Goal: Task Accomplishment & Management: Manage account settings

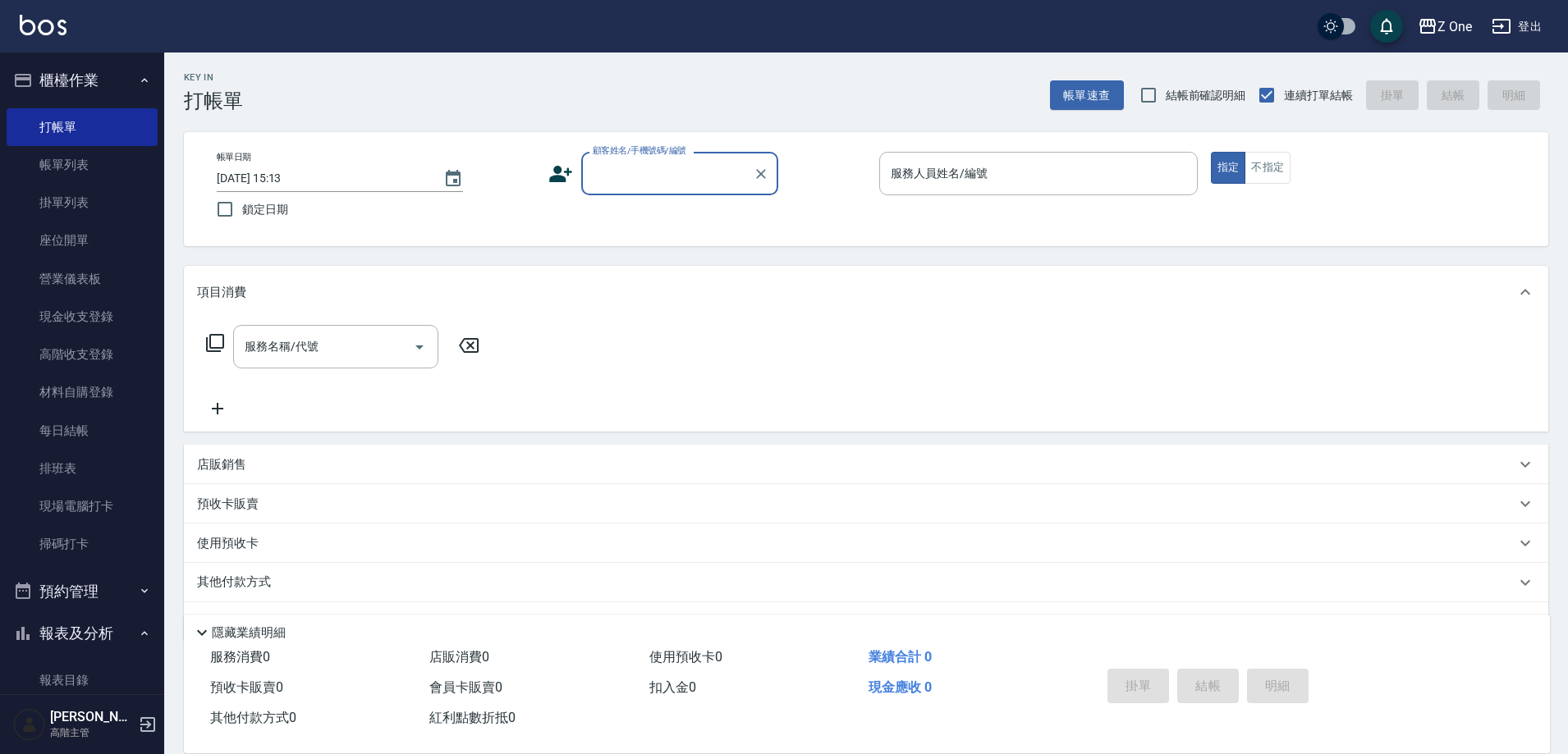
click at [660, 176] on input "顧客姓名/手機號碼/編號" at bounding box center [668, 174] width 157 height 29
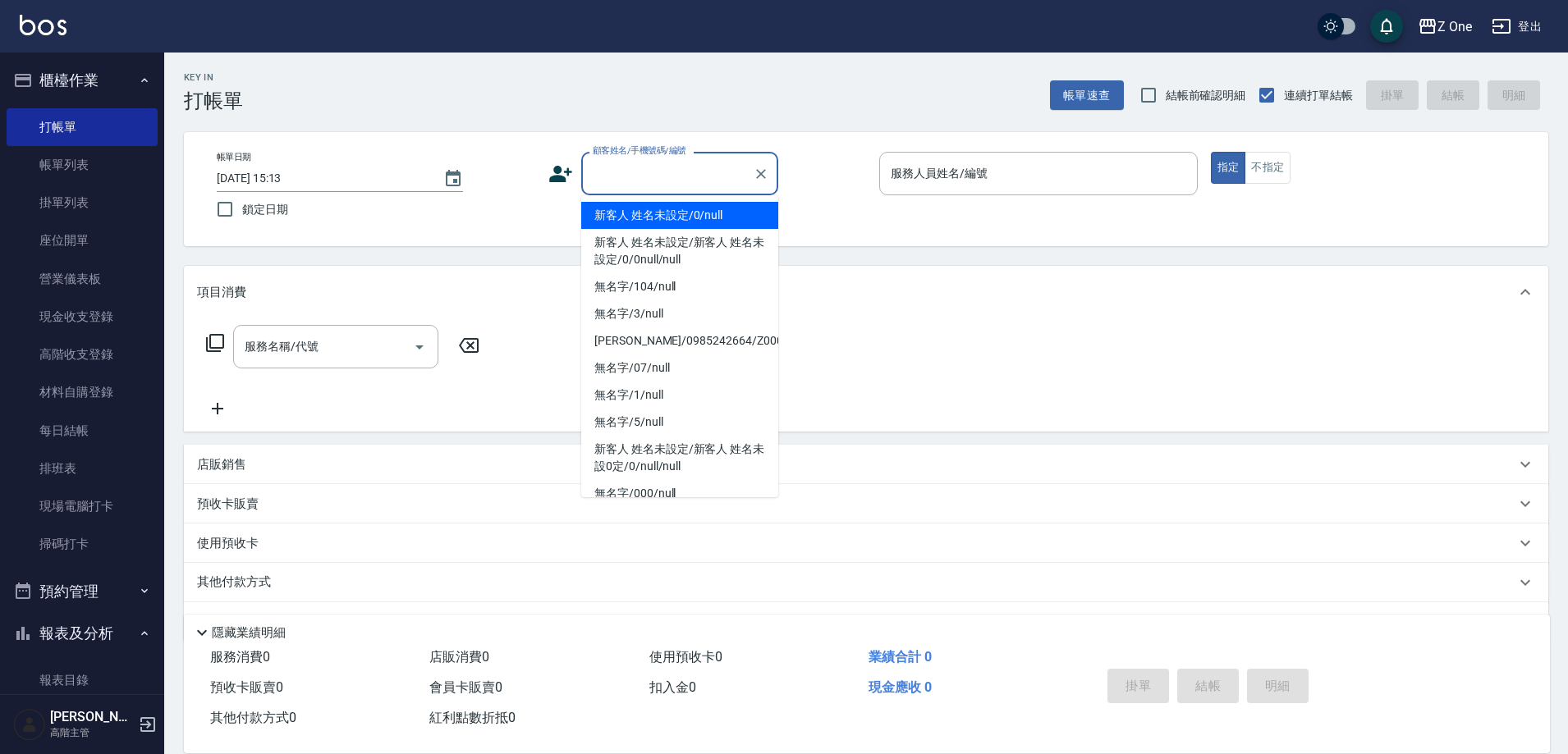
click at [654, 206] on li "新客人 姓名未設定/0/null" at bounding box center [679, 215] width 197 height 27
type input "新客人 姓名未設定/0/null"
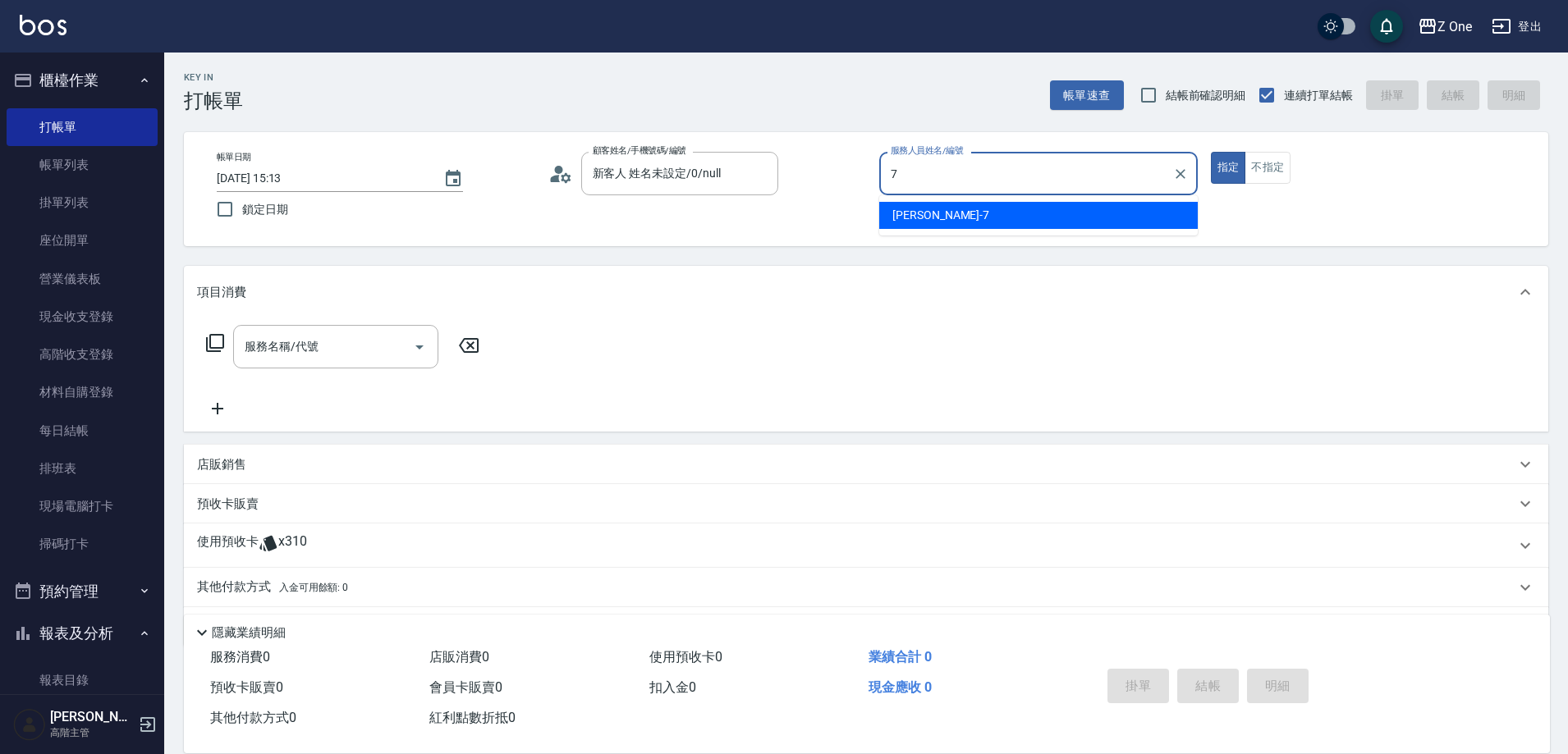
click at [915, 220] on span "[PERSON_NAME]-7" at bounding box center [941, 215] width 97 height 17
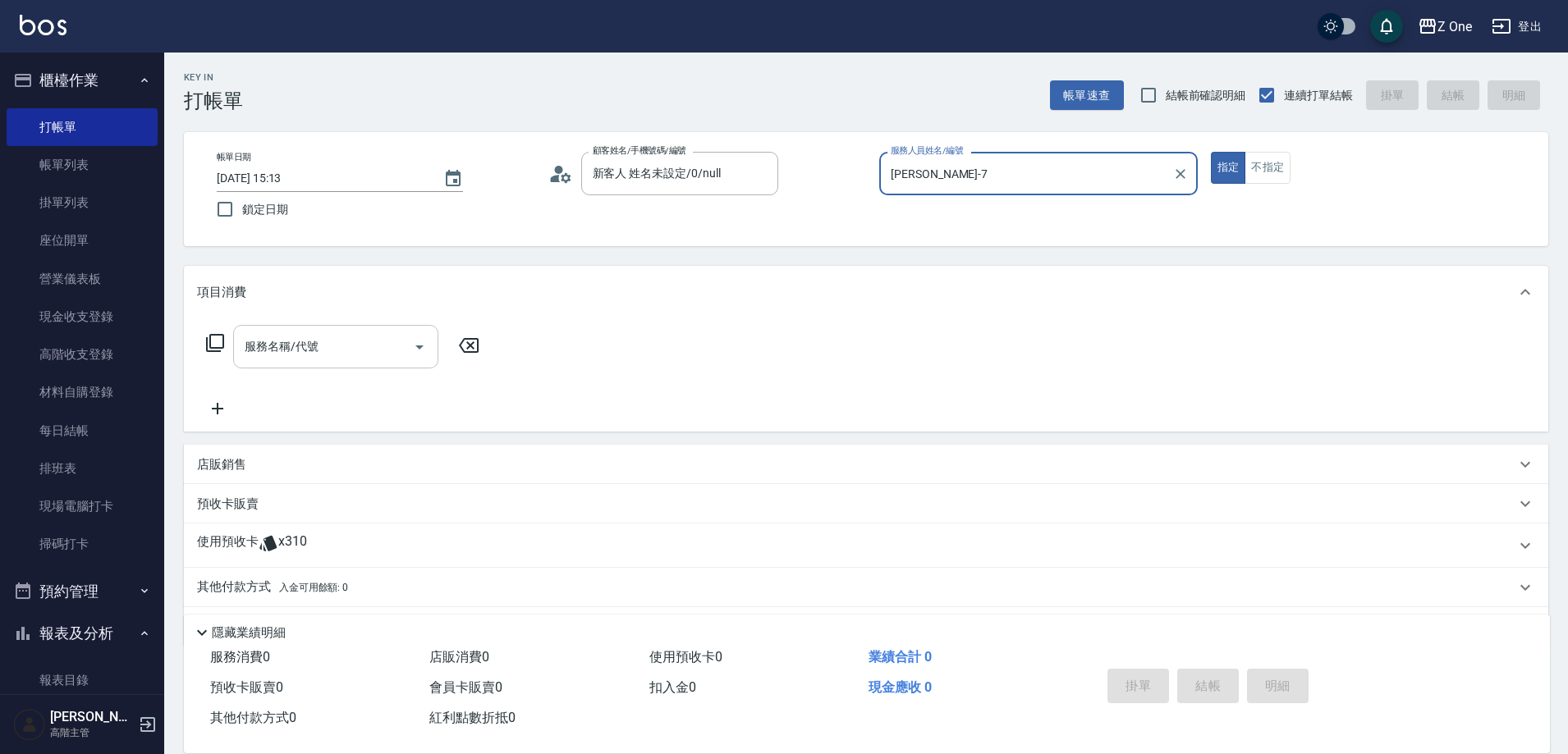
click at [425, 349] on icon "Open" at bounding box center [419, 347] width 19 height 19
type input "[PERSON_NAME]-7"
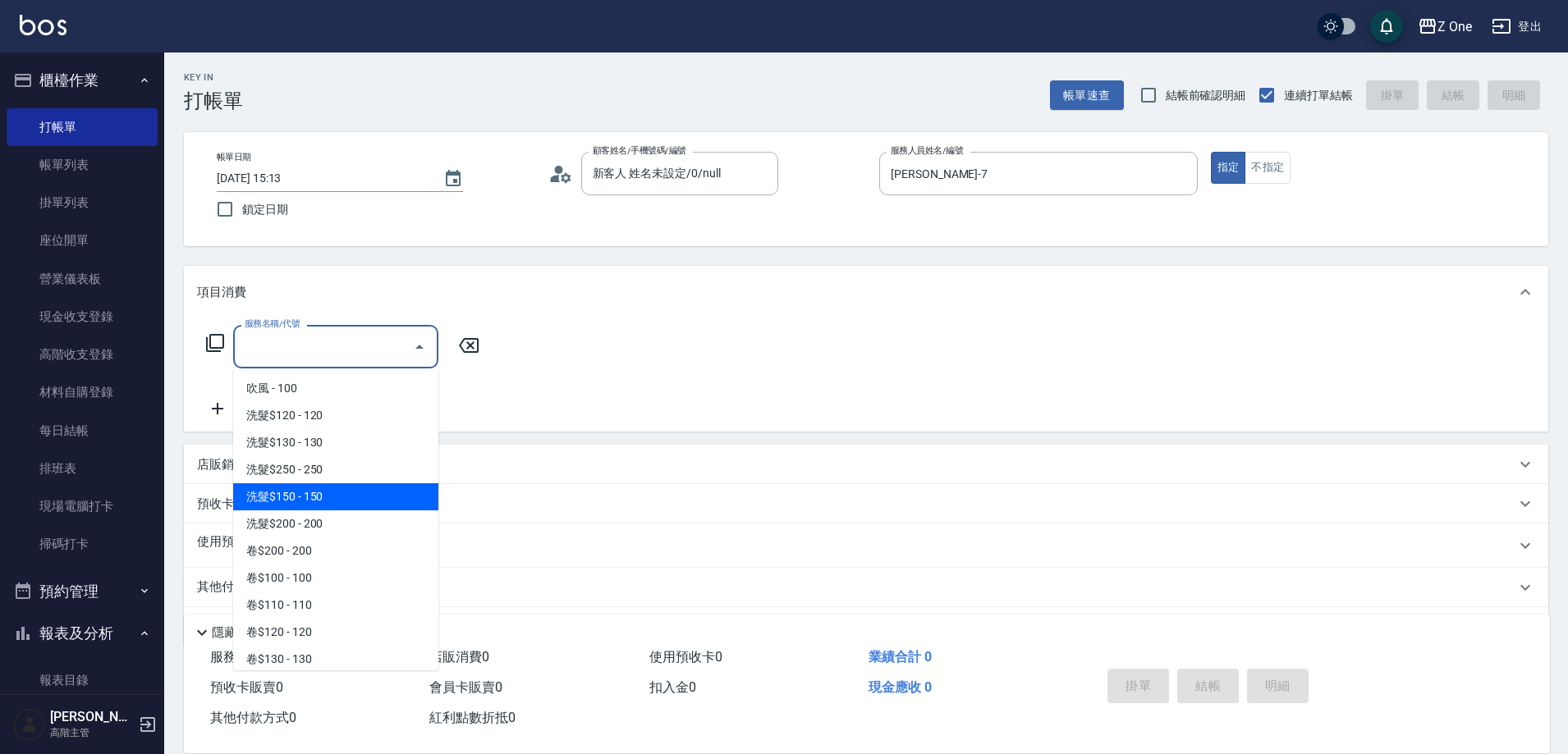
click at [359, 491] on span "洗髮$150 - 150" at bounding box center [335, 497] width 205 height 27
type input "洗髮$150(105)"
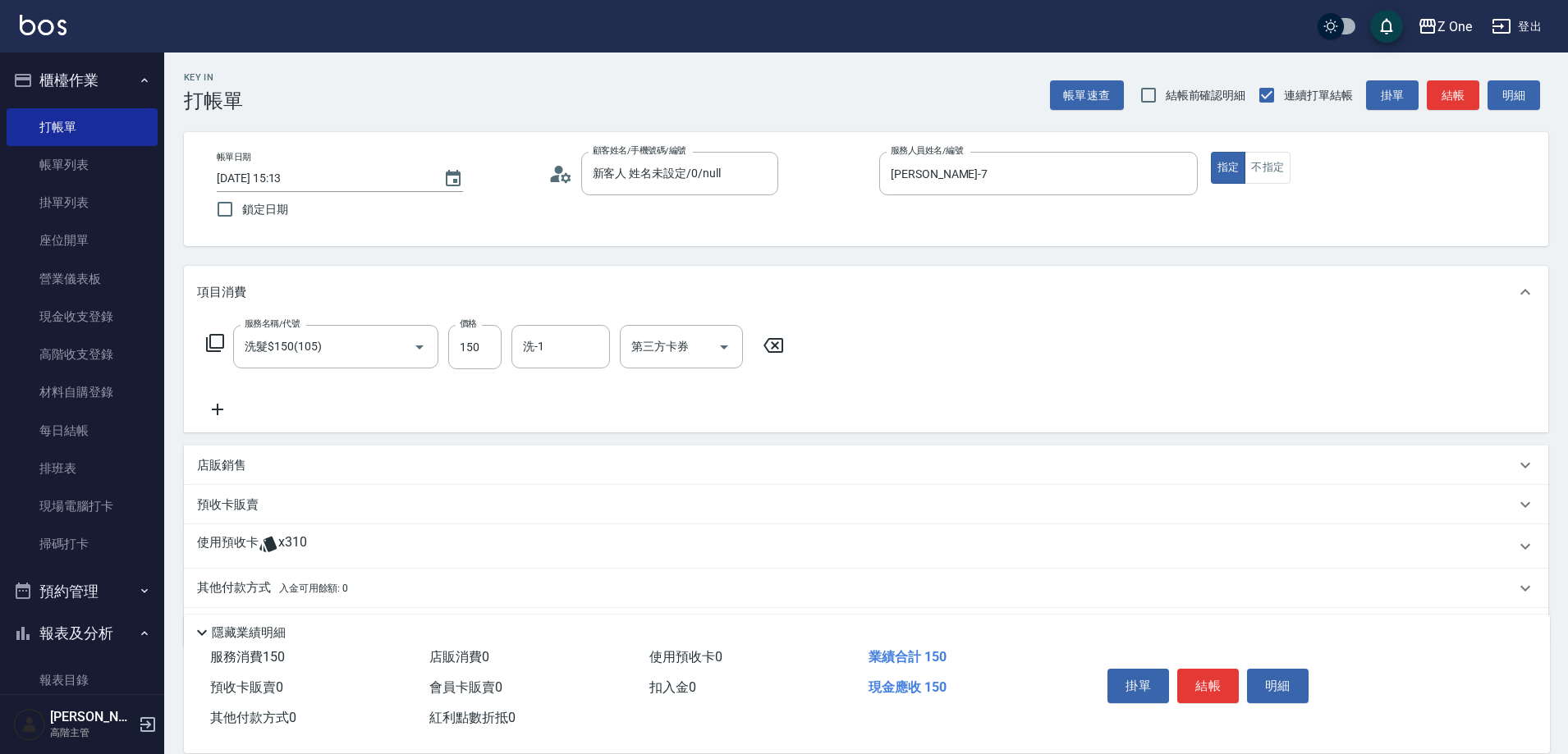
click at [229, 411] on icon at bounding box center [217, 410] width 41 height 19
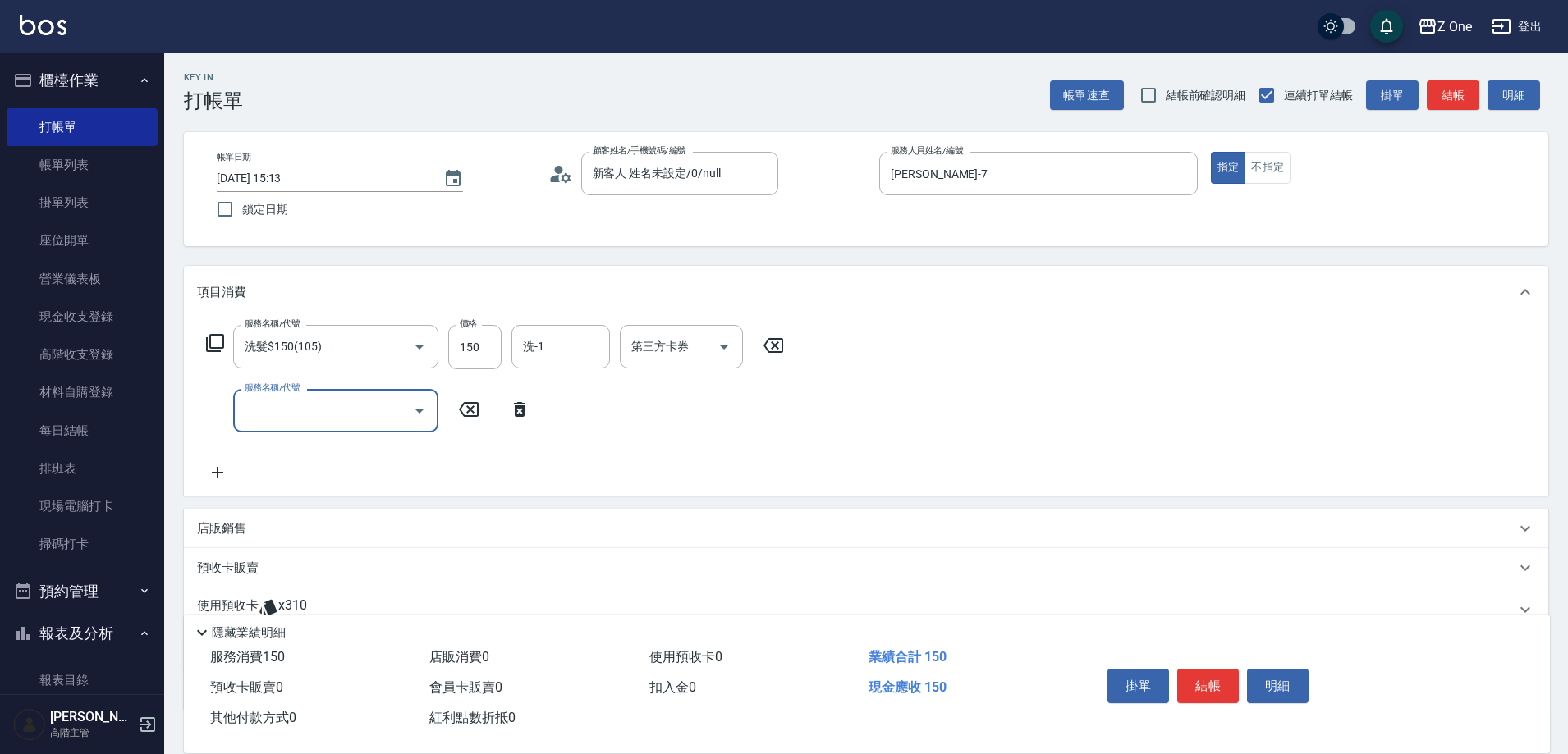
click at [412, 415] on icon "Open" at bounding box center [419, 411] width 19 height 19
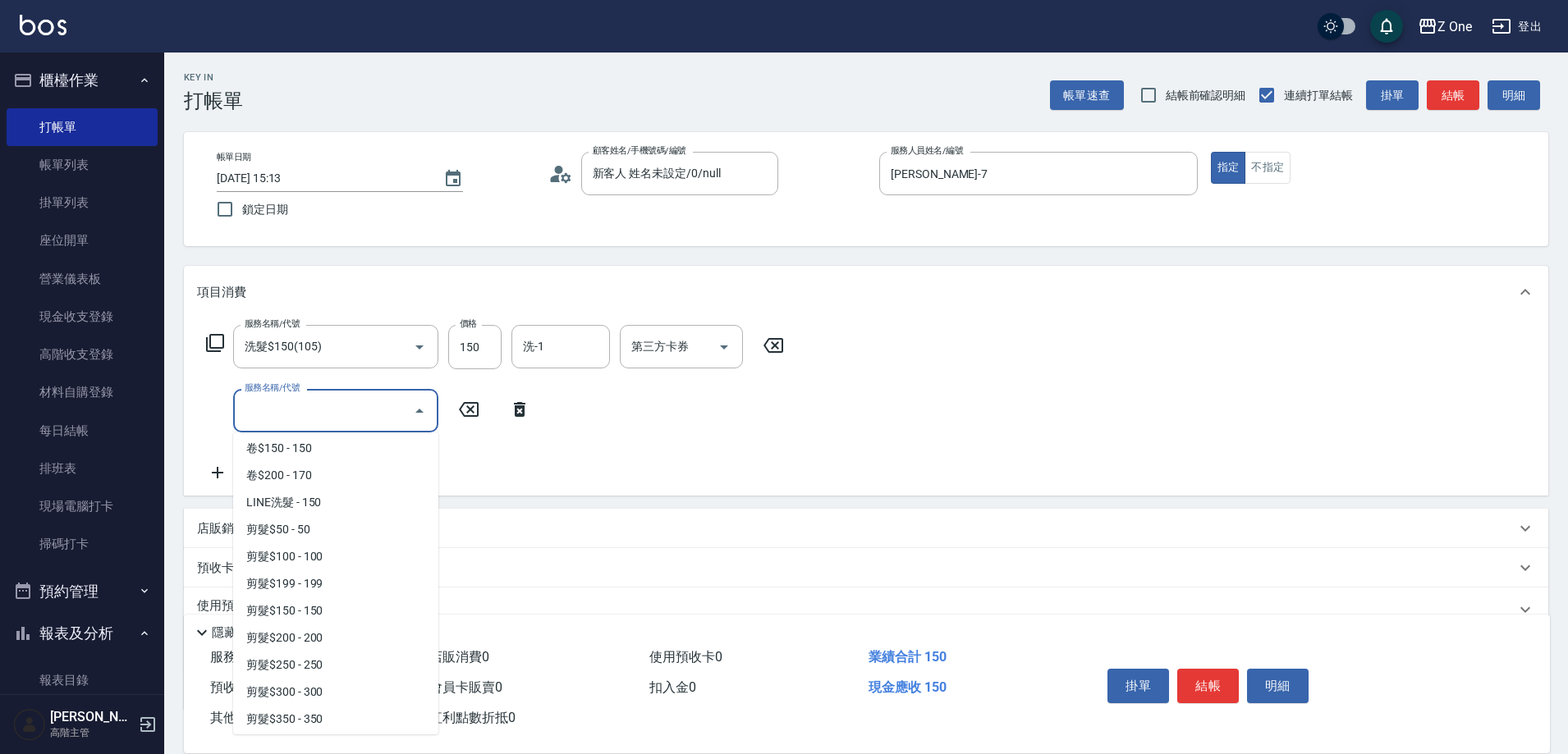
scroll to position [410, 0]
click at [365, 632] on span "剪髮$350 - 350" at bounding box center [335, 639] width 205 height 27
type input "剪髮$350(208)"
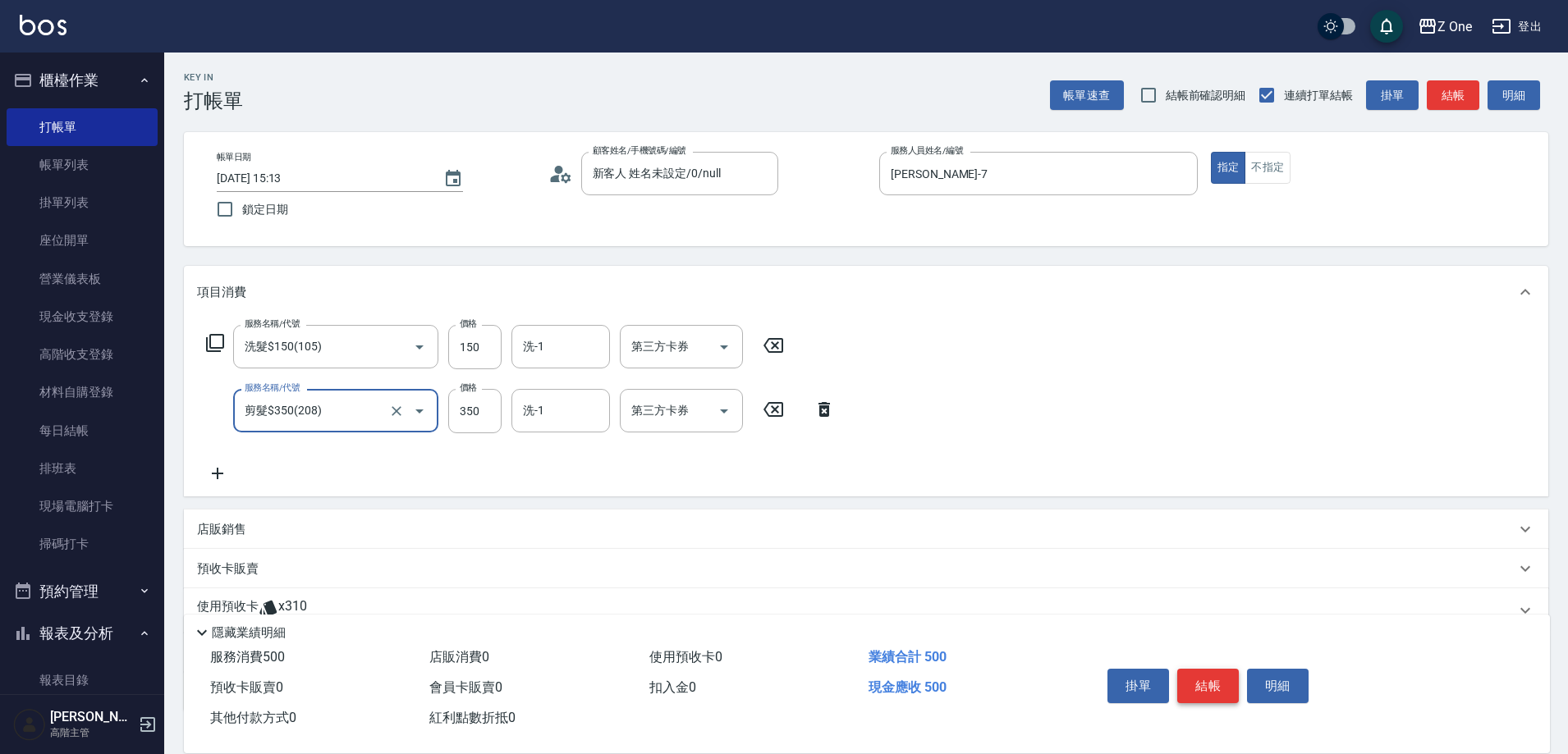
click at [1207, 695] on button "結帳" at bounding box center [1207, 686] width 61 height 35
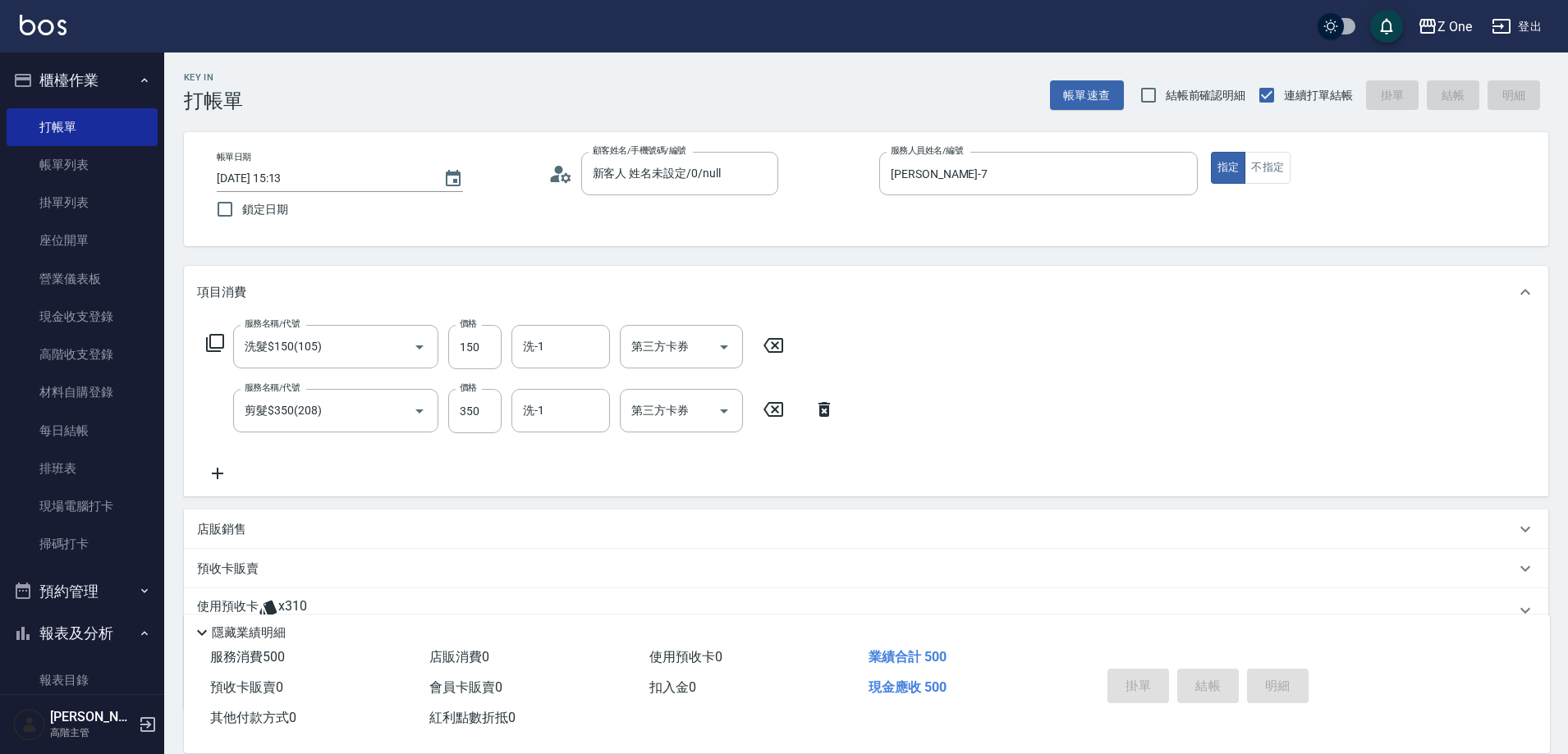
type input "[DATE] 18:54"
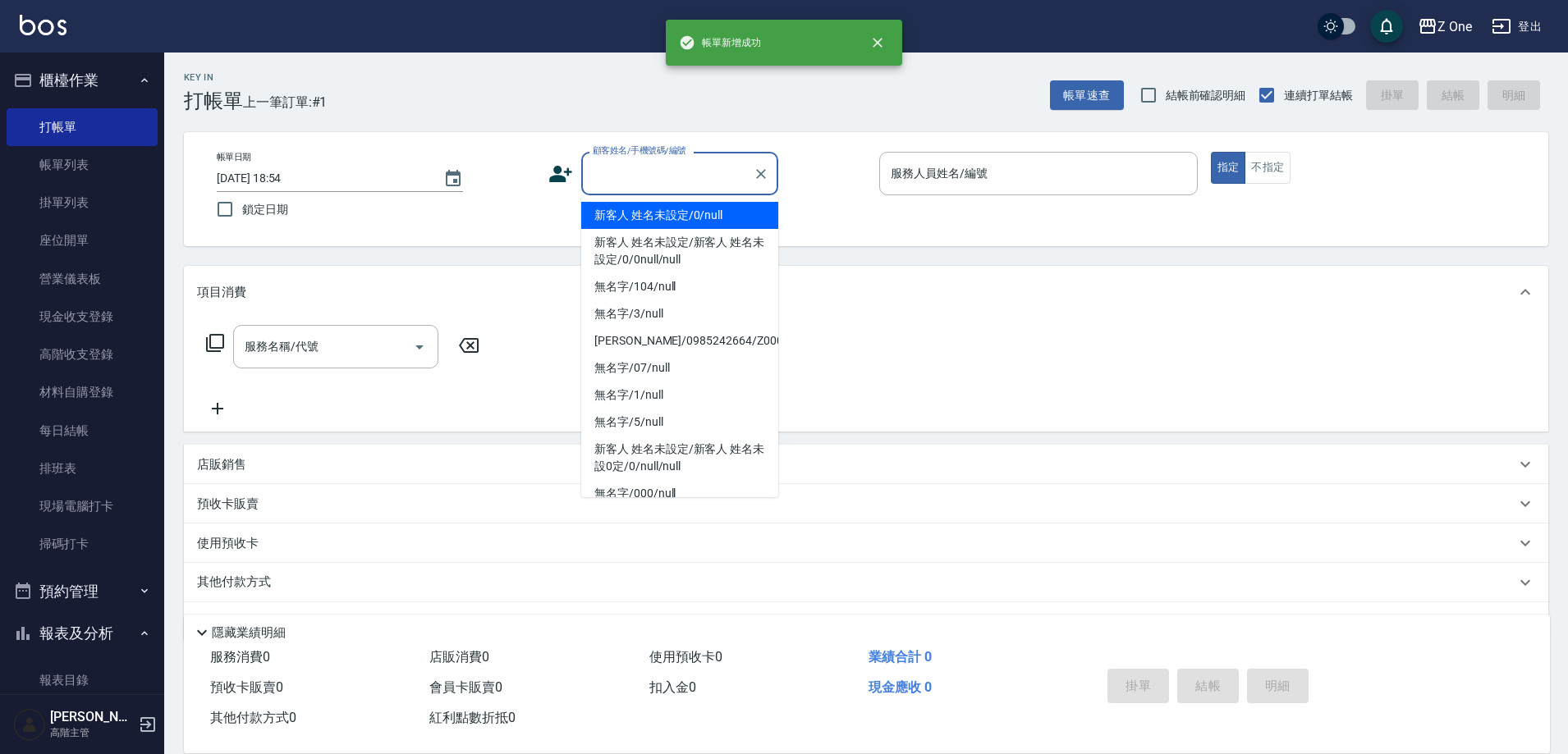
click at [646, 179] on input "顧客姓名/手機號碼/編號" at bounding box center [668, 174] width 157 height 29
click at [653, 220] on li "新客人 姓名未設定/0/null" at bounding box center [679, 215] width 197 height 27
type input "新客人 姓名未設定/0/null"
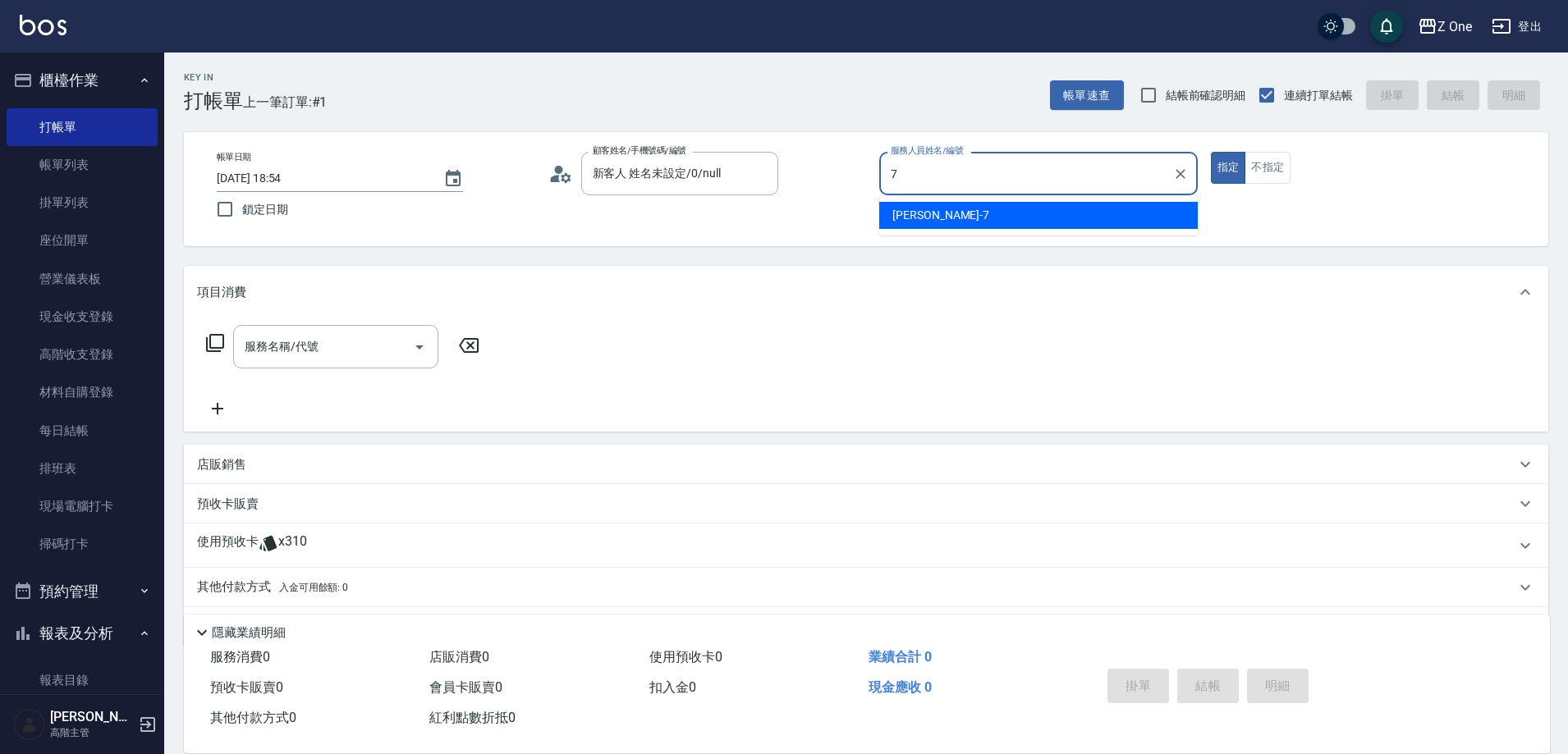
click at [931, 211] on span "[PERSON_NAME]-7" at bounding box center [941, 215] width 97 height 17
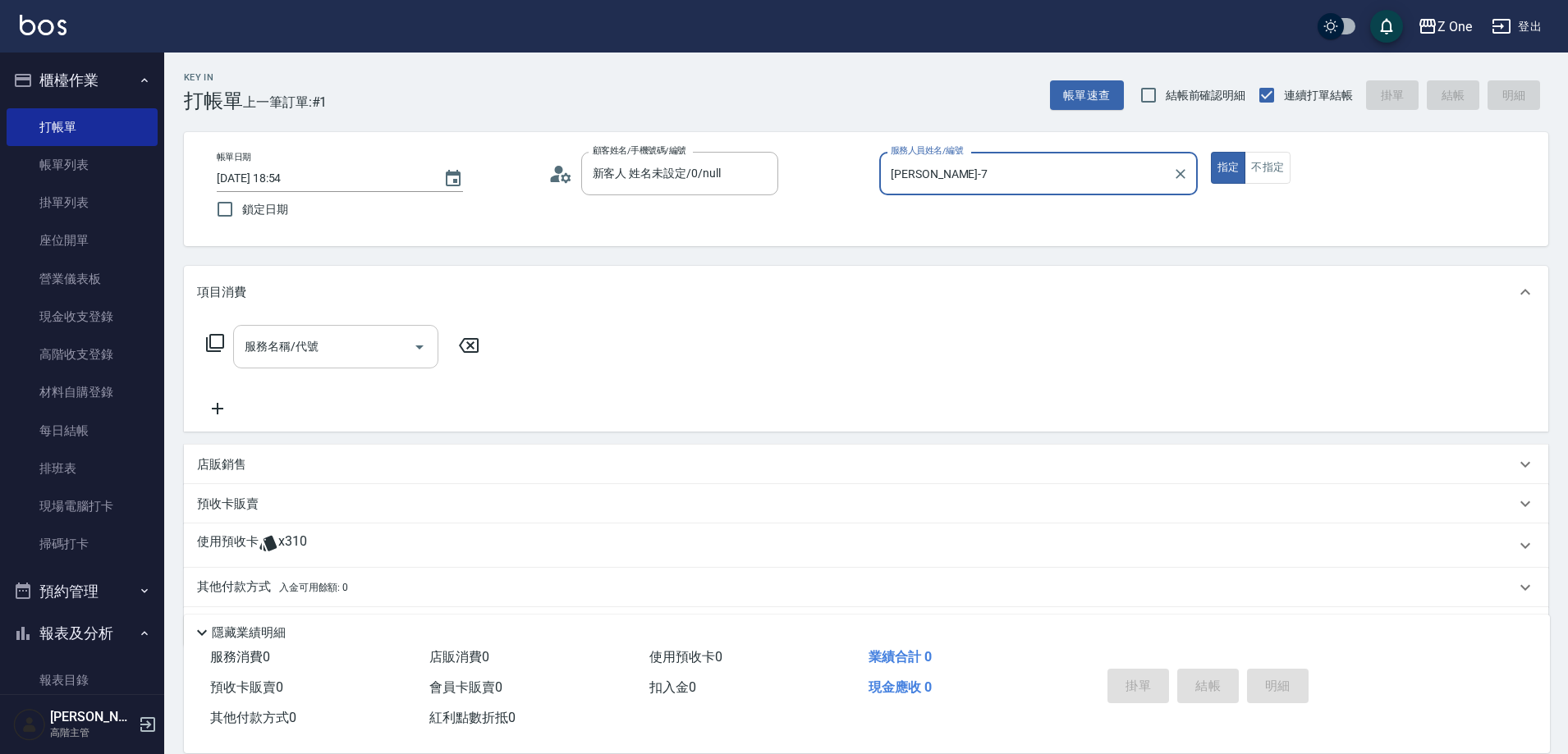
click at [414, 347] on icon "Open" at bounding box center [419, 347] width 19 height 19
type input "[PERSON_NAME]-7"
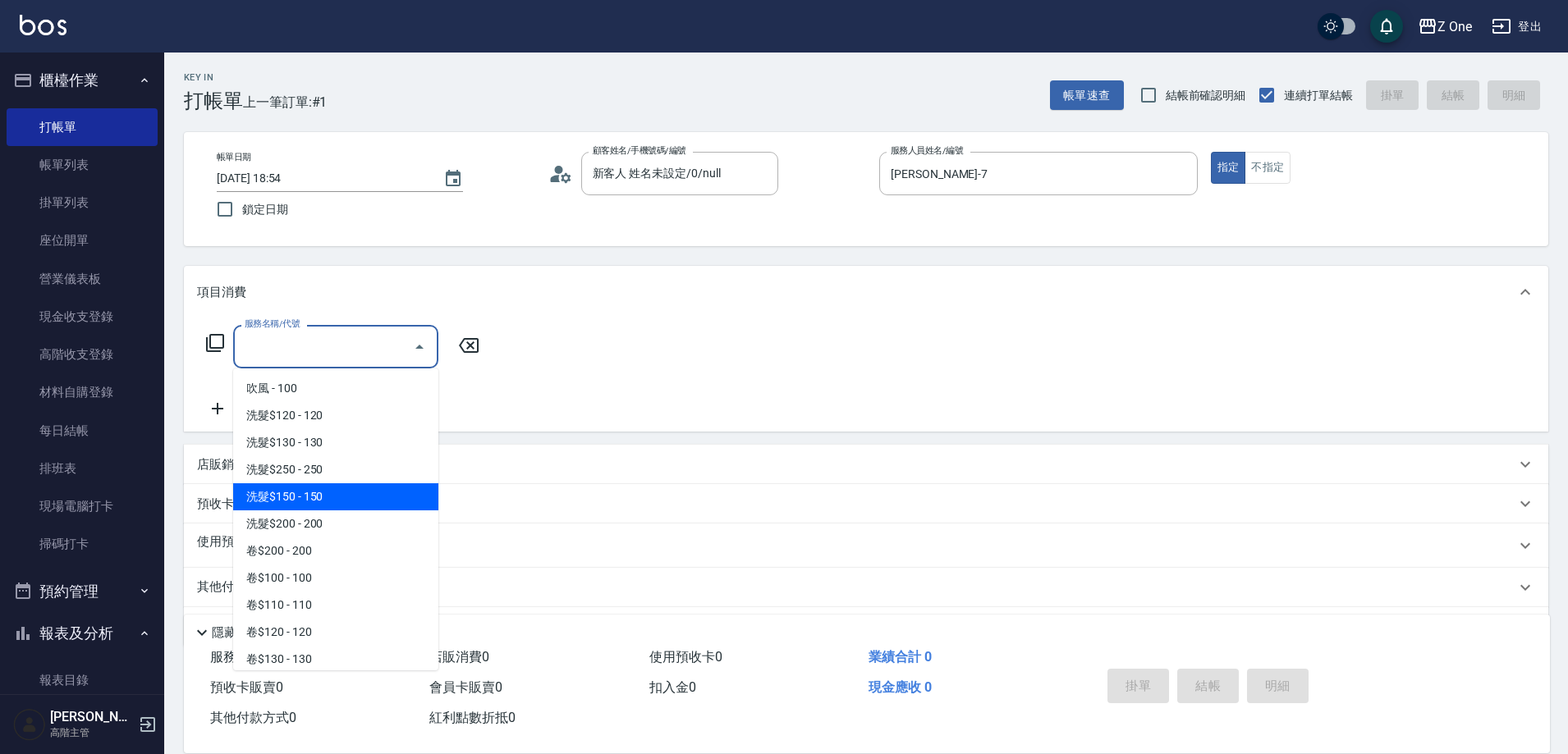
click at [354, 493] on span "洗髮$150 - 150" at bounding box center [335, 497] width 205 height 27
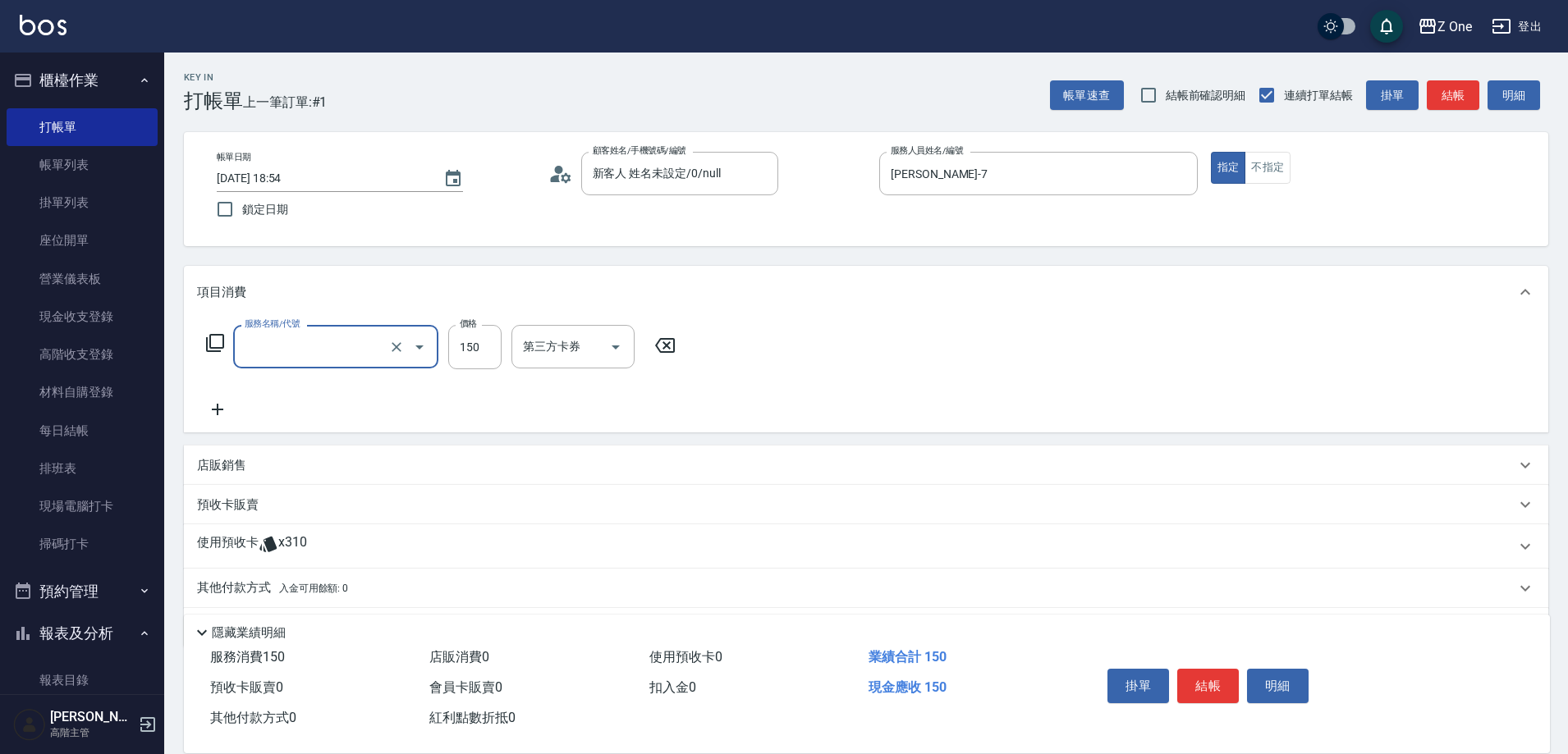
type input "洗髮$150(105)"
click at [218, 409] on icon at bounding box center [217, 410] width 12 height 12
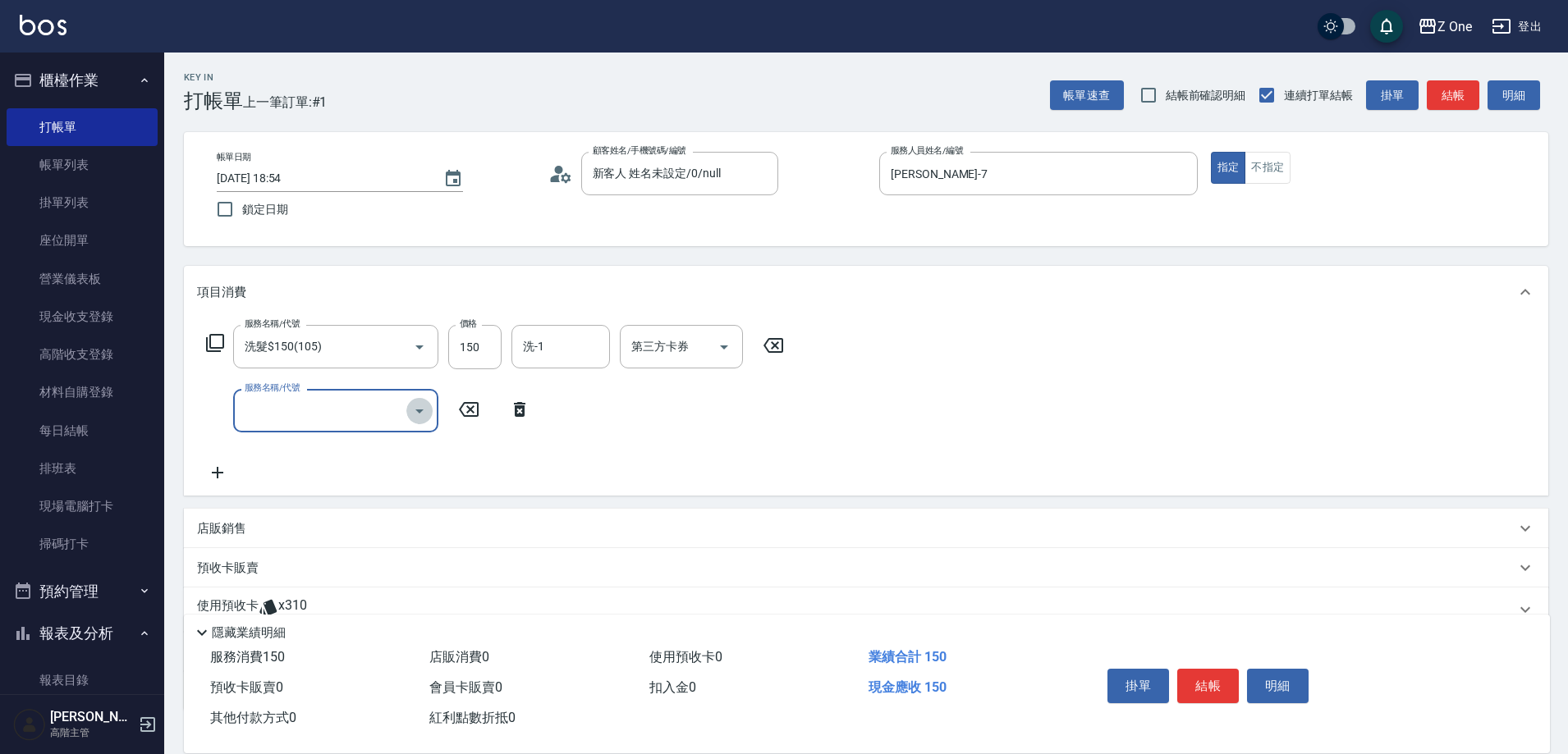
click at [425, 409] on icon "Open" at bounding box center [419, 411] width 19 height 19
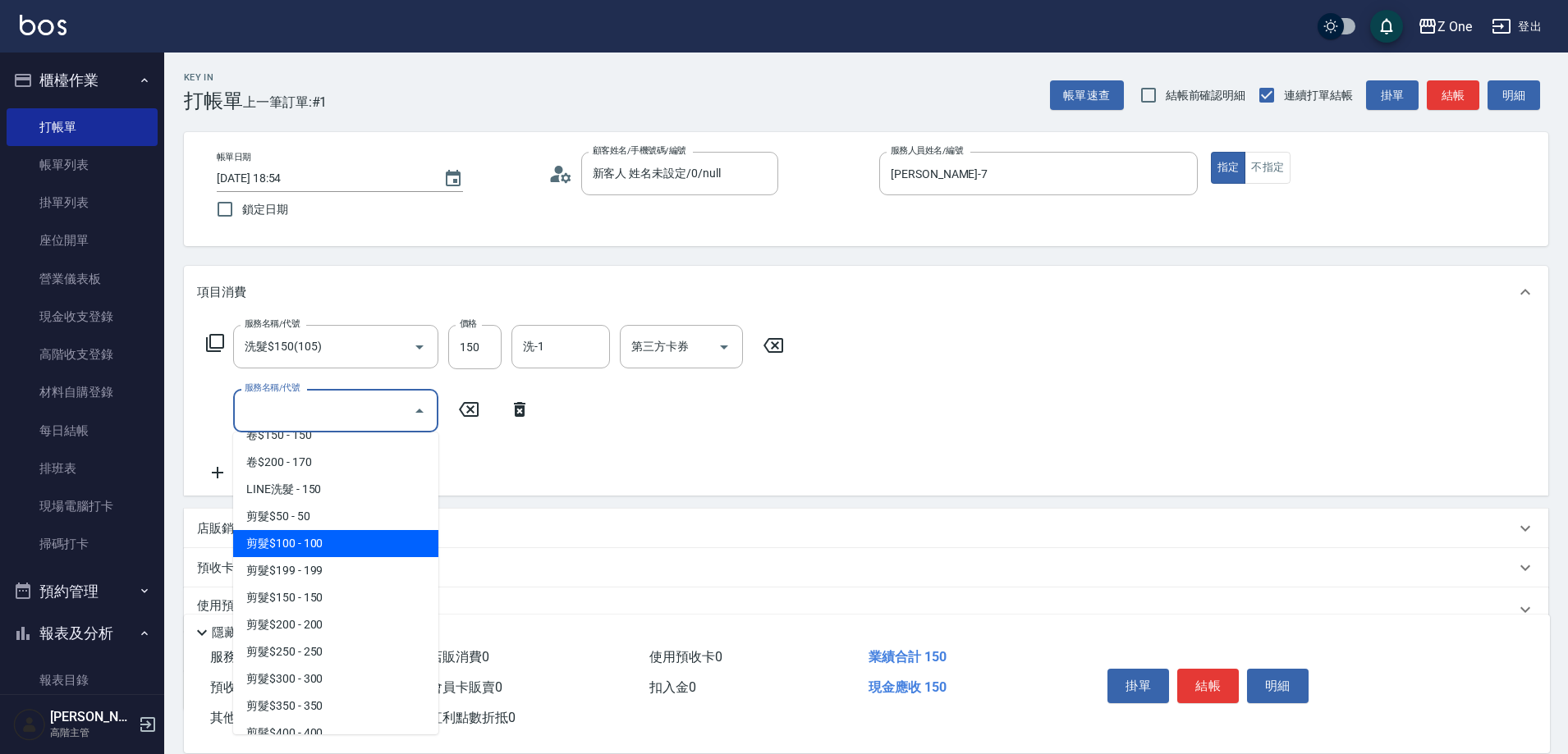
scroll to position [493, 0]
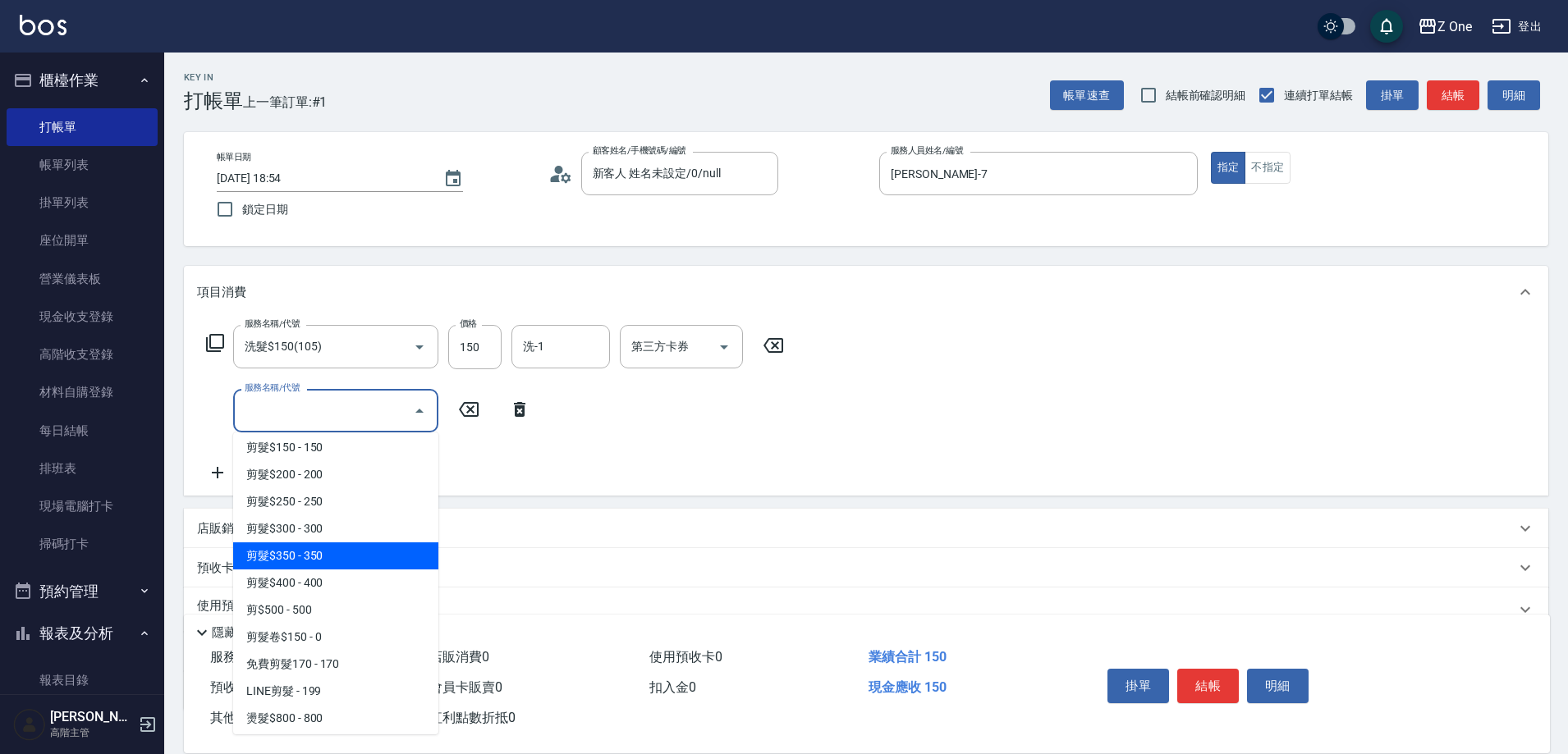
click at [352, 562] on span "剪髮$350 - 350" at bounding box center [335, 556] width 205 height 27
type input "剪髮$350(208)"
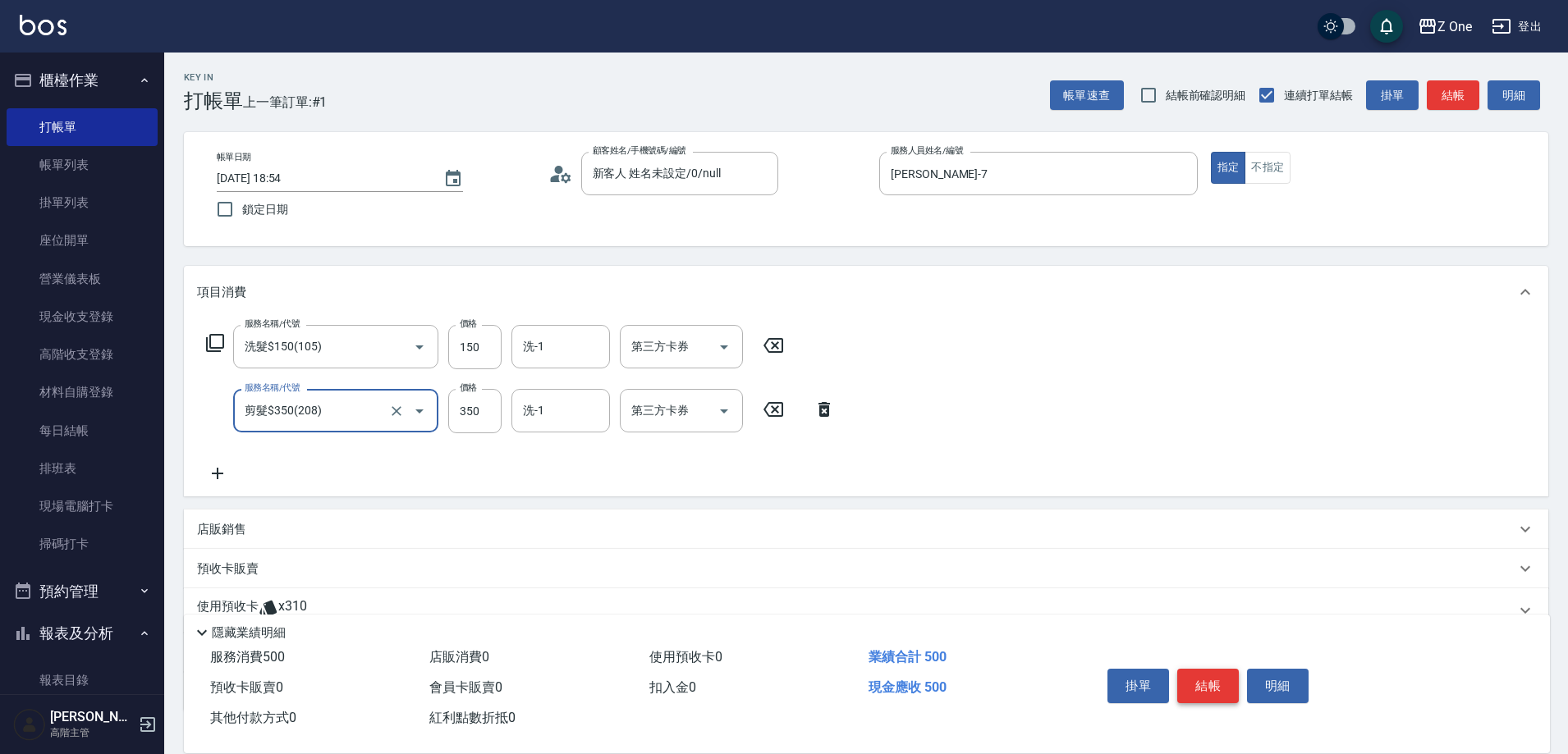
click at [1201, 671] on button "結帳" at bounding box center [1207, 686] width 61 height 35
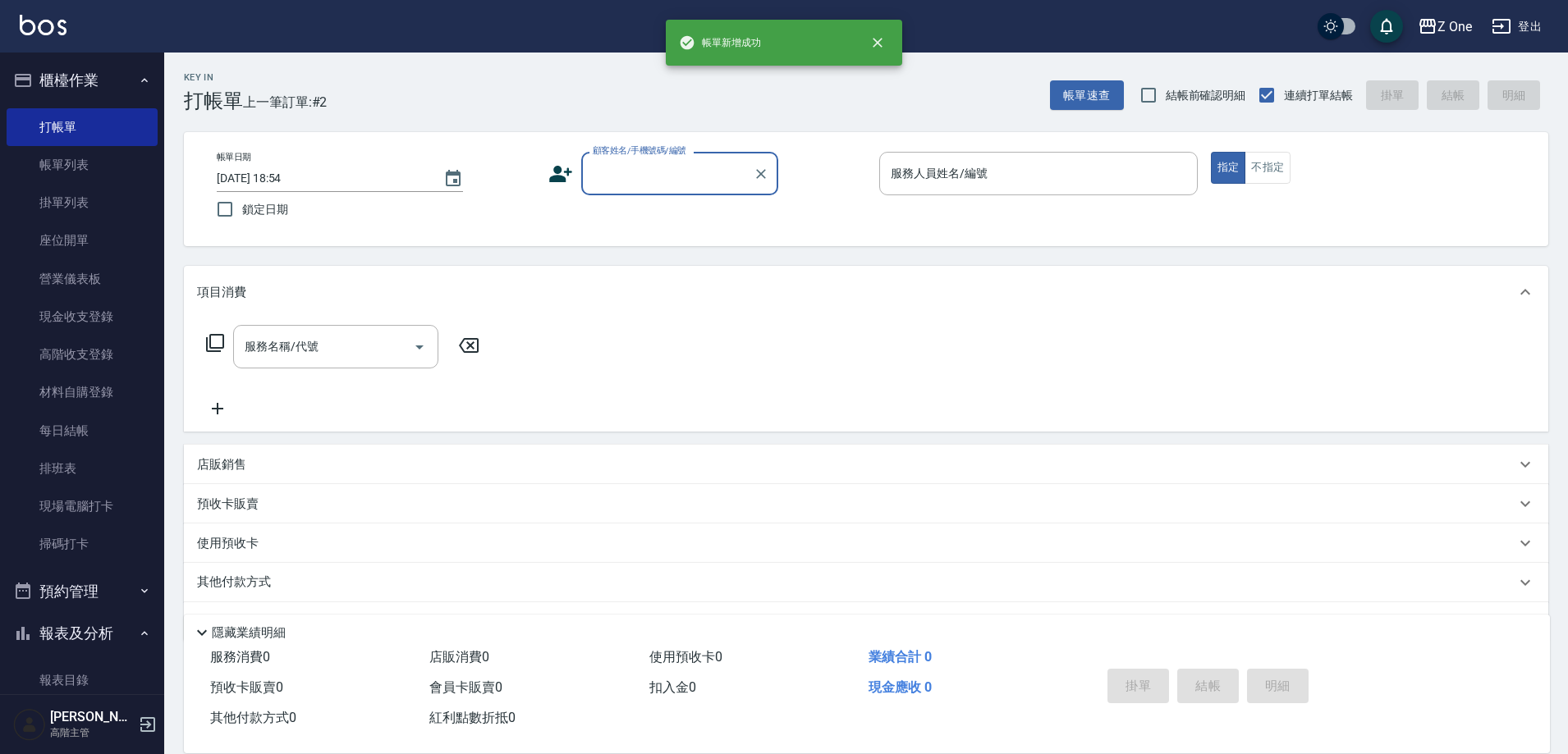
click at [665, 180] on input "顧客姓名/手機號碼/編號" at bounding box center [668, 174] width 157 height 29
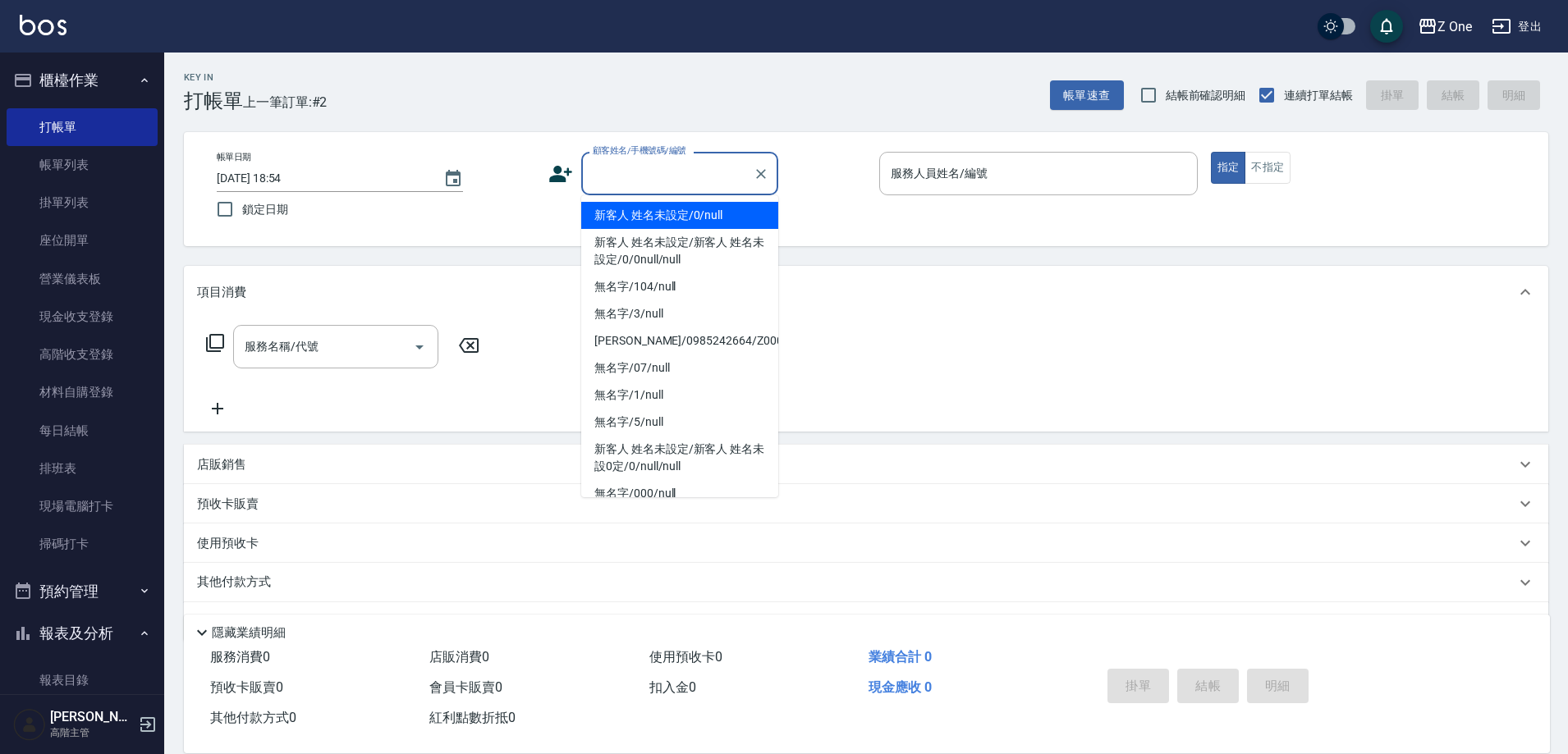
click at [664, 205] on li "新客人 姓名未設定/0/null" at bounding box center [679, 215] width 197 height 27
type input "新客人 姓名未設定/0/null"
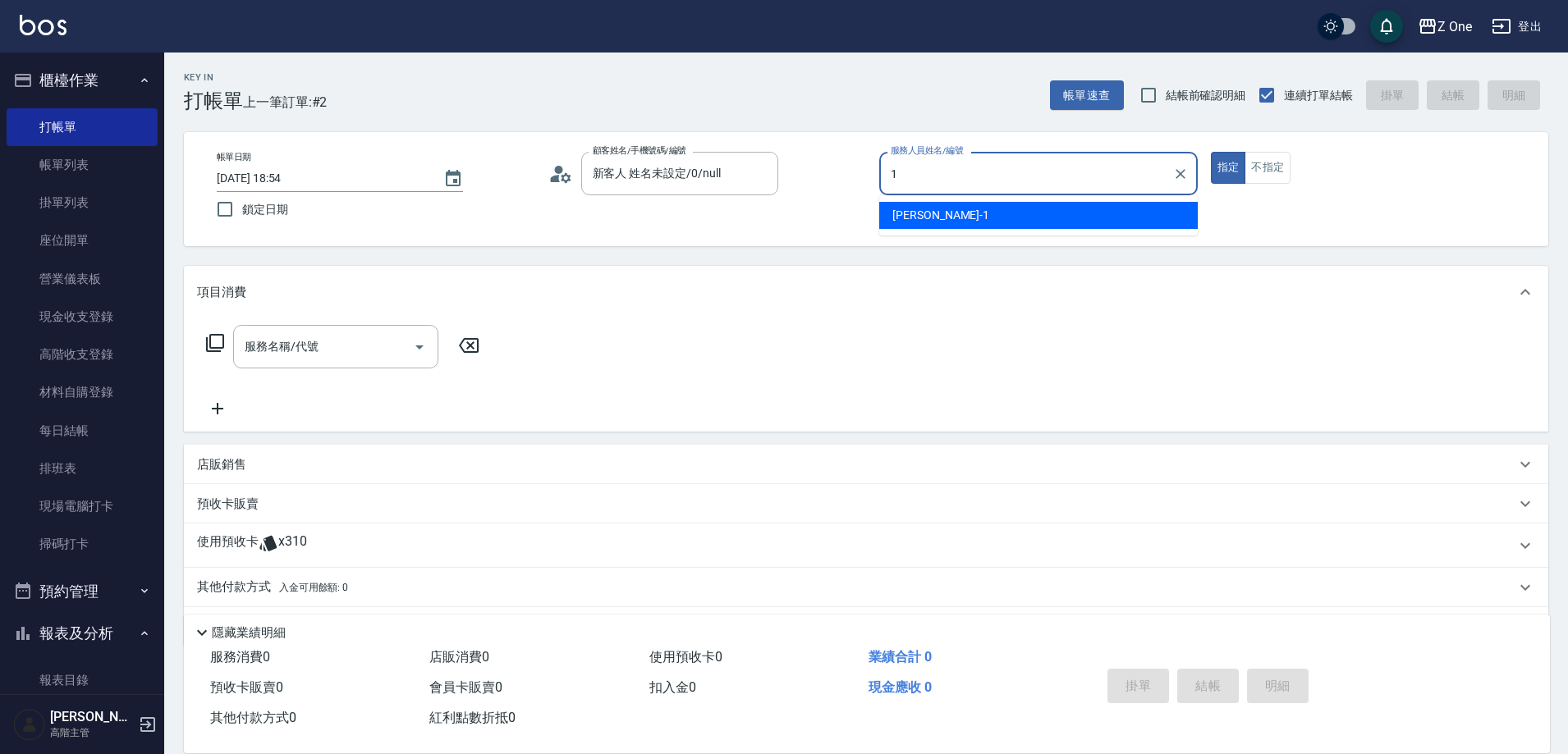
click at [915, 213] on span "[PERSON_NAME]-1" at bounding box center [941, 215] width 97 height 17
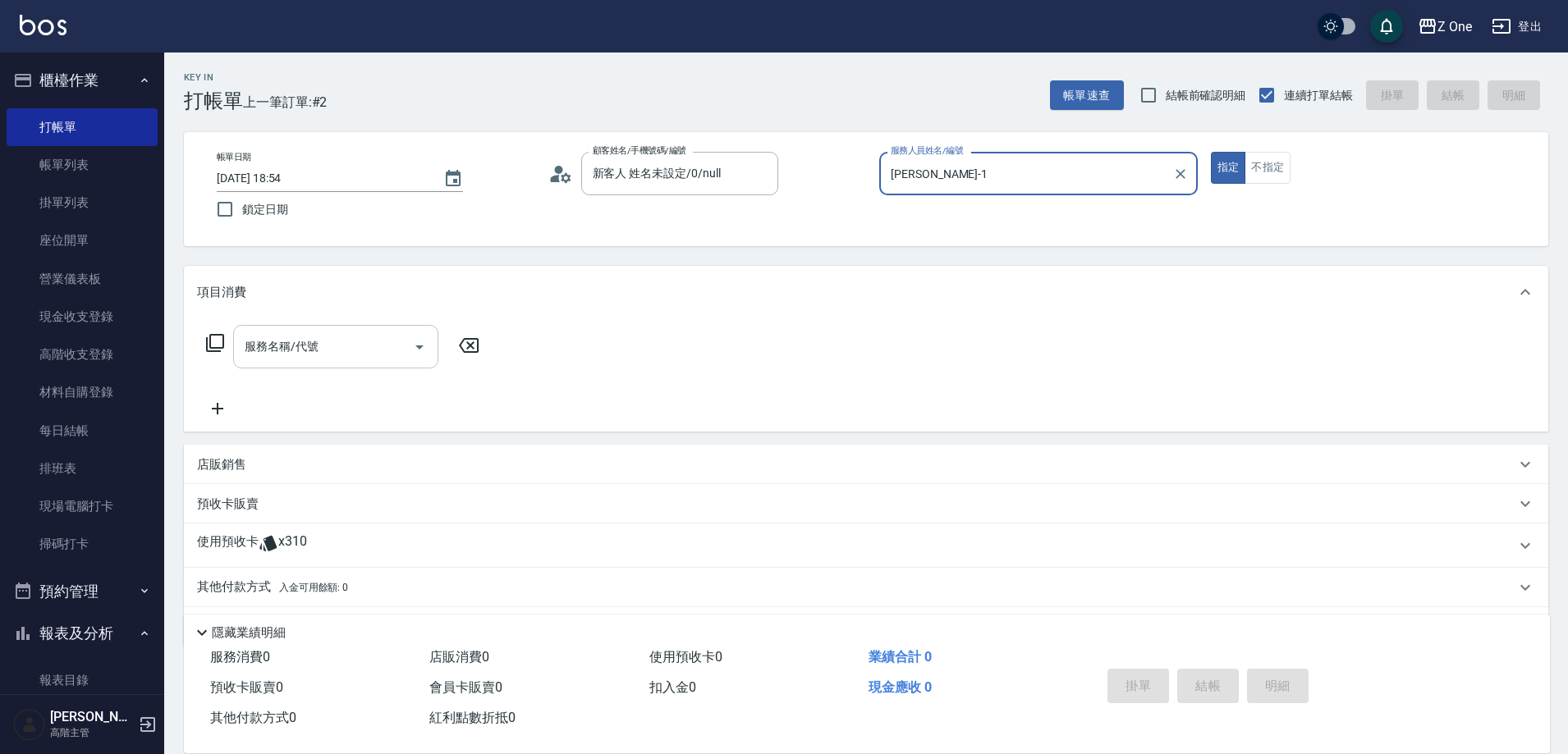
click at [419, 345] on icon "Open" at bounding box center [419, 347] width 8 height 4
type input "[PERSON_NAME]-1"
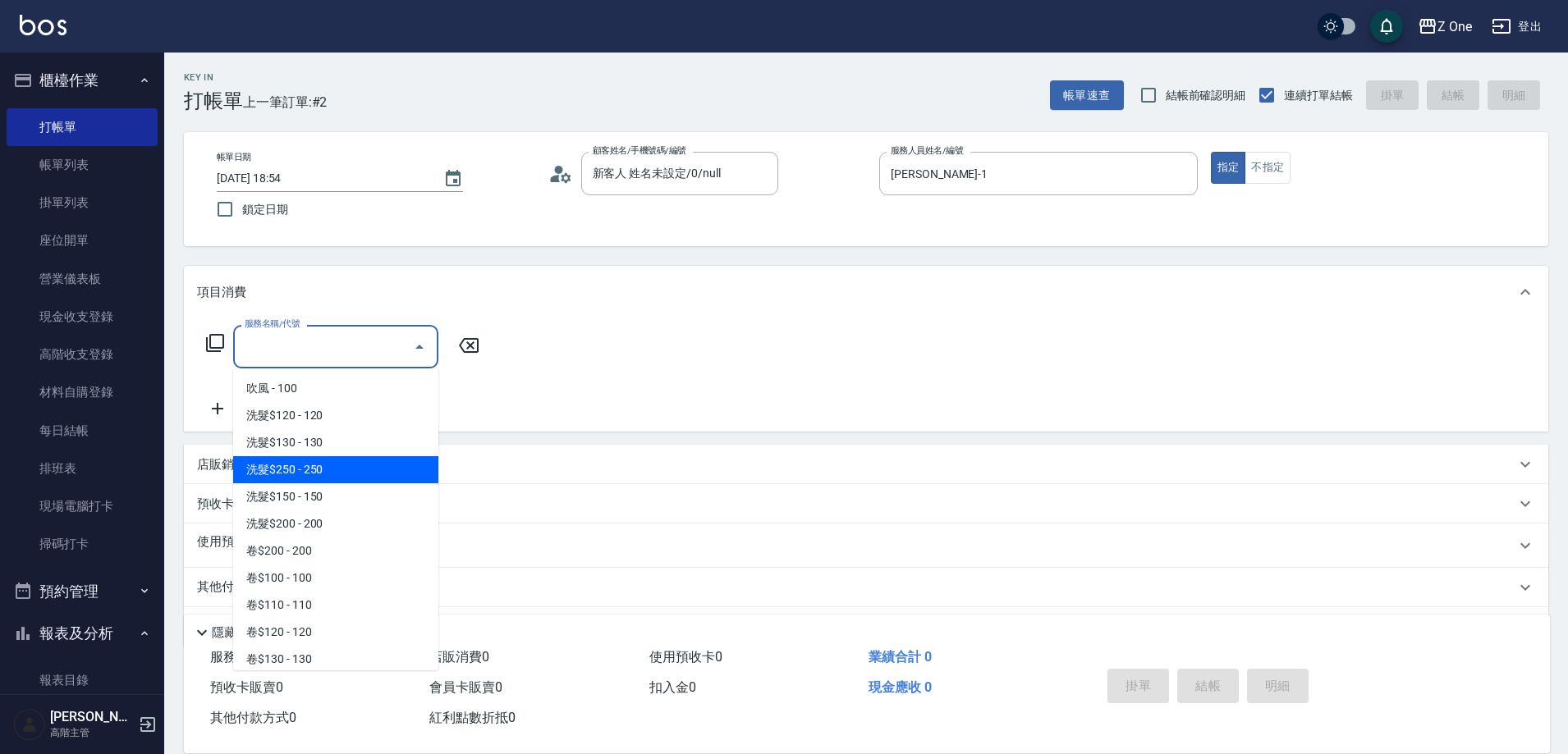
click at [355, 474] on span "洗髮$250 - 250" at bounding box center [335, 470] width 205 height 27
type input "洗髮$250(104)"
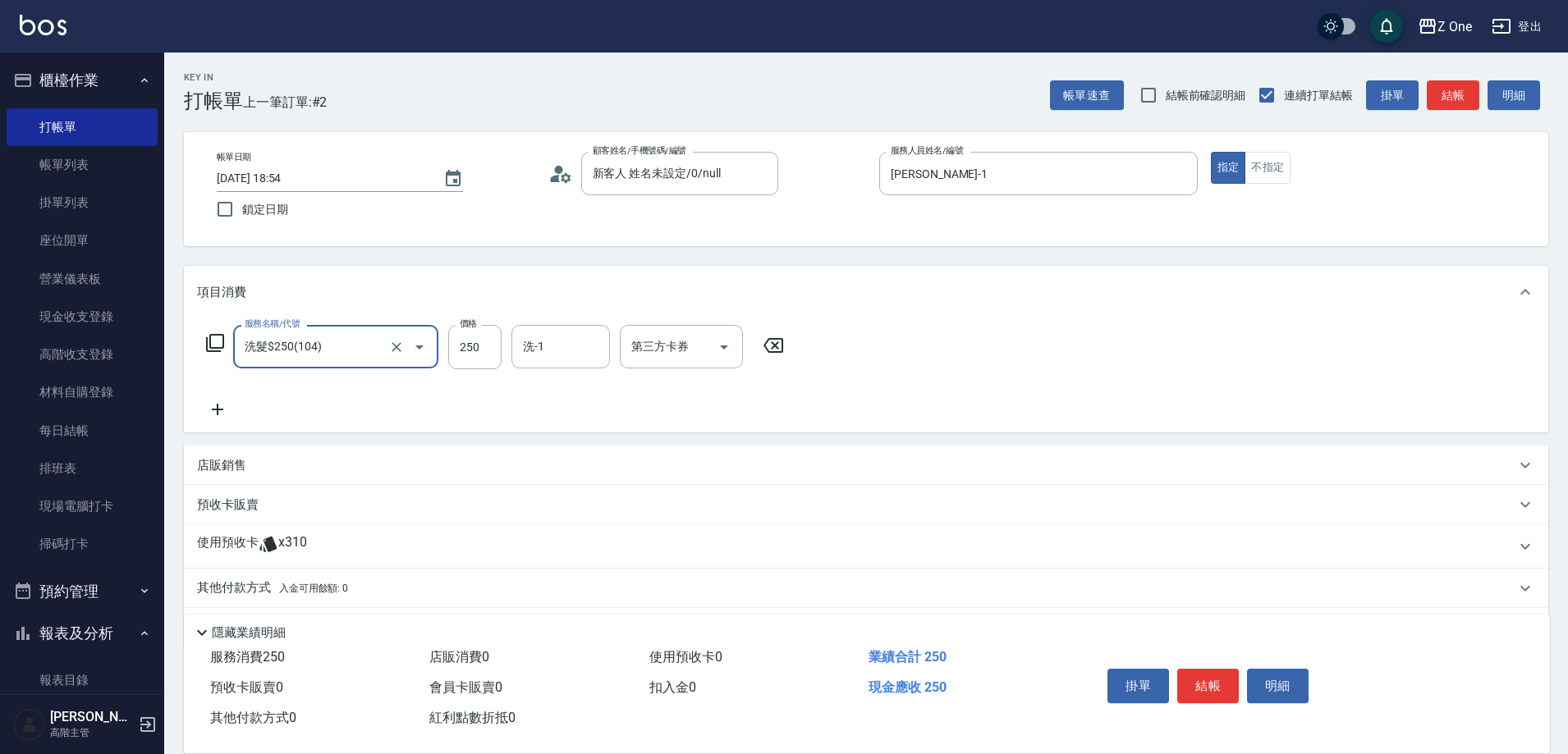
click at [218, 405] on icon at bounding box center [217, 410] width 12 height 12
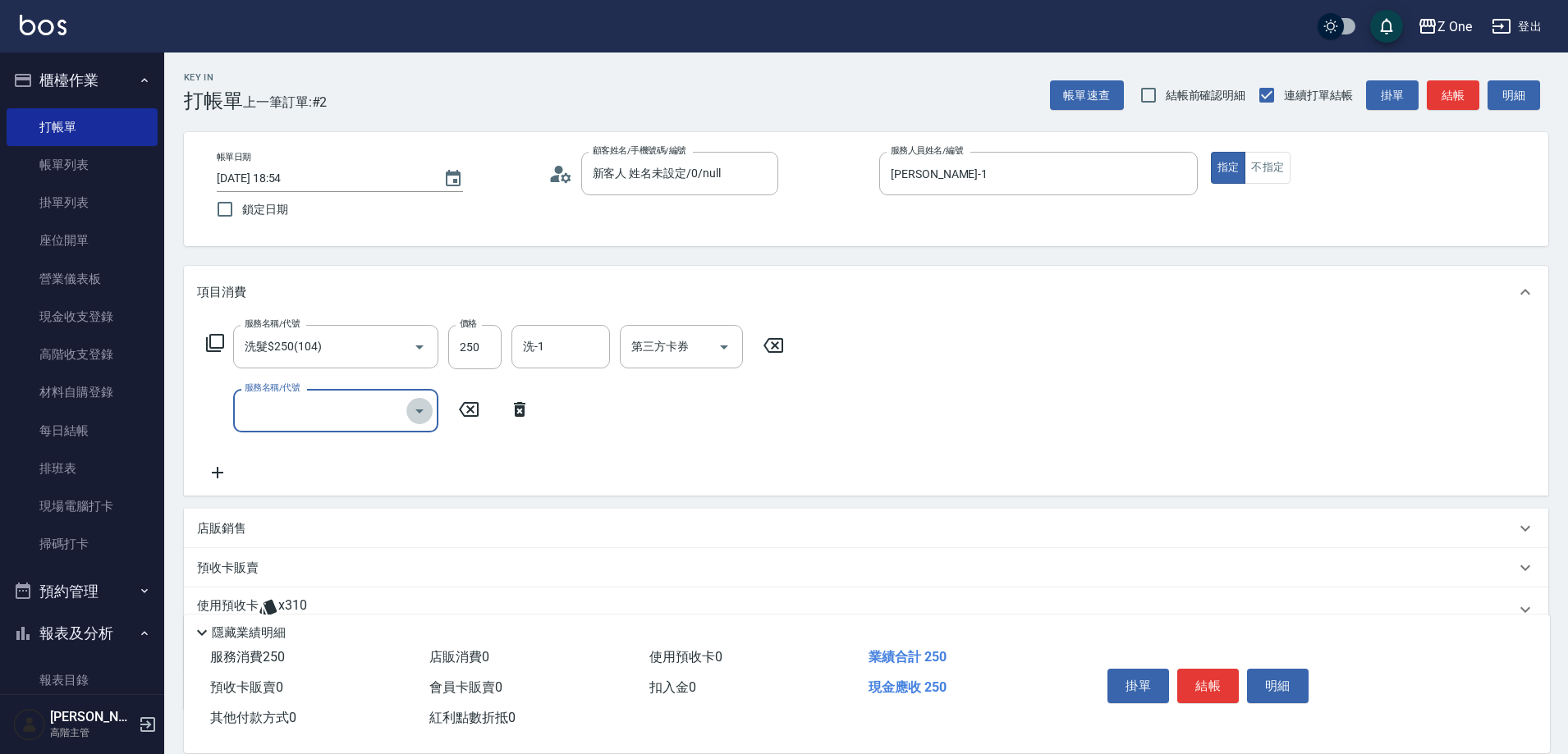
click at [415, 417] on icon "Open" at bounding box center [419, 411] width 19 height 19
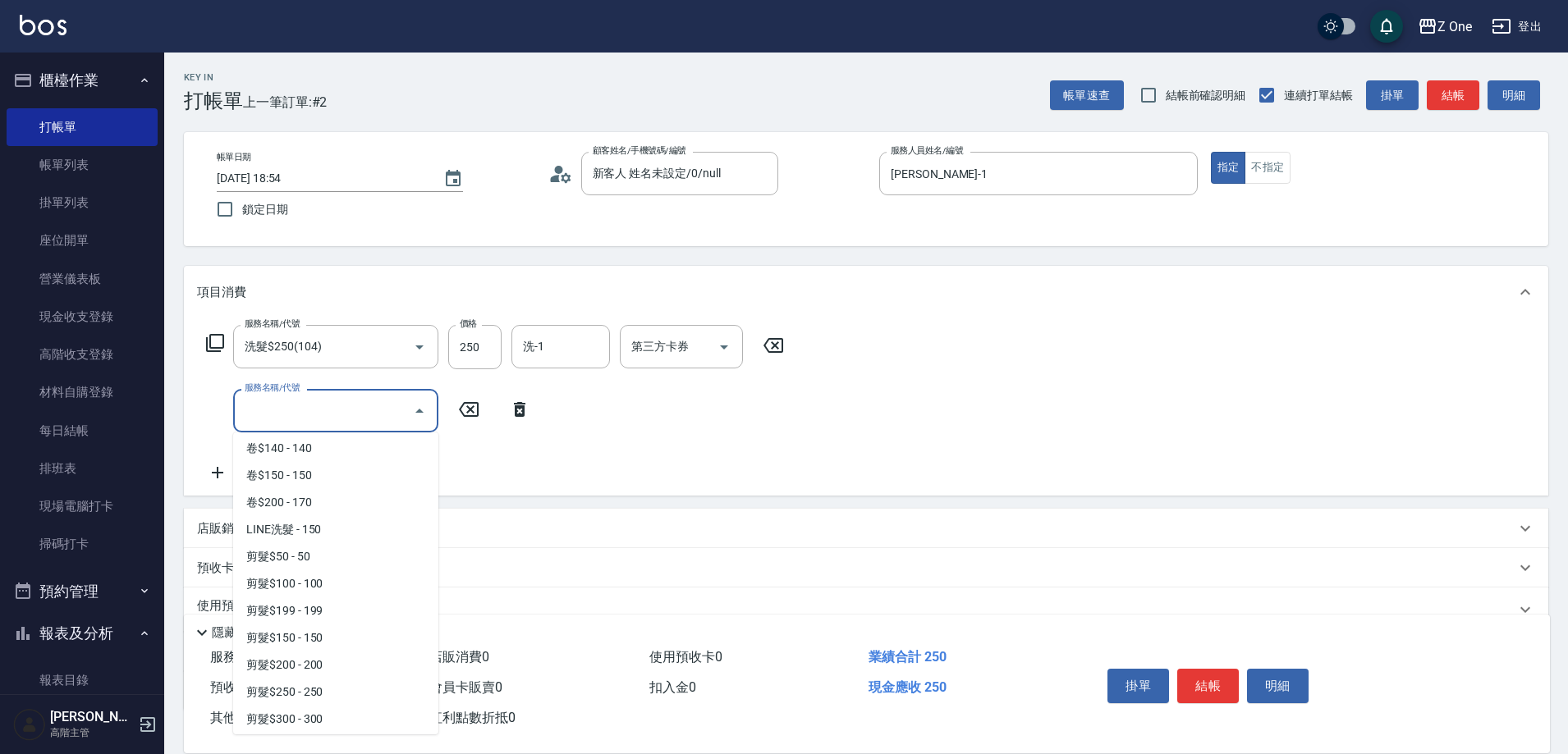
scroll to position [410, 0]
click at [330, 688] on span "剪$500 - 500" at bounding box center [335, 693] width 205 height 27
type input "剪$500(211)"
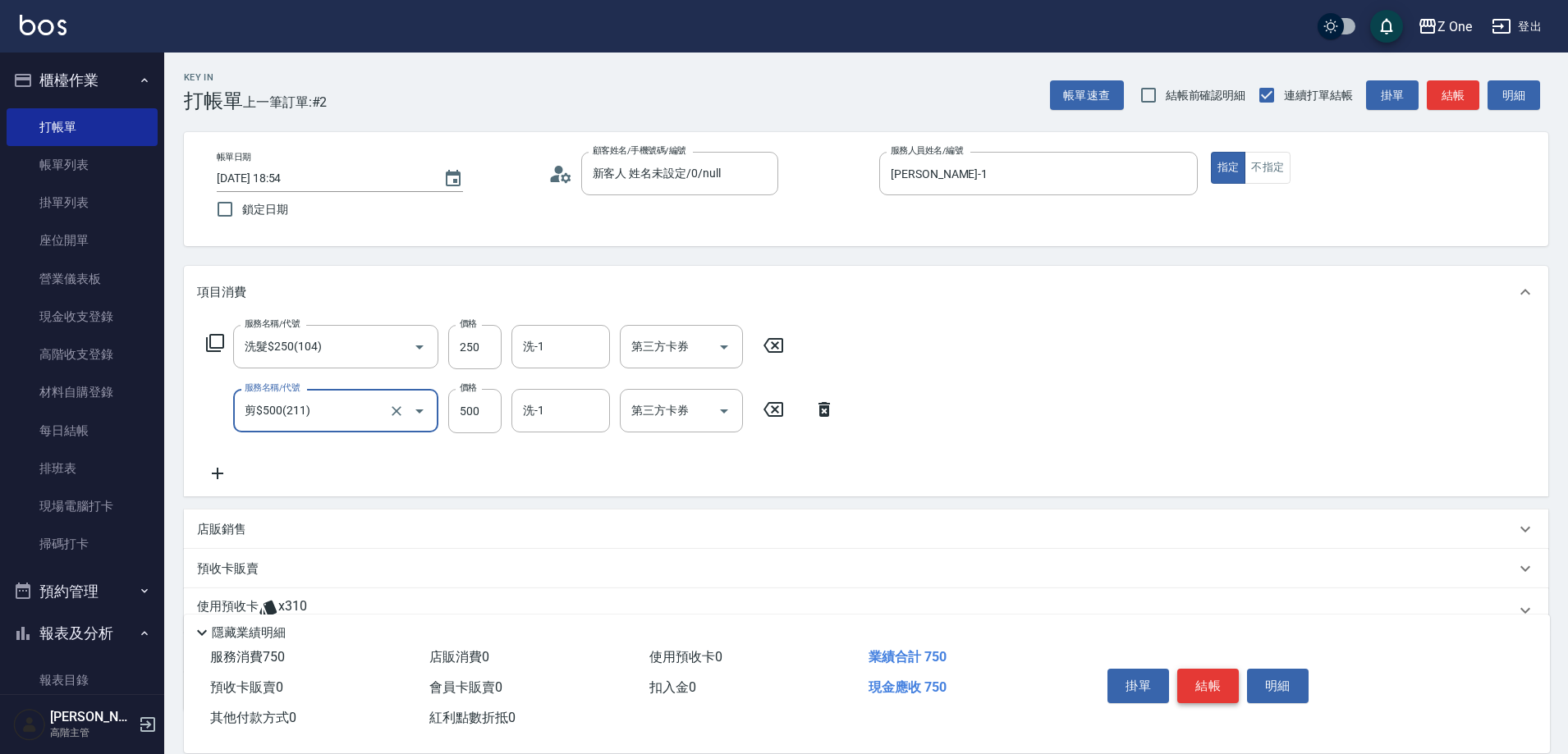
click at [1225, 671] on button "結帳" at bounding box center [1207, 686] width 61 height 35
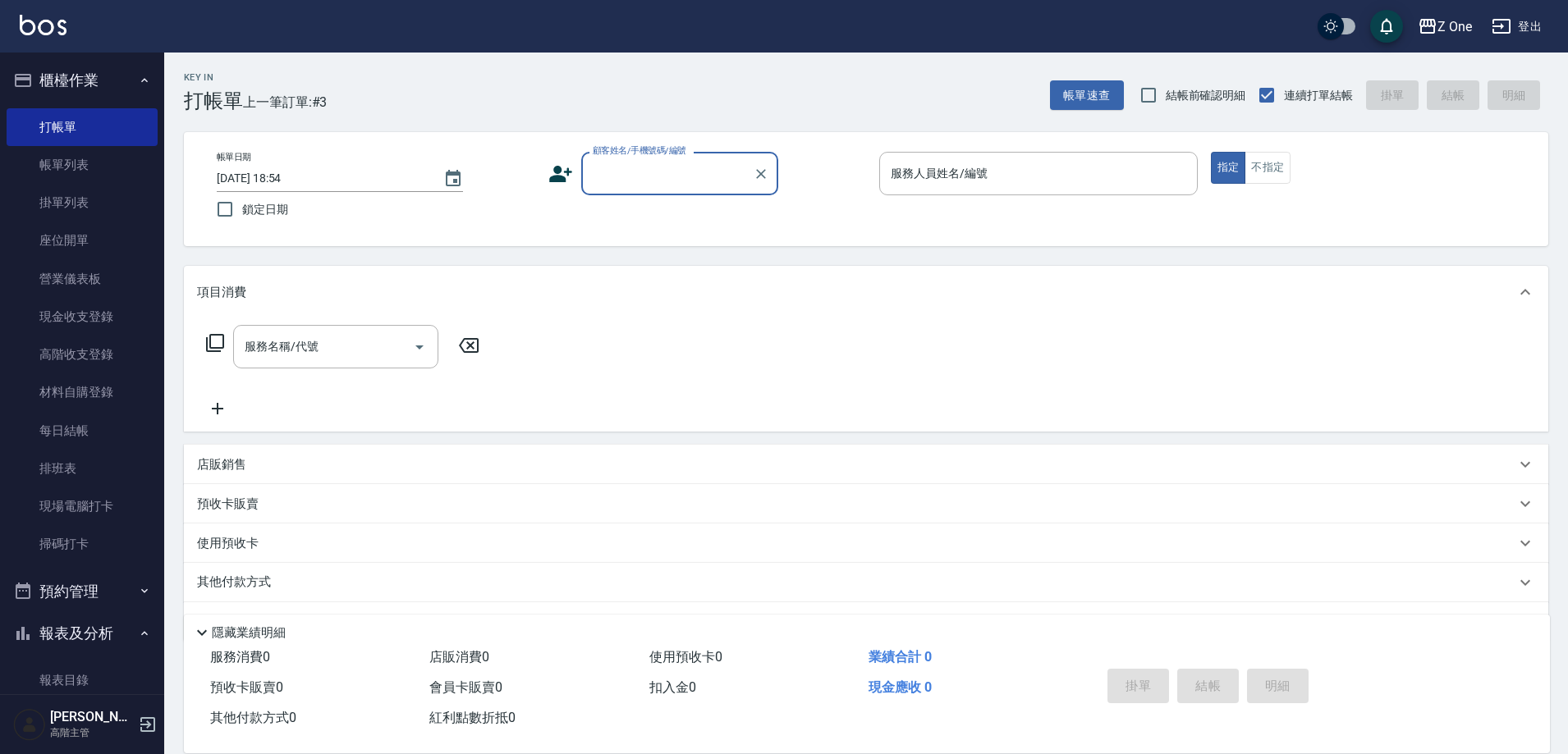
click at [662, 159] on input "顧客姓名/手機號碼/編號" at bounding box center [668, 174] width 157 height 29
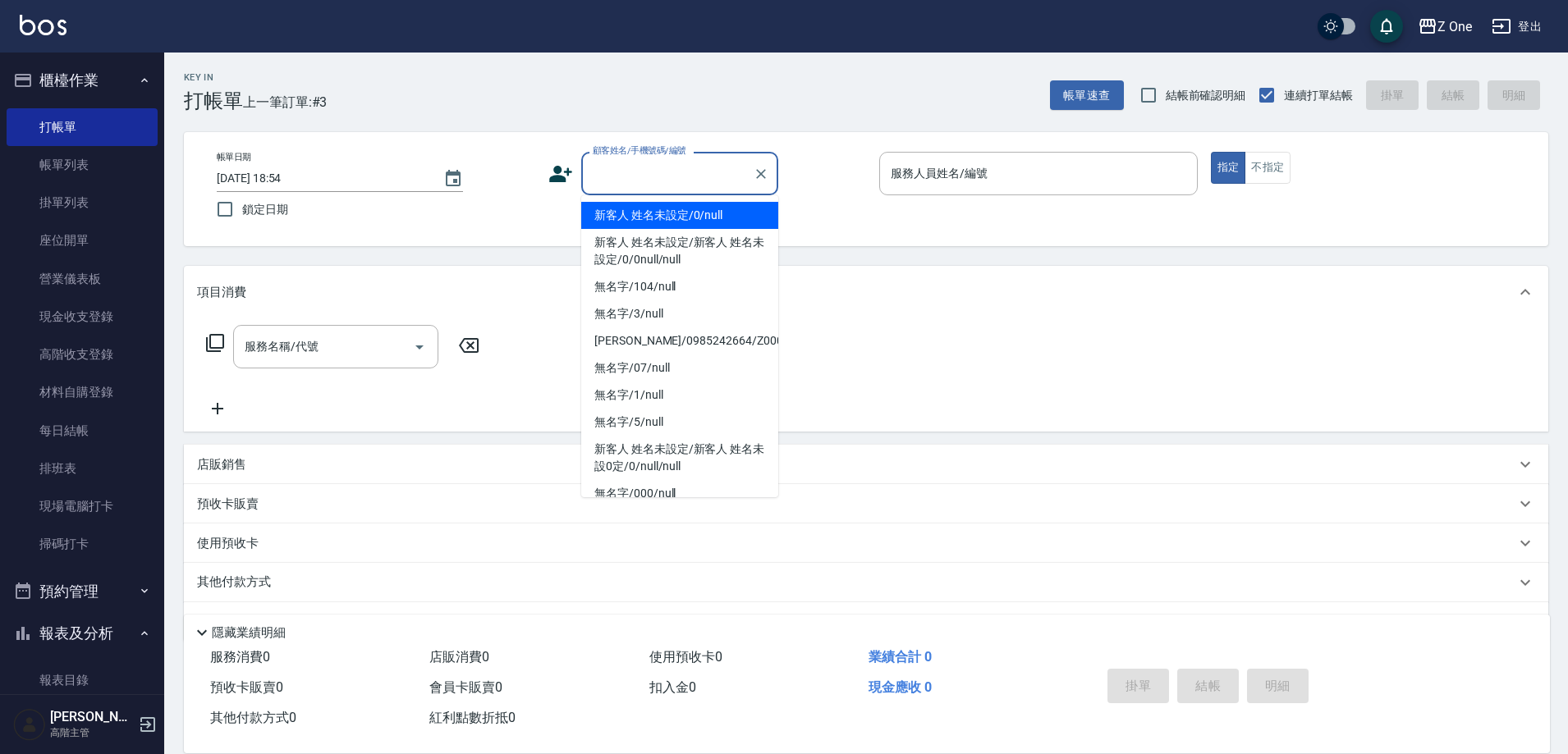
click at [662, 222] on li "新客人 姓名未設定/0/null" at bounding box center [679, 215] width 197 height 27
type input "新客人 姓名未設定/0/null"
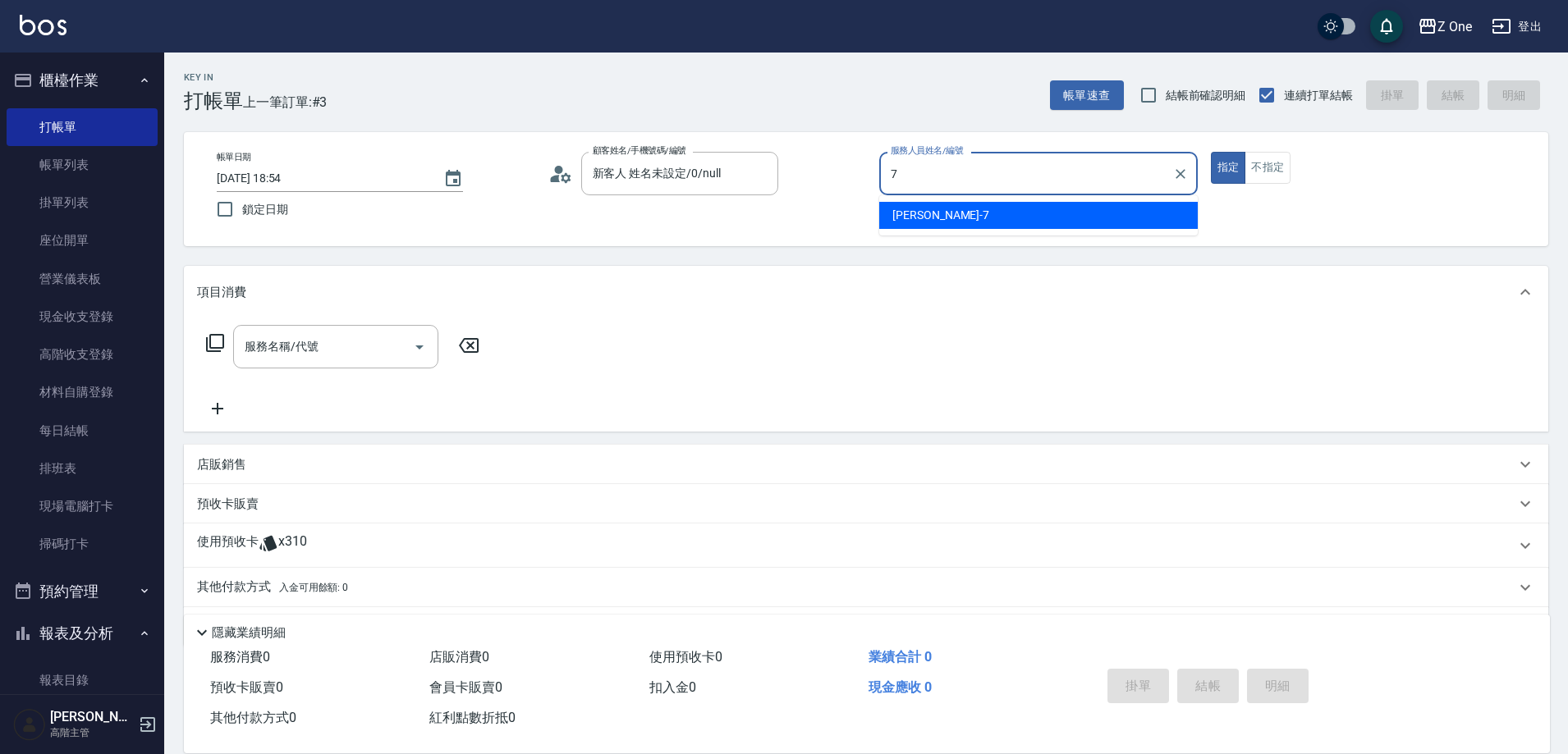
click at [927, 215] on span "[PERSON_NAME]-7" at bounding box center [941, 215] width 97 height 17
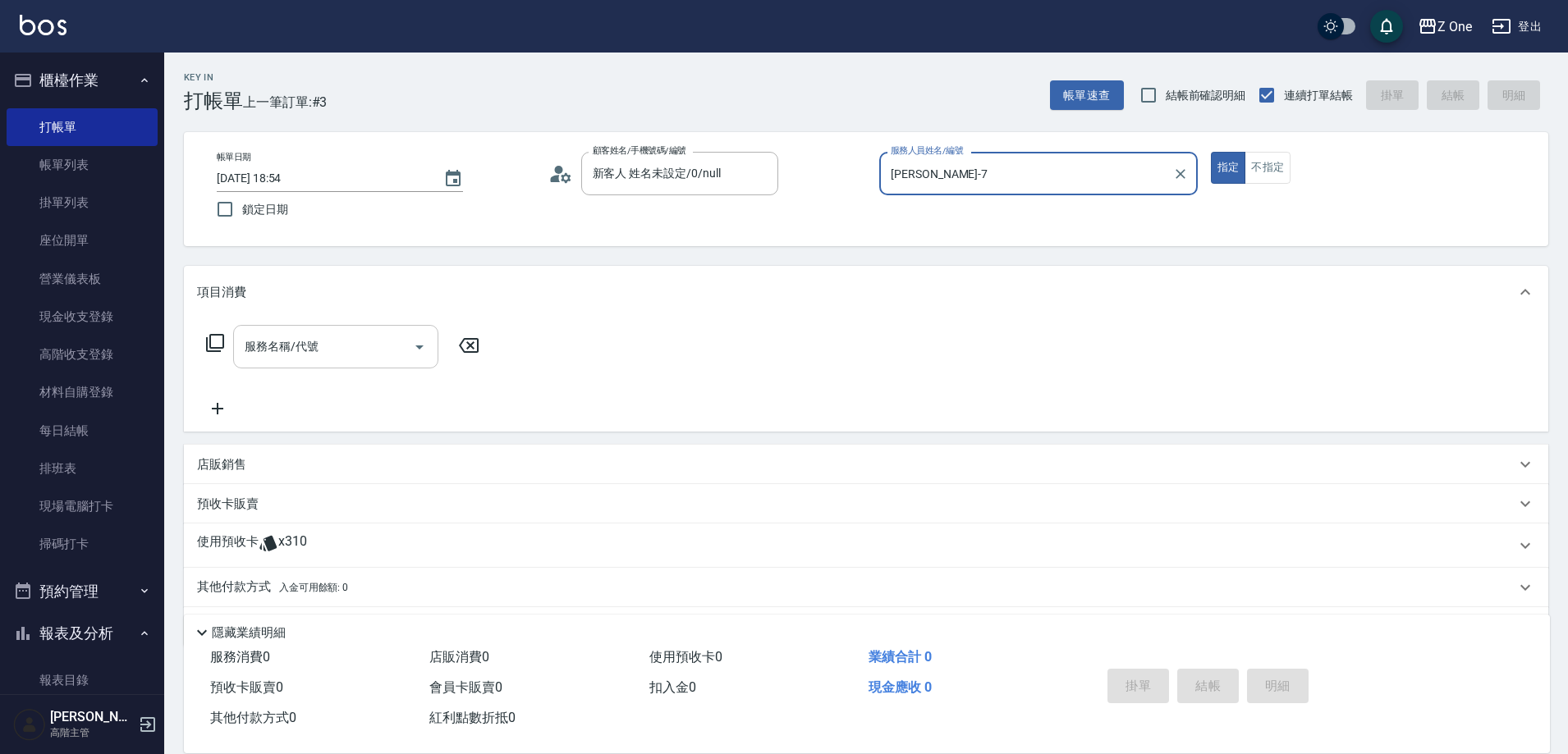
click at [414, 348] on icon "Open" at bounding box center [419, 347] width 19 height 19
type input "[PERSON_NAME]-7"
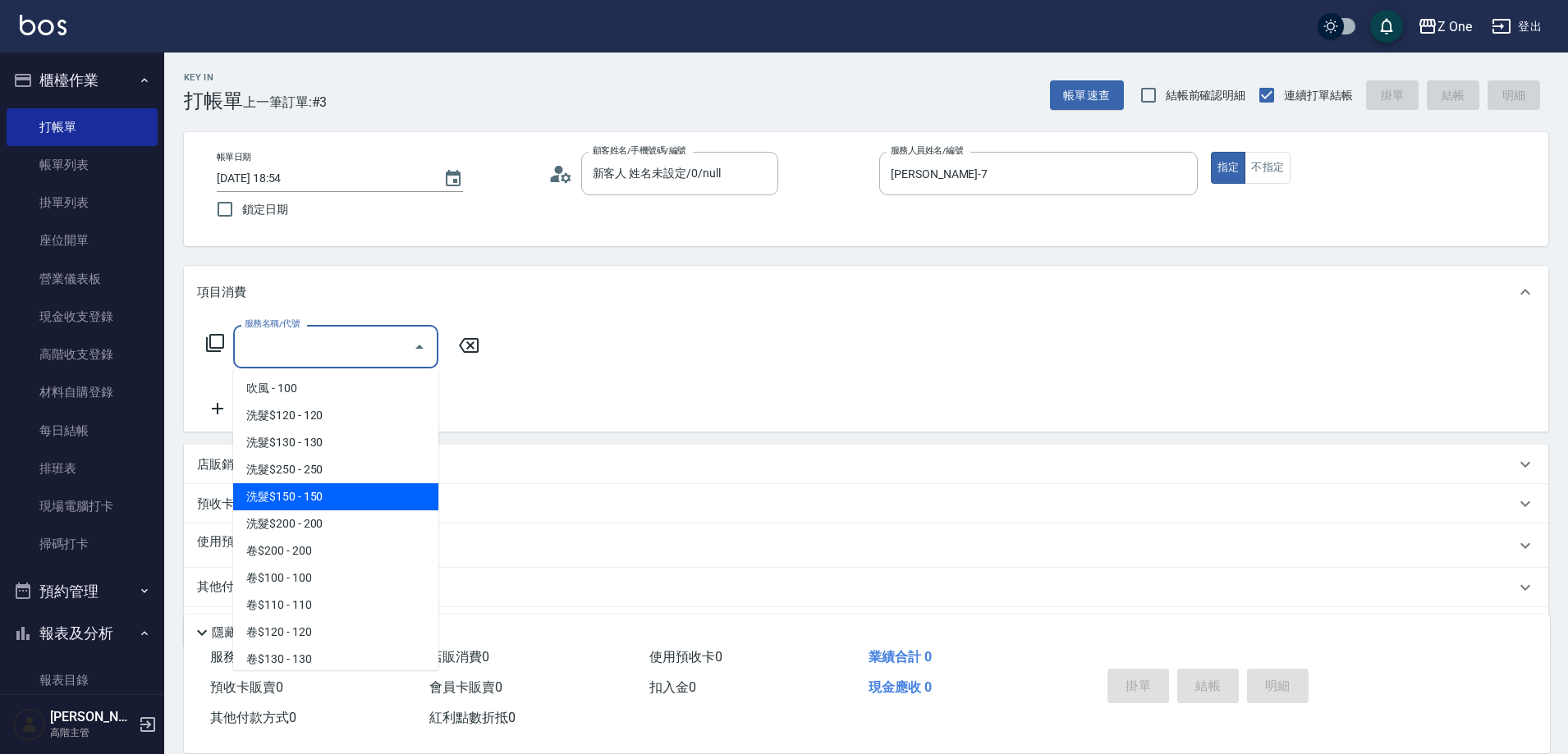
click at [343, 501] on span "洗髮$150 - 150" at bounding box center [335, 497] width 205 height 27
type input "洗髮$150(105)"
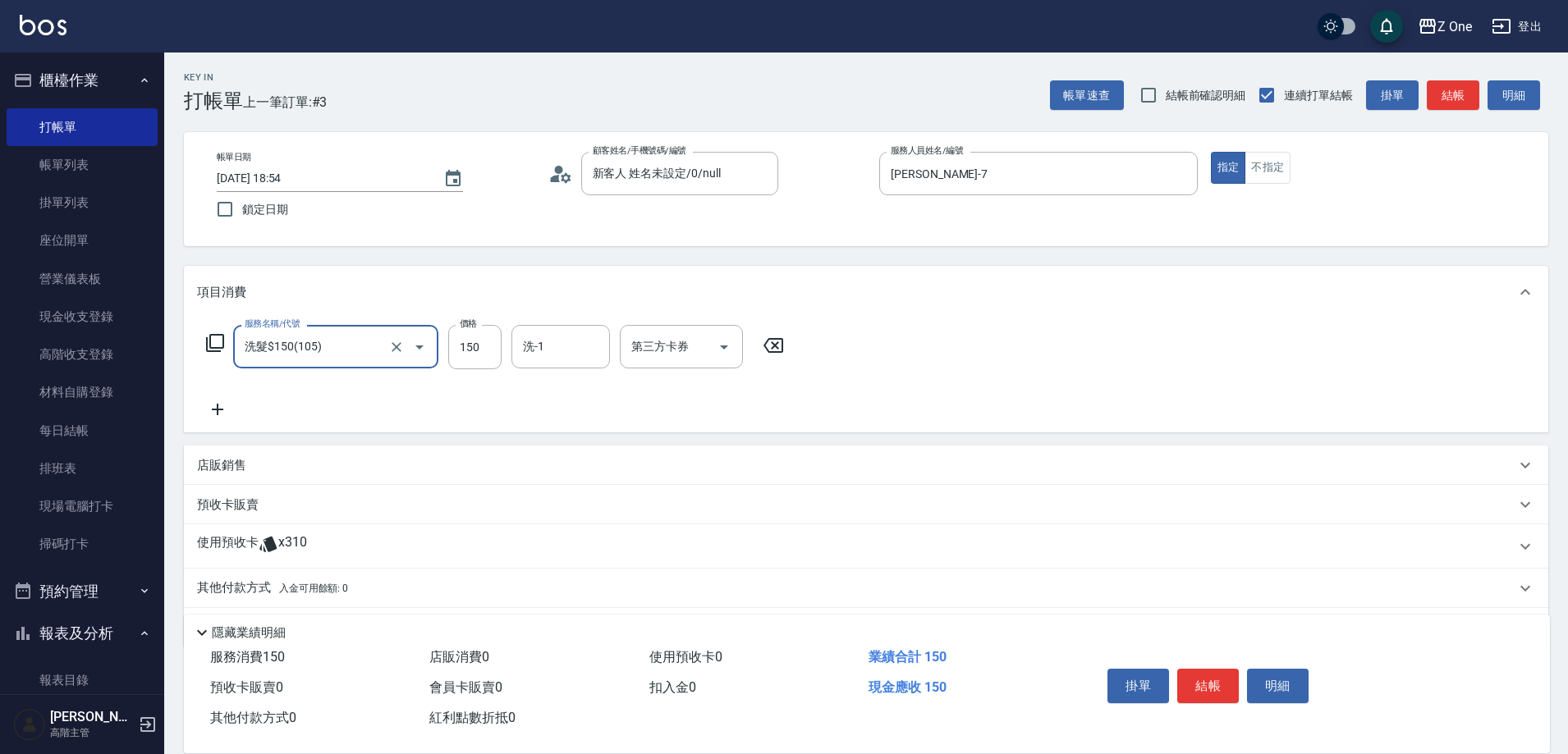
click at [220, 414] on icon at bounding box center [217, 410] width 41 height 19
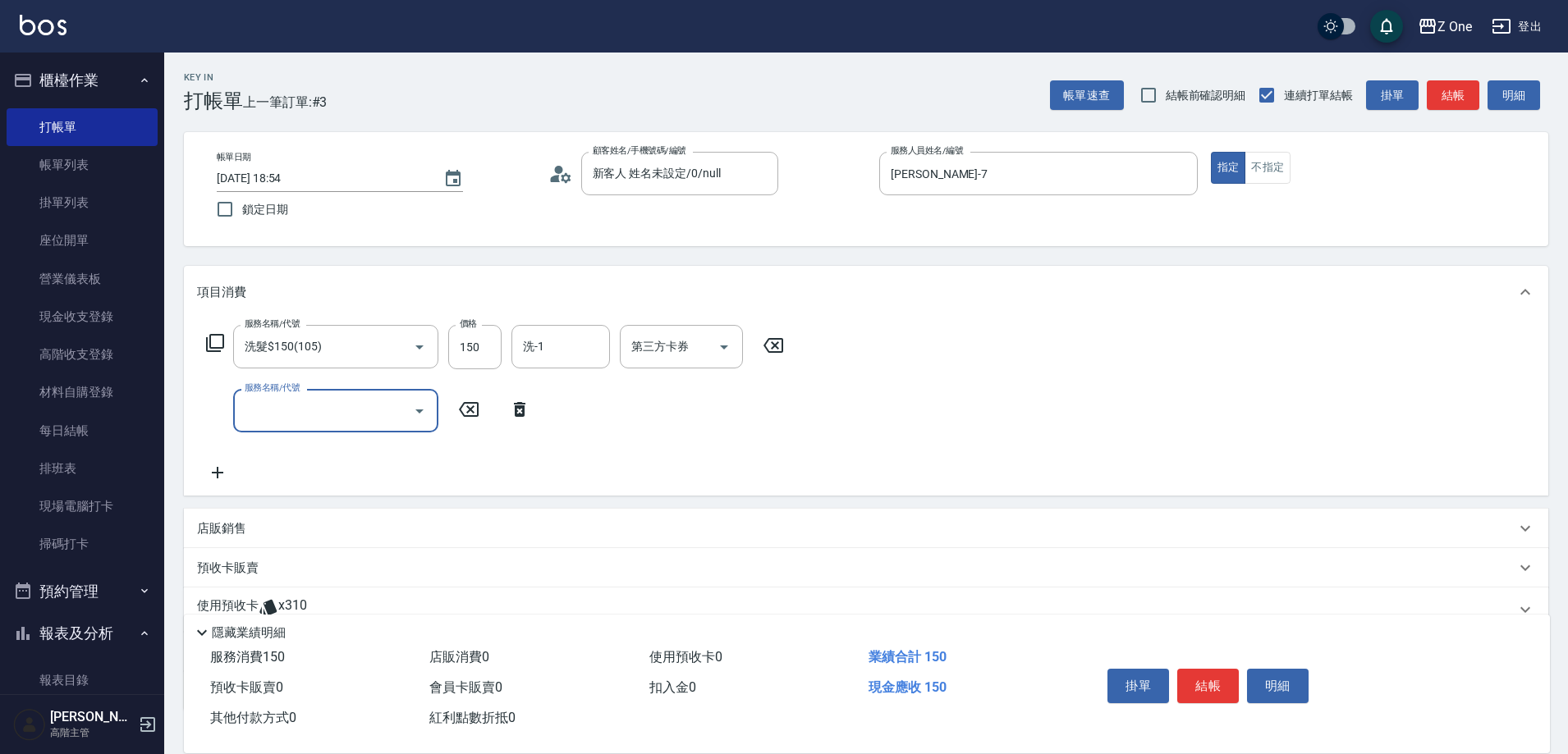
click at [418, 412] on icon "Open" at bounding box center [419, 411] width 19 height 19
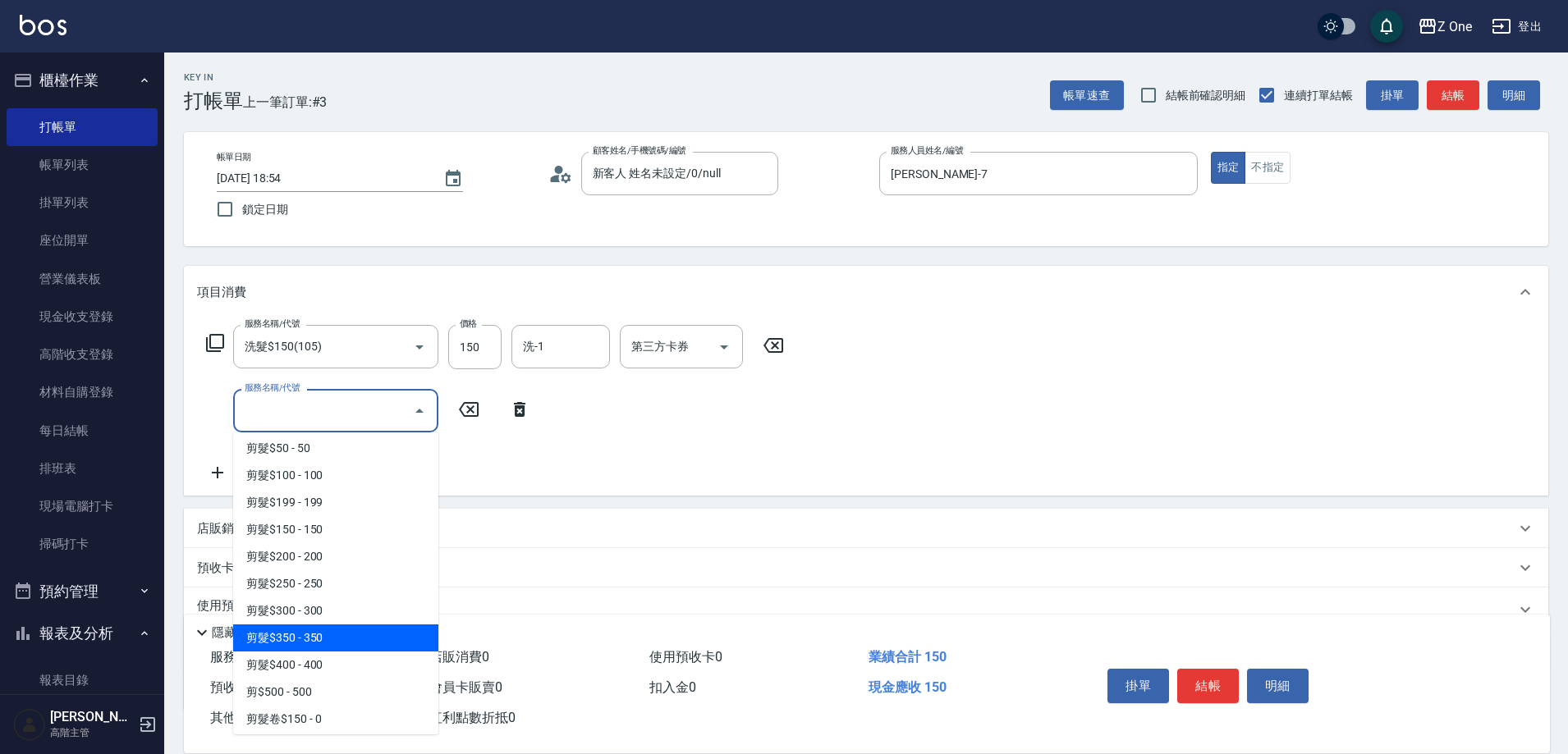
click at [351, 636] on span "剪髮$350 - 350" at bounding box center [335, 639] width 205 height 27
type input "剪髮$350(208)"
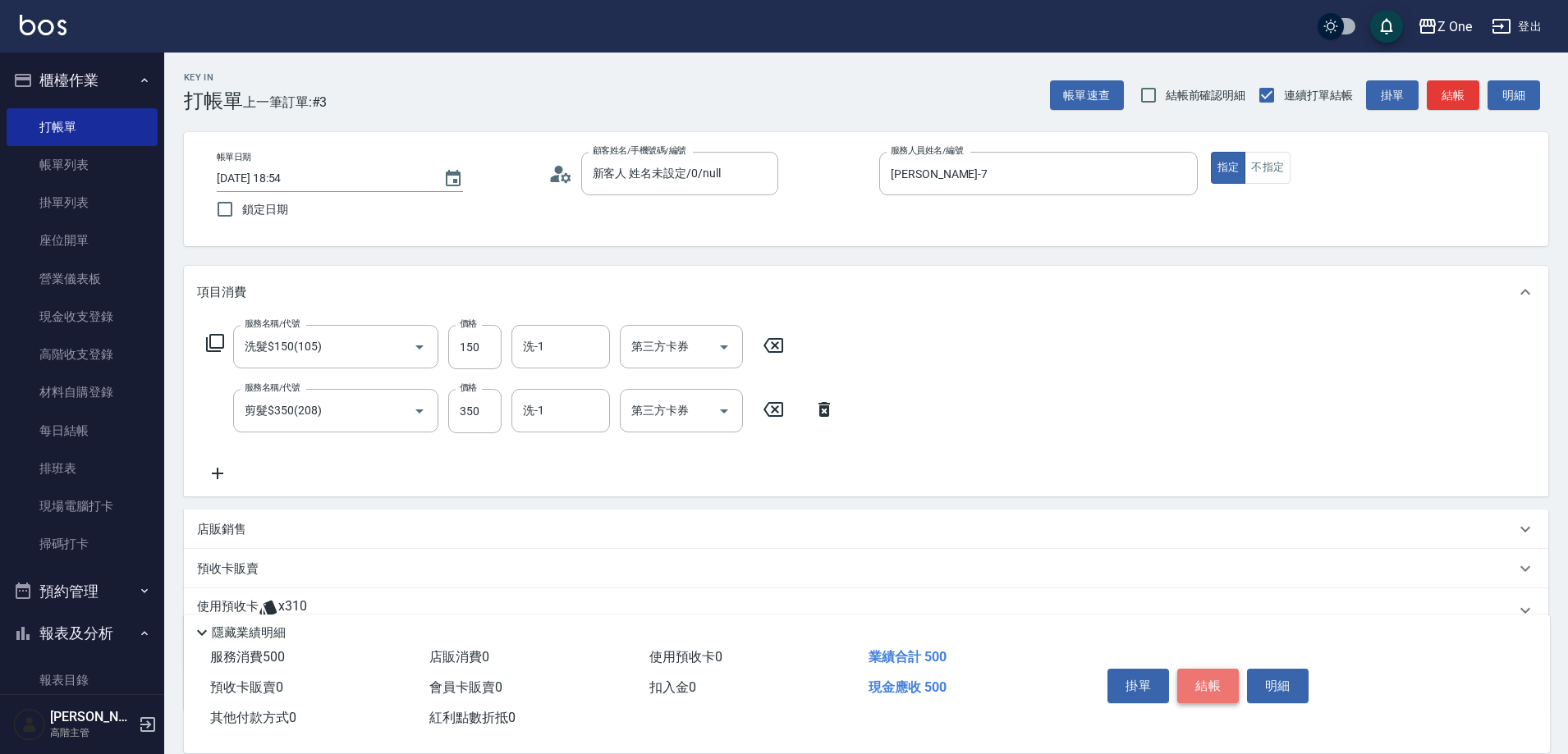
click at [1205, 679] on button "結帳" at bounding box center [1207, 686] width 61 height 35
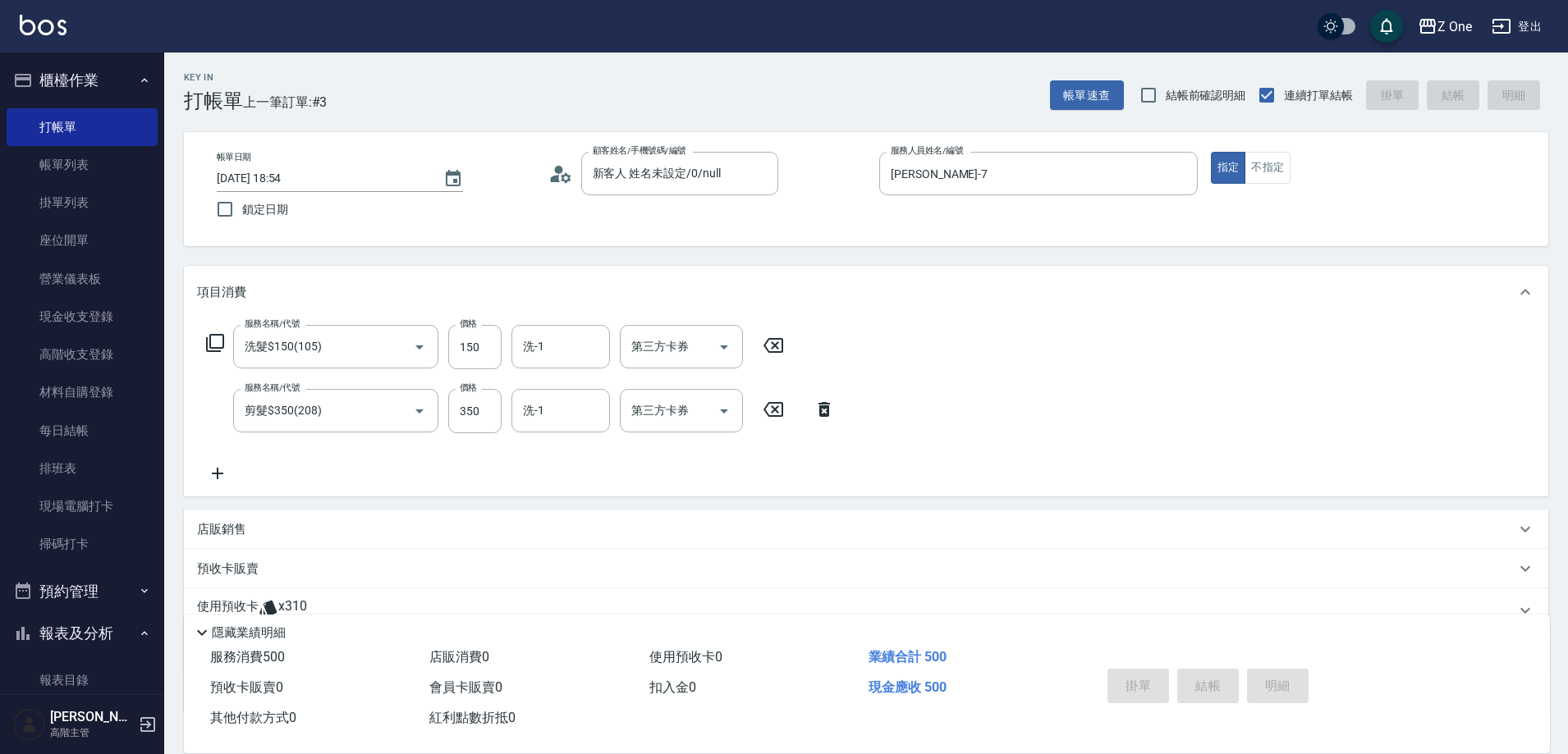
type input "[DATE] 18:55"
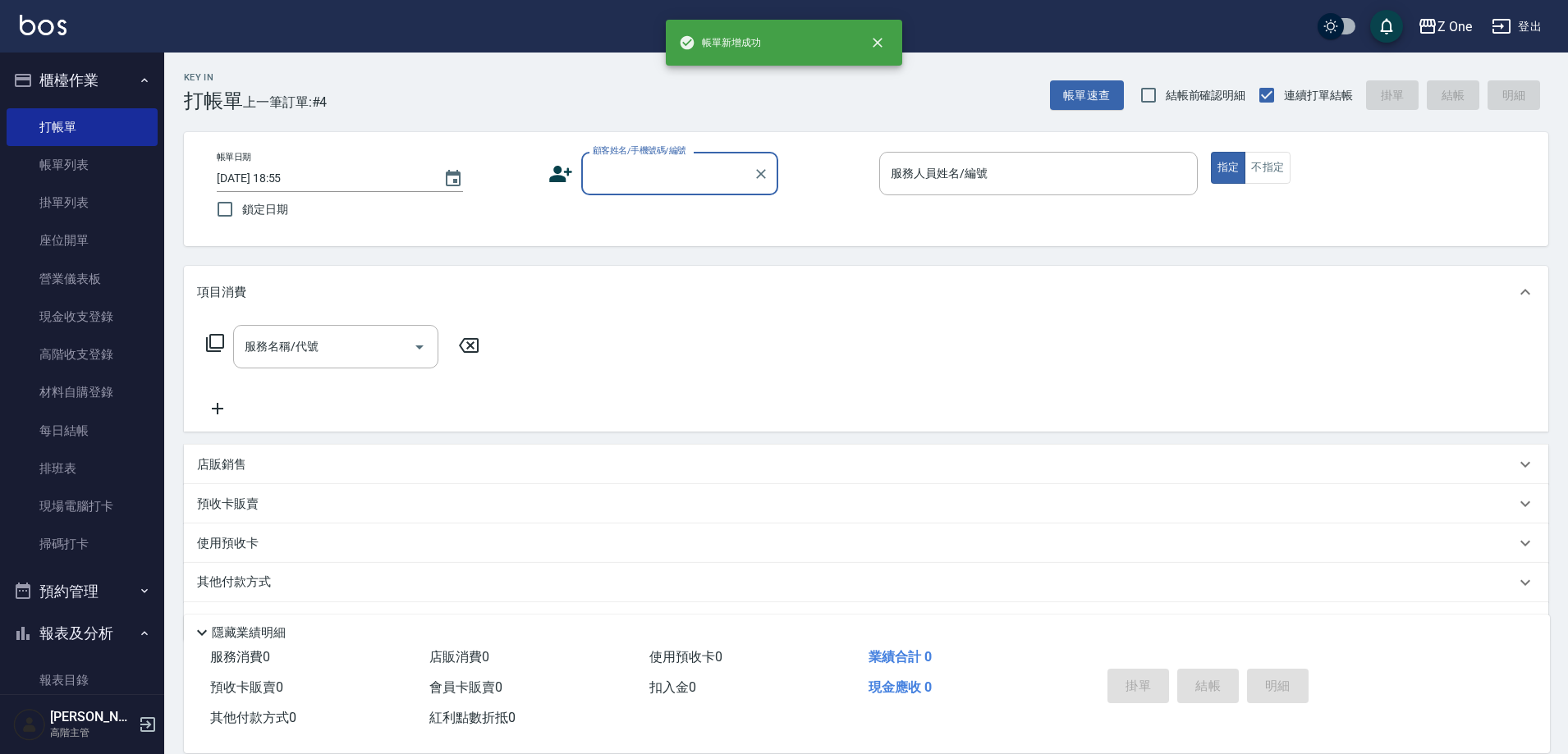
click at [673, 175] on input "顧客姓名/手機號碼/編號" at bounding box center [668, 174] width 157 height 29
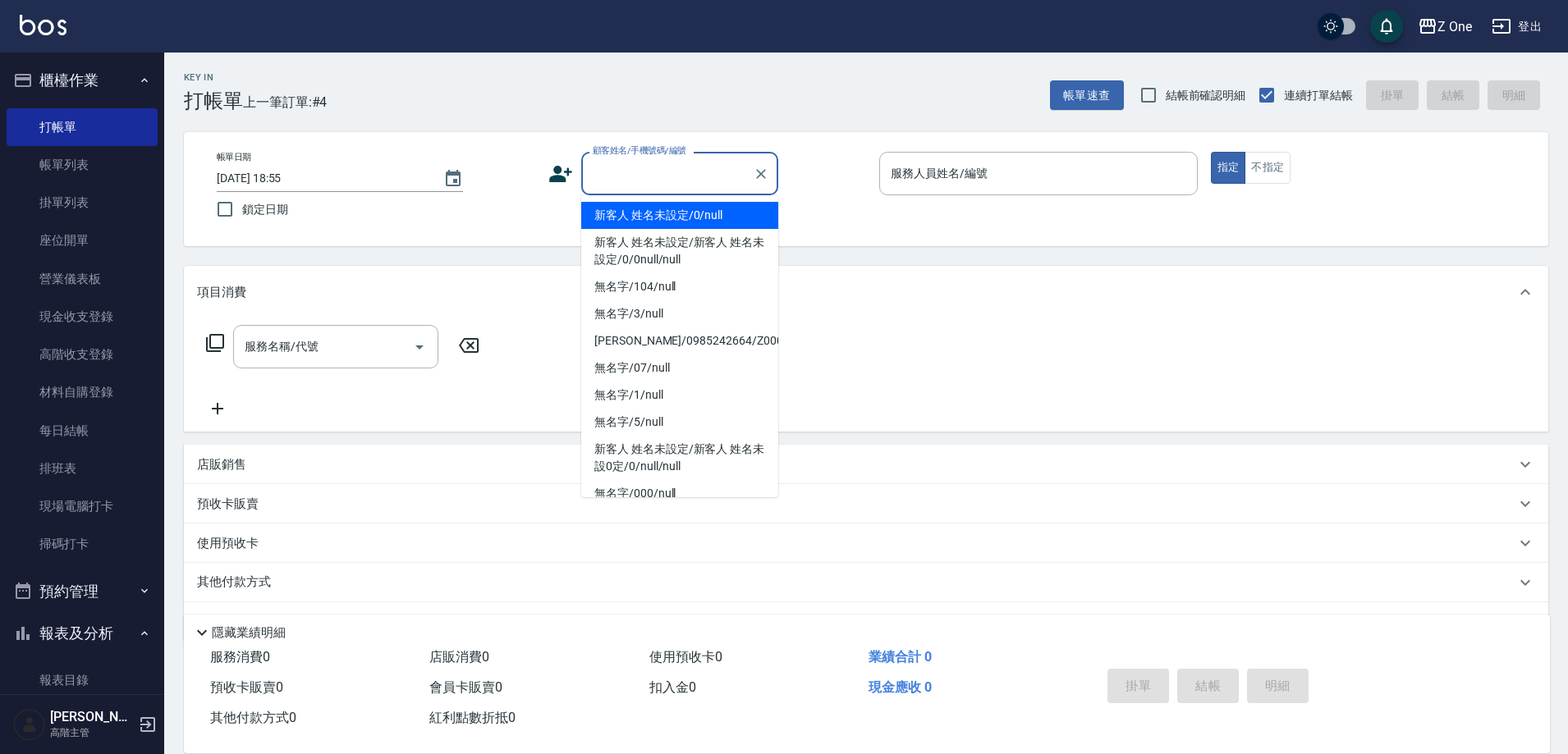
click at [670, 213] on li "新客人 姓名未設定/0/null" at bounding box center [679, 215] width 197 height 27
type input "新客人 姓名未設定/0/null"
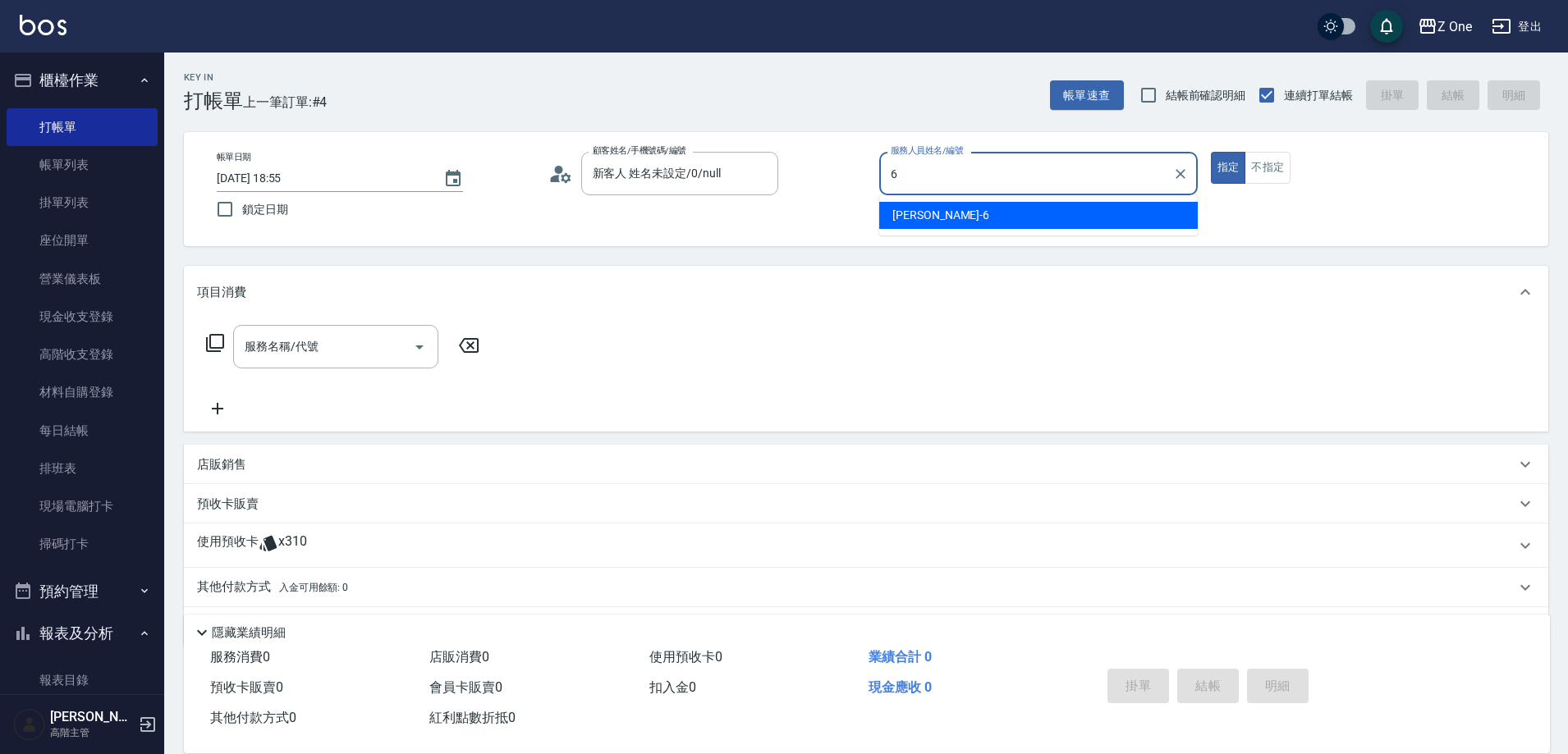
click at [1011, 223] on div "[PERSON_NAME]-6" at bounding box center [1038, 215] width 318 height 27
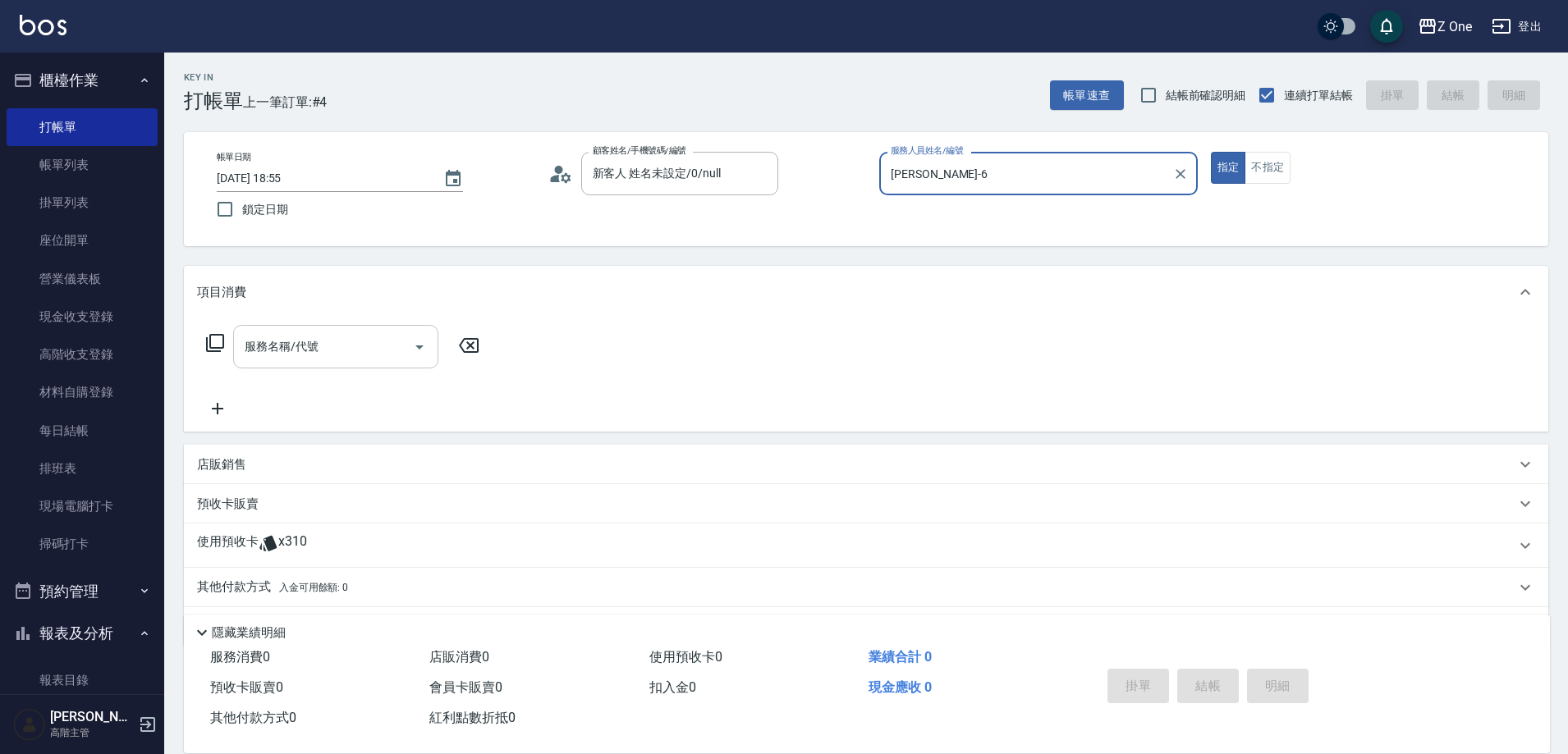
click at [415, 344] on icon "Open" at bounding box center [419, 347] width 19 height 19
type input "[PERSON_NAME]-6"
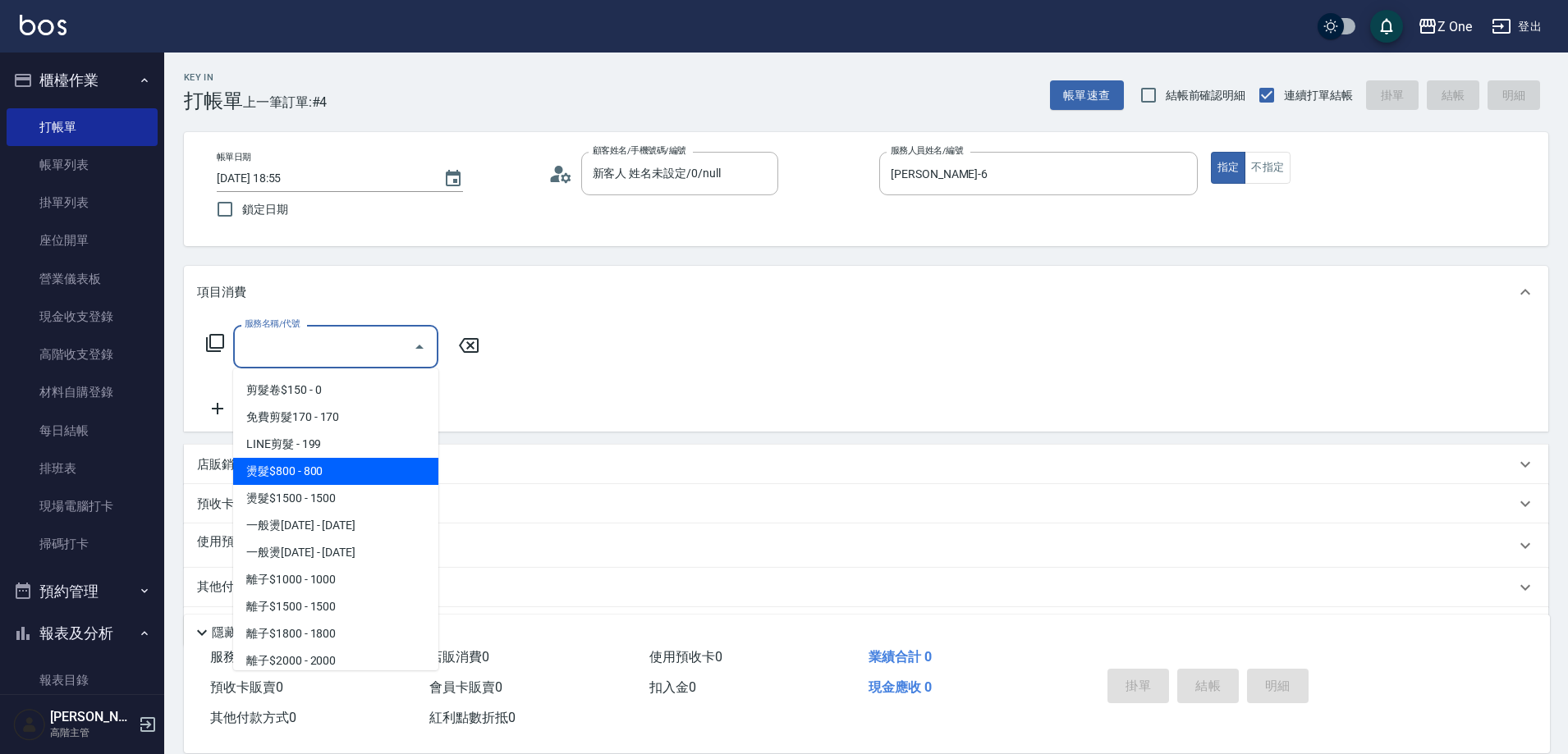
scroll to position [903, 0]
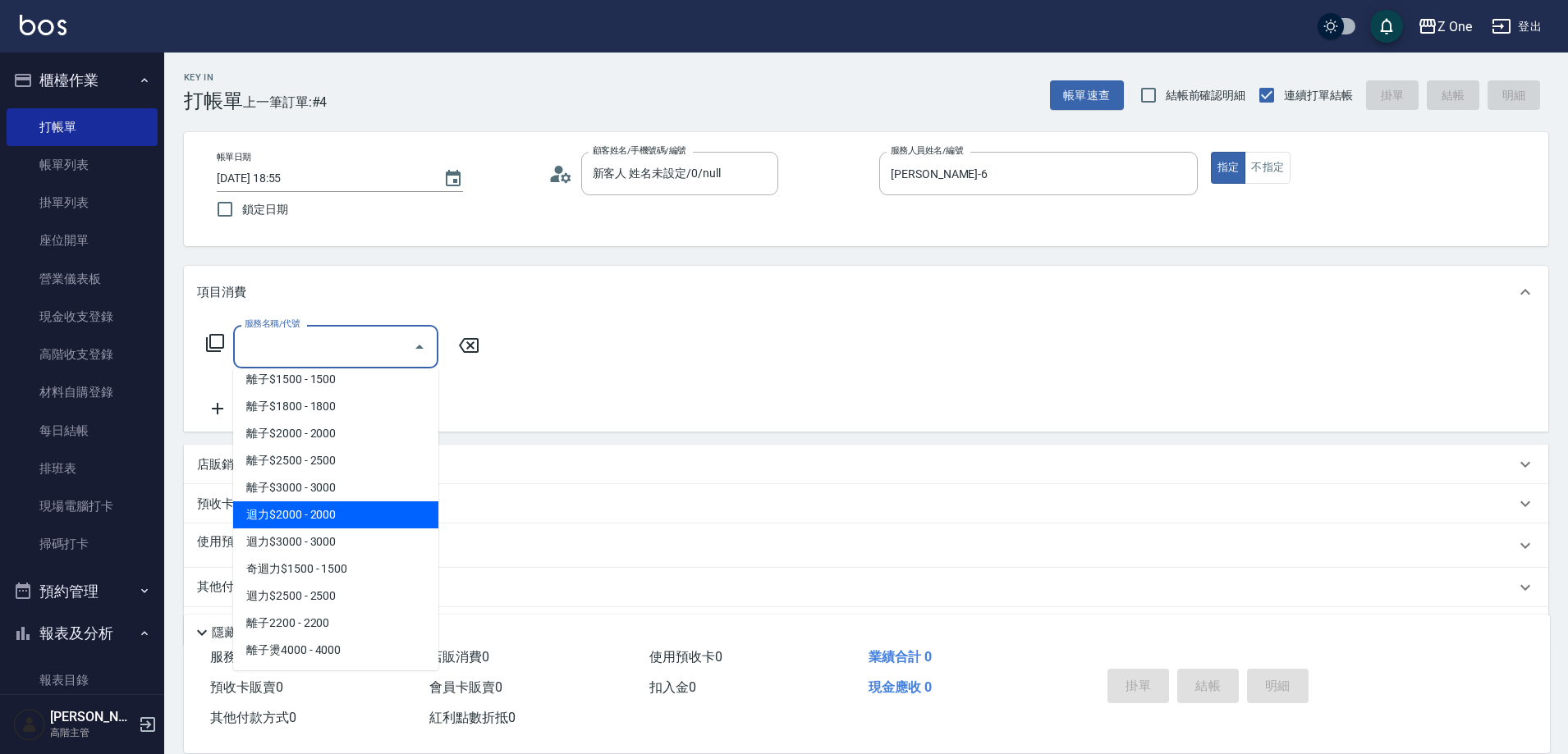
click at [363, 515] on span "迴力$2000 - 2000" at bounding box center [335, 515] width 205 height 27
type input "迴力$2000(317)"
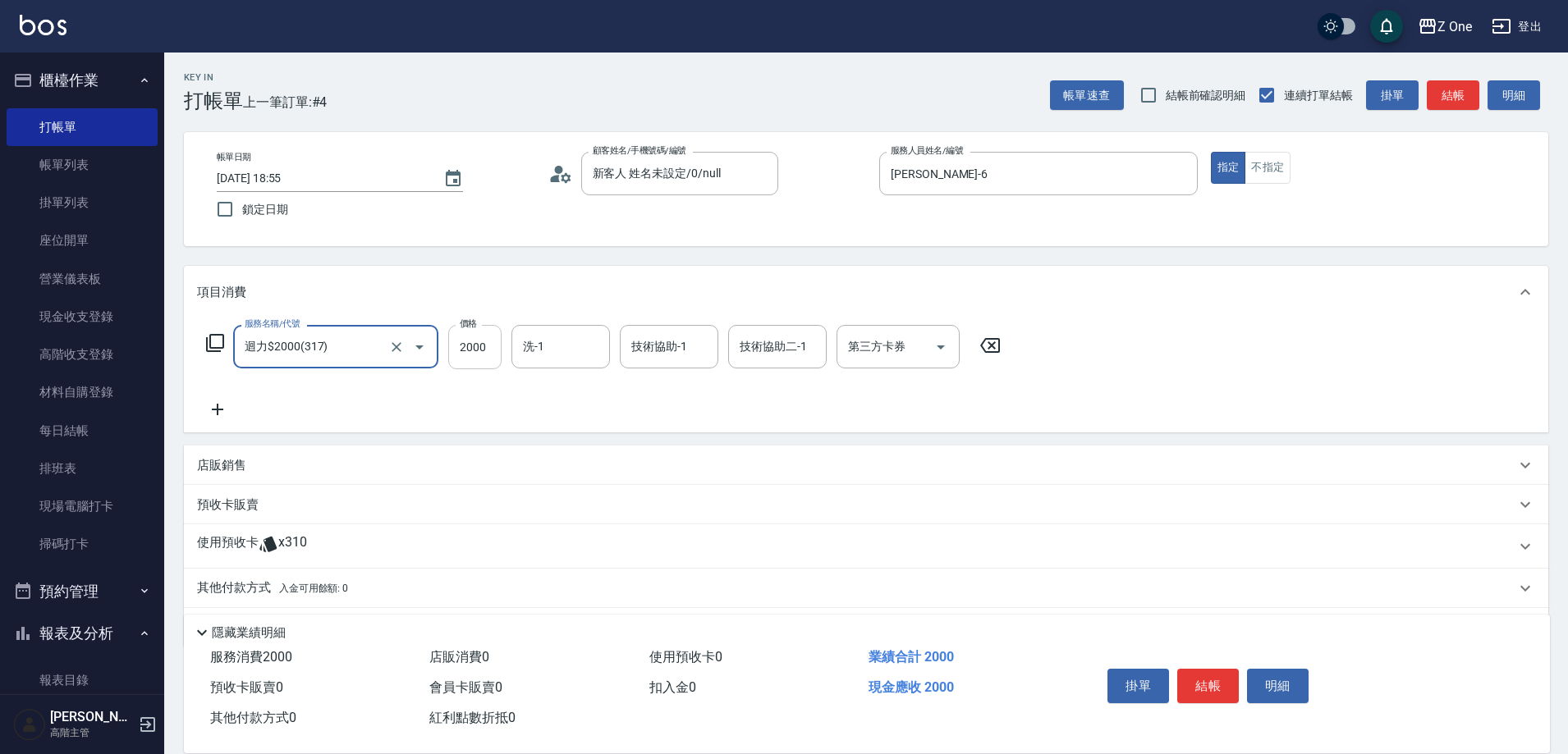
click at [493, 348] on input "2000" at bounding box center [474, 347] width 53 height 45
type input "2200"
click at [1227, 675] on button "結帳" at bounding box center [1207, 686] width 61 height 35
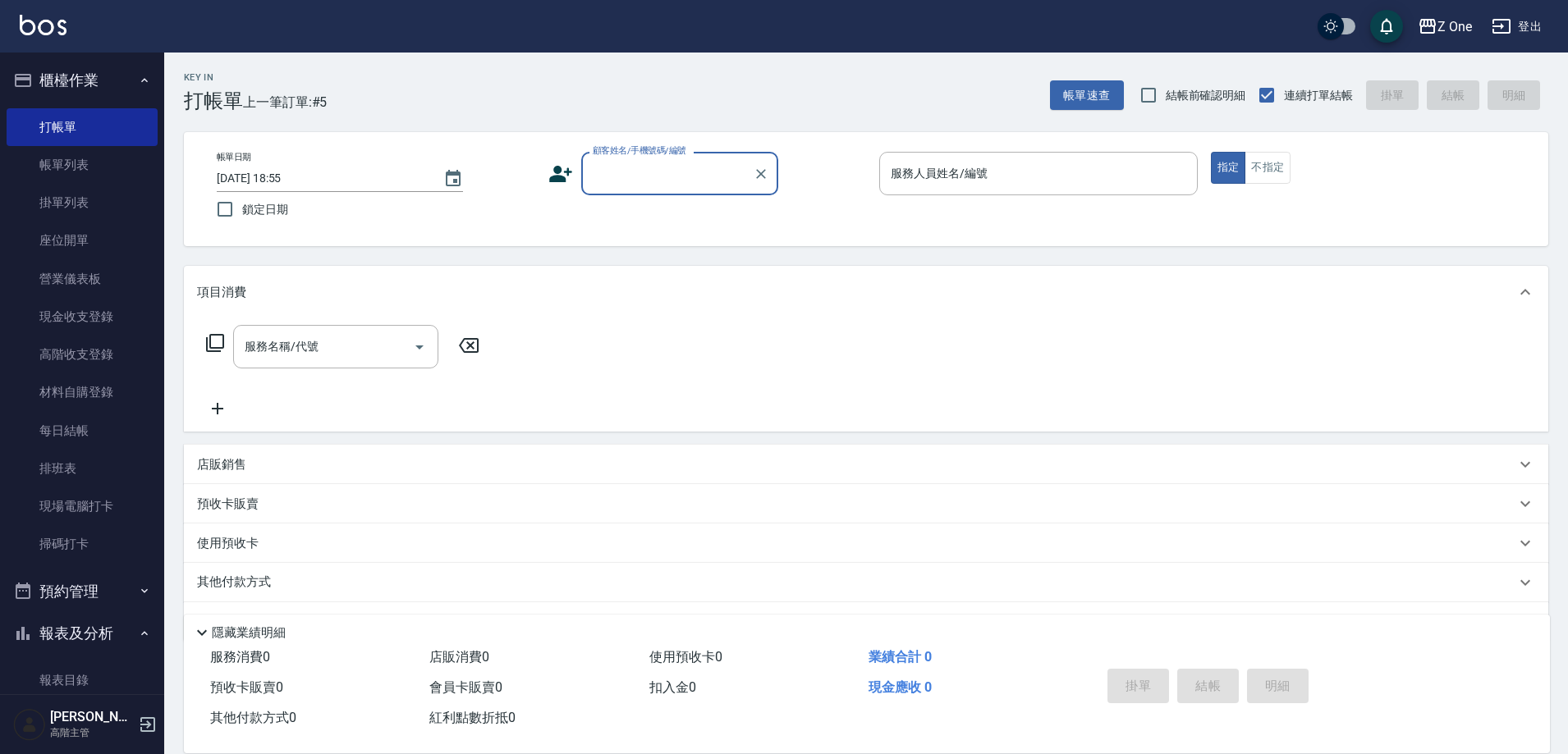
click at [650, 172] on input "顧客姓名/手機號碼/編號" at bounding box center [668, 174] width 157 height 29
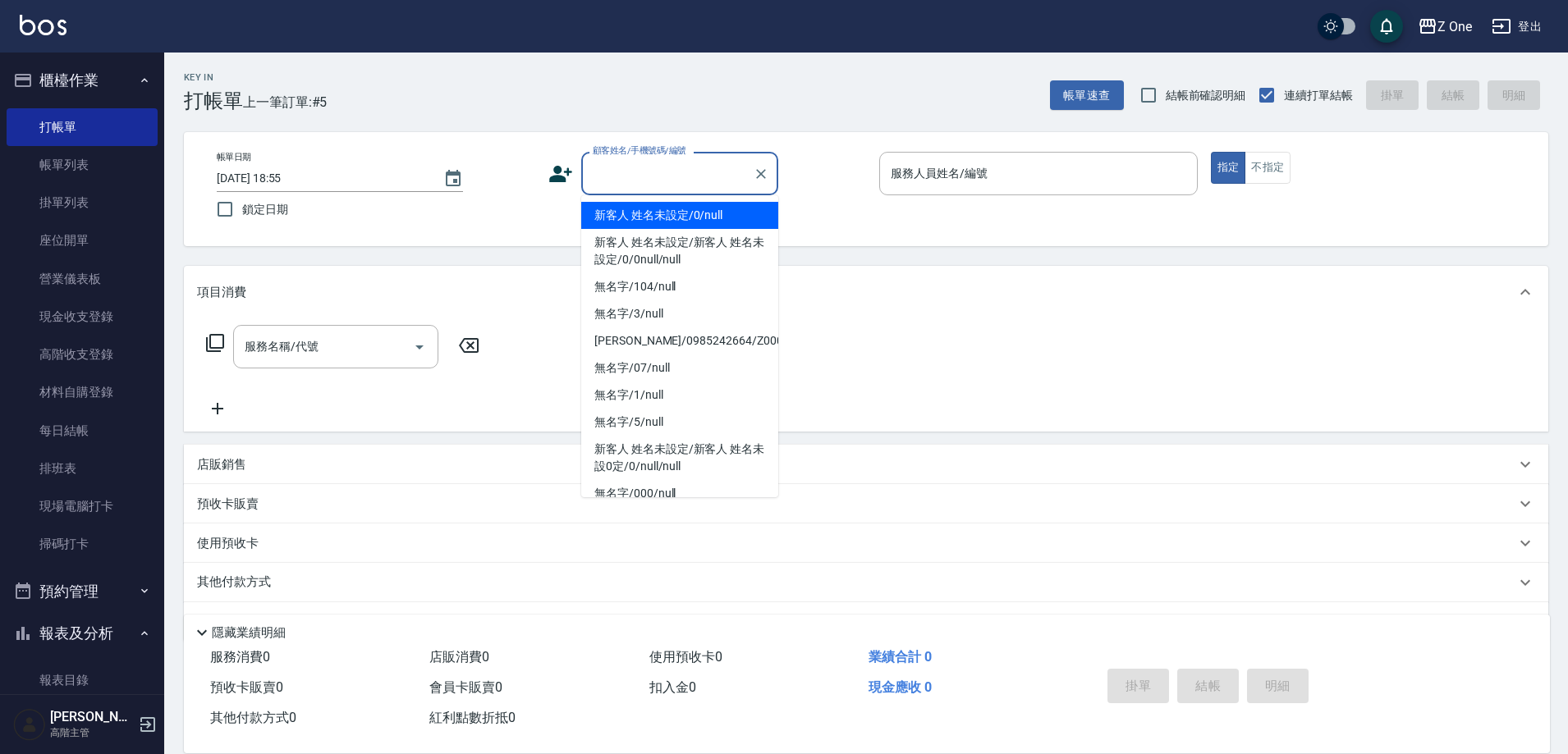
click at [650, 215] on li "新客人 姓名未設定/0/null" at bounding box center [679, 215] width 197 height 27
type input "新客人 姓名未設定/0/null"
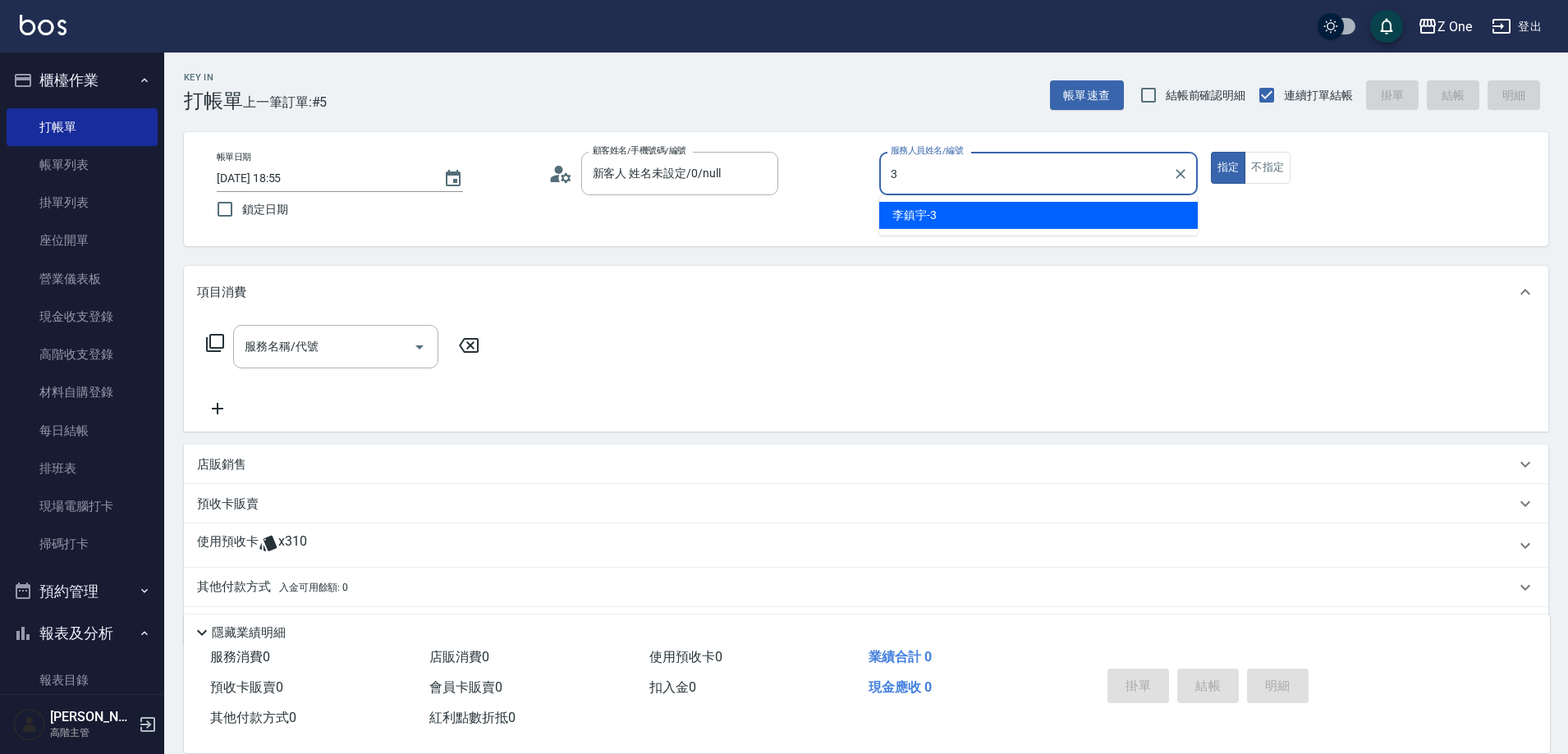
click at [1008, 212] on div "[PERSON_NAME]-3" at bounding box center [1038, 215] width 318 height 27
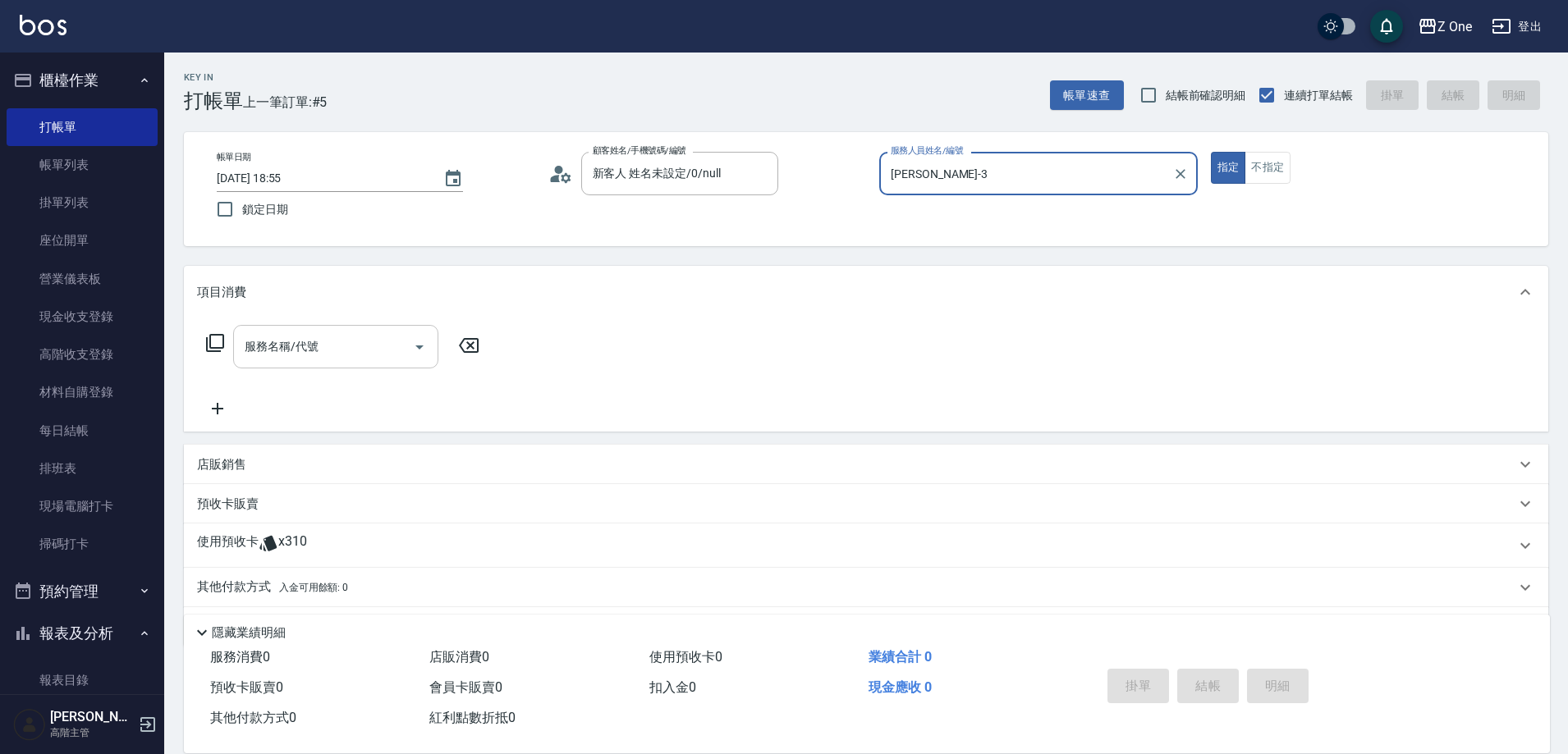
click at [416, 348] on icon "Open" at bounding box center [419, 347] width 19 height 19
type input "[PERSON_NAME]-3"
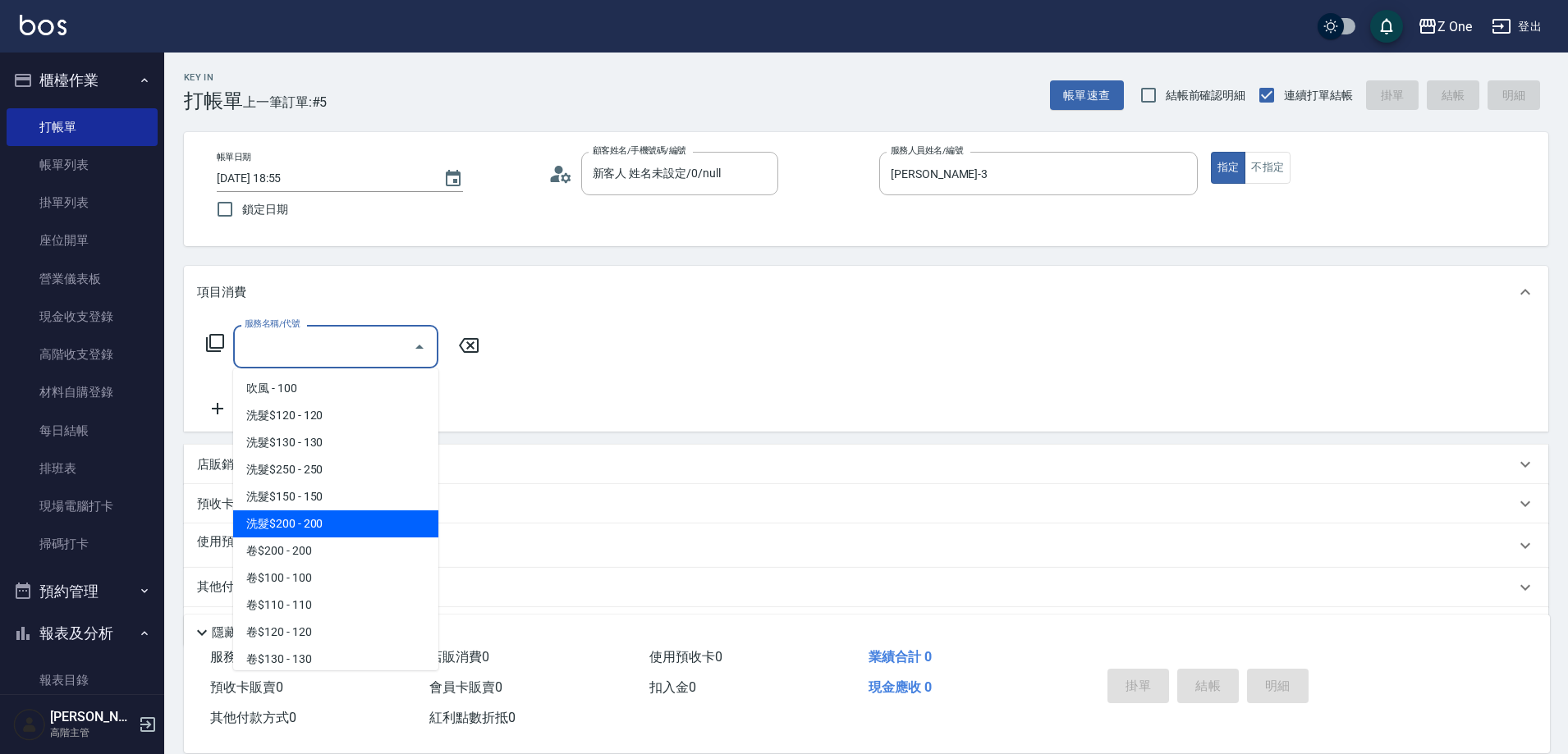
click at [340, 522] on span "洗髮$200 - 200" at bounding box center [335, 524] width 205 height 27
type input "洗髮$200(107)"
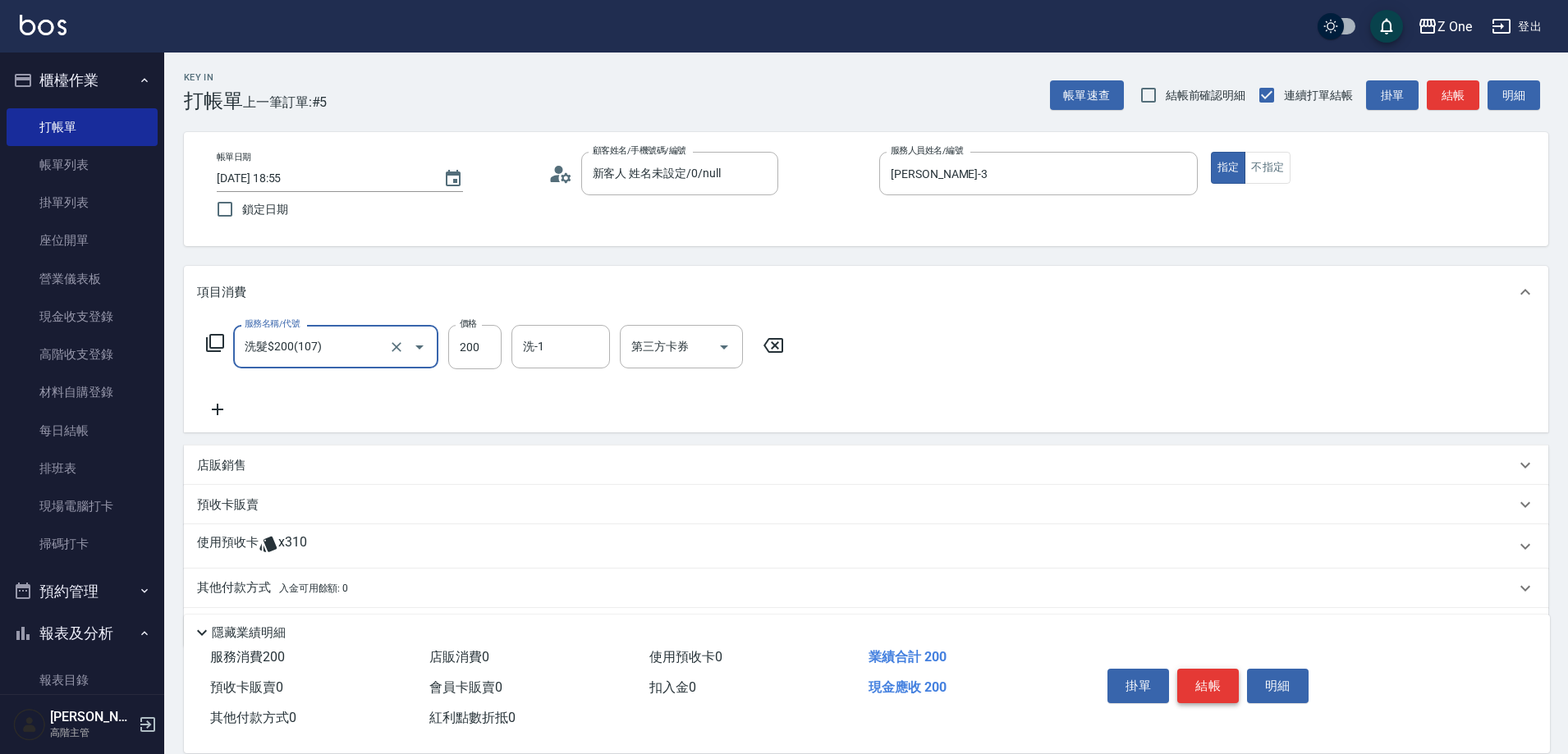
click at [1191, 673] on button "結帳" at bounding box center [1207, 686] width 61 height 35
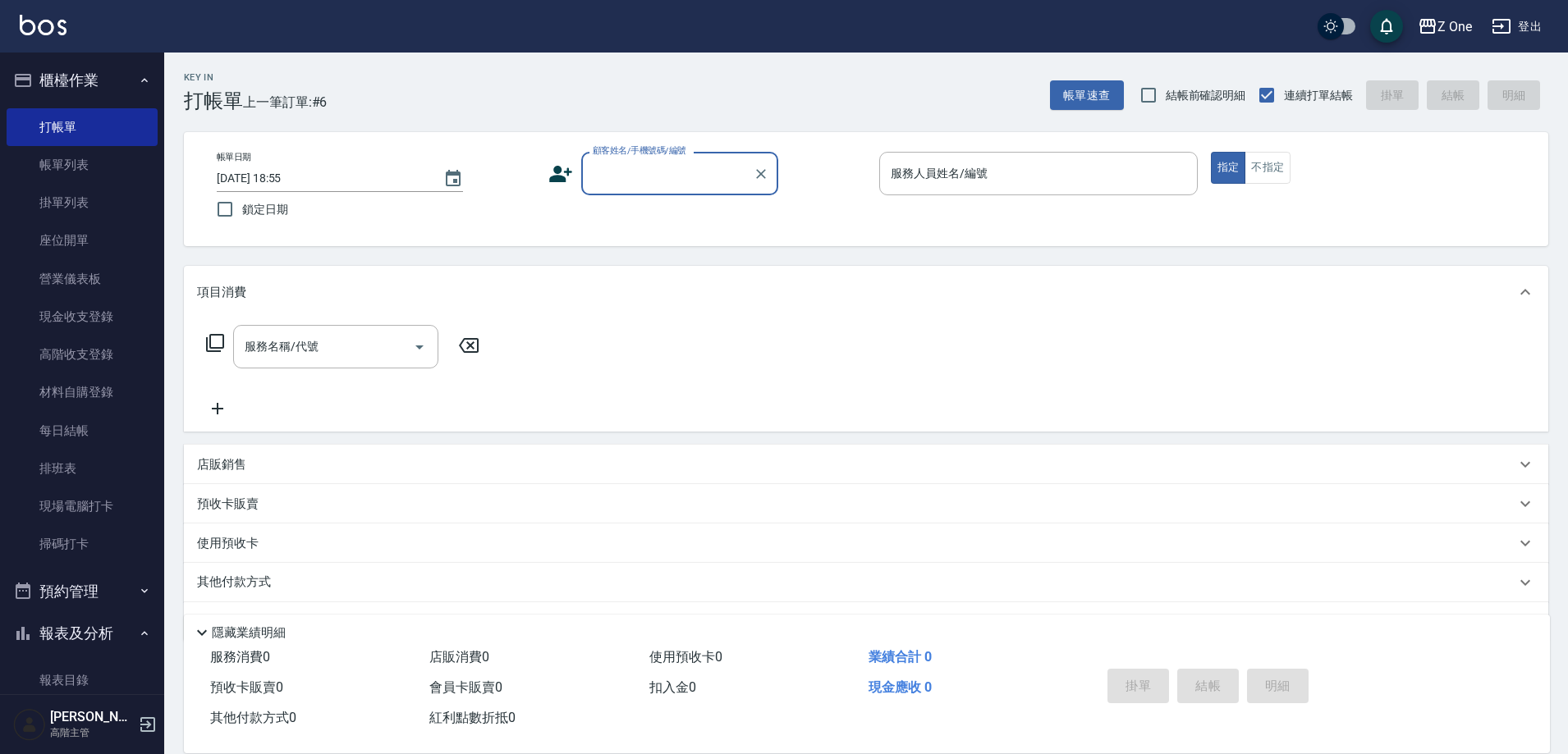
click at [653, 167] on input "顧客姓名/手機號碼/編號" at bounding box center [668, 174] width 157 height 29
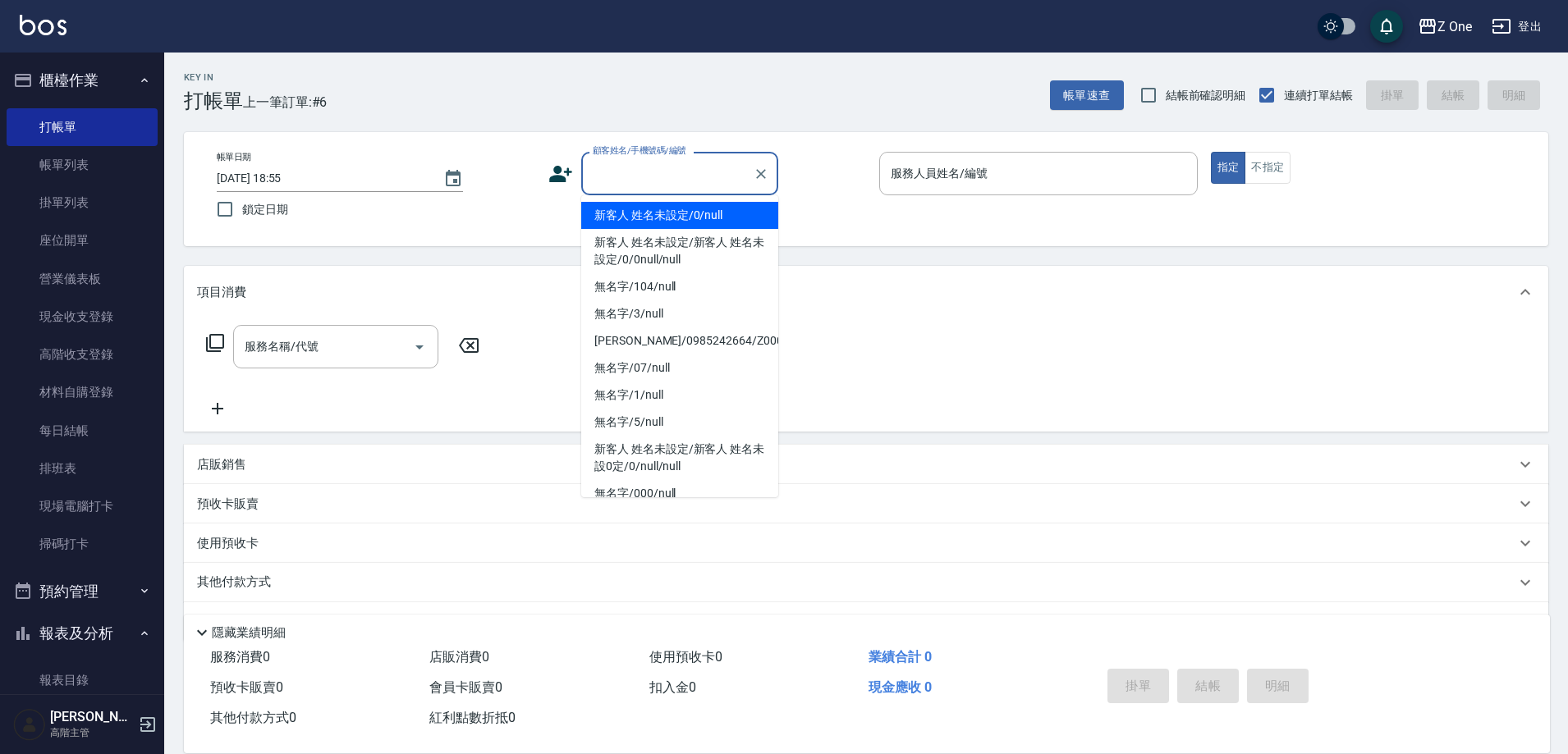
click at [664, 215] on li "新客人 姓名未設定/0/null" at bounding box center [679, 215] width 197 height 27
type input "新客人 姓名未設定/0/null"
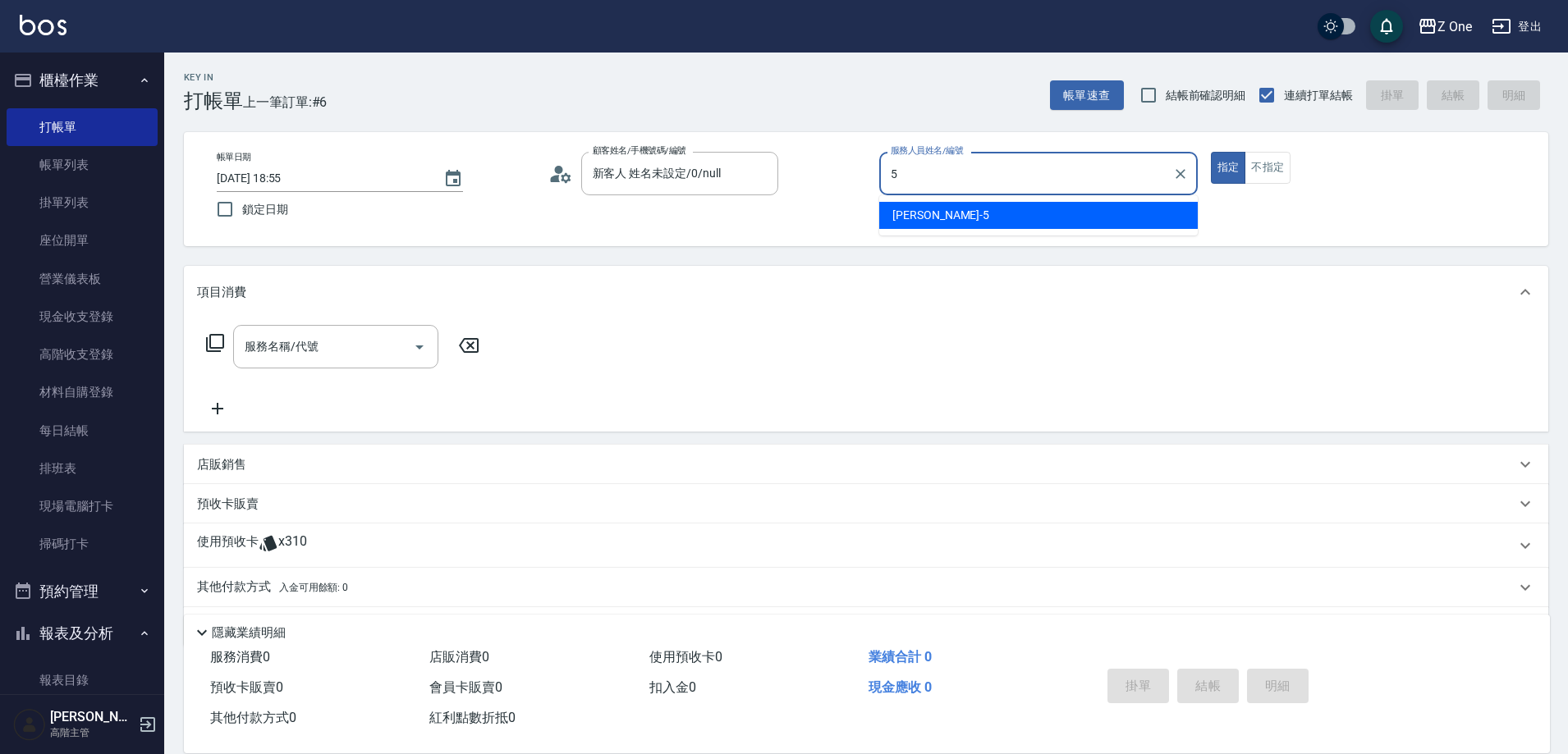
click at [965, 202] on div "[PERSON_NAME]-5" at bounding box center [1038, 215] width 318 height 27
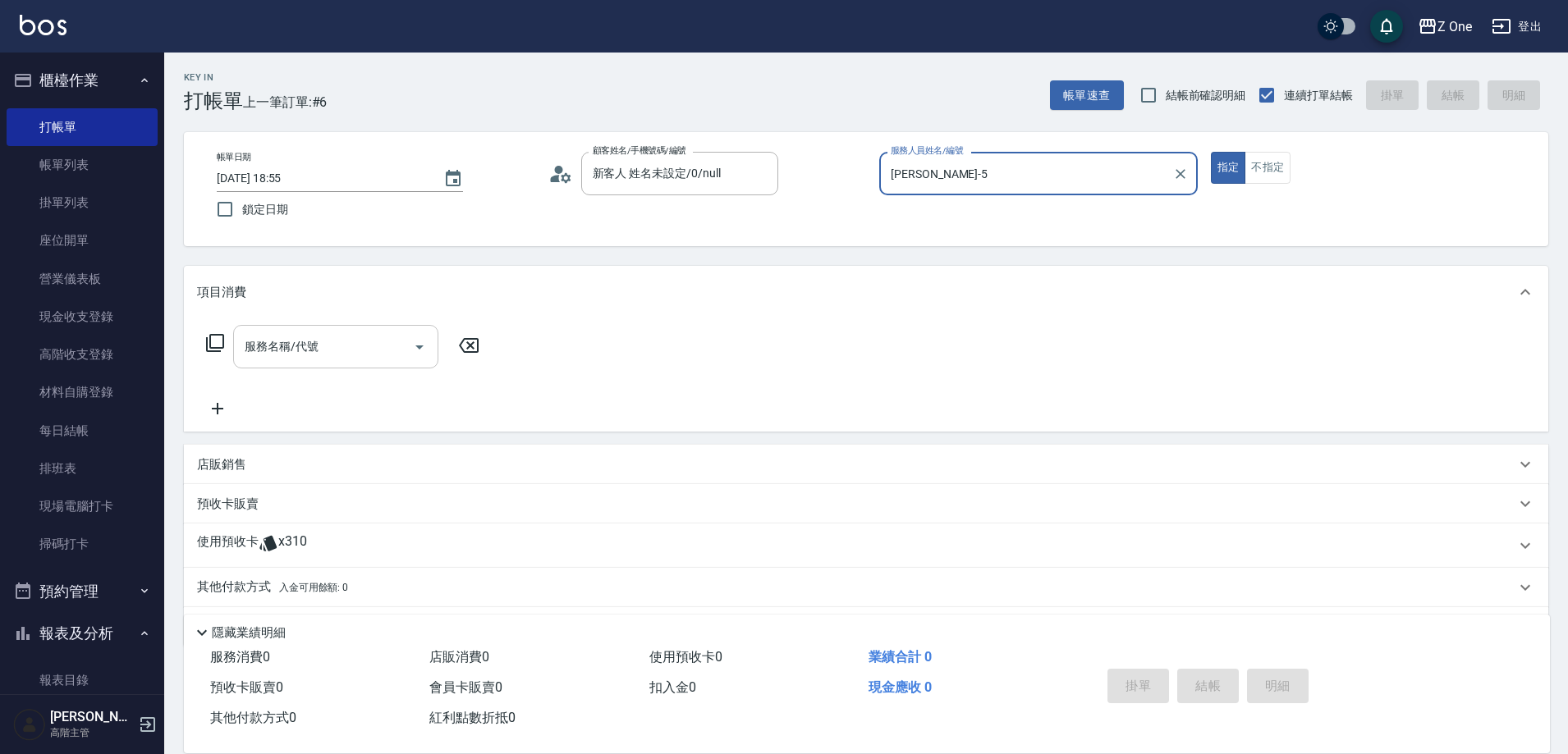
click at [418, 350] on icon "Open" at bounding box center [419, 347] width 19 height 19
type input "[PERSON_NAME]-5"
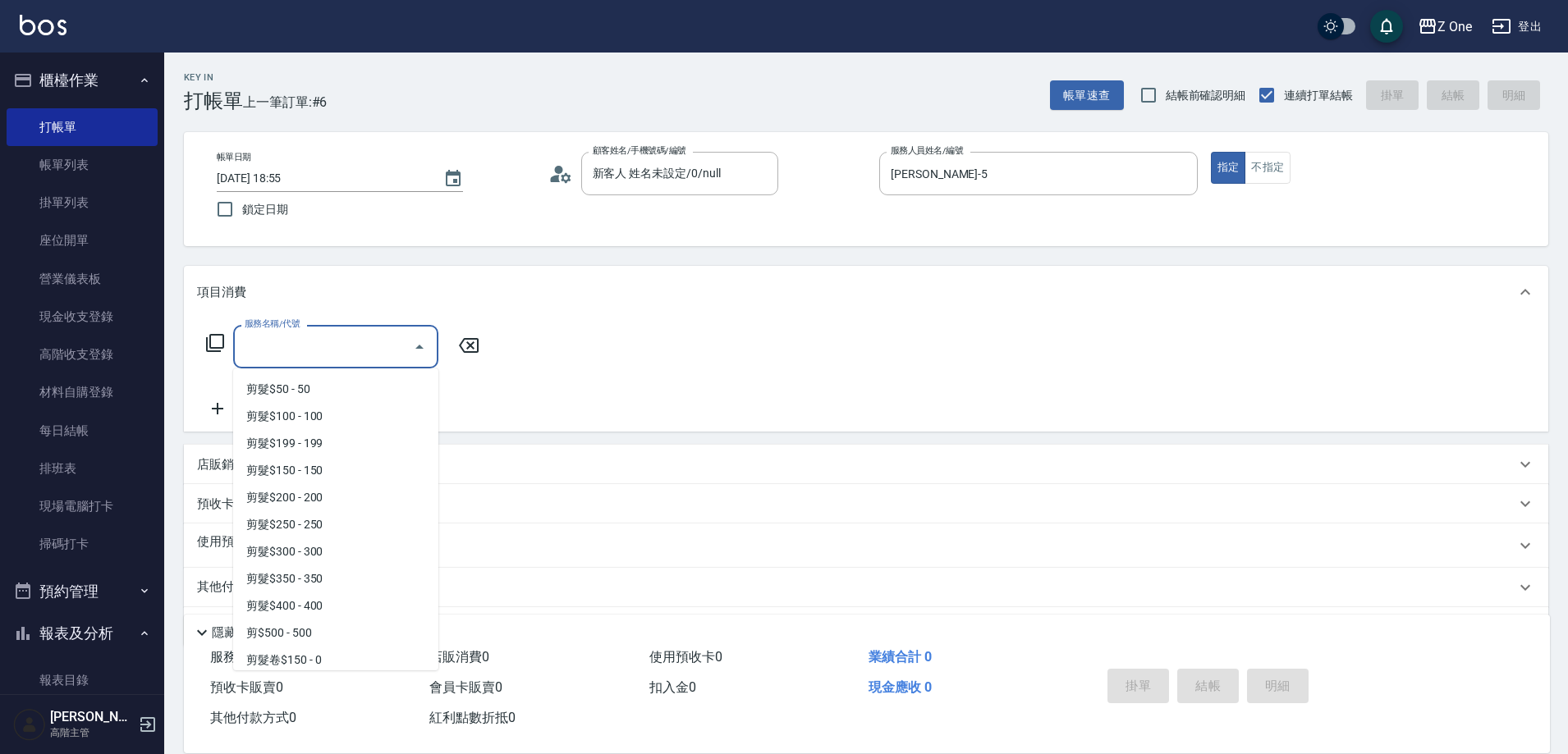
scroll to position [410, 0]
click at [347, 490] on span "剪髮$200 - 200" at bounding box center [335, 493] width 205 height 27
type input "剪髮$200(205)"
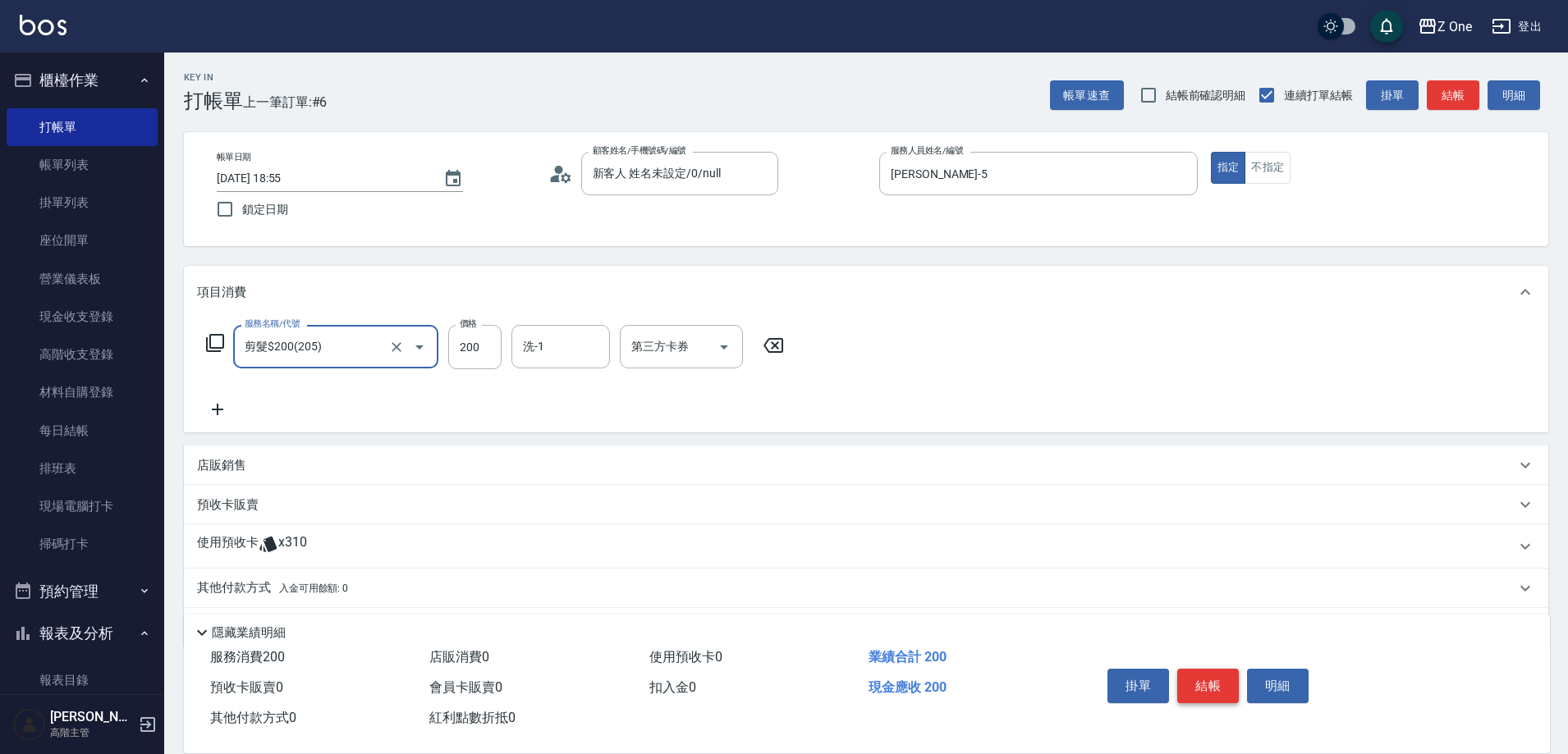
click at [1218, 671] on button "結帳" at bounding box center [1207, 686] width 61 height 35
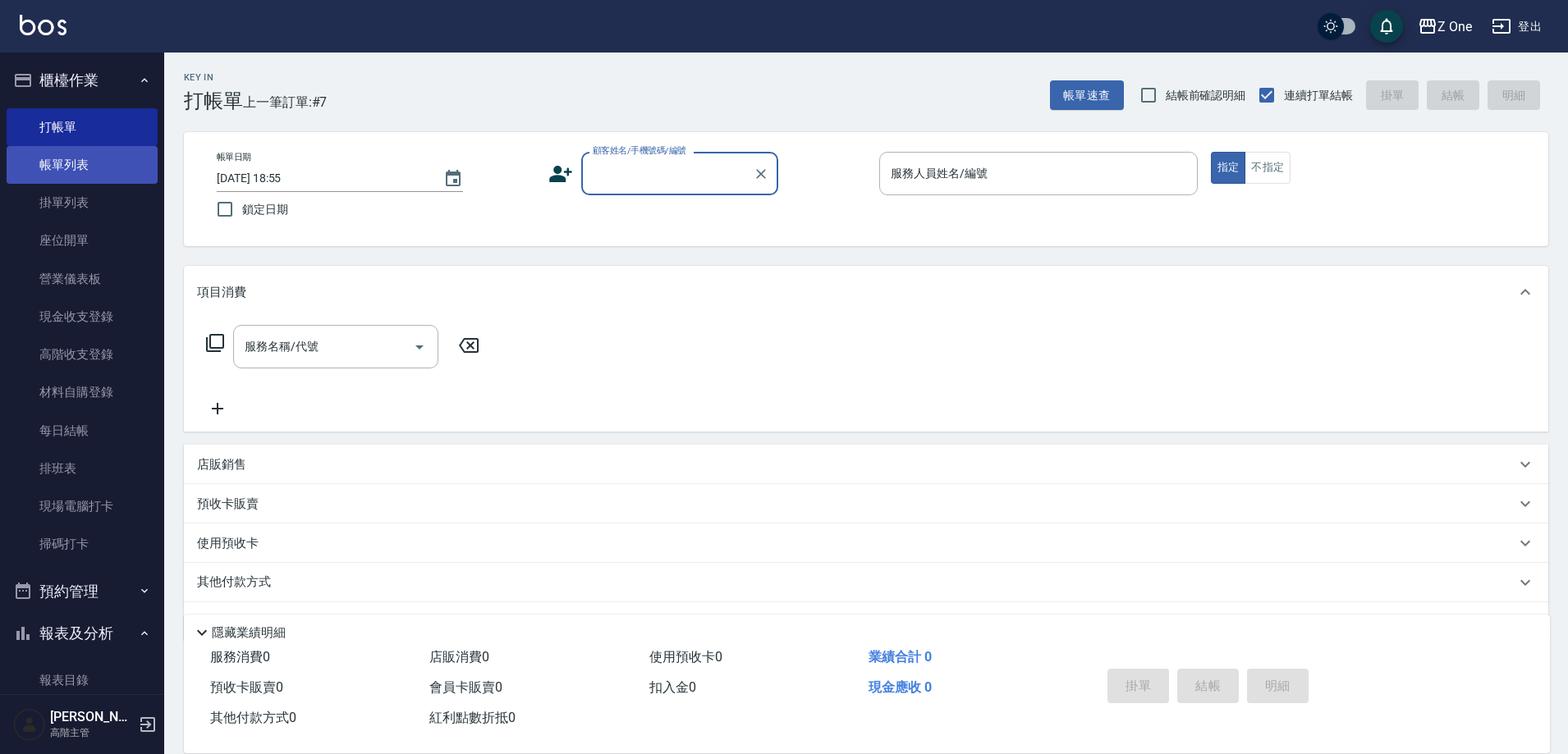
click at [67, 162] on link "帳單列表" at bounding box center [82, 165] width 151 height 38
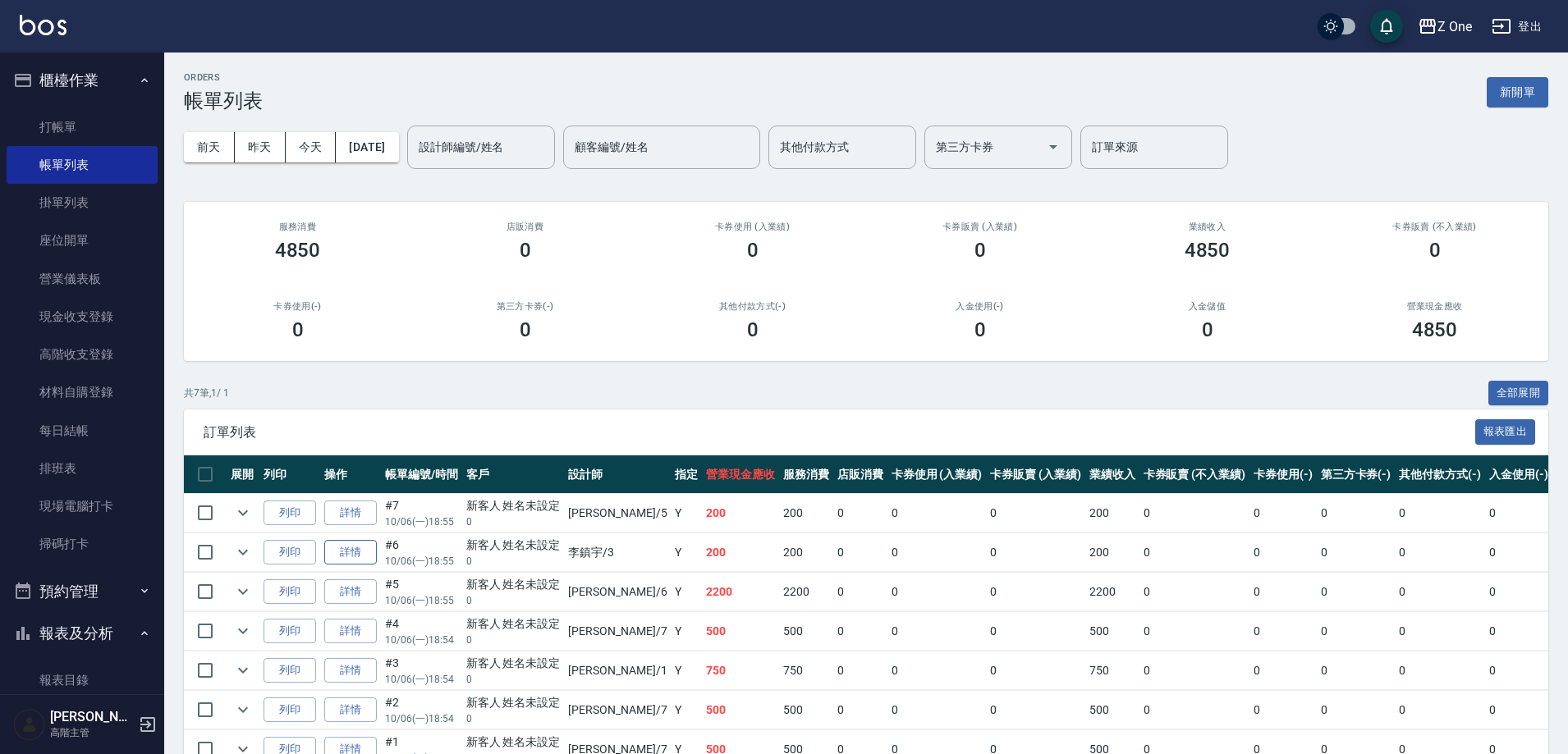
click at [358, 550] on link "詳情" at bounding box center [350, 553] width 52 height 25
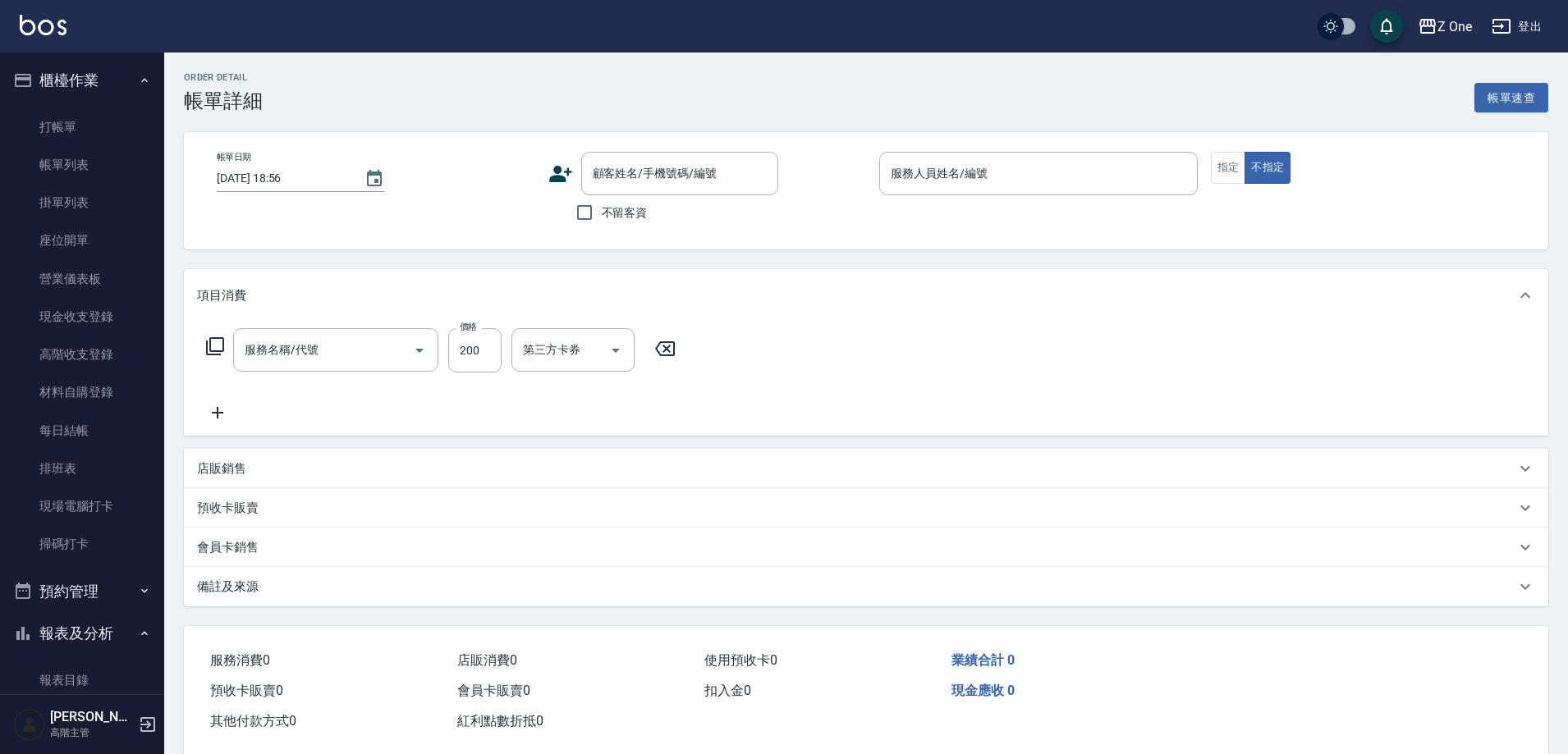
type input "[DATE] 18:55"
type input "[PERSON_NAME]-3"
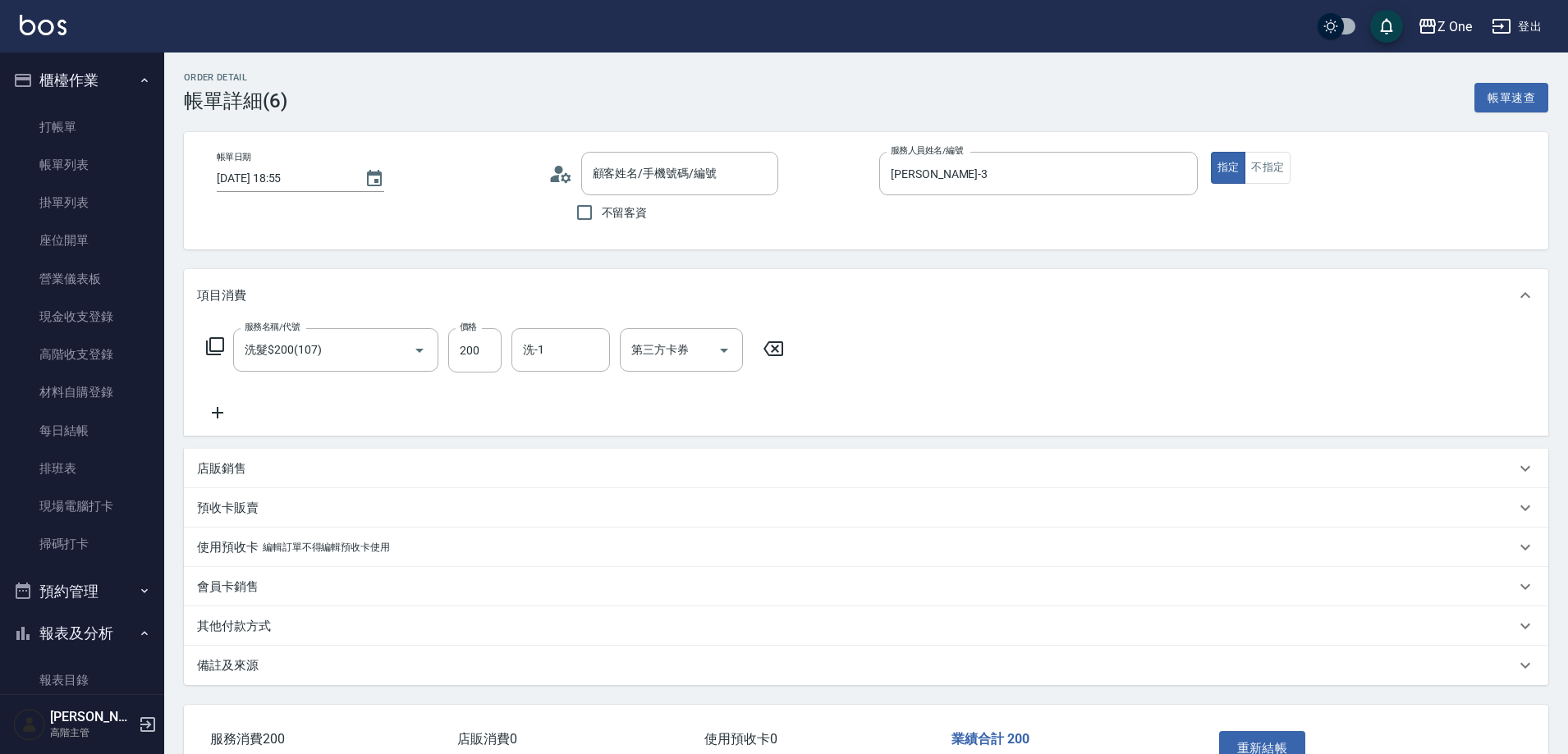
type input "洗髮$200(107)"
type input "新客人 姓名未設定/0/null"
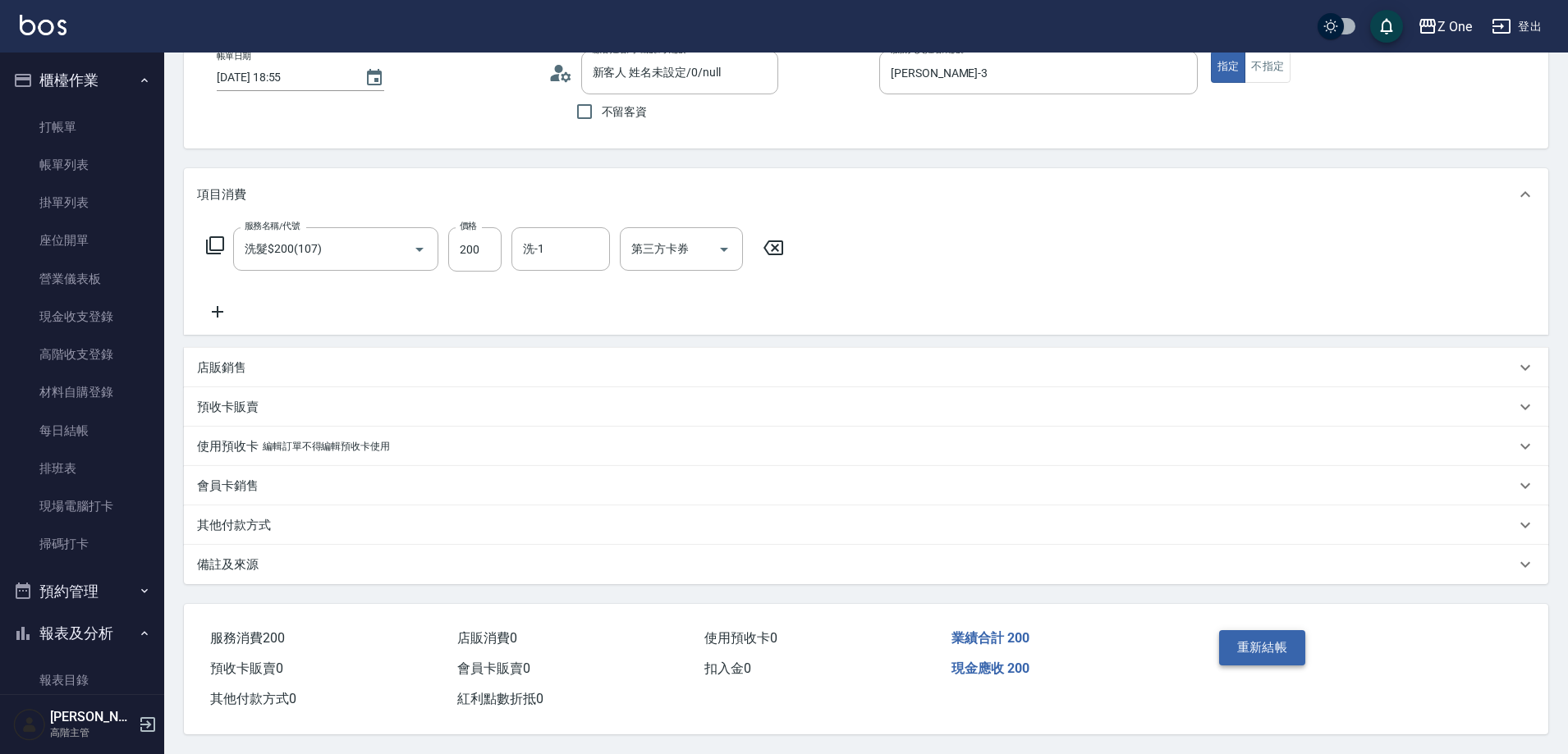
scroll to position [109, 0]
click at [1247, 641] on button "重新結帳" at bounding box center [1262, 648] width 87 height 35
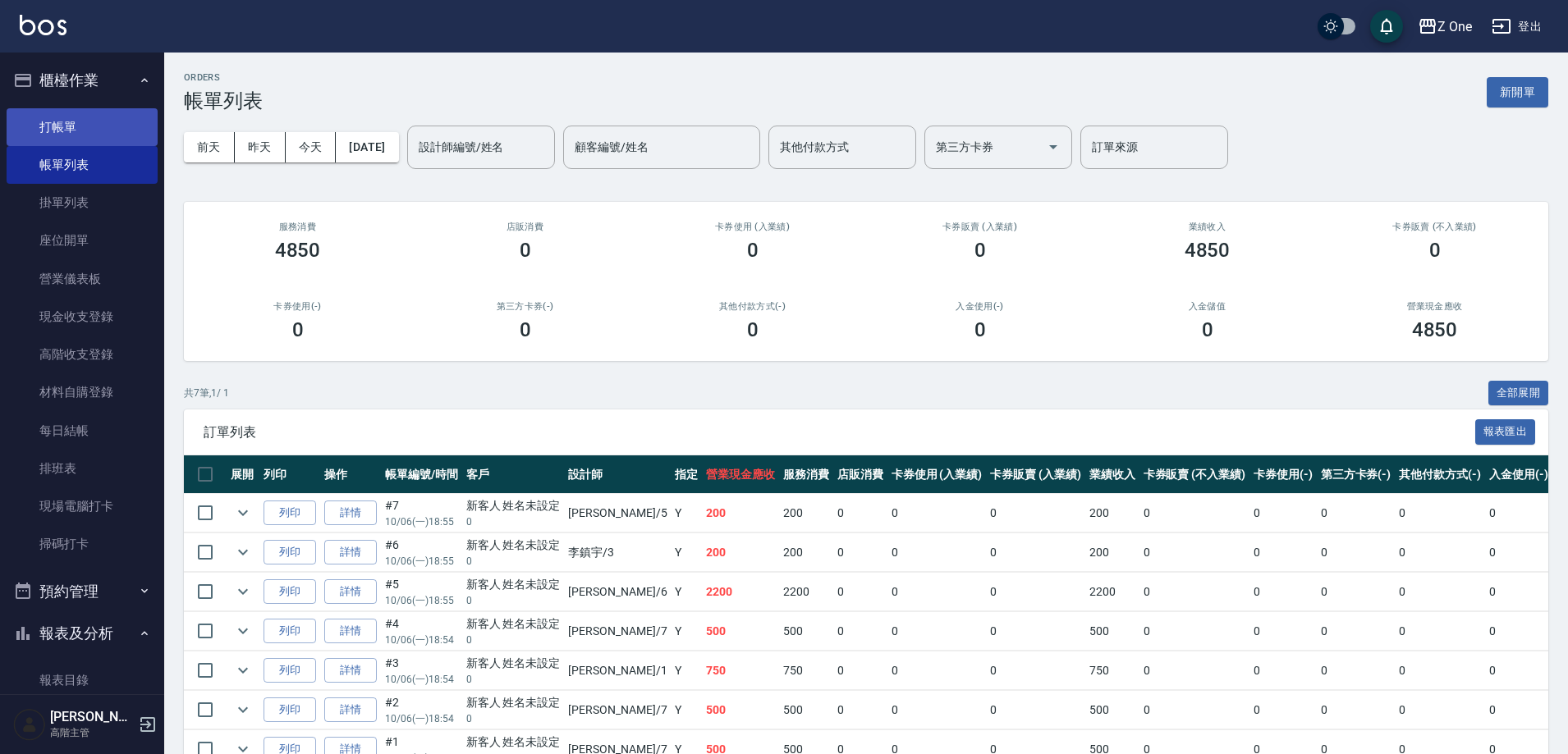
click at [64, 125] on link "打帳單" at bounding box center [82, 127] width 151 height 38
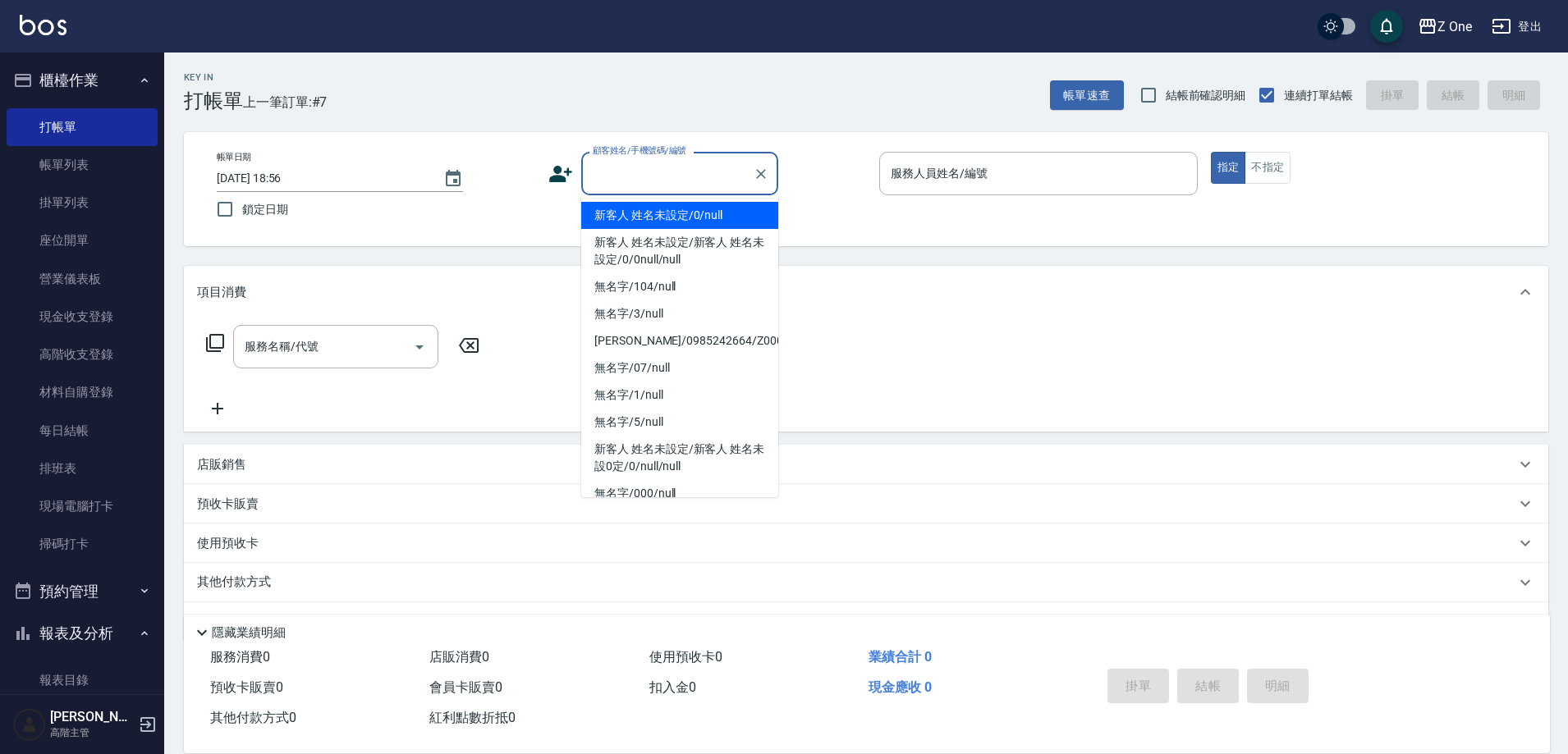
click at [653, 178] on input "顧客姓名/手機號碼/編號" at bounding box center [668, 174] width 157 height 29
click at [653, 213] on li "新客人 姓名未設定/0/null" at bounding box center [679, 215] width 197 height 27
type input "新客人 姓名未設定/0/null"
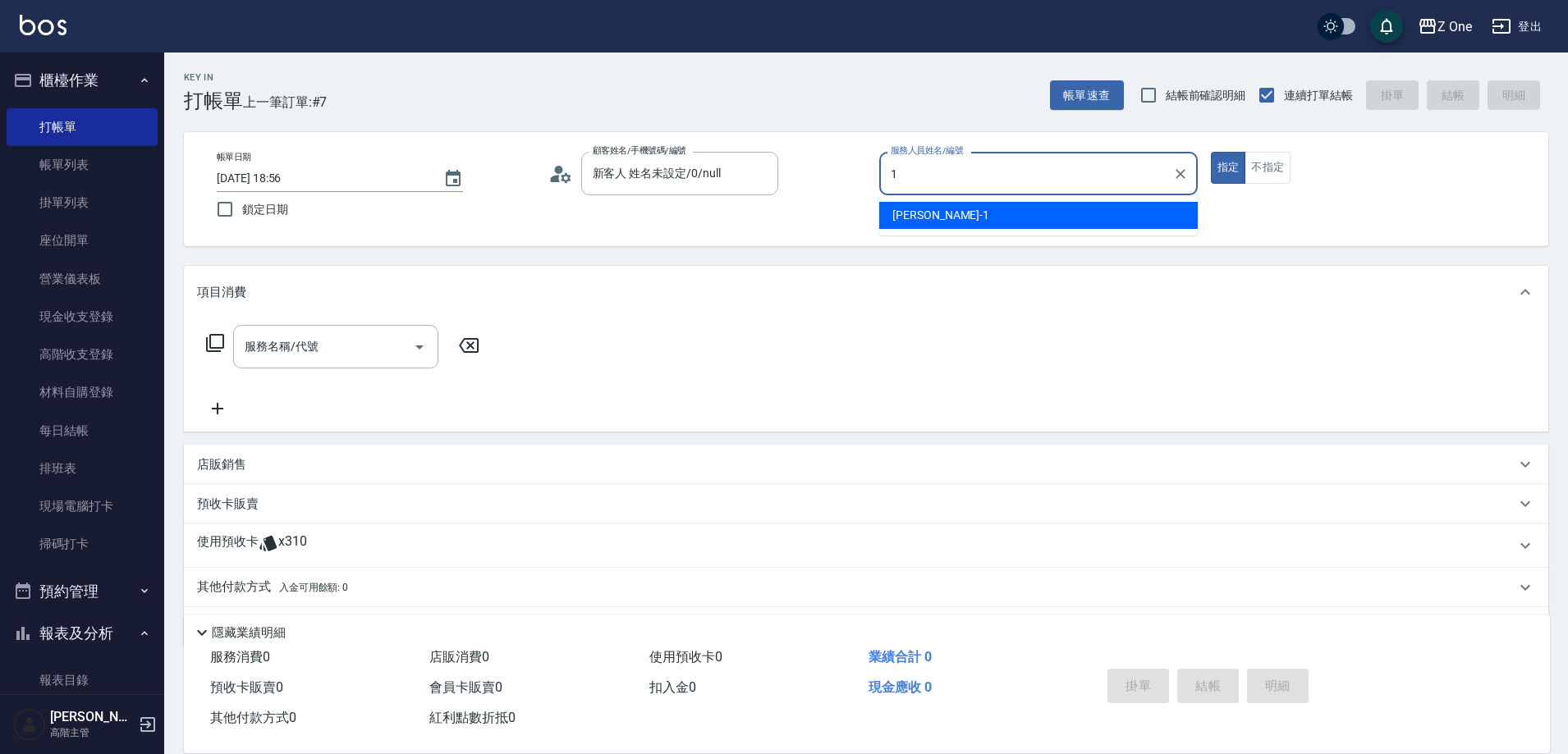
click at [951, 205] on div "[PERSON_NAME]-1" at bounding box center [1038, 215] width 318 height 27
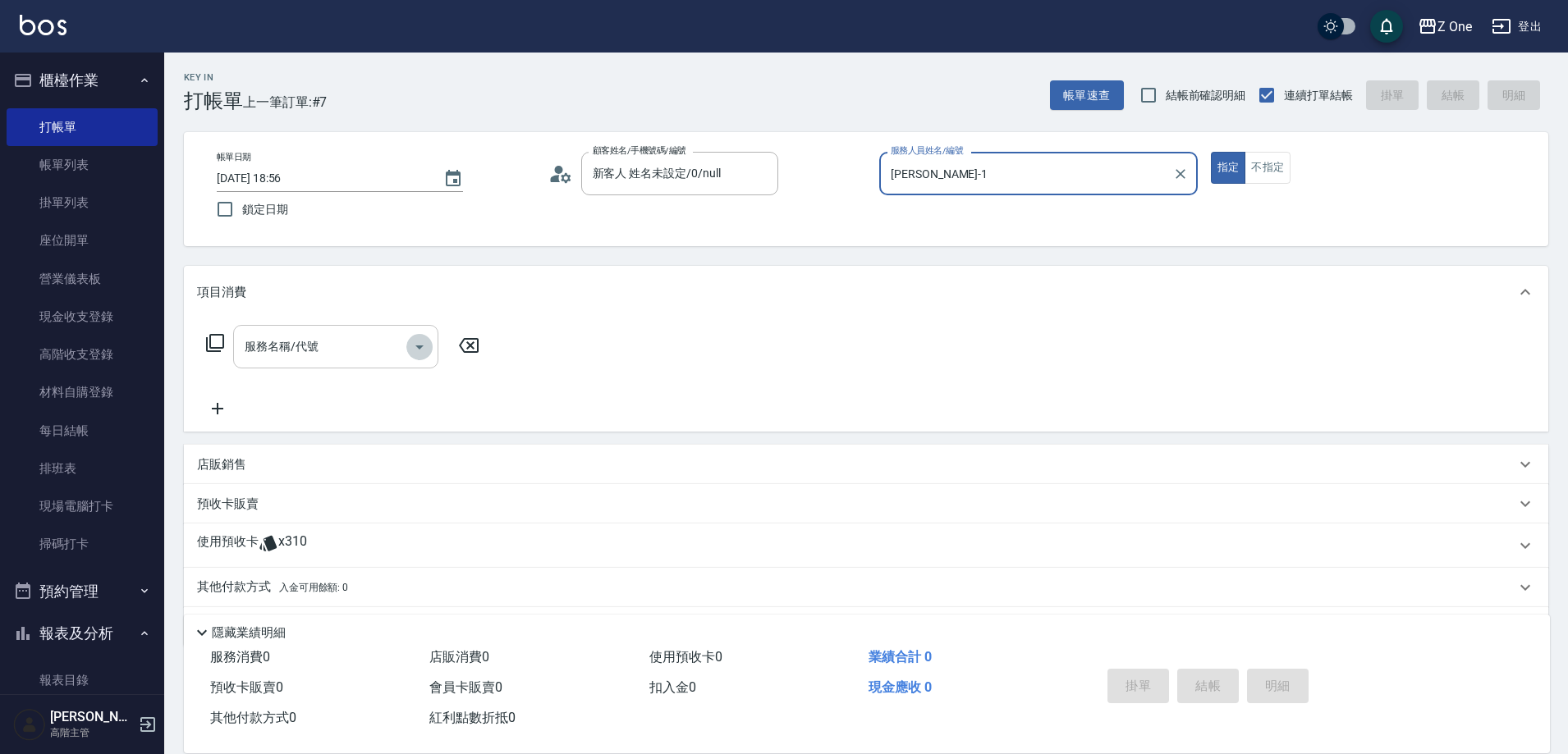
click at [428, 352] on icon "Open" at bounding box center [419, 347] width 19 height 19
type input "[PERSON_NAME]-1"
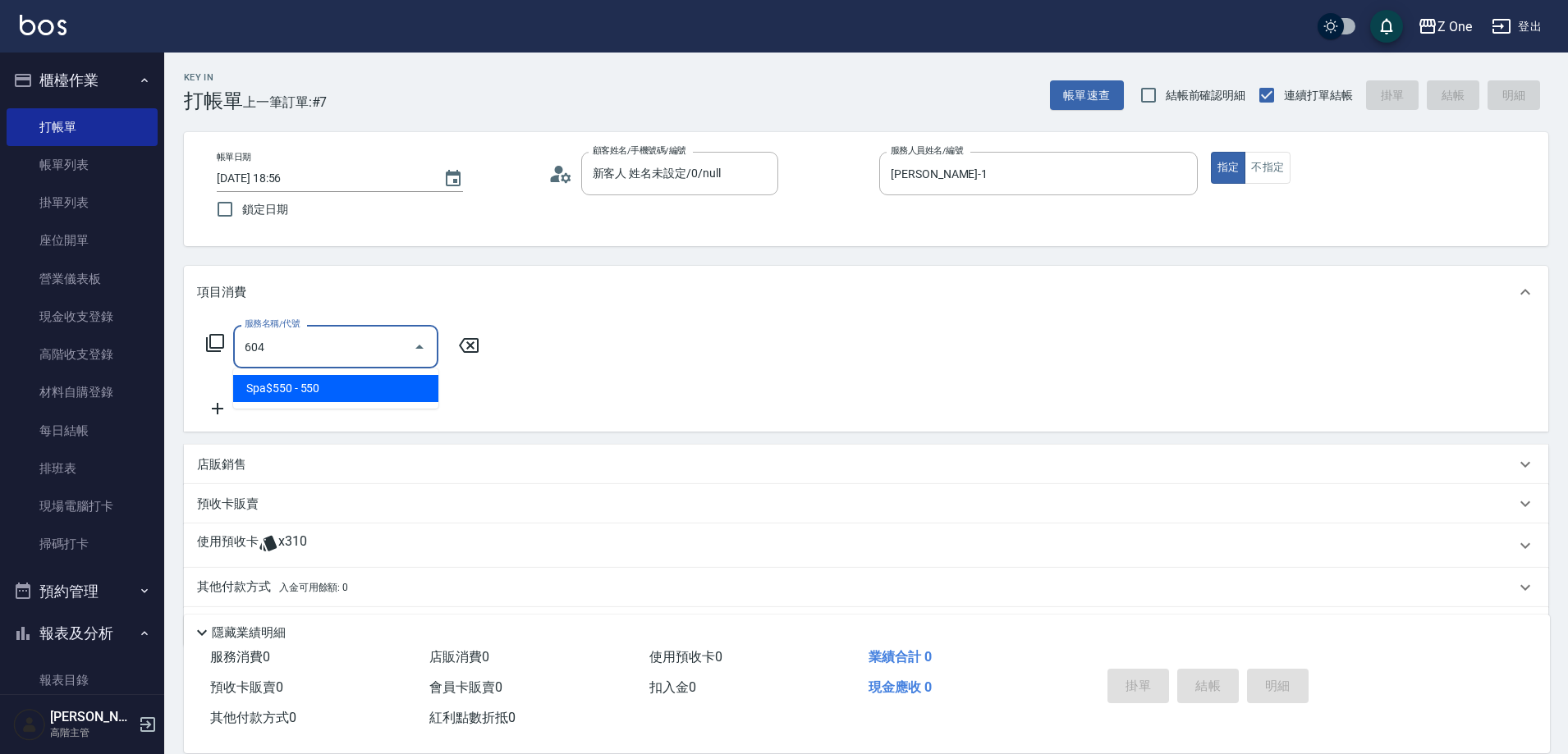
click at [399, 390] on span "Spa$550 - 550" at bounding box center [335, 389] width 205 height 27
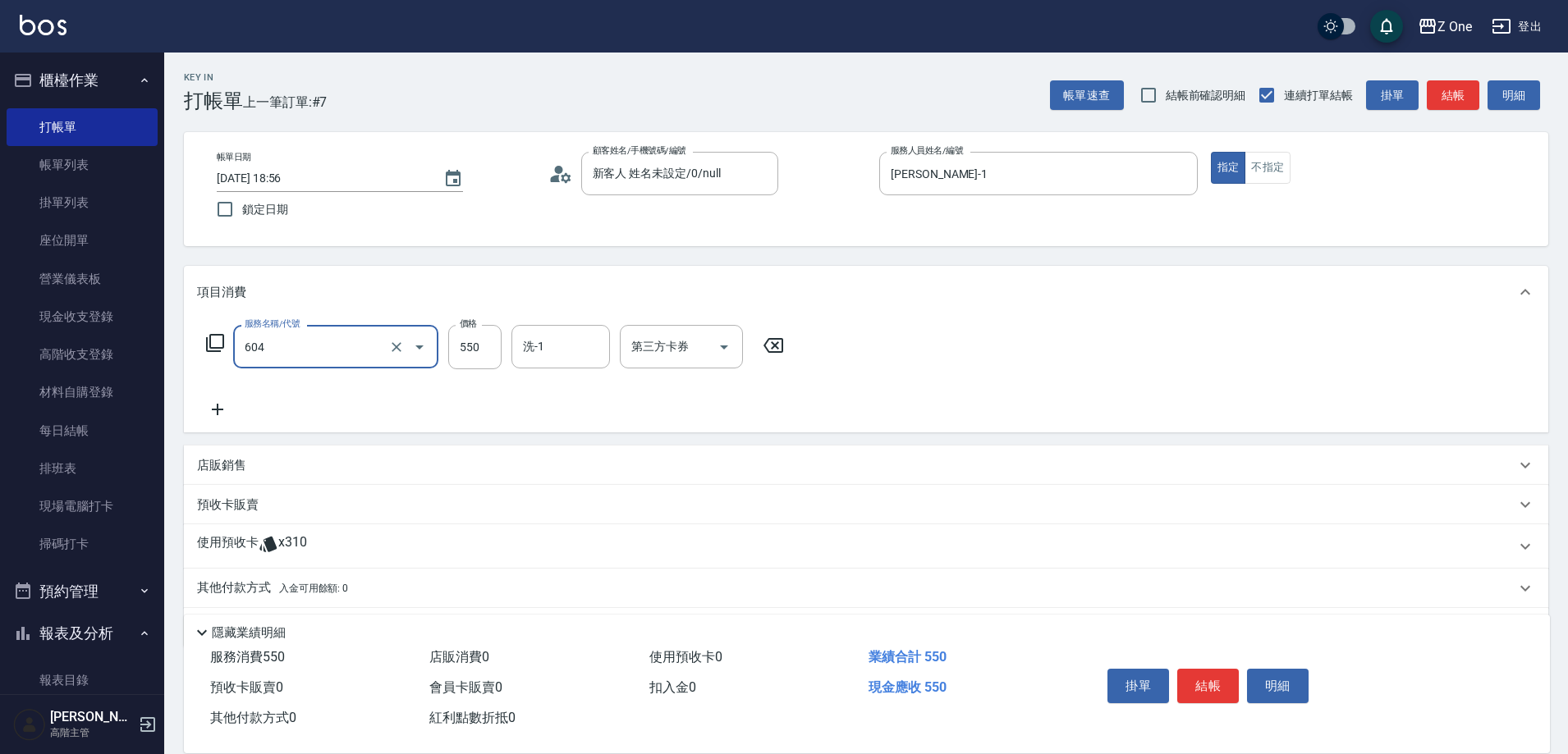
type input "Spa$550(604)"
click at [221, 402] on icon at bounding box center [217, 410] width 41 height 19
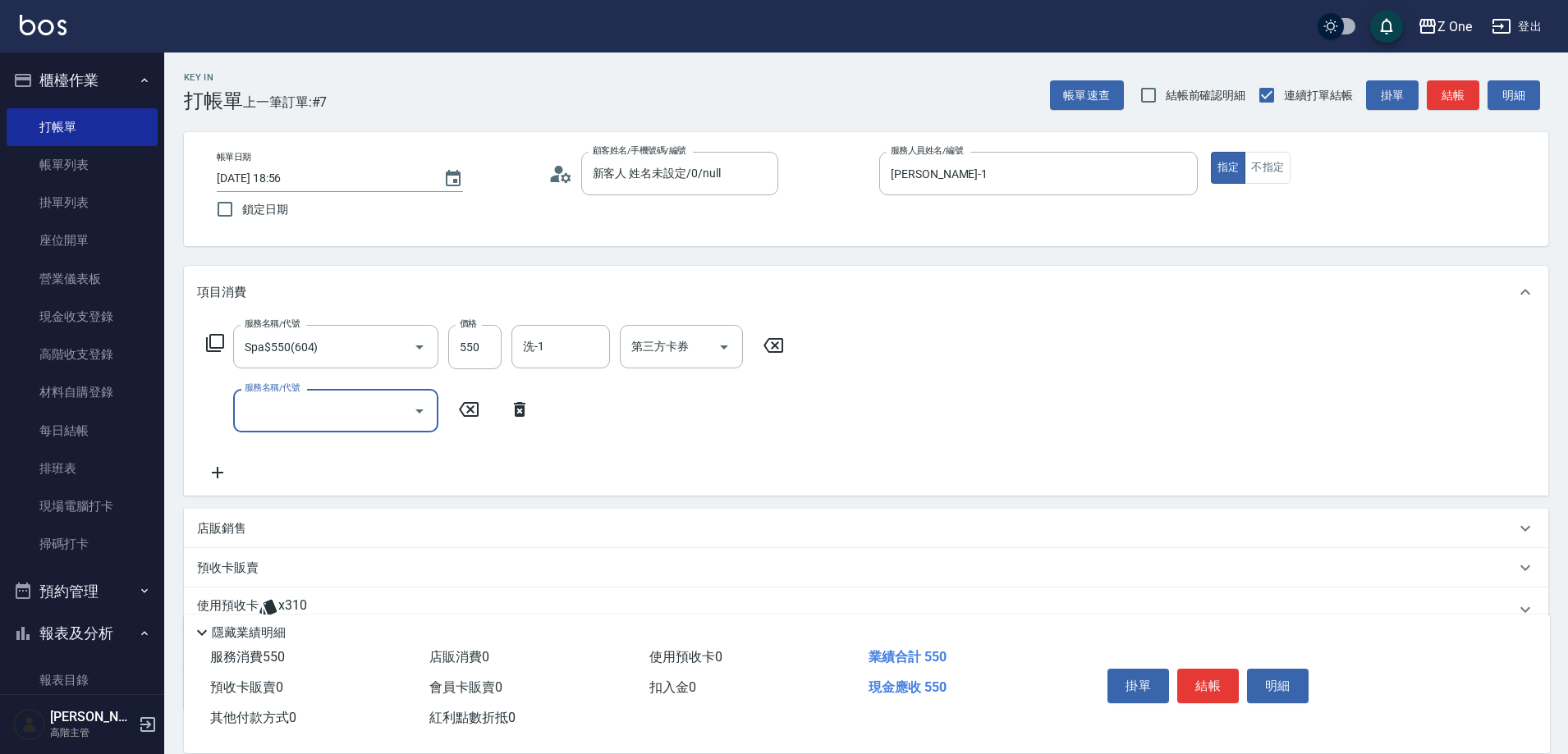
click at [304, 410] on input "服務名稱/代號" at bounding box center [323, 411] width 166 height 29
click at [327, 450] on span "黑耀光5400 - 1080" at bounding box center [335, 453] width 205 height 27
type input "黑耀光5400(565)"
click at [490, 419] on input "1080" at bounding box center [474, 411] width 53 height 45
click at [723, 409] on icon "Open" at bounding box center [724, 411] width 19 height 19
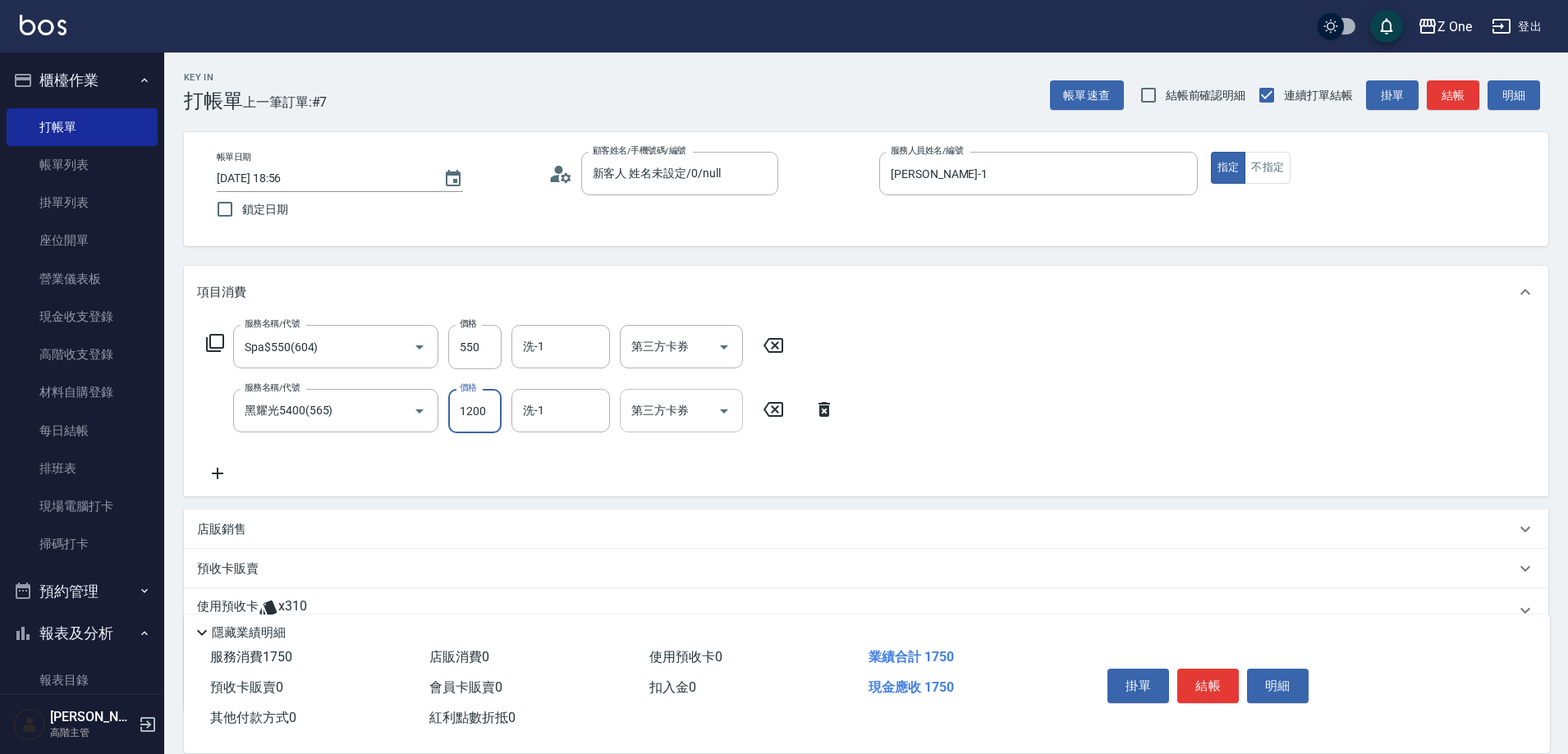
type input "1200"
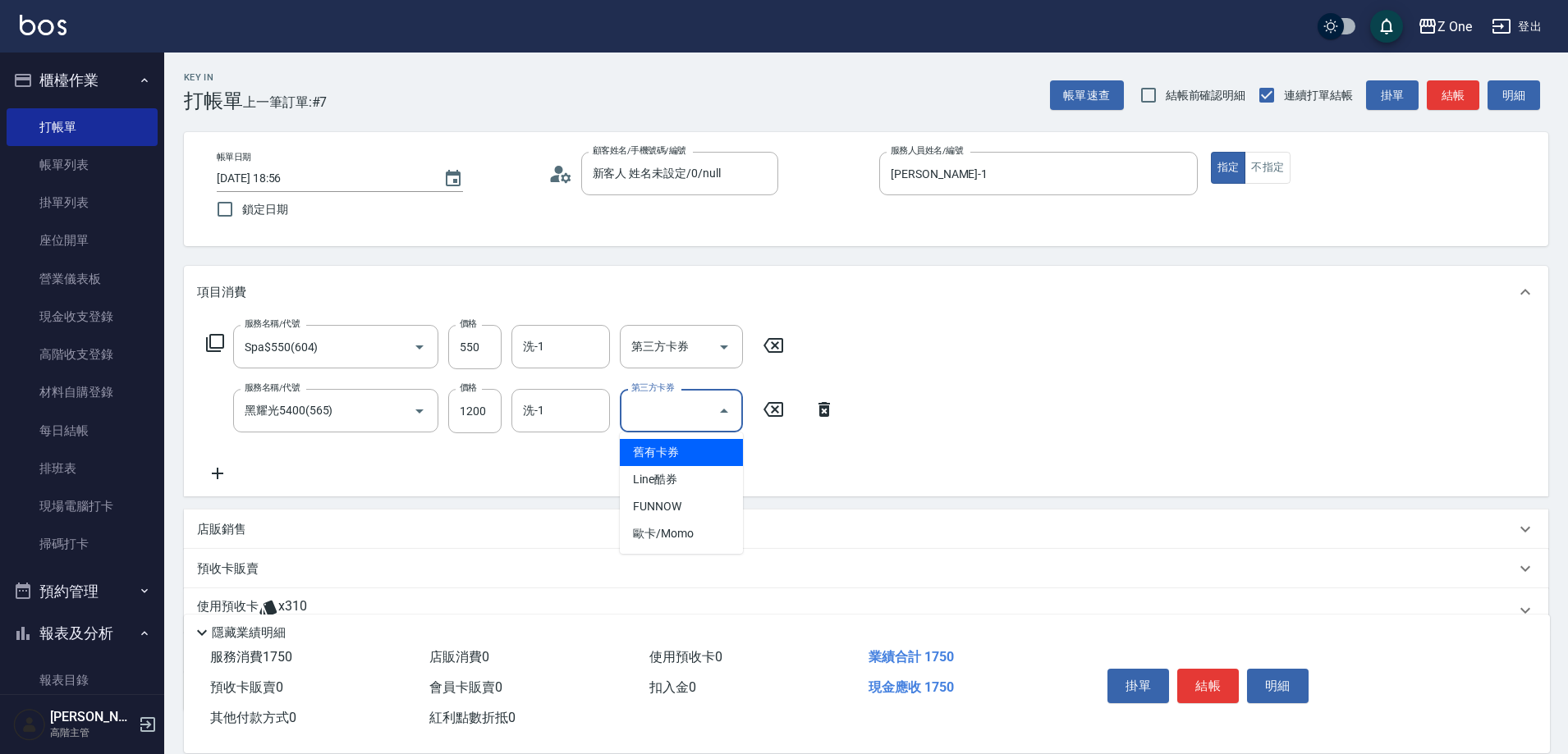
click at [683, 447] on span "舊有卡券" at bounding box center [681, 453] width 123 height 27
type input "舊有卡券"
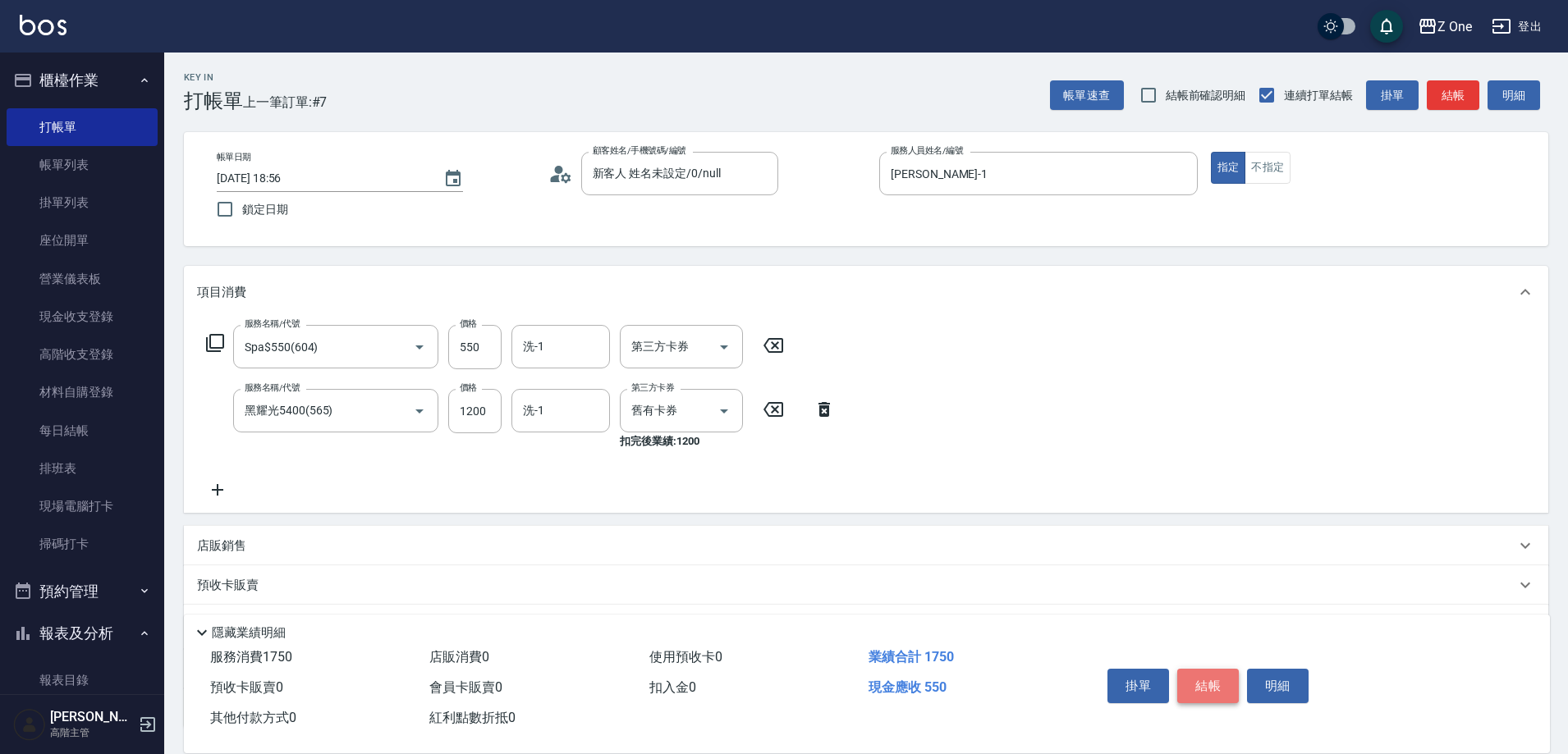
click at [1216, 679] on button "結帳" at bounding box center [1207, 686] width 61 height 35
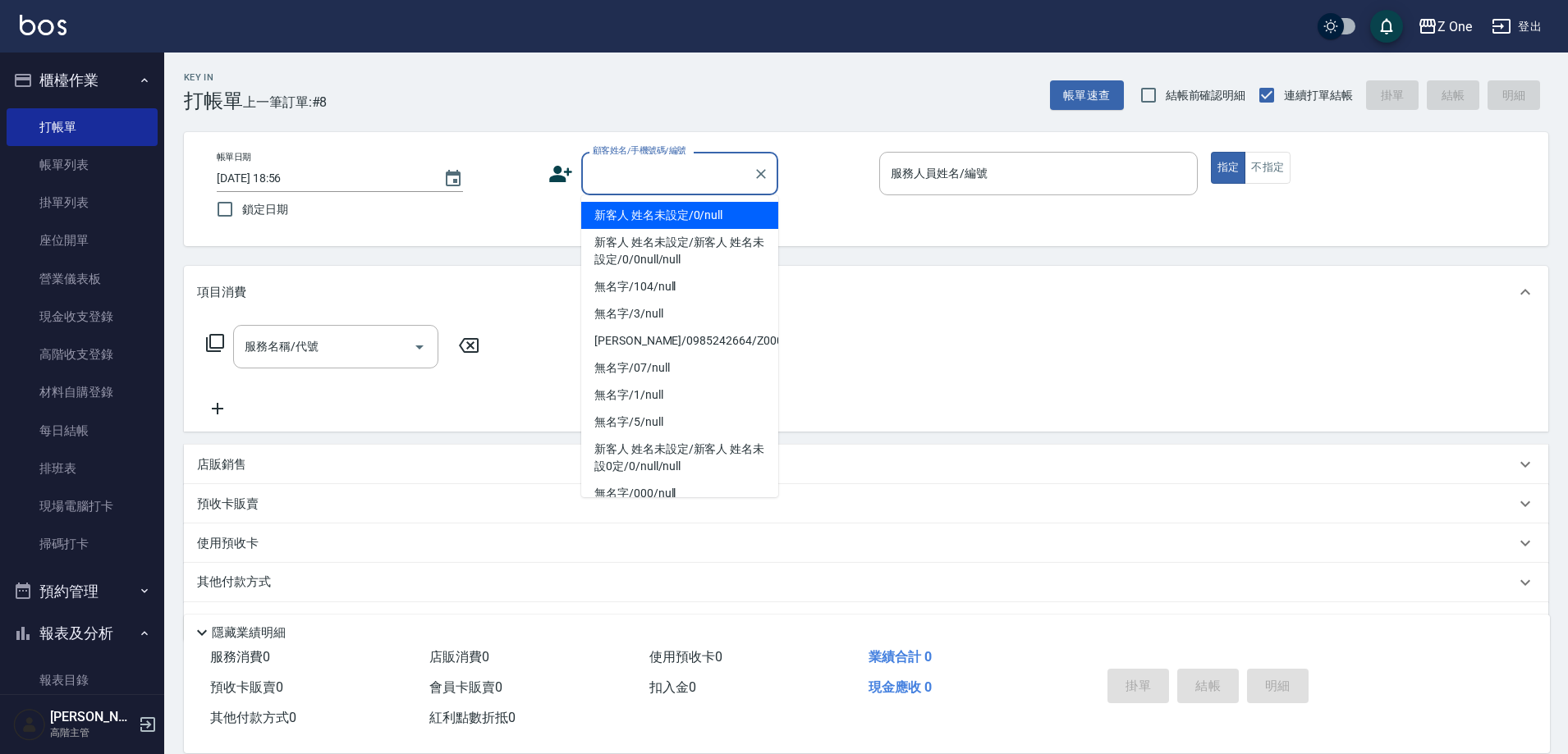
click at [637, 183] on input "顧客姓名/手機號碼/編號" at bounding box center [668, 174] width 157 height 29
click at [644, 214] on li "新客人 姓名未設定/0/null" at bounding box center [679, 215] width 197 height 27
type input "新客人 姓名未設定/0/null"
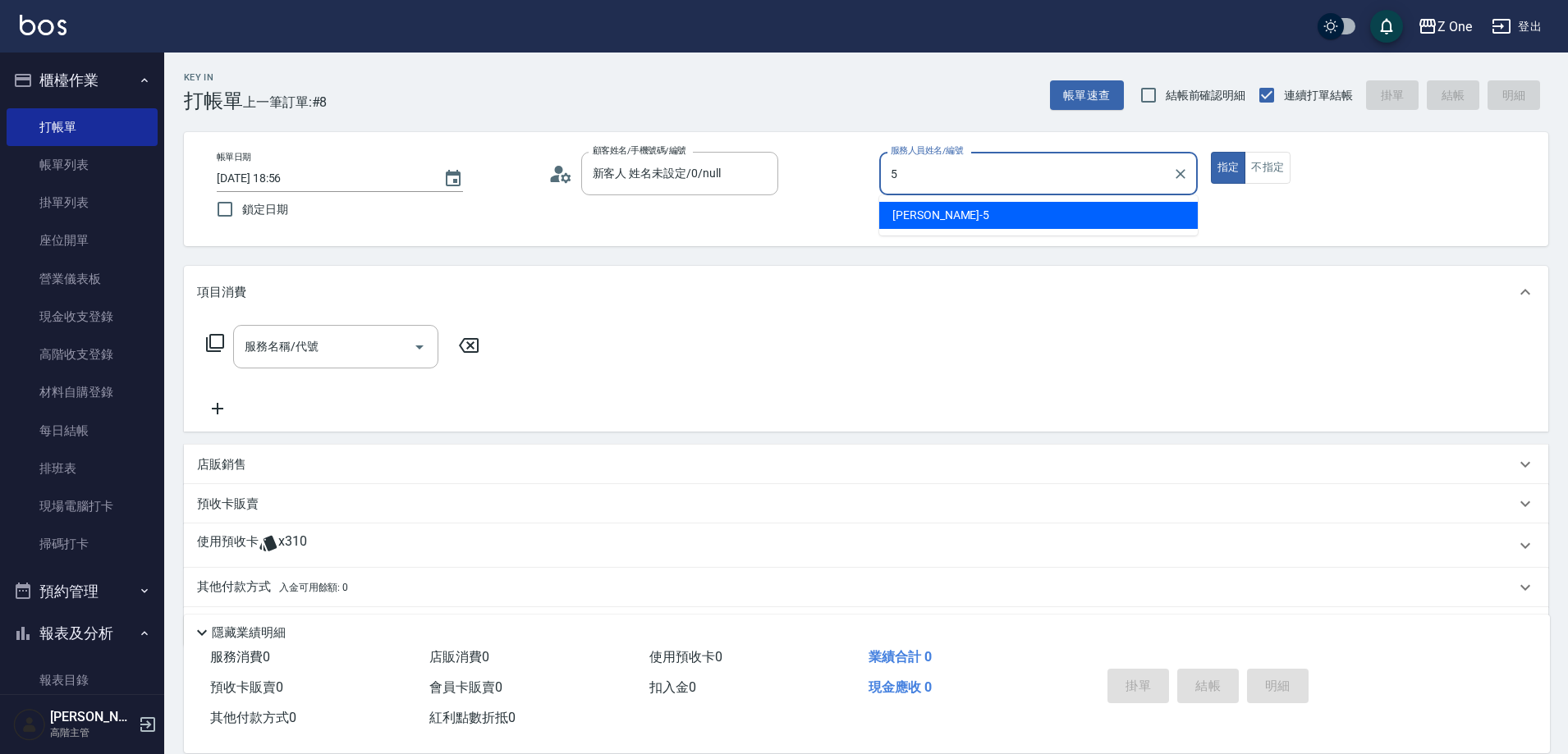
click at [919, 212] on span "[PERSON_NAME]-5" at bounding box center [941, 215] width 97 height 17
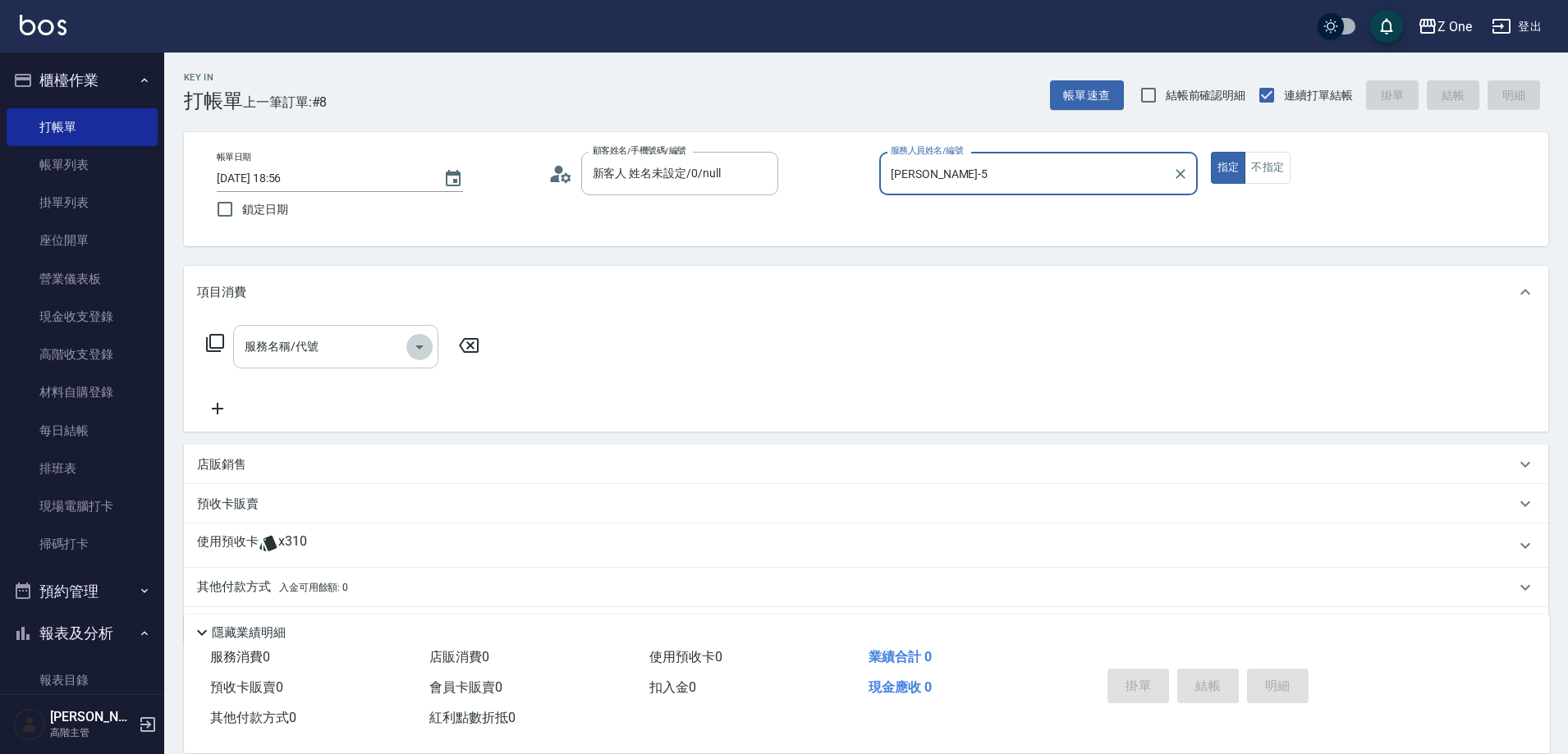
click at [423, 347] on icon "Open" at bounding box center [419, 347] width 19 height 19
type input "[PERSON_NAME]-5"
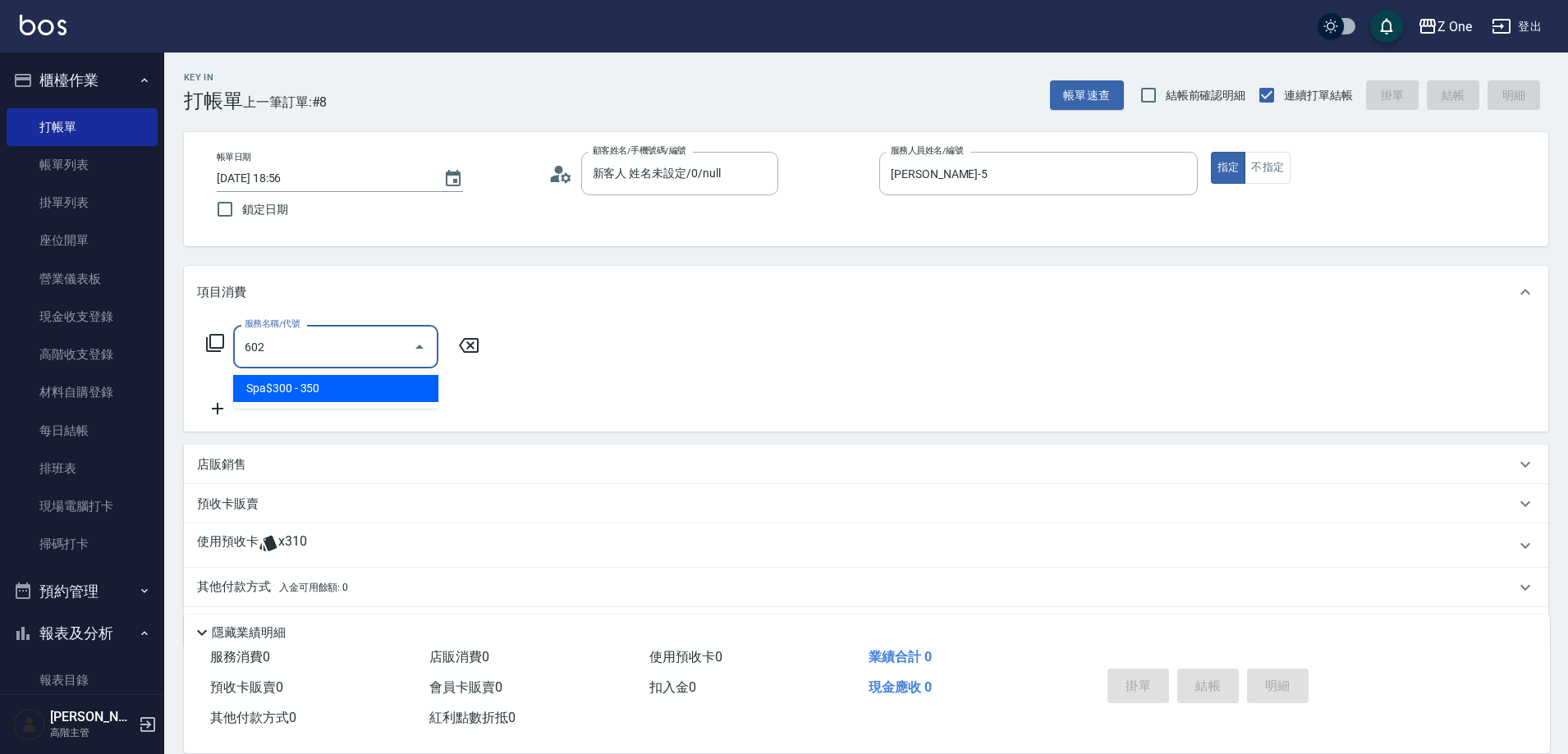
click at [402, 396] on span "Spa$300 - 350" at bounding box center [335, 389] width 205 height 27
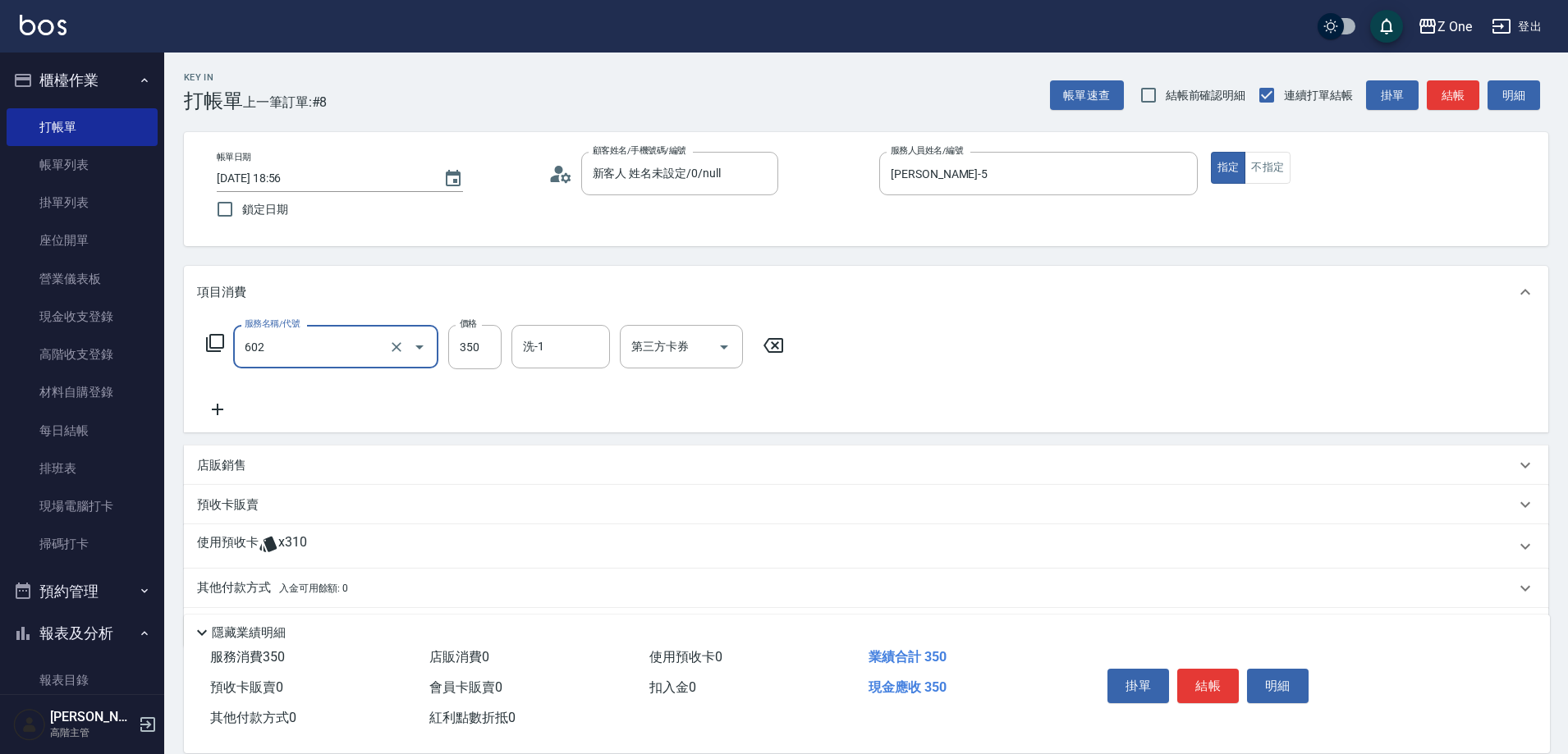
type input "Spa$300(602)"
click at [216, 415] on icon at bounding box center [217, 410] width 12 height 12
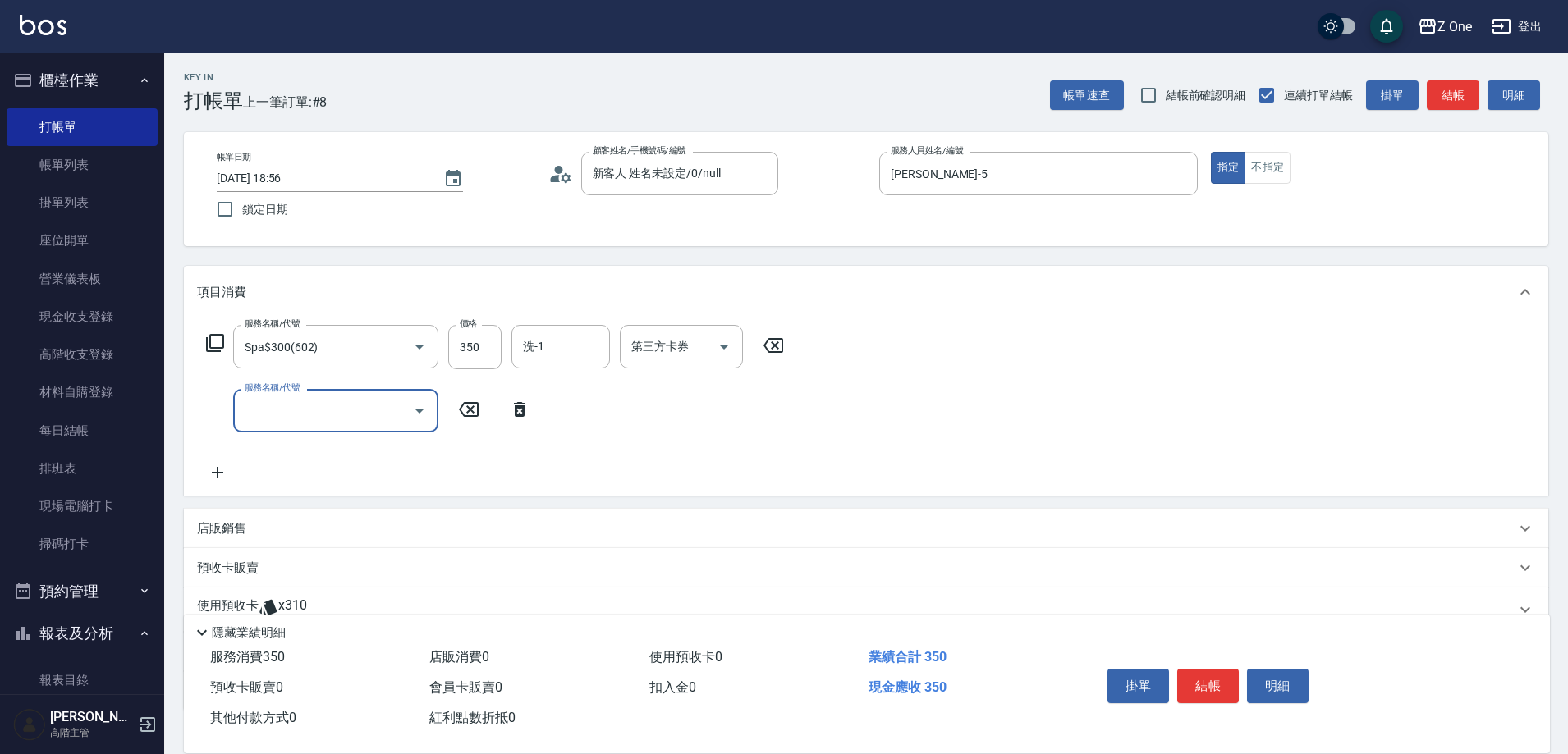
click at [422, 412] on icon "Open" at bounding box center [419, 411] width 19 height 19
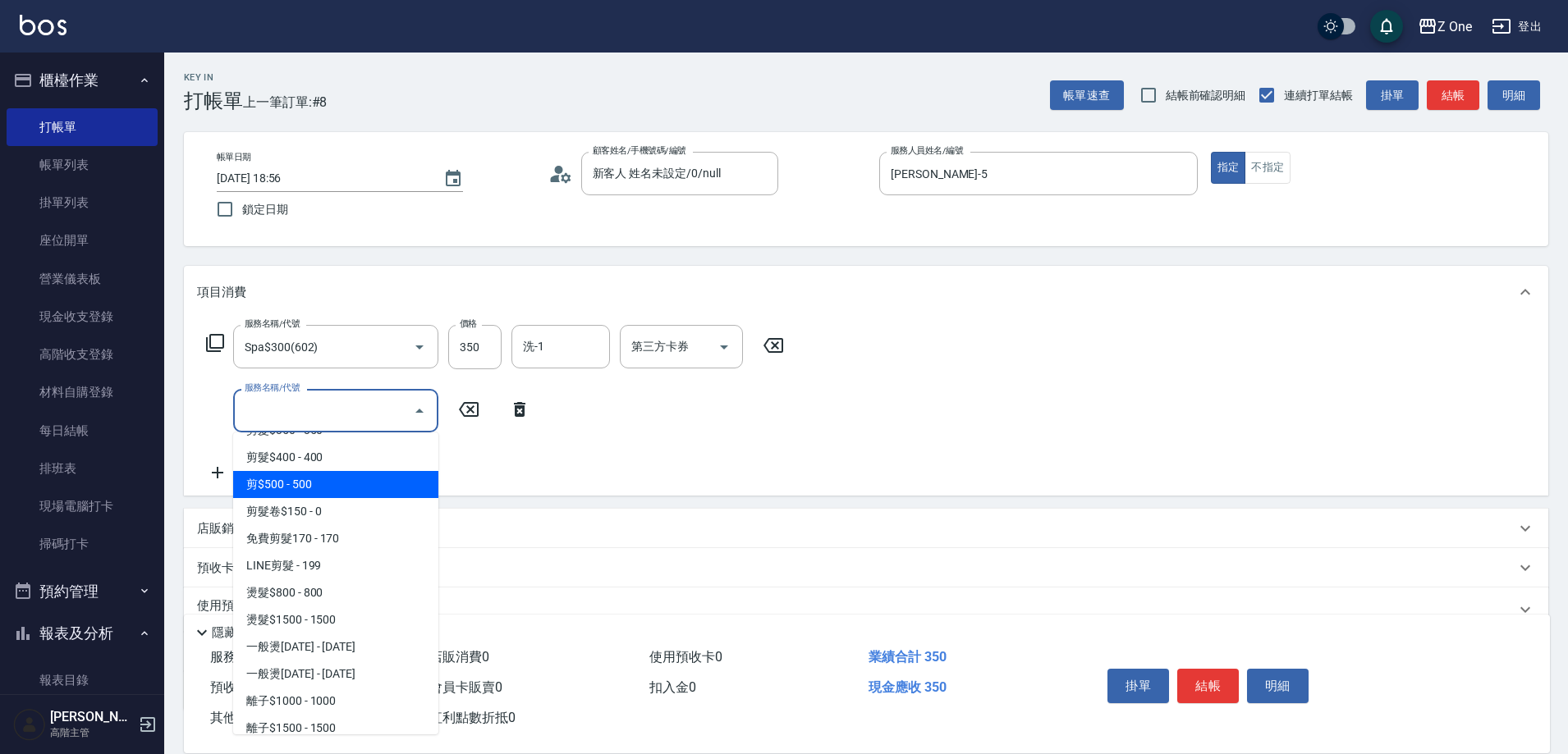
scroll to position [738, 0]
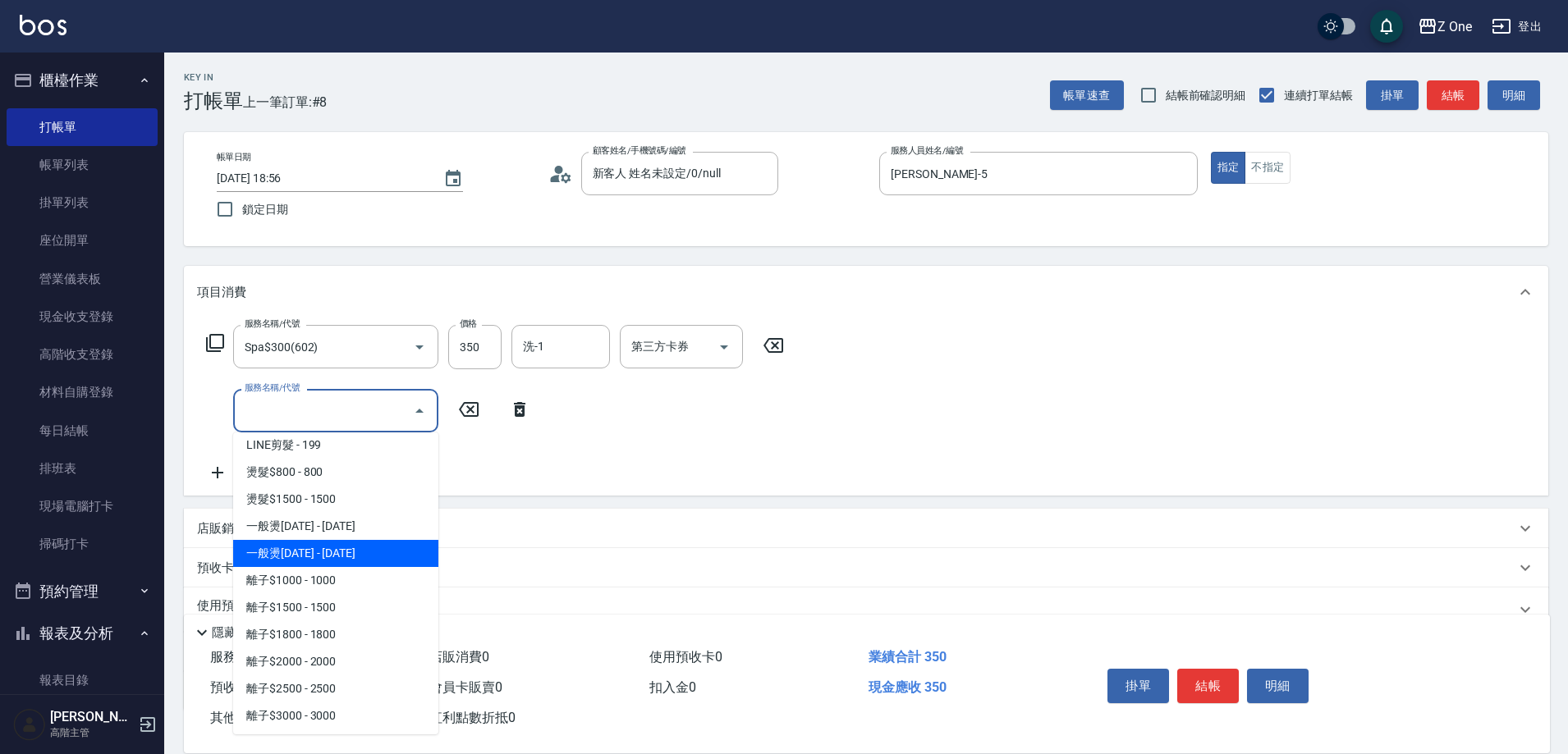
click at [365, 551] on span "一般燙[DATE] - [DATE]" at bounding box center [335, 554] width 205 height 27
type input "一般燙2000(304)"
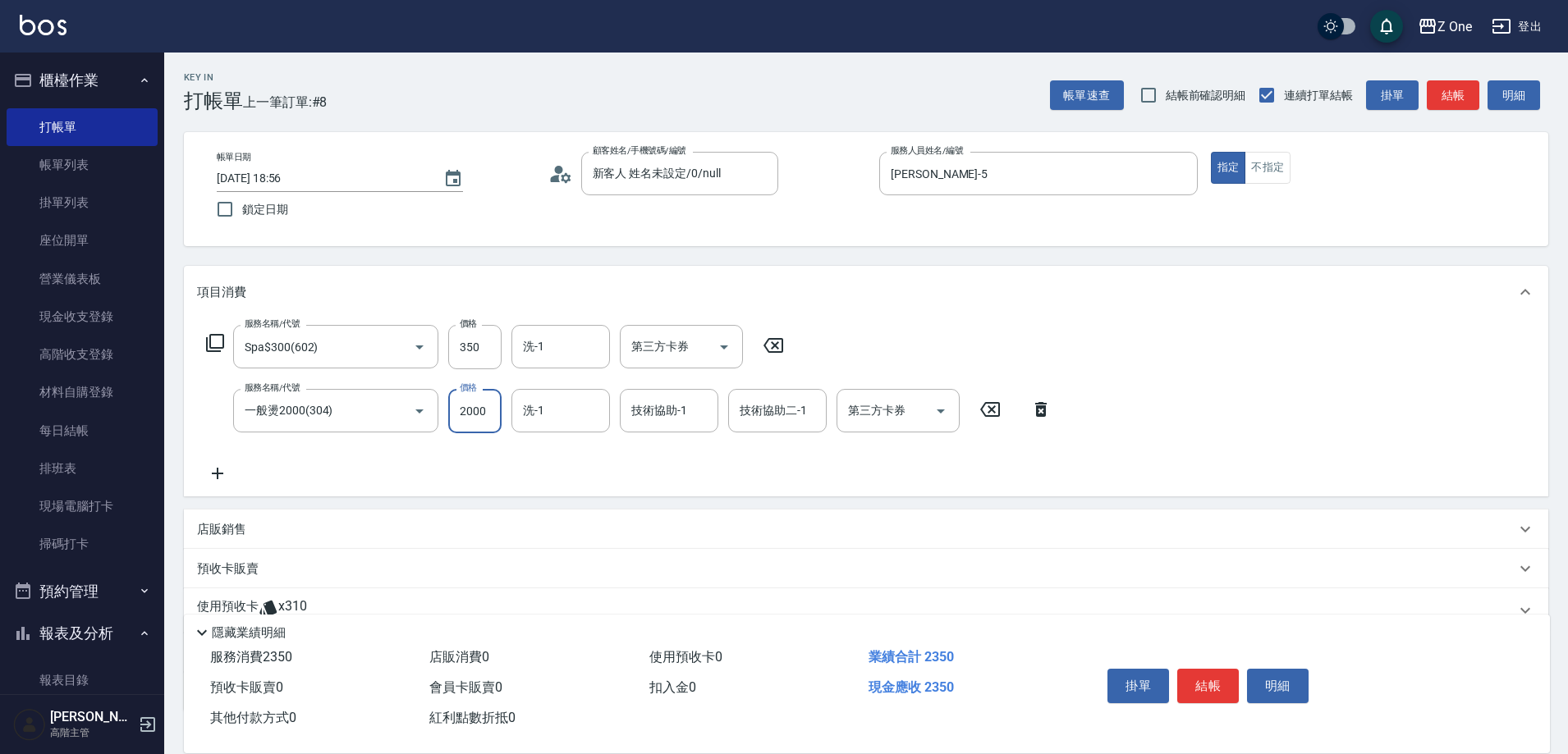
click at [491, 409] on input "2000" at bounding box center [474, 411] width 53 height 45
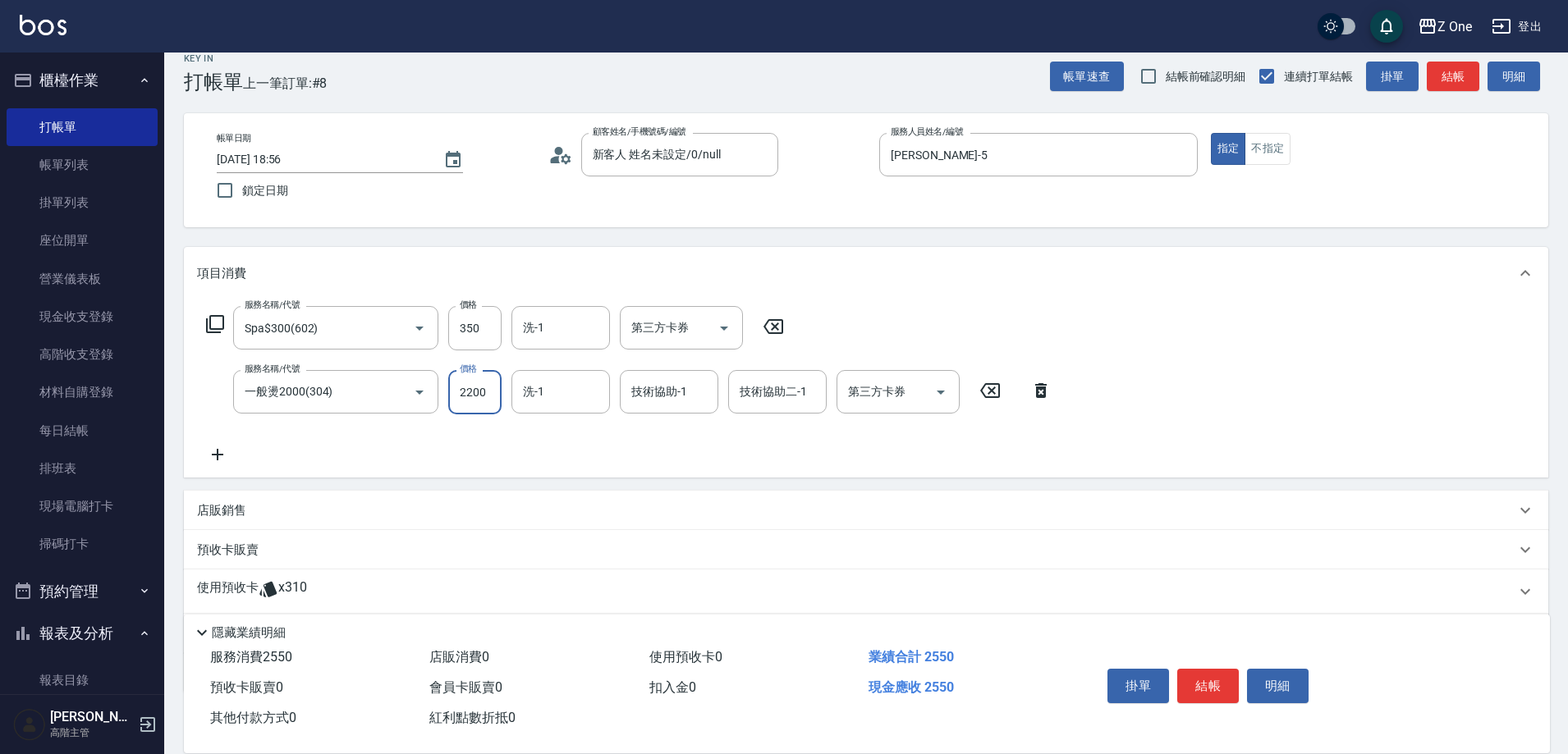
scroll to position [115, 0]
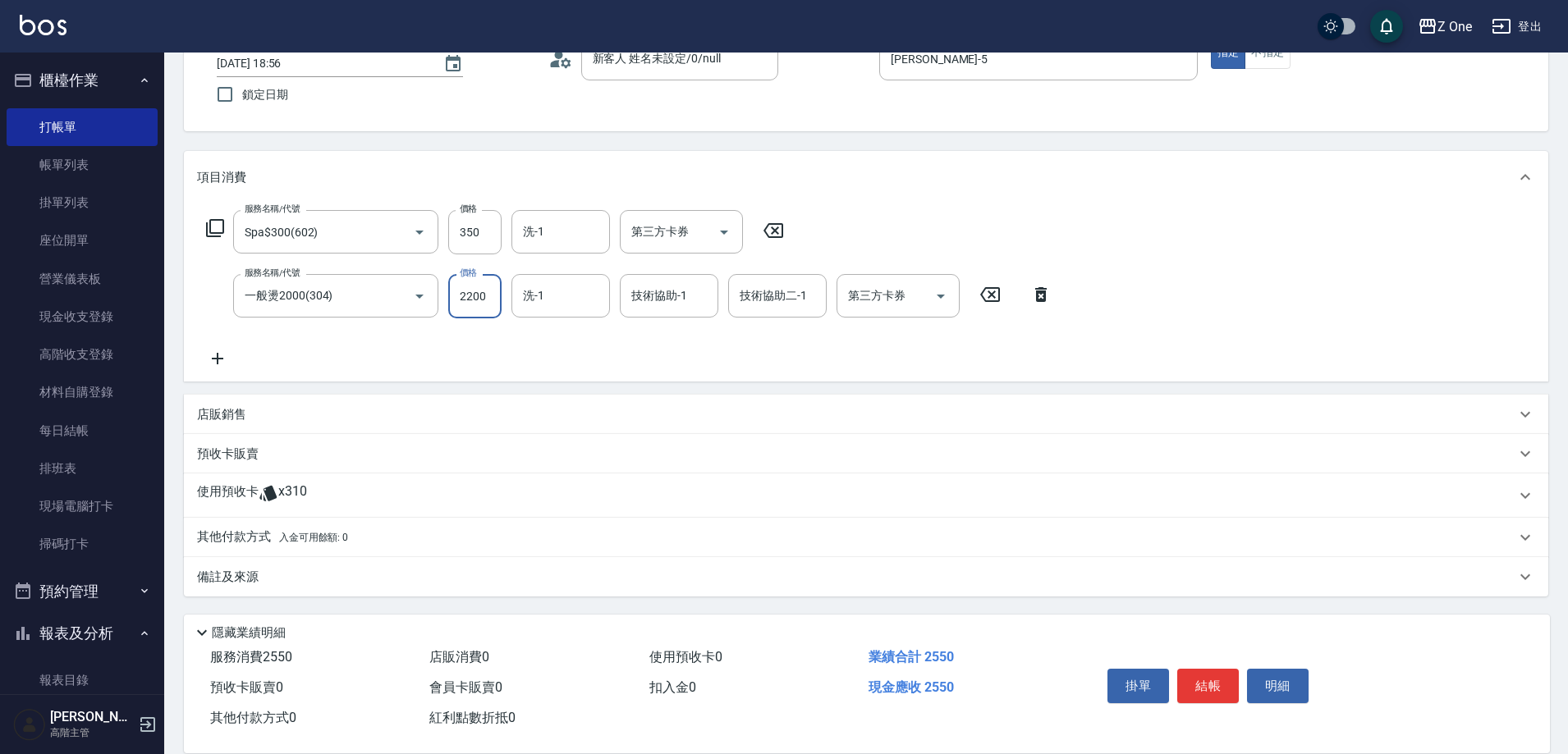
type input "2200"
click at [384, 545] on div "其他付款方式 入金可用餘額: 0" at bounding box center [856, 538] width 1319 height 18
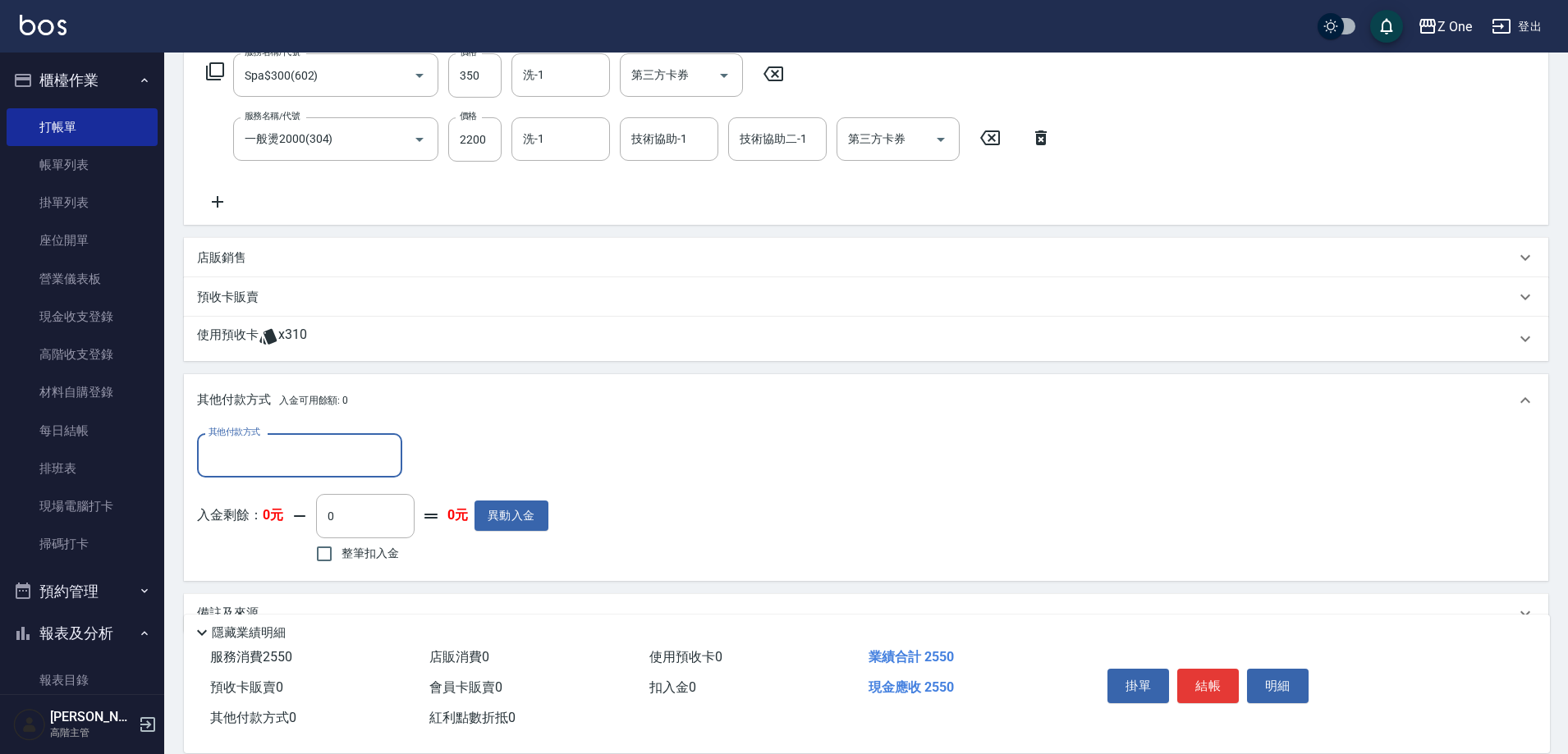
scroll to position [279, 0]
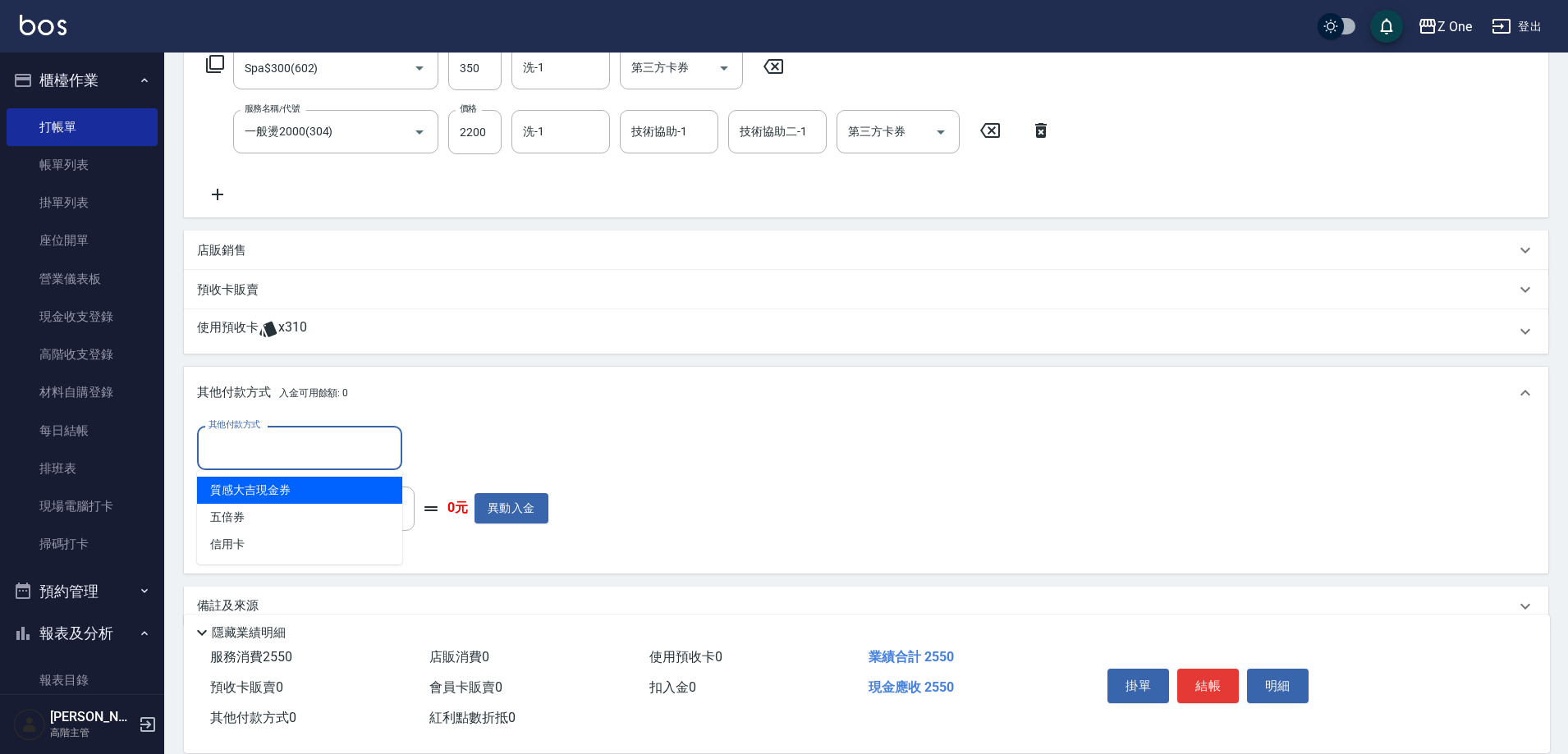
click at [331, 448] on input "其他付款方式" at bounding box center [300, 448] width 190 height 29
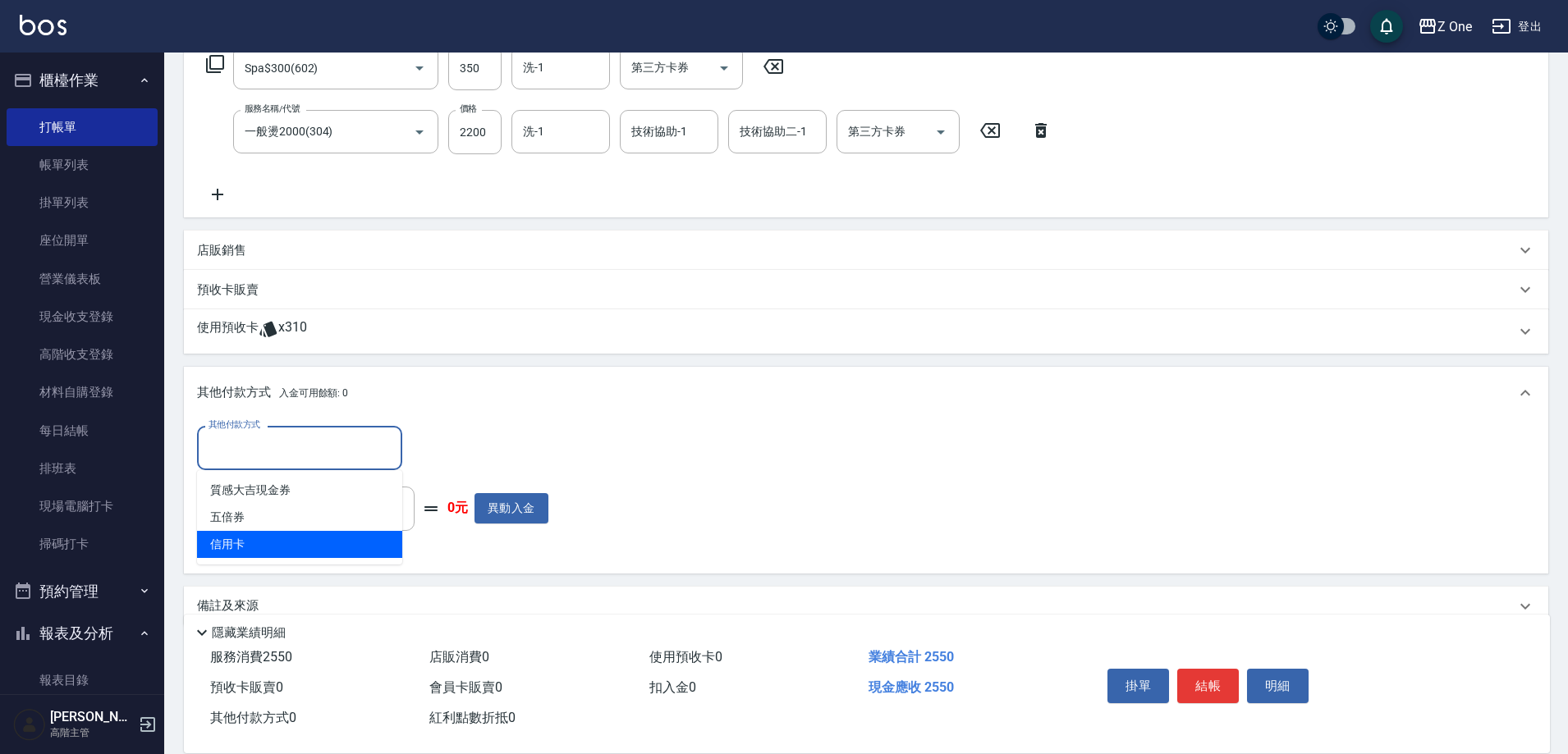
click at [285, 540] on span "信用卡" at bounding box center [299, 544] width 205 height 27
type input "信用卡"
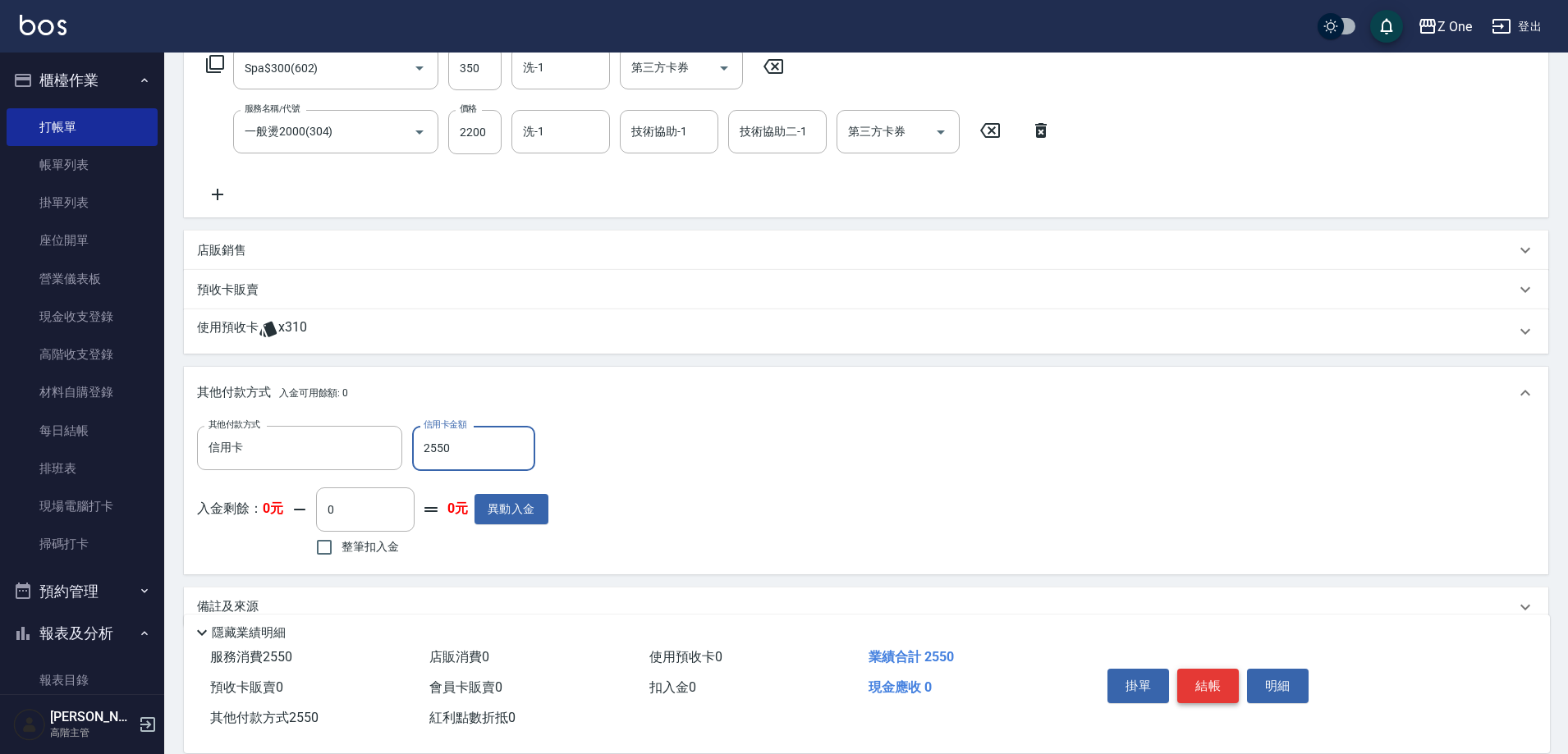
type input "2550"
click at [1214, 673] on button "結帳" at bounding box center [1207, 686] width 61 height 35
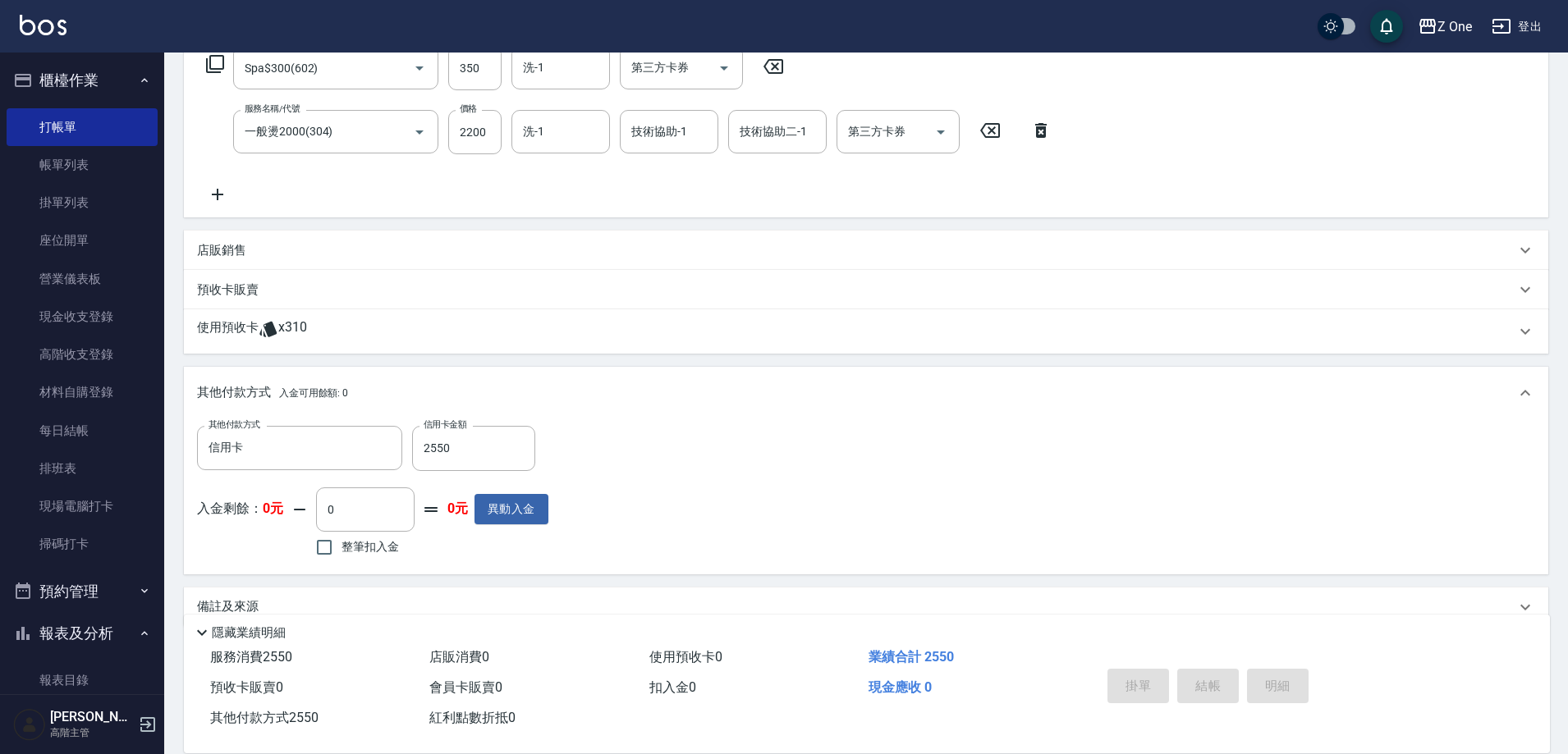
type input "[DATE] 18:57"
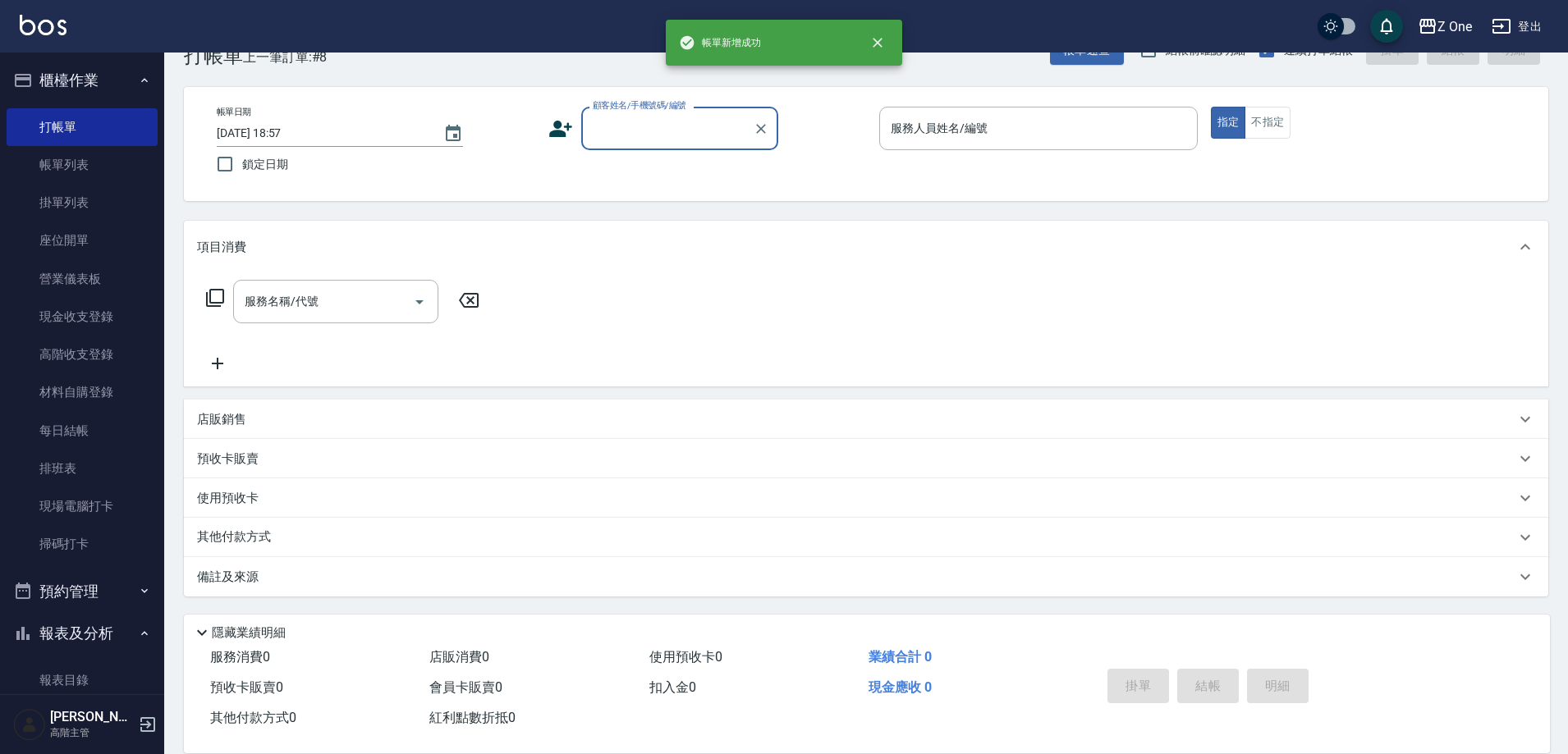
scroll to position [0, 0]
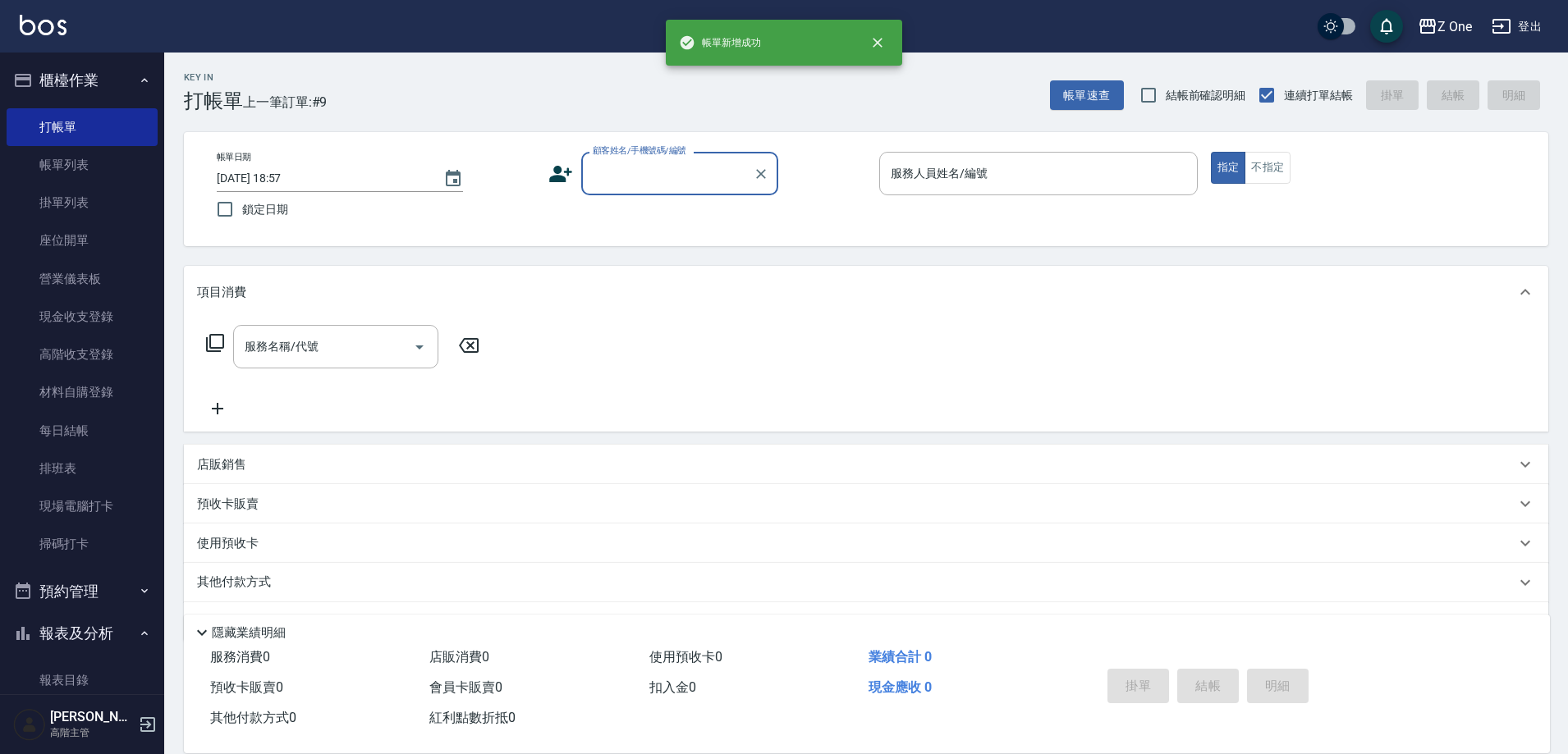
click at [639, 163] on input "顧客姓名/手機號碼/編號" at bounding box center [668, 174] width 157 height 29
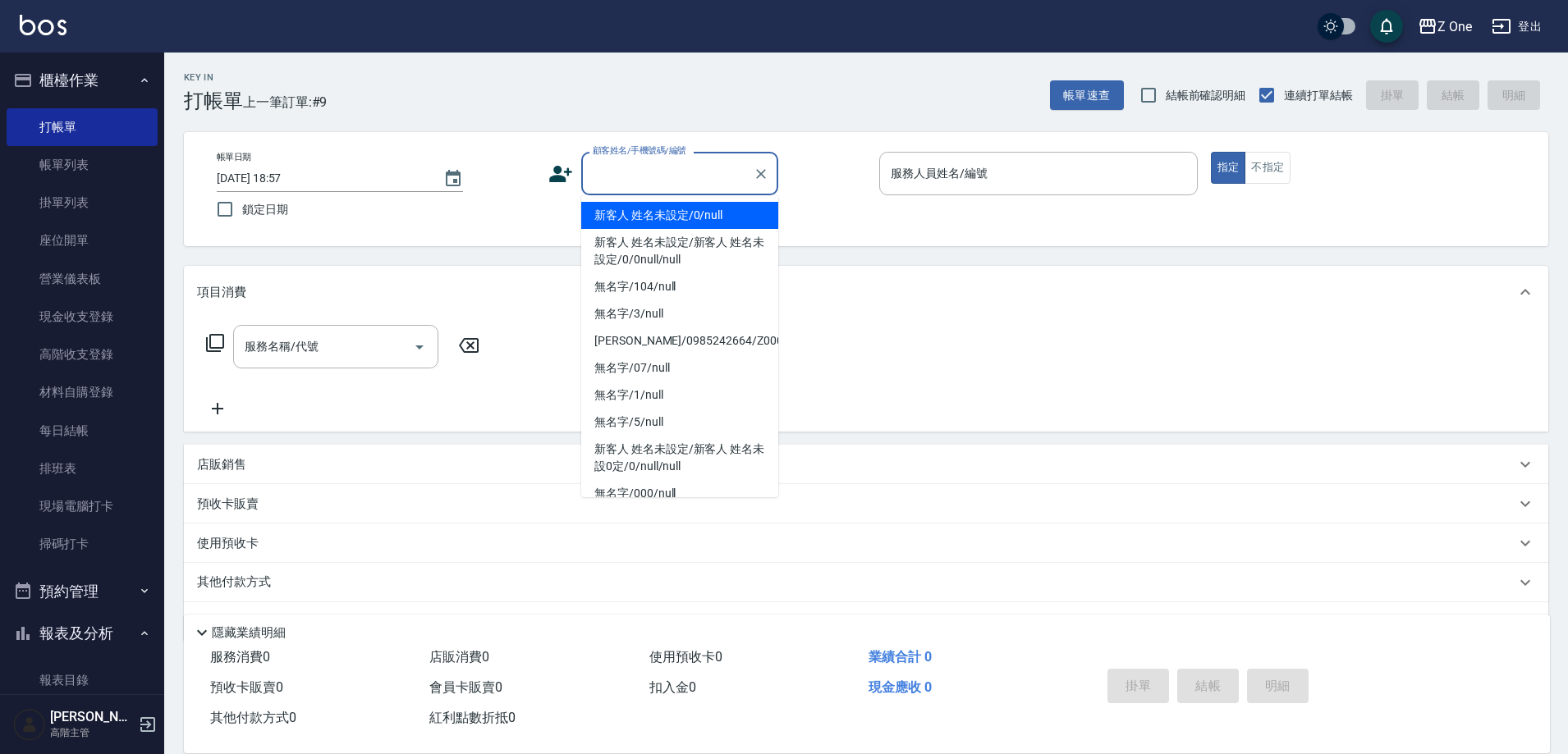
click at [638, 212] on li "新客人 姓名未設定/0/null" at bounding box center [679, 215] width 197 height 27
type input "新客人 姓名未設定/0/null"
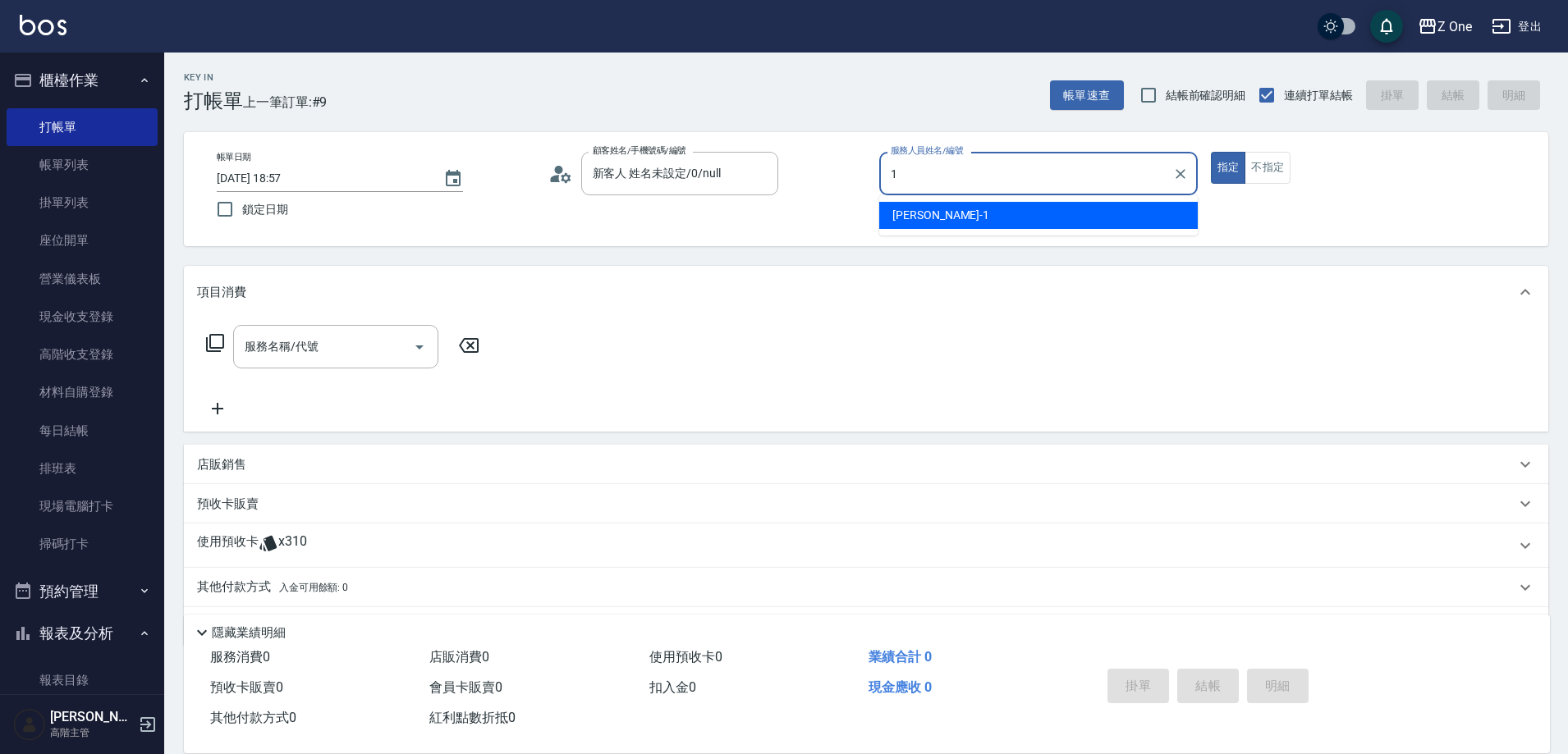
click at [911, 218] on span "[PERSON_NAME]-1" at bounding box center [941, 215] width 97 height 17
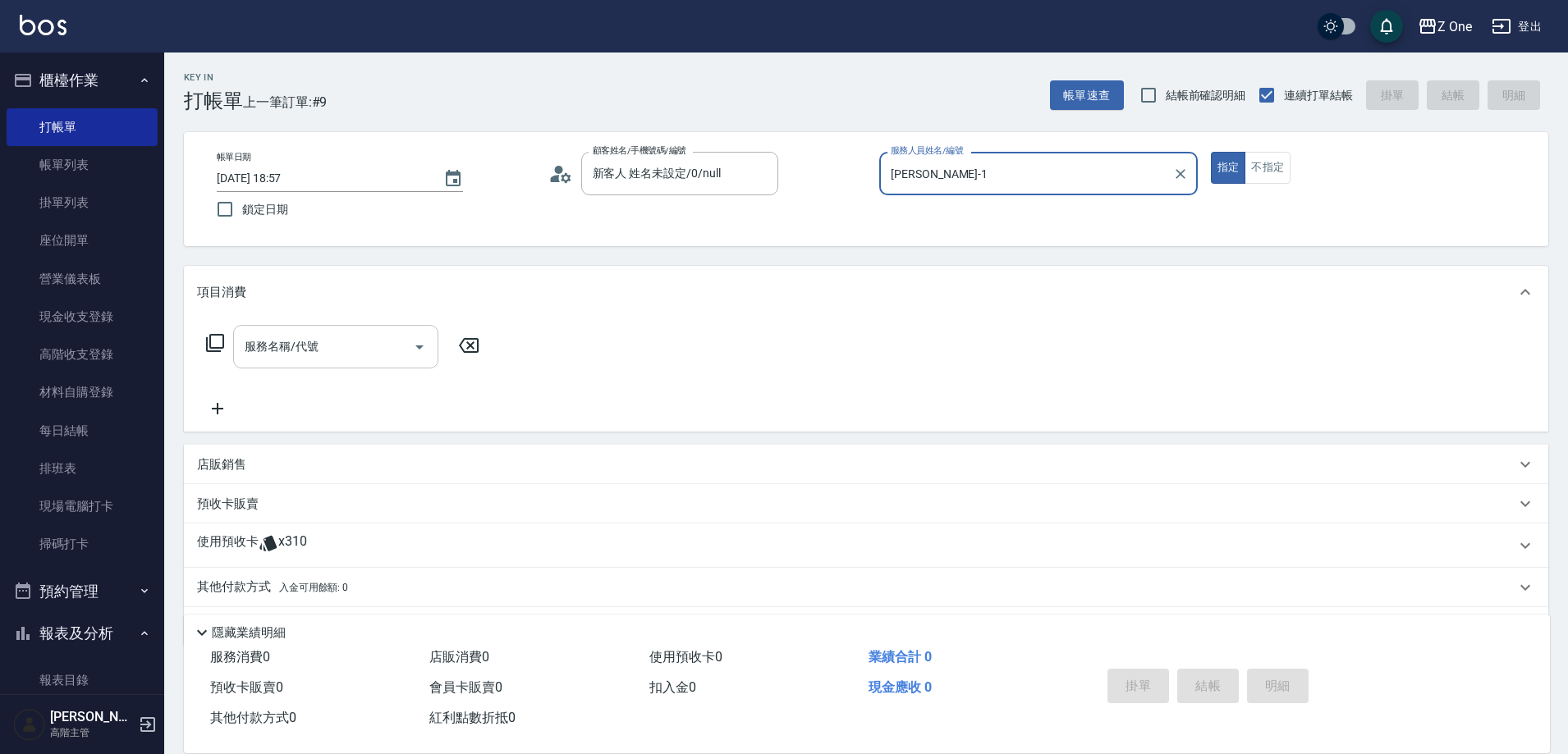
click at [415, 340] on icon "Open" at bounding box center [419, 347] width 19 height 19
type input "[PERSON_NAME]-1"
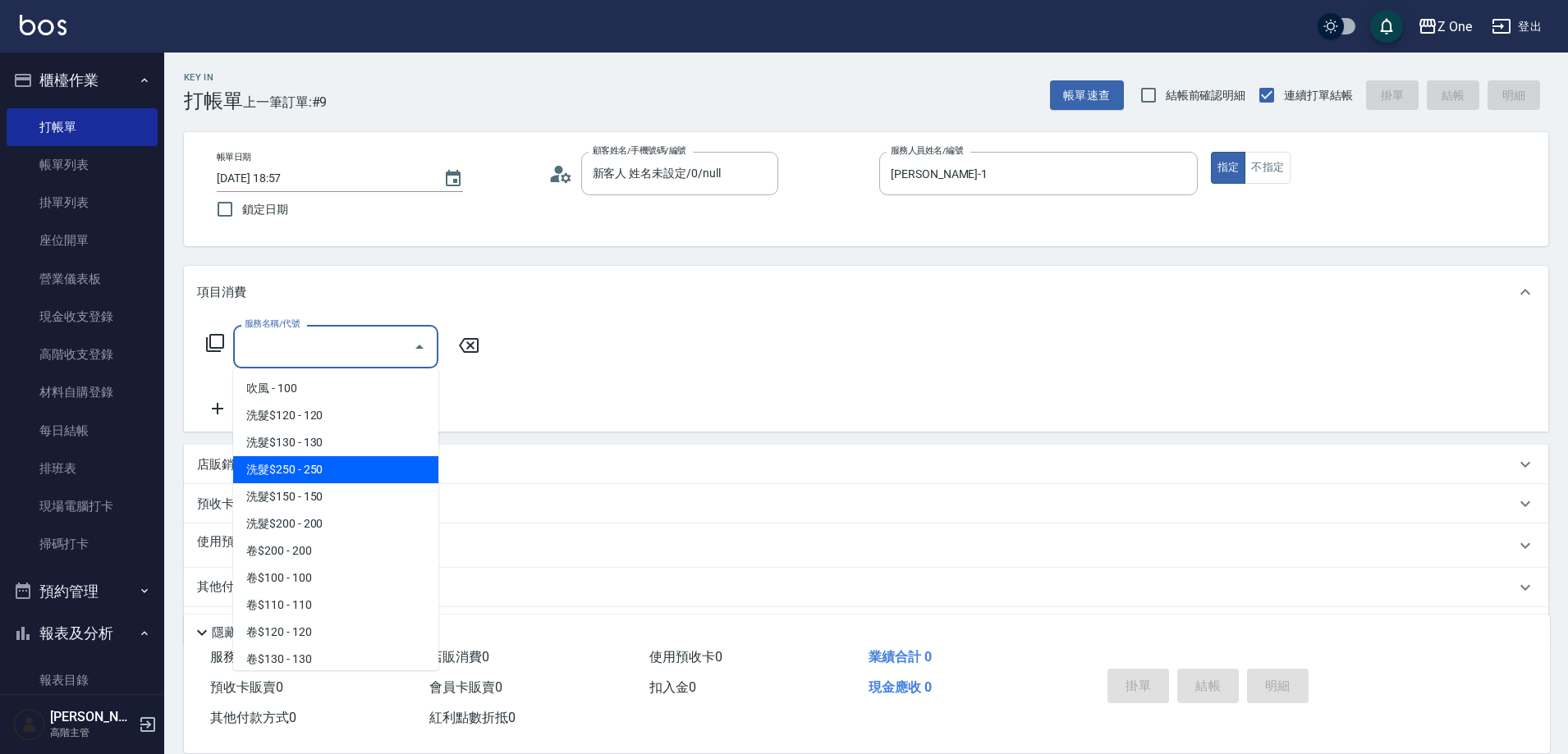
click at [336, 473] on span "洗髮$250 - 250" at bounding box center [335, 470] width 205 height 27
type input "洗髮$250(104)"
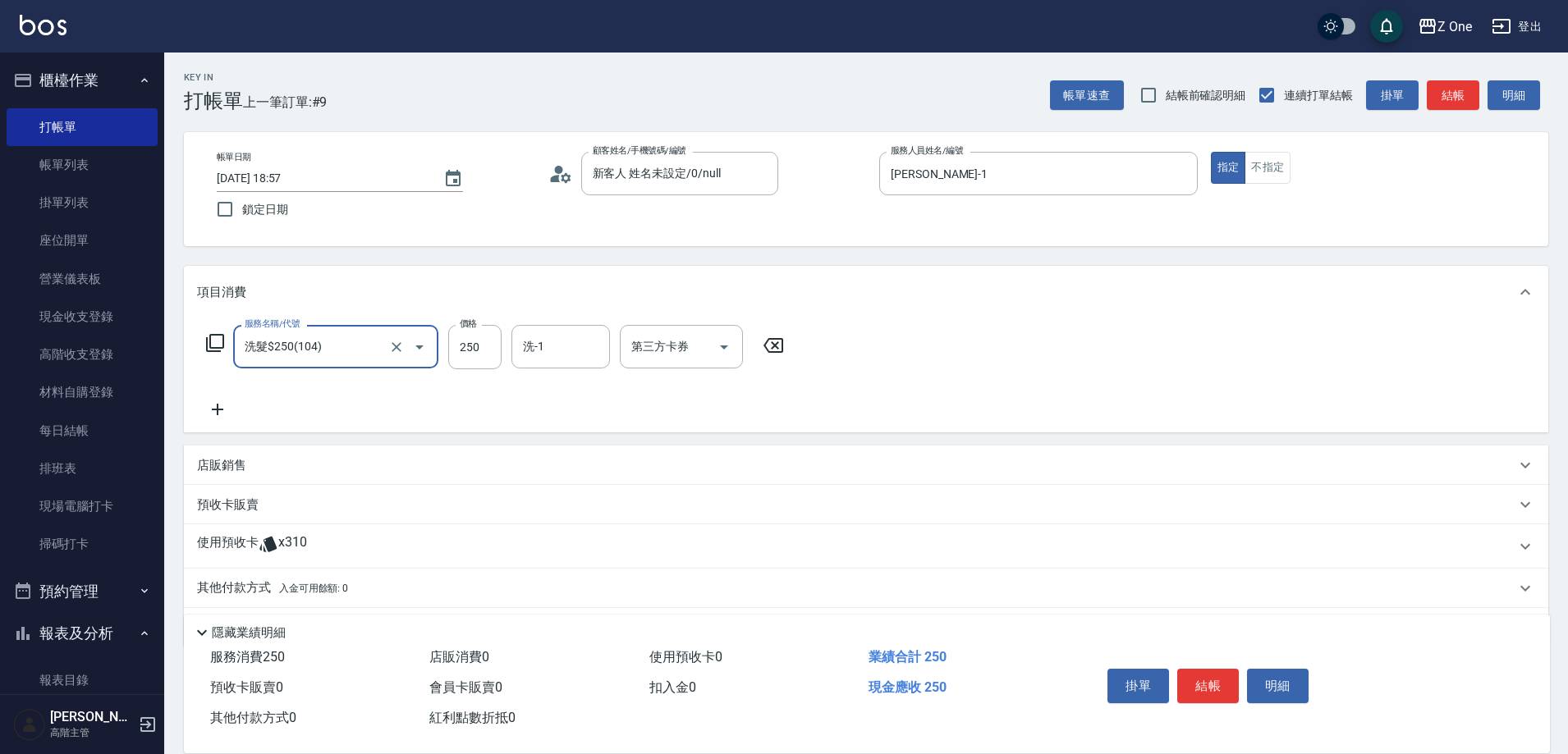
click at [224, 414] on icon at bounding box center [217, 410] width 41 height 19
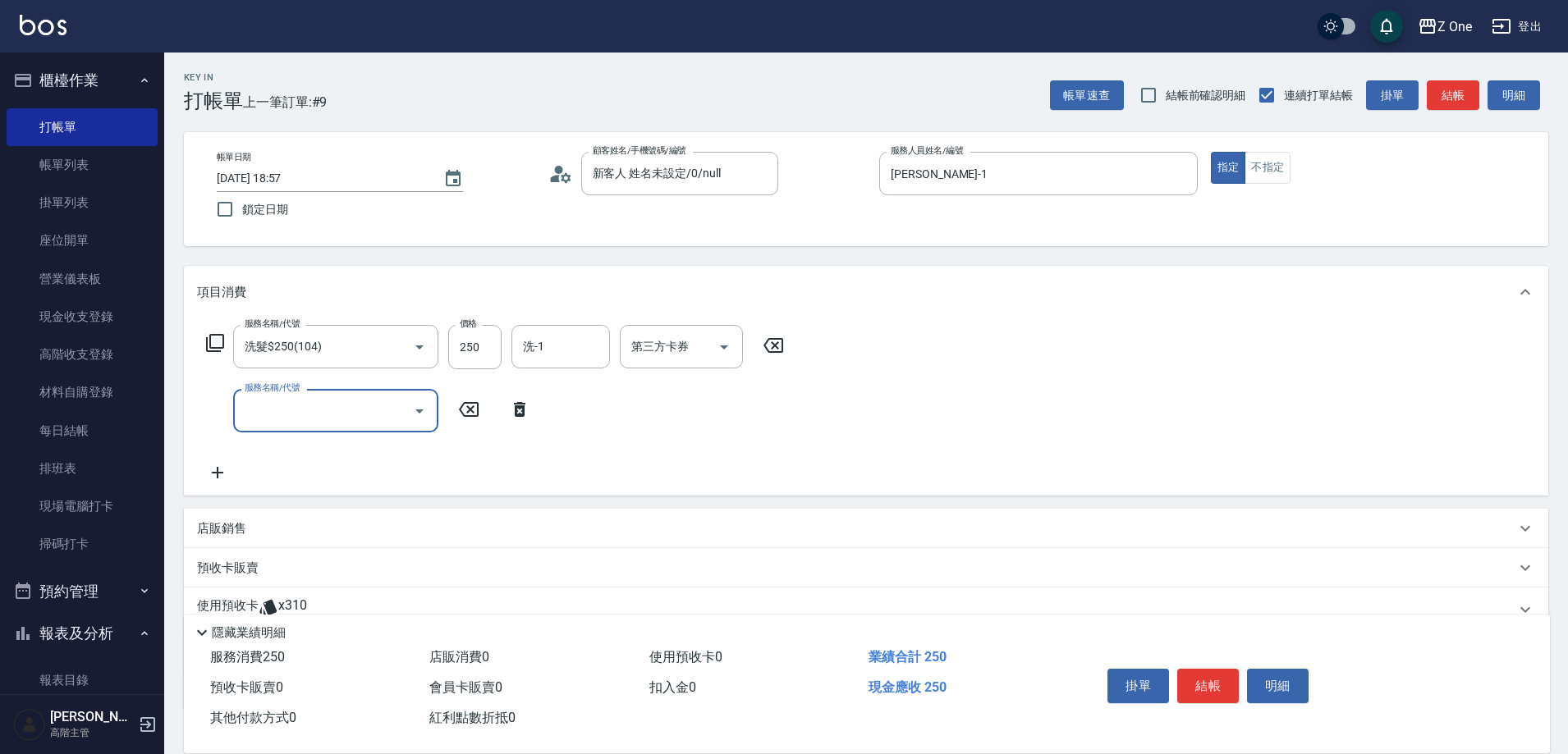
click at [424, 411] on icon "Open" at bounding box center [419, 411] width 19 height 19
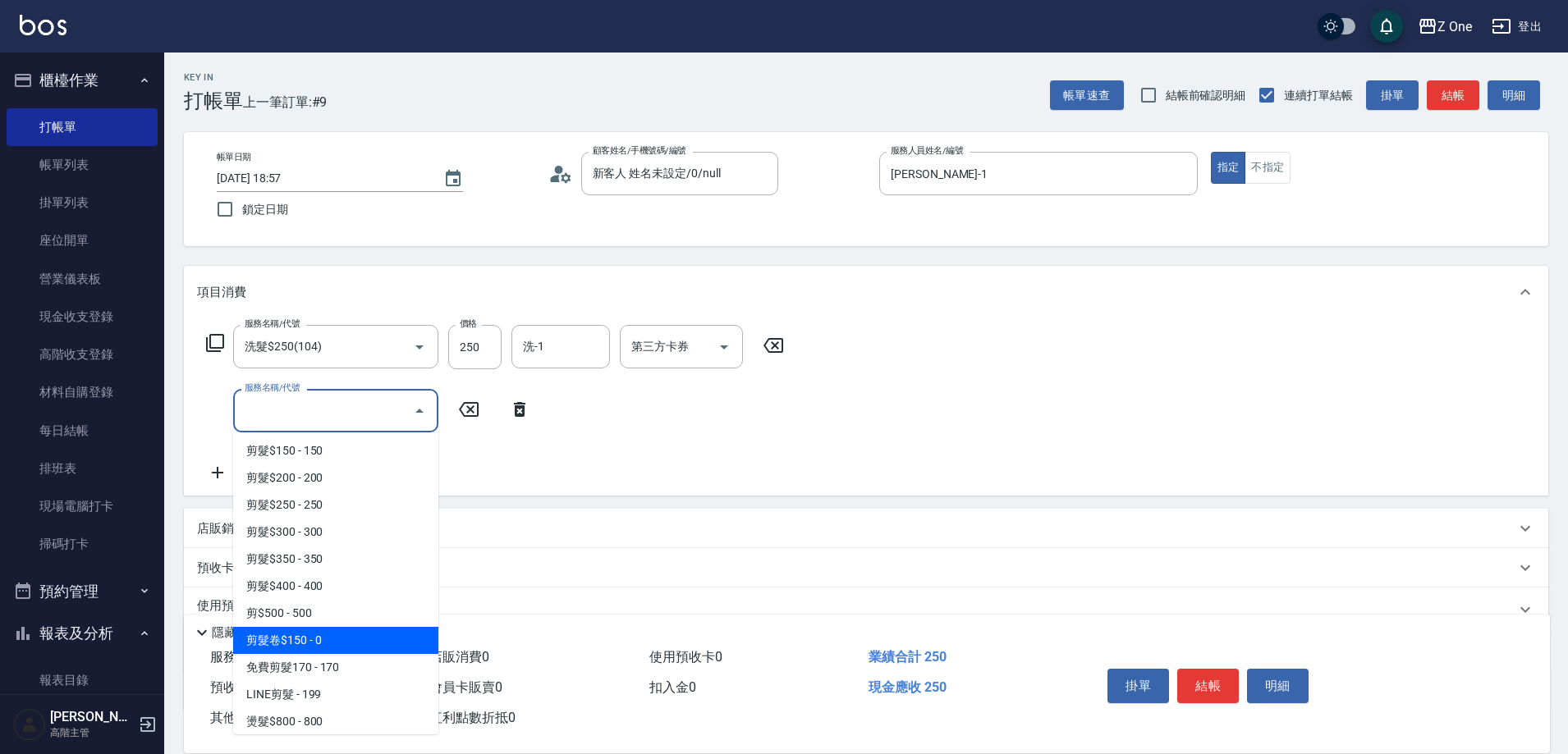
scroll to position [493, 0]
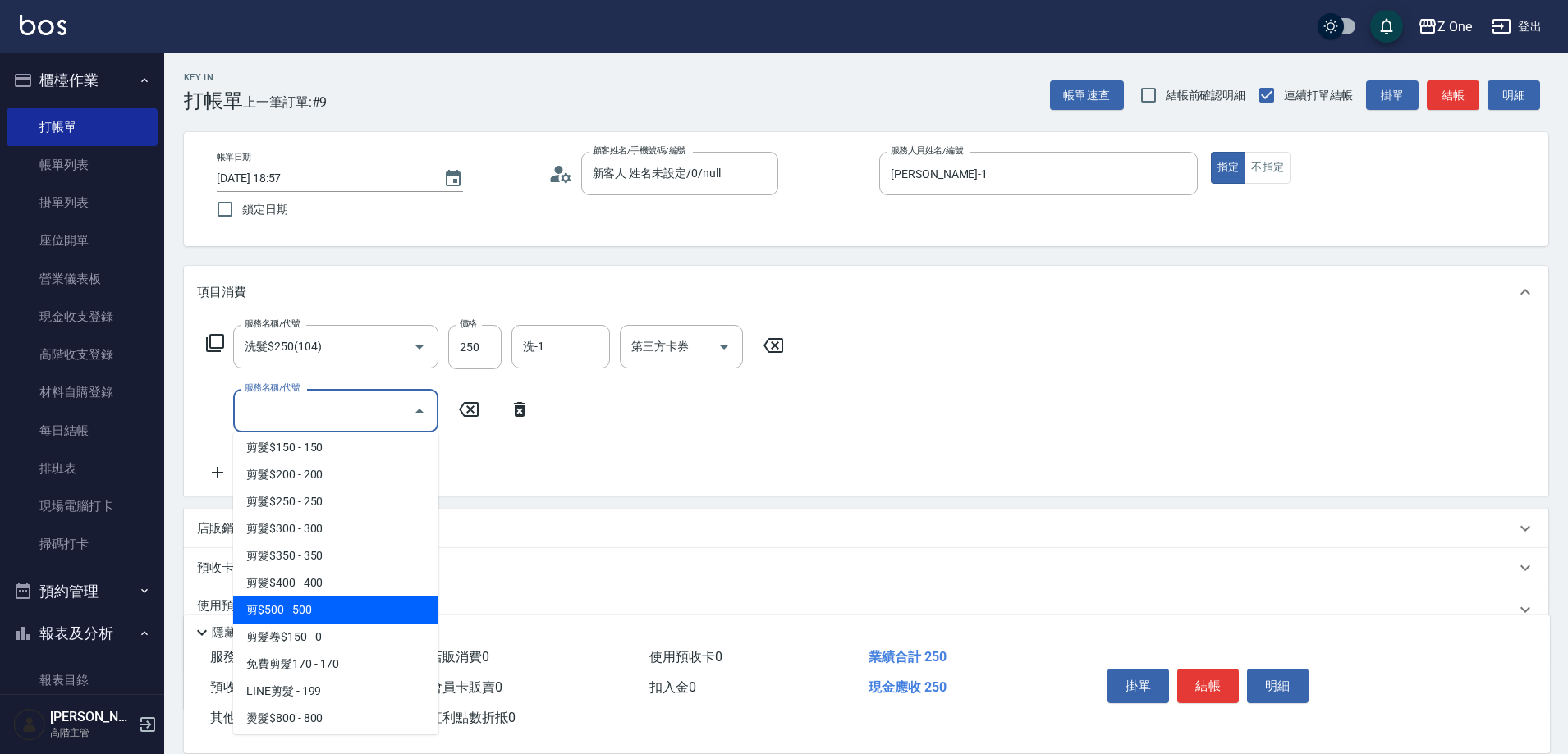
click at [345, 616] on span "剪$500 - 500" at bounding box center [335, 610] width 205 height 27
type input "剪$500(211)"
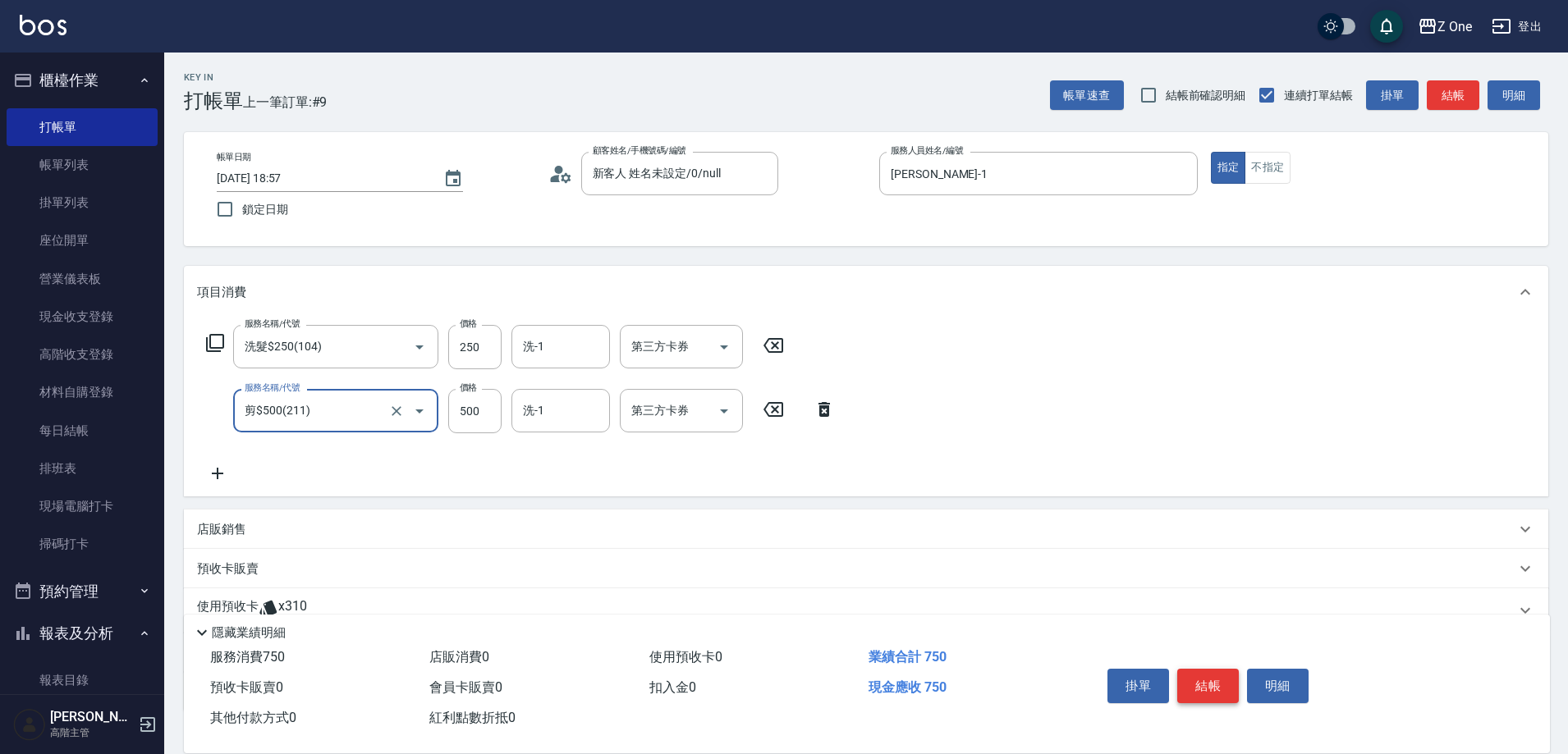
click at [1224, 679] on button "結帳" at bounding box center [1207, 686] width 61 height 35
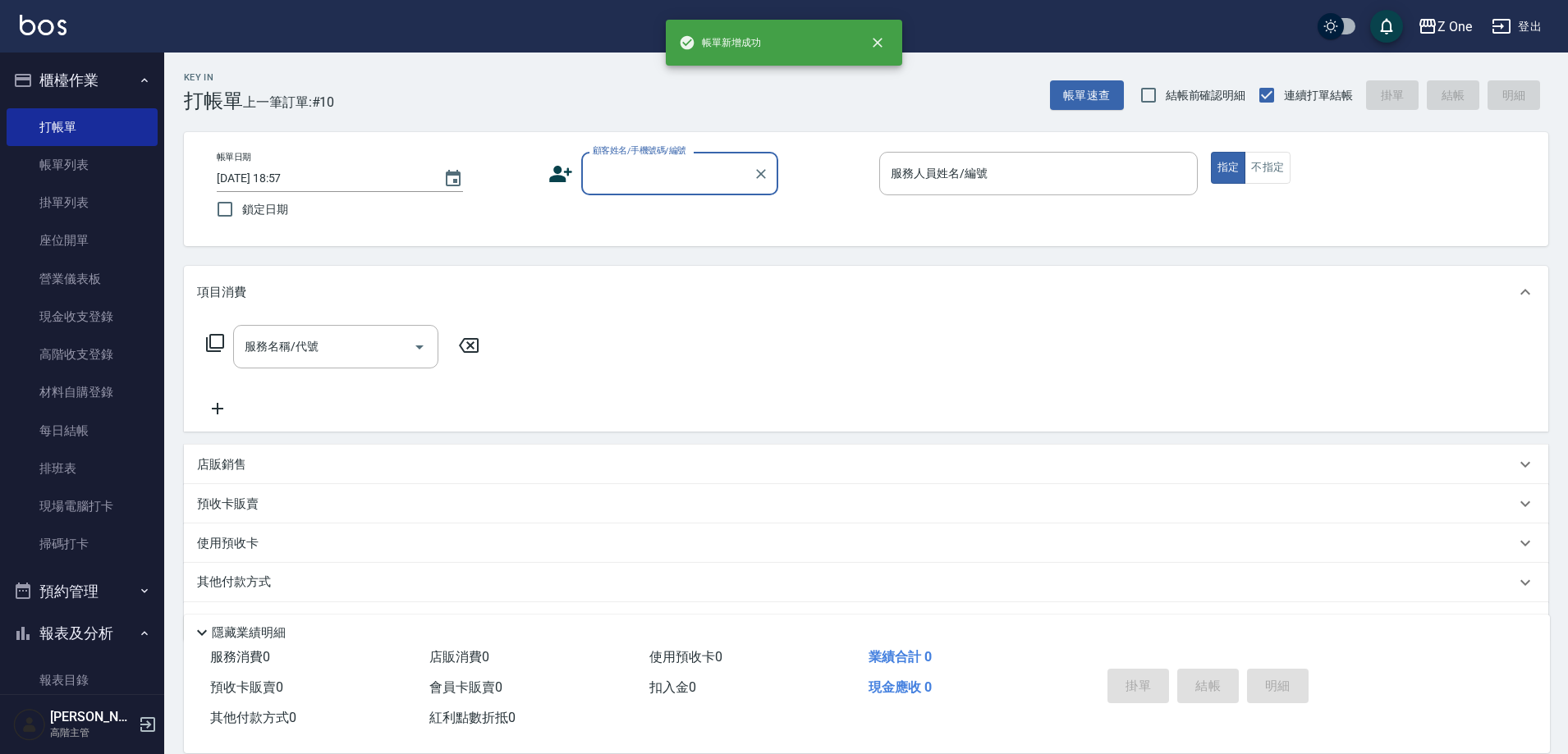
click at [660, 164] on input "顧客姓名/手機號碼/編號" at bounding box center [668, 174] width 157 height 29
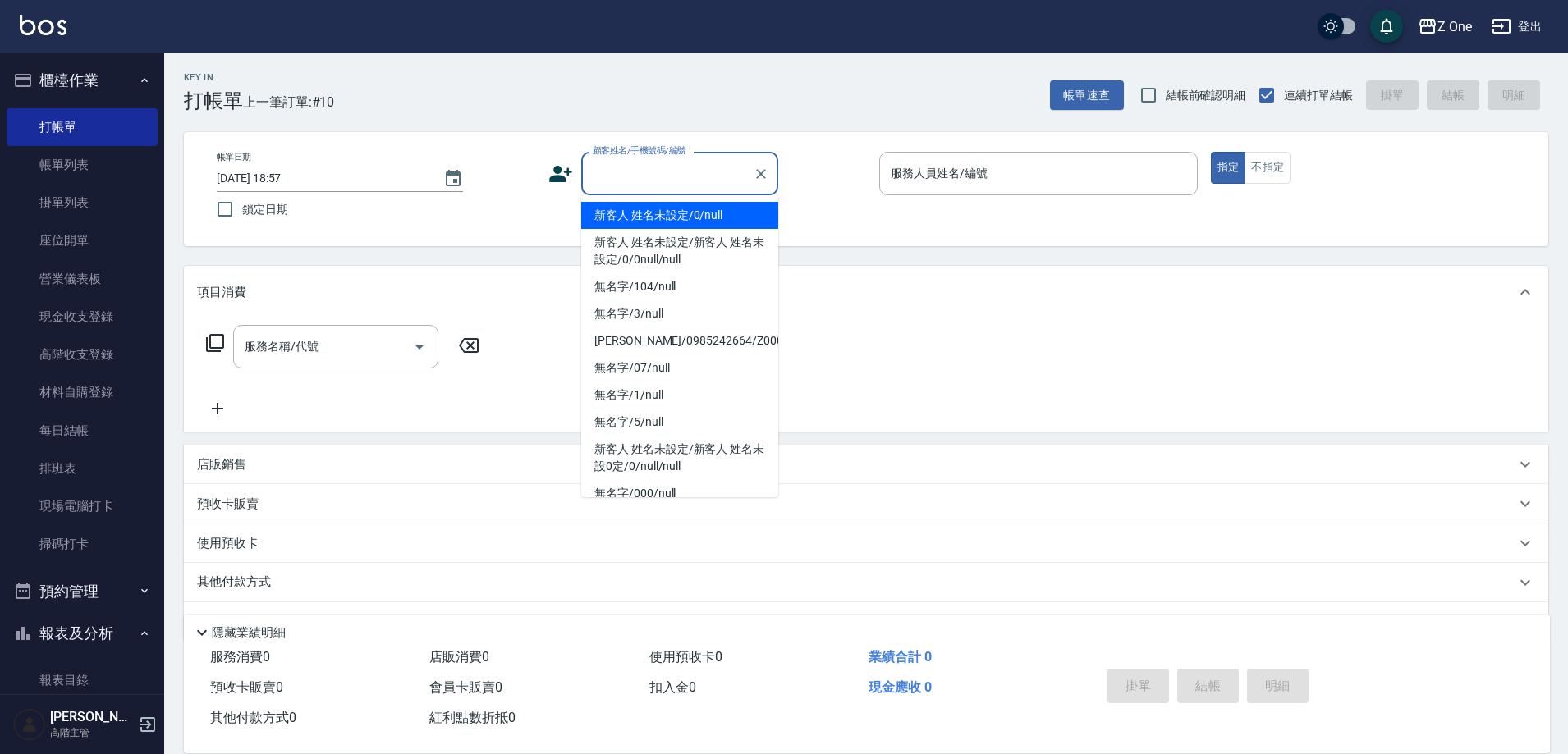
click at [658, 208] on li "新客人 姓名未設定/0/null" at bounding box center [679, 215] width 197 height 27
type input "新客人 姓名未設定/0/null"
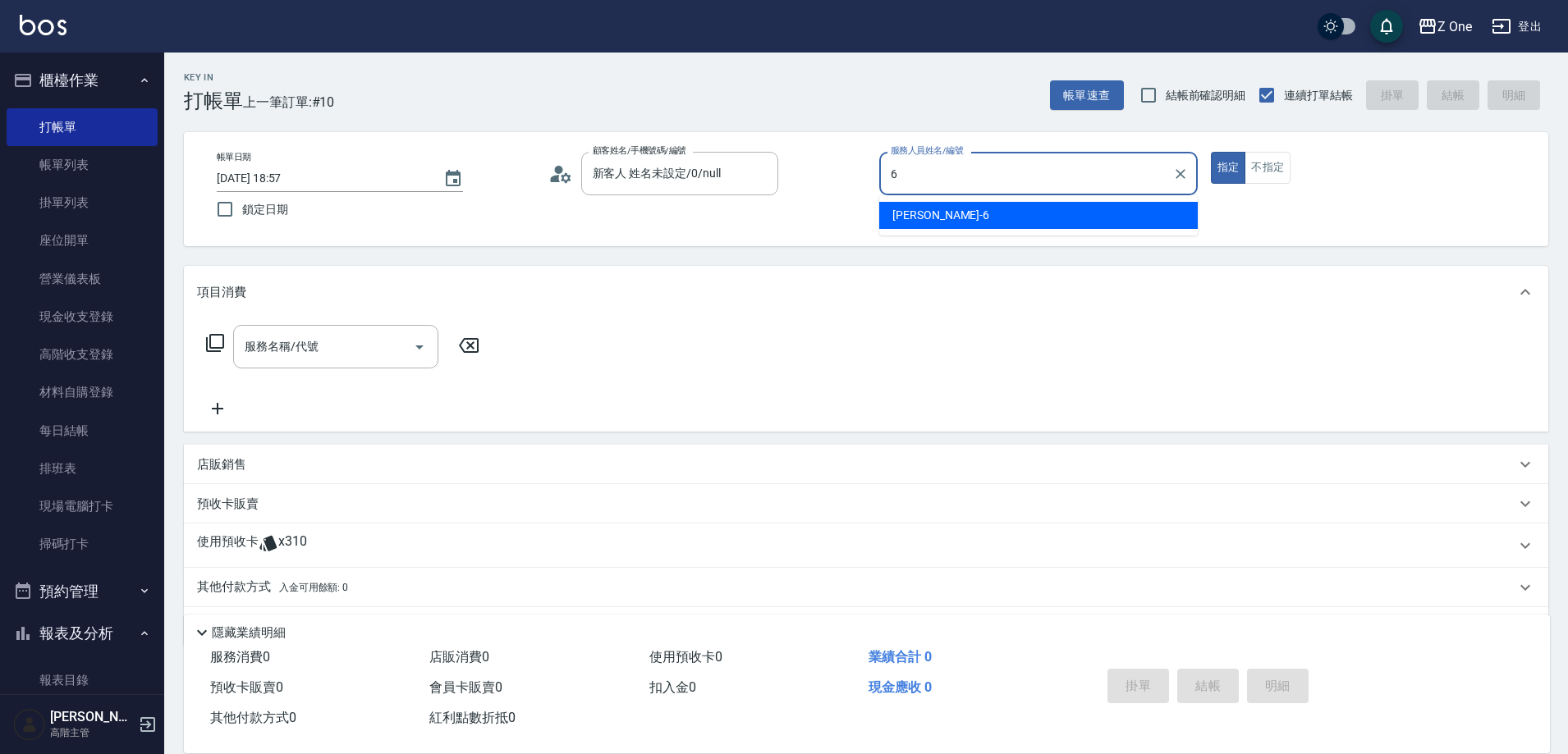
click at [945, 218] on div "[PERSON_NAME]-6" at bounding box center [1038, 215] width 318 height 27
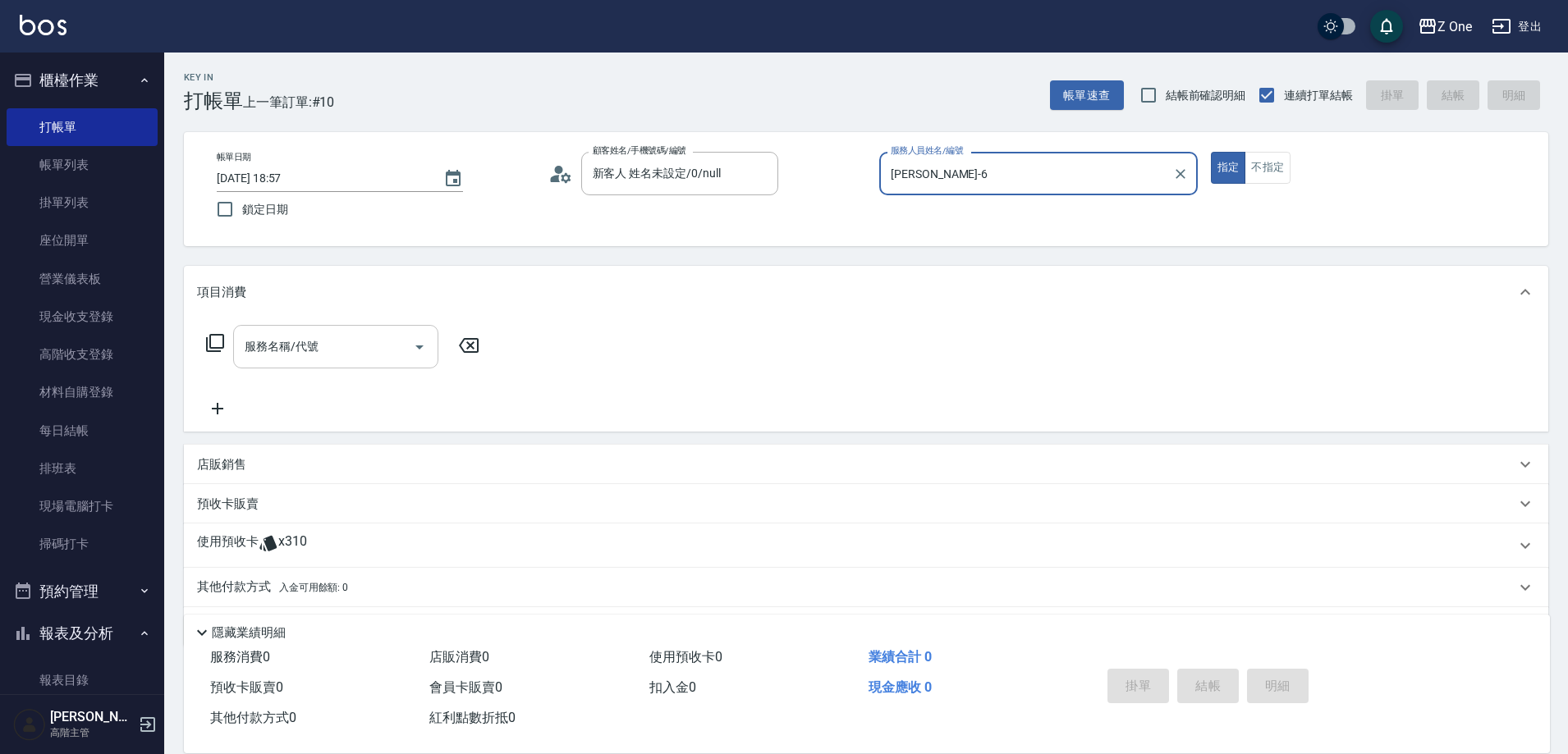
click at [419, 348] on icon "Open" at bounding box center [419, 347] width 8 height 4
type input "[PERSON_NAME]-6"
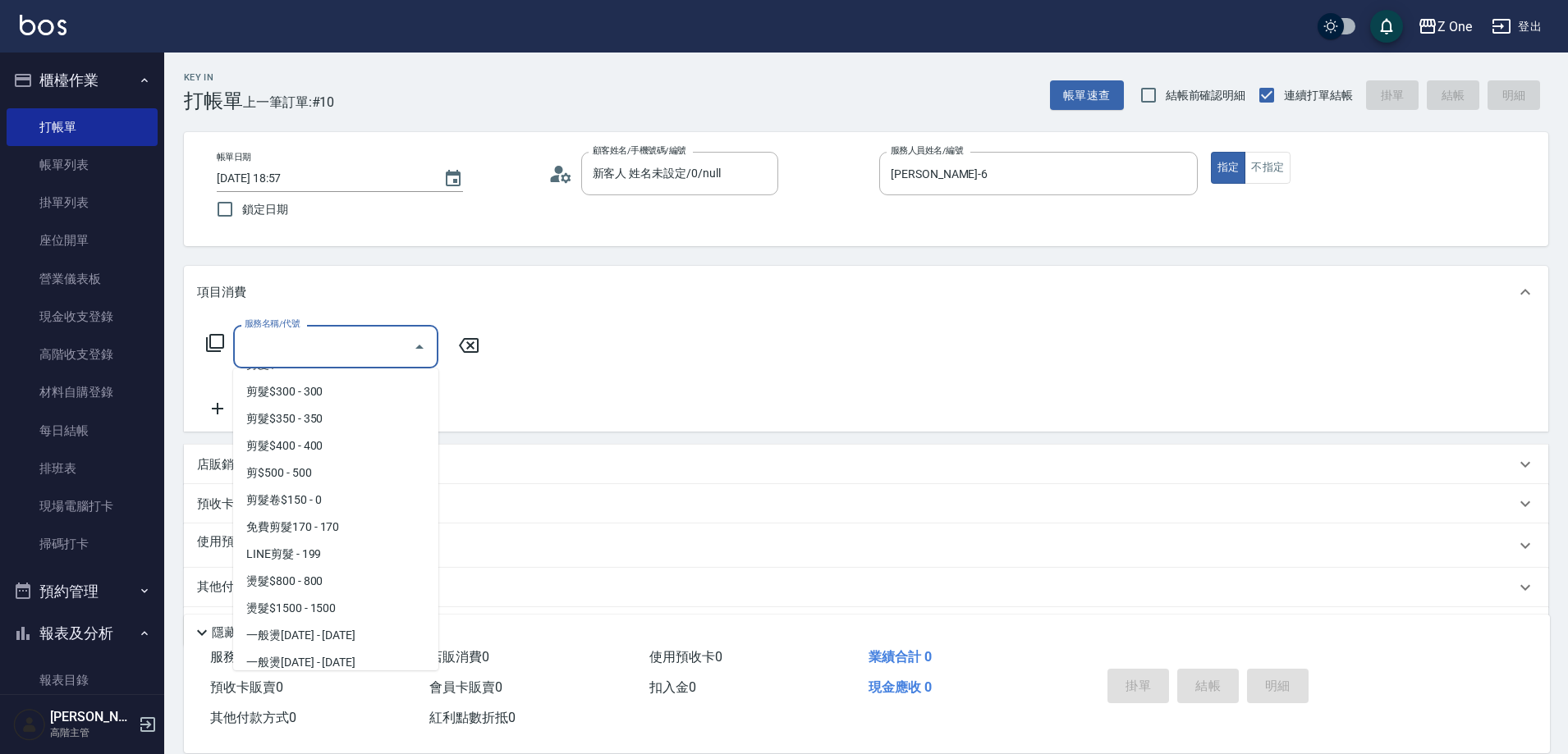
scroll to position [574, 0]
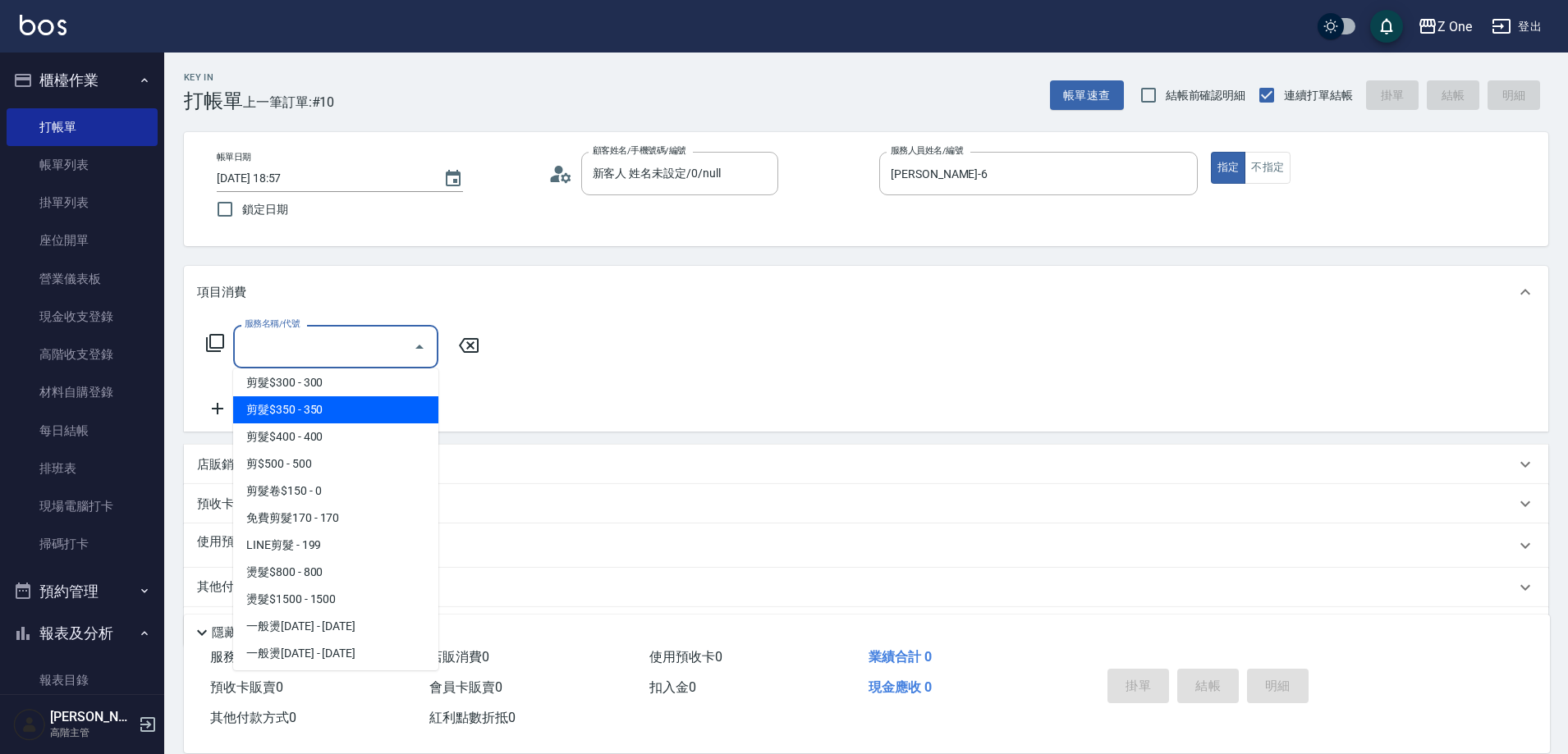
click at [344, 415] on span "剪髮$350 - 350" at bounding box center [335, 410] width 205 height 27
type input "剪髮$350(208)"
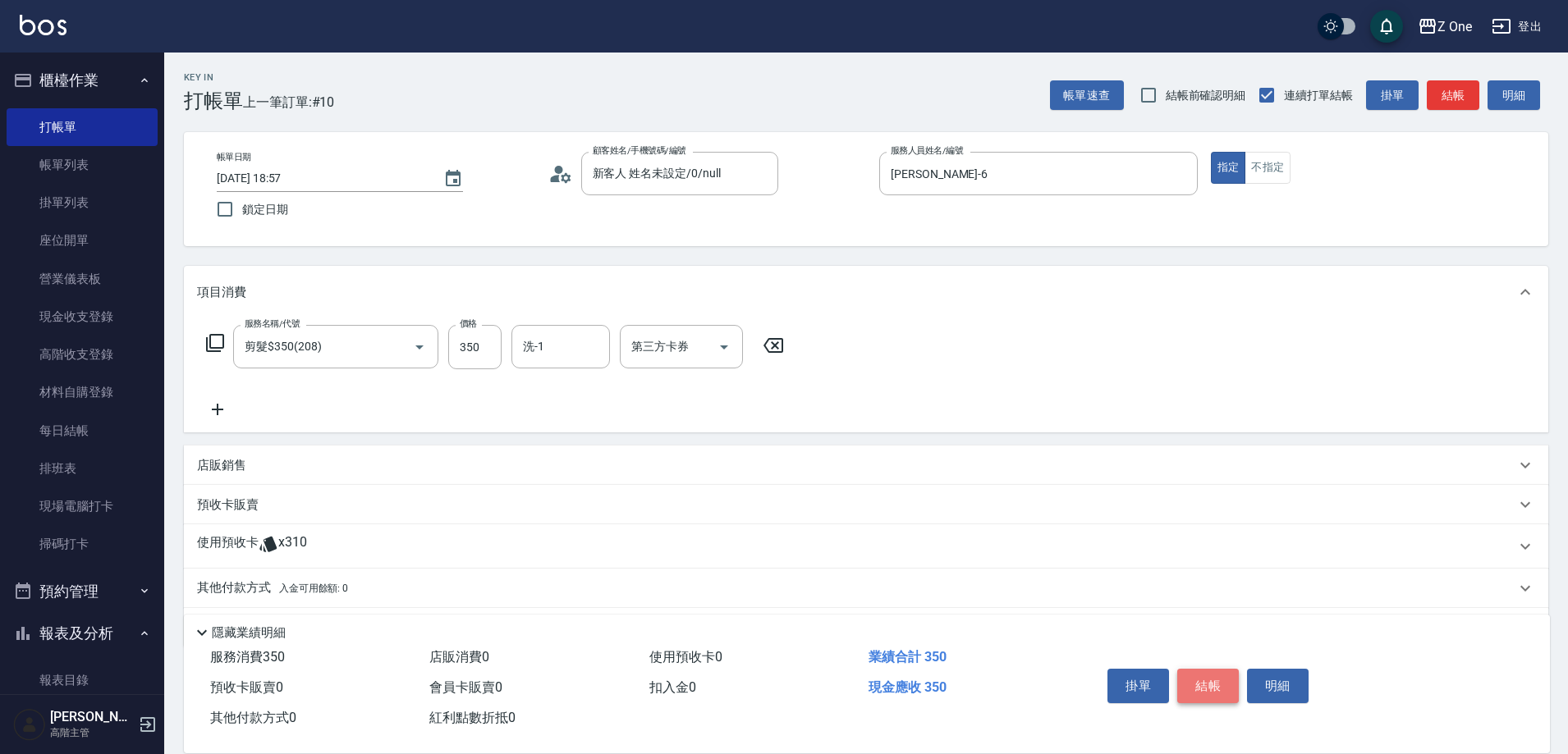
click at [1222, 674] on button "結帳" at bounding box center [1207, 686] width 61 height 35
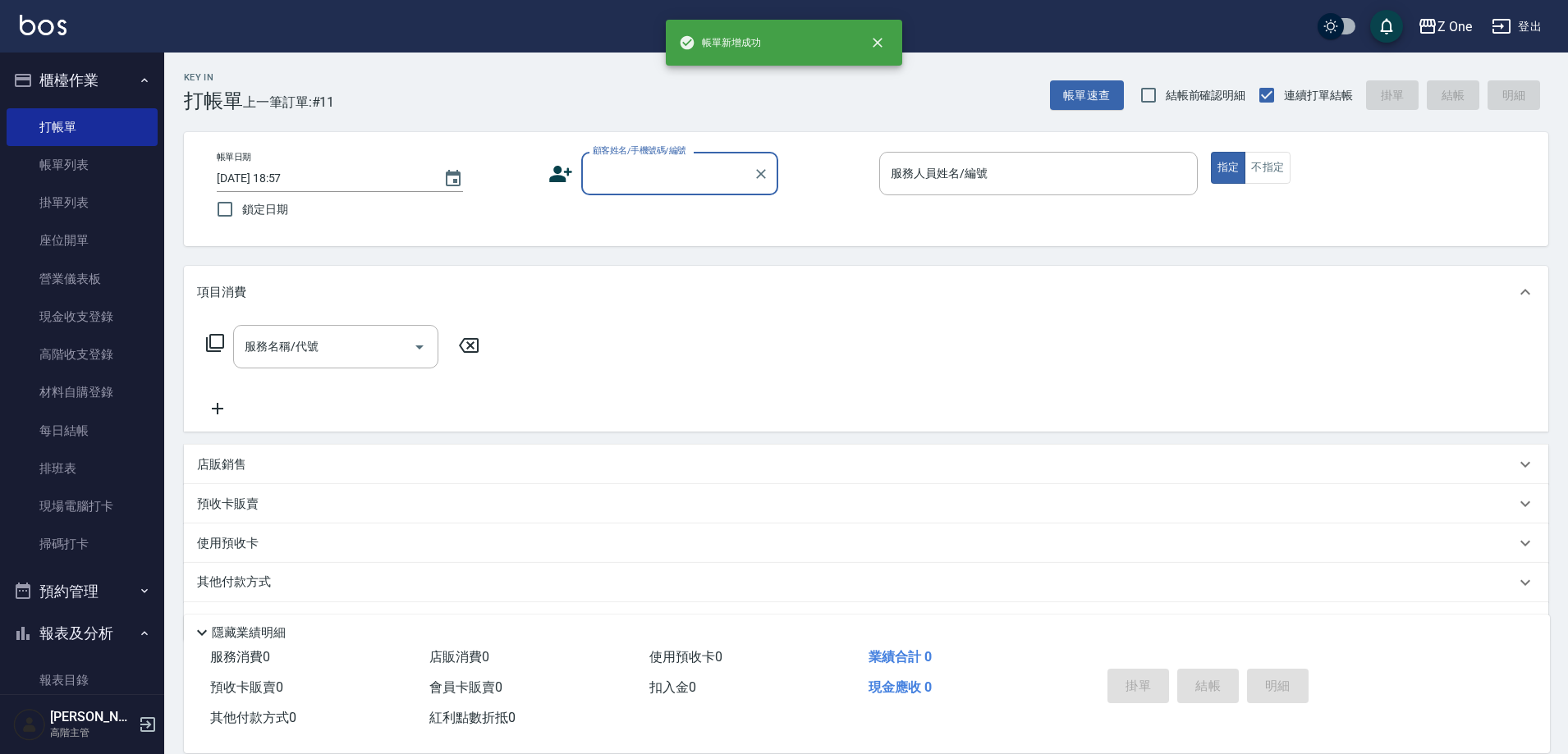
click at [672, 173] on input "顧客姓名/手機號碼/編號" at bounding box center [668, 174] width 157 height 29
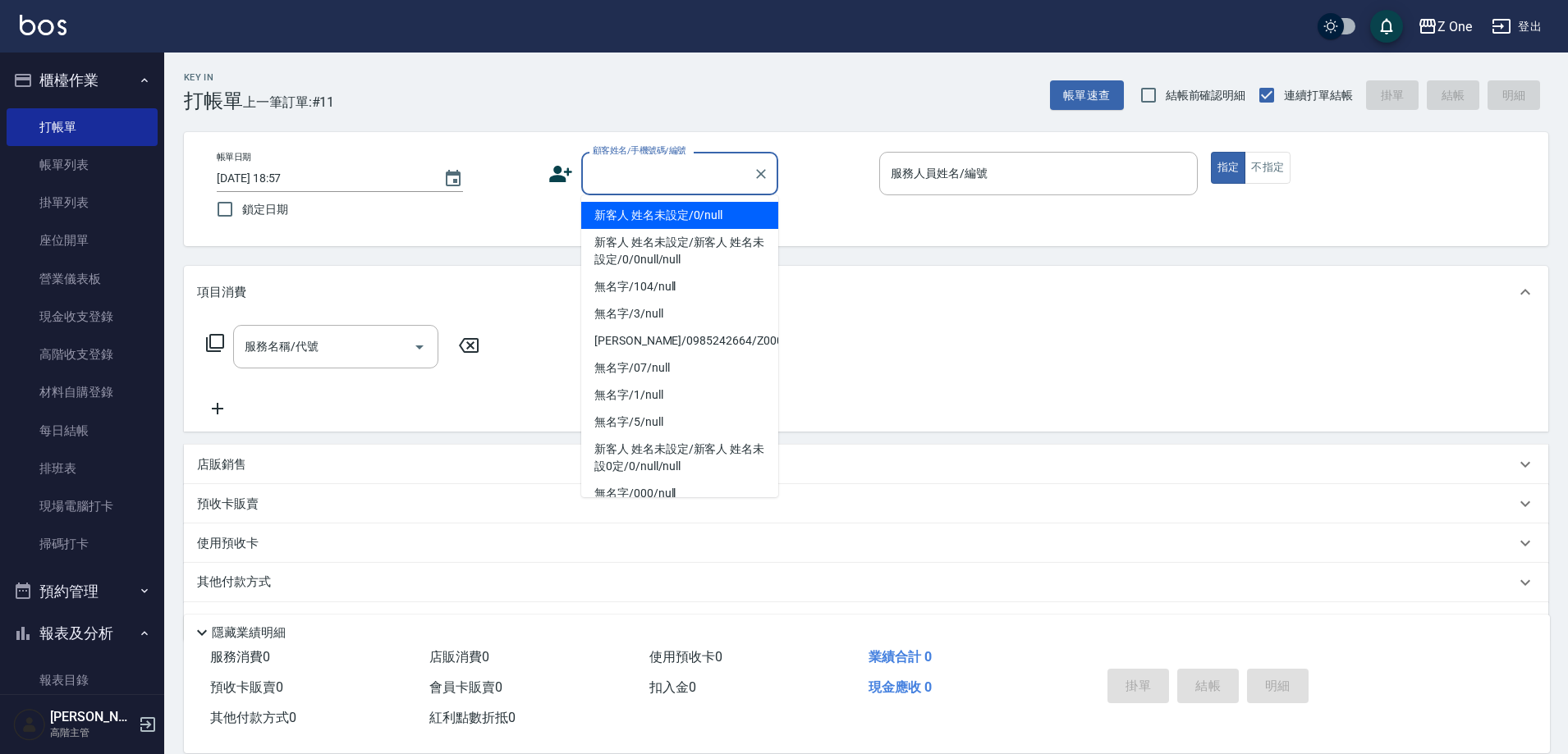
click at [673, 215] on li "新客人 姓名未設定/0/null" at bounding box center [679, 215] width 197 height 27
type input "新客人 姓名未設定/0/null"
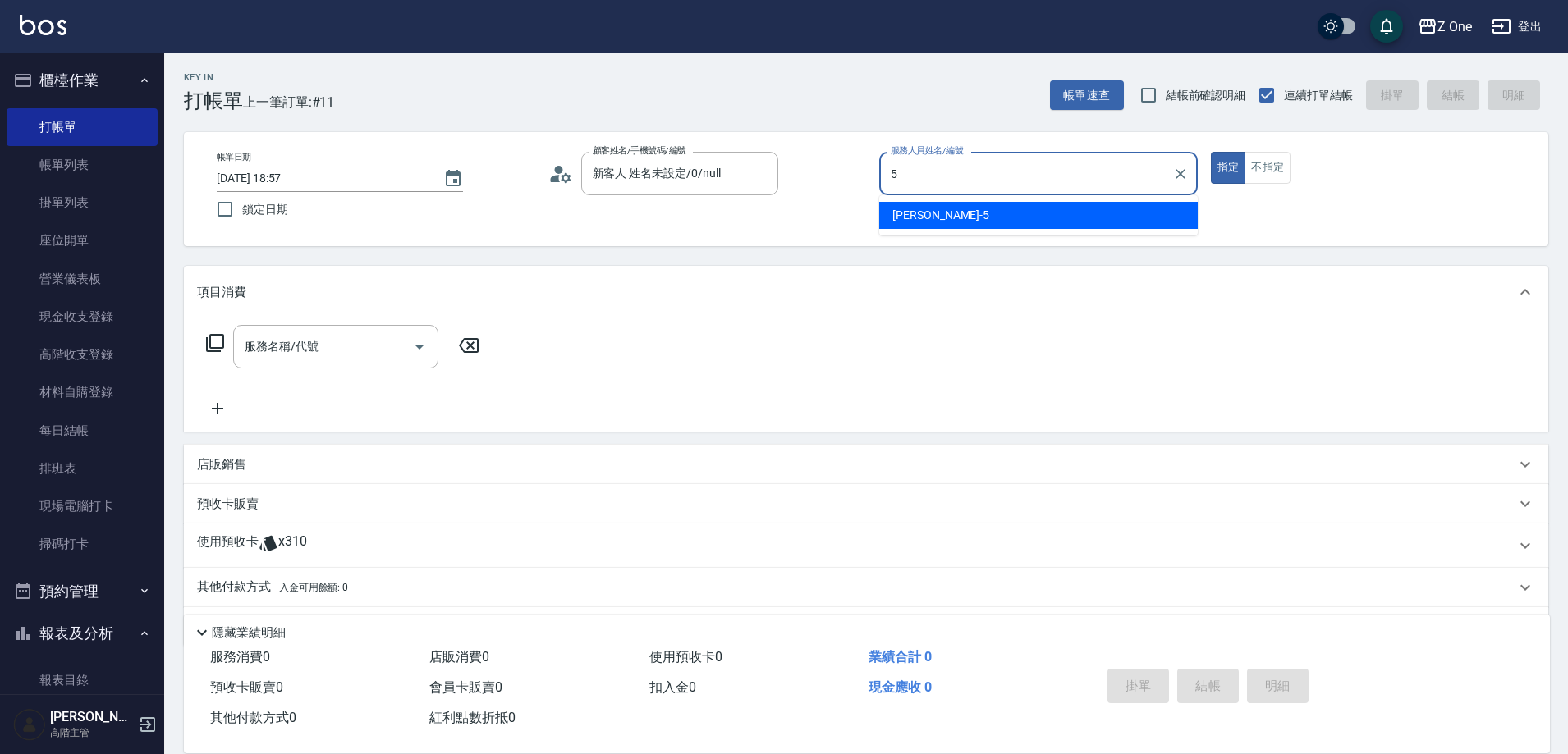
click at [949, 208] on div "[PERSON_NAME]-5" at bounding box center [1038, 215] width 318 height 27
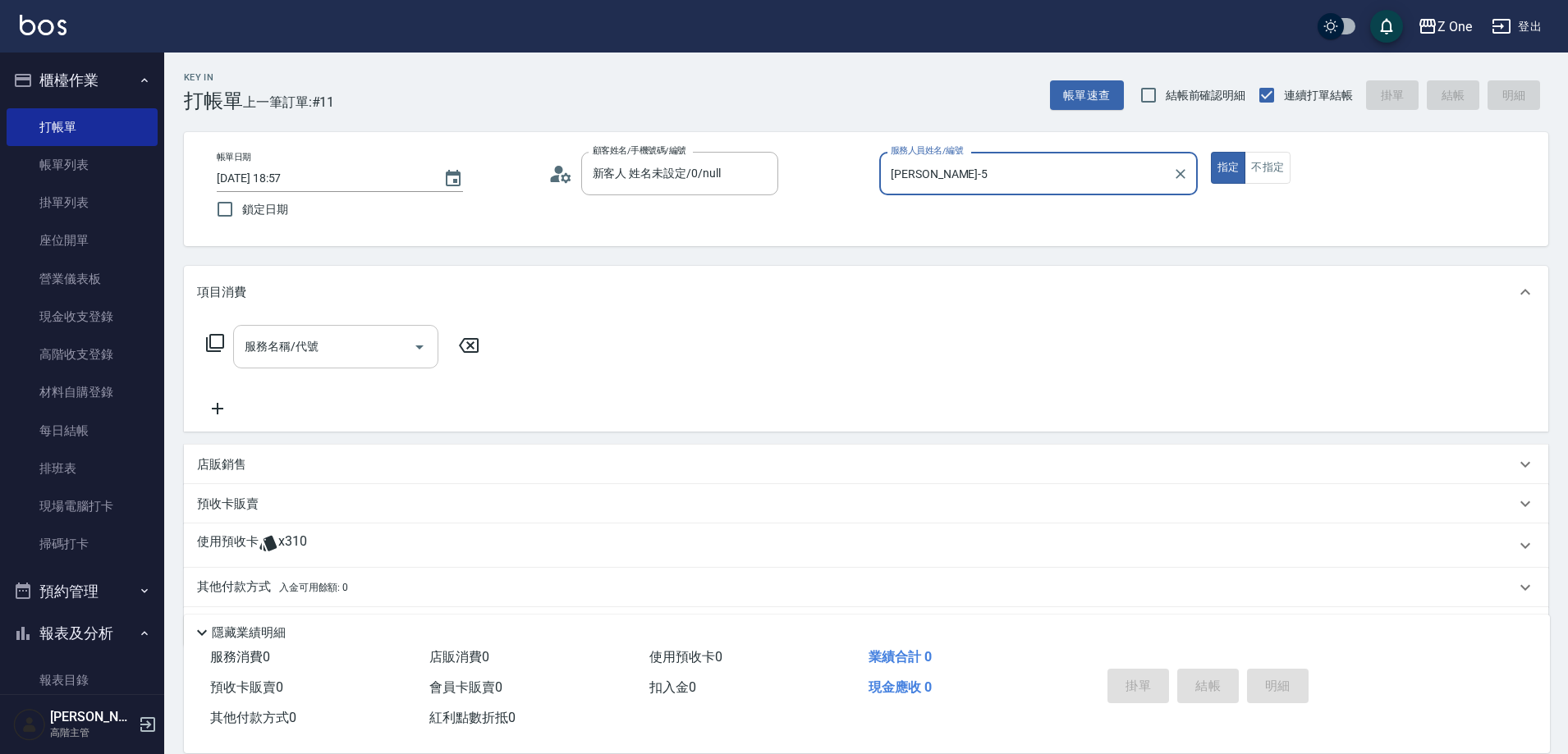
click at [418, 344] on icon "Open" at bounding box center [419, 347] width 19 height 19
type input "[PERSON_NAME]-5"
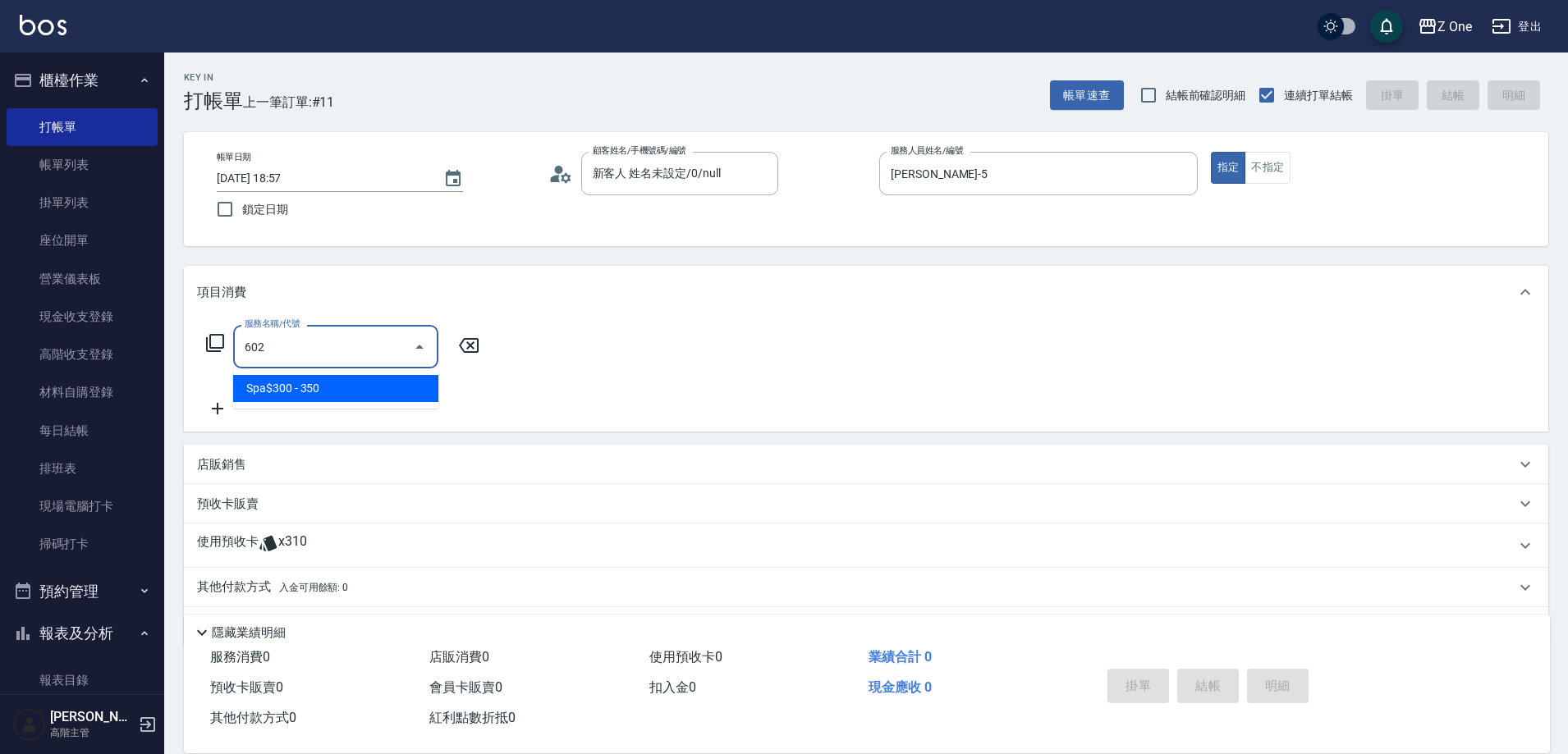
click at [384, 378] on span "Spa$300 - 350" at bounding box center [335, 389] width 205 height 27
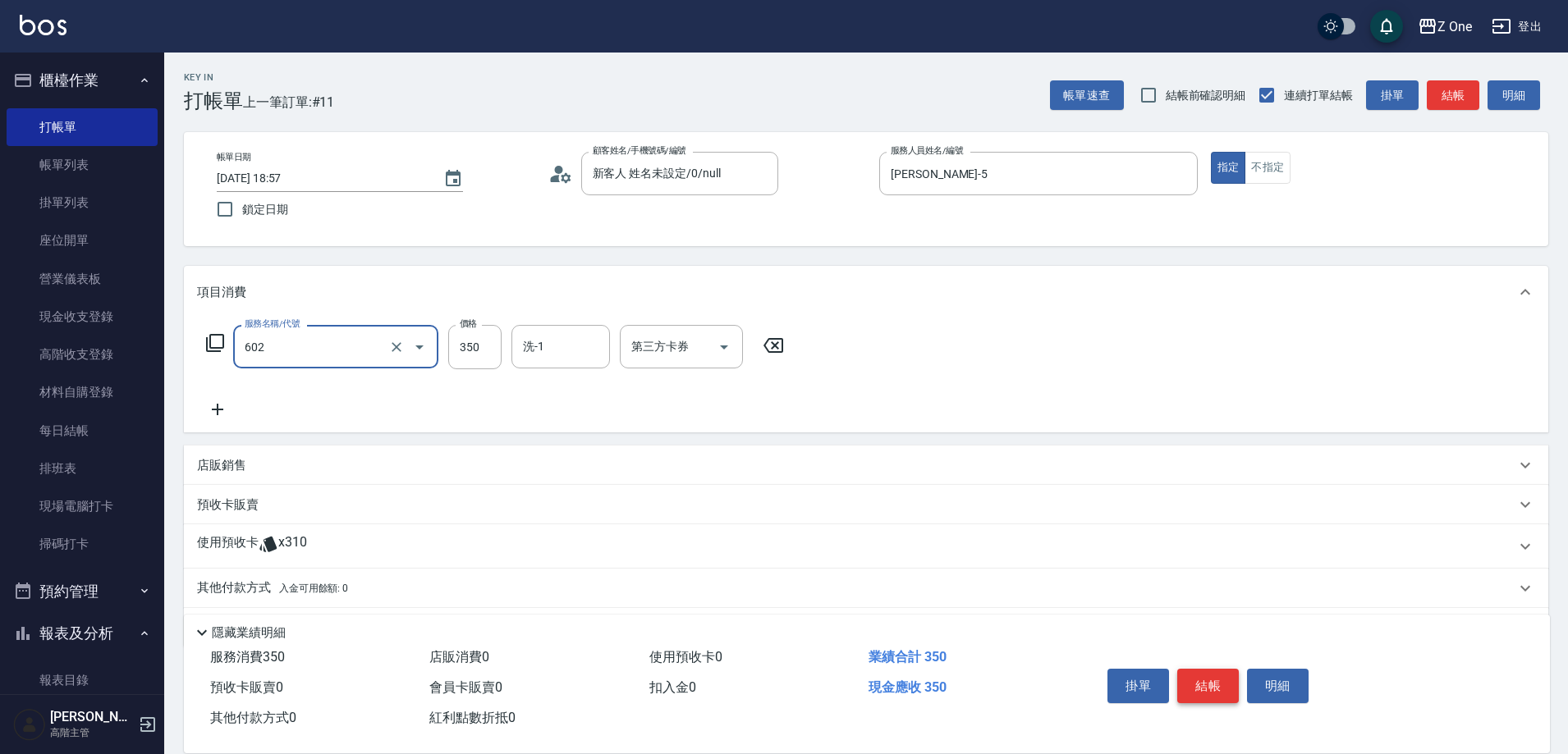
type input "Spa$300(602)"
click at [1200, 680] on button "結帳" at bounding box center [1207, 686] width 61 height 35
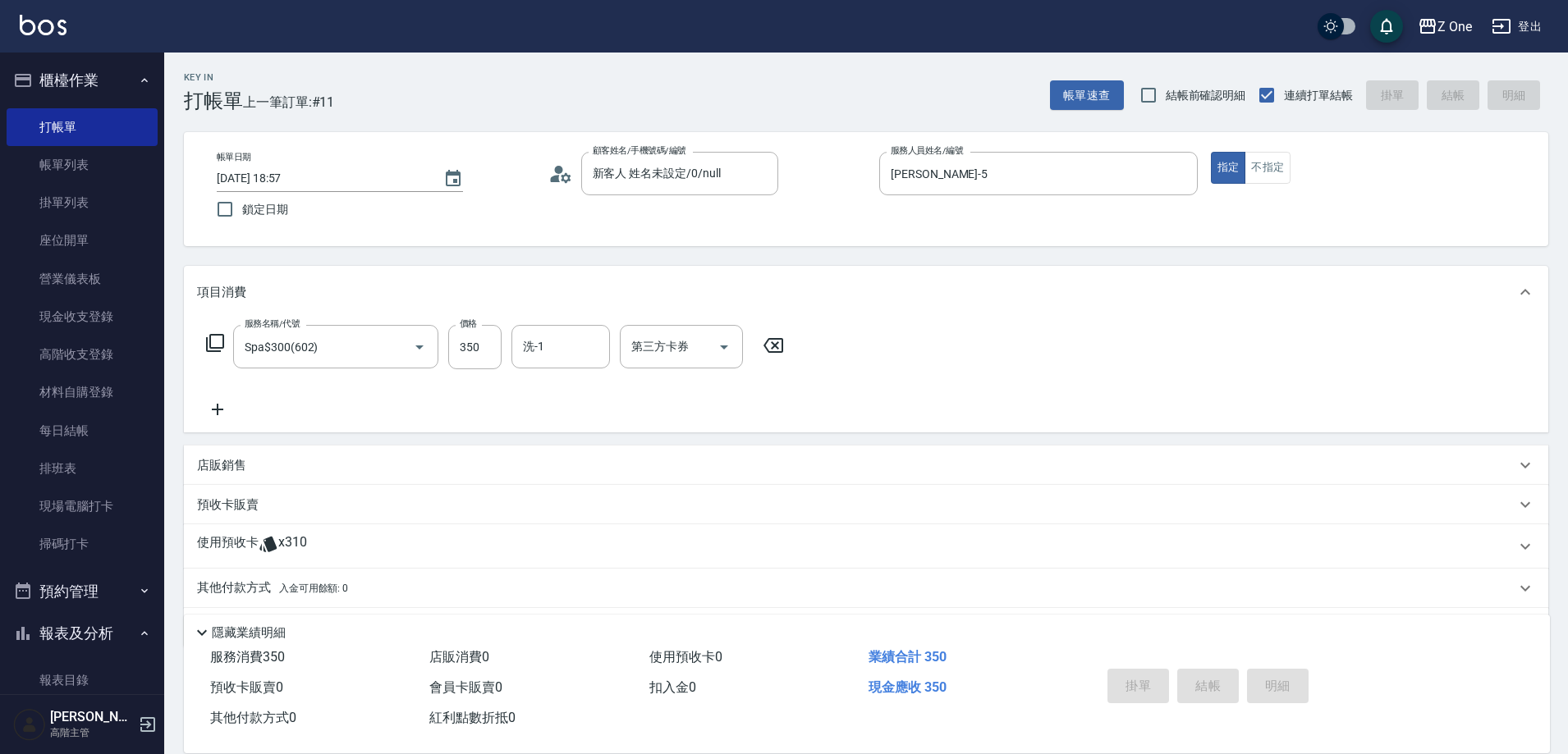
type input "[DATE] 18:58"
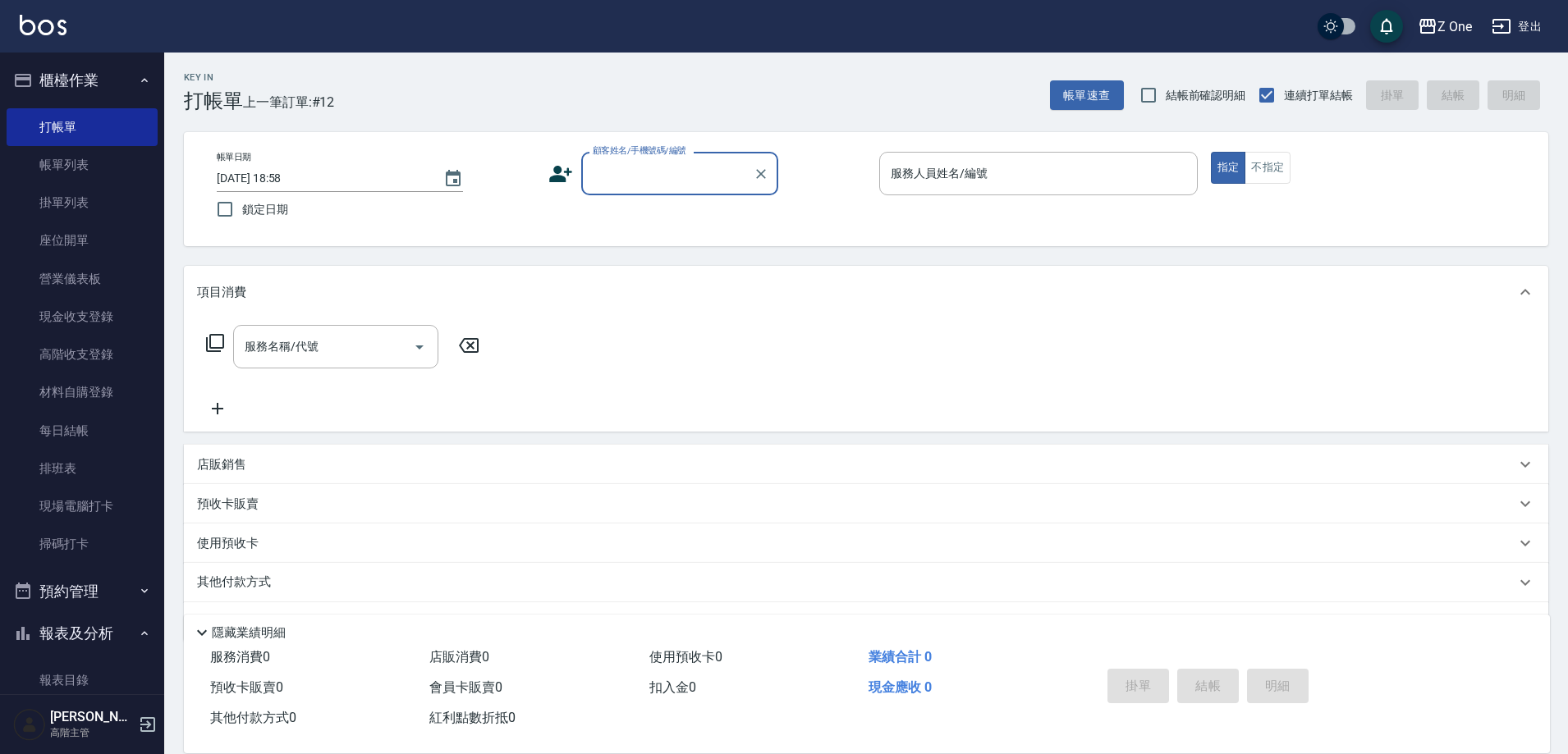
click at [138, 78] on icon "button" at bounding box center [145, 81] width 14 height 14
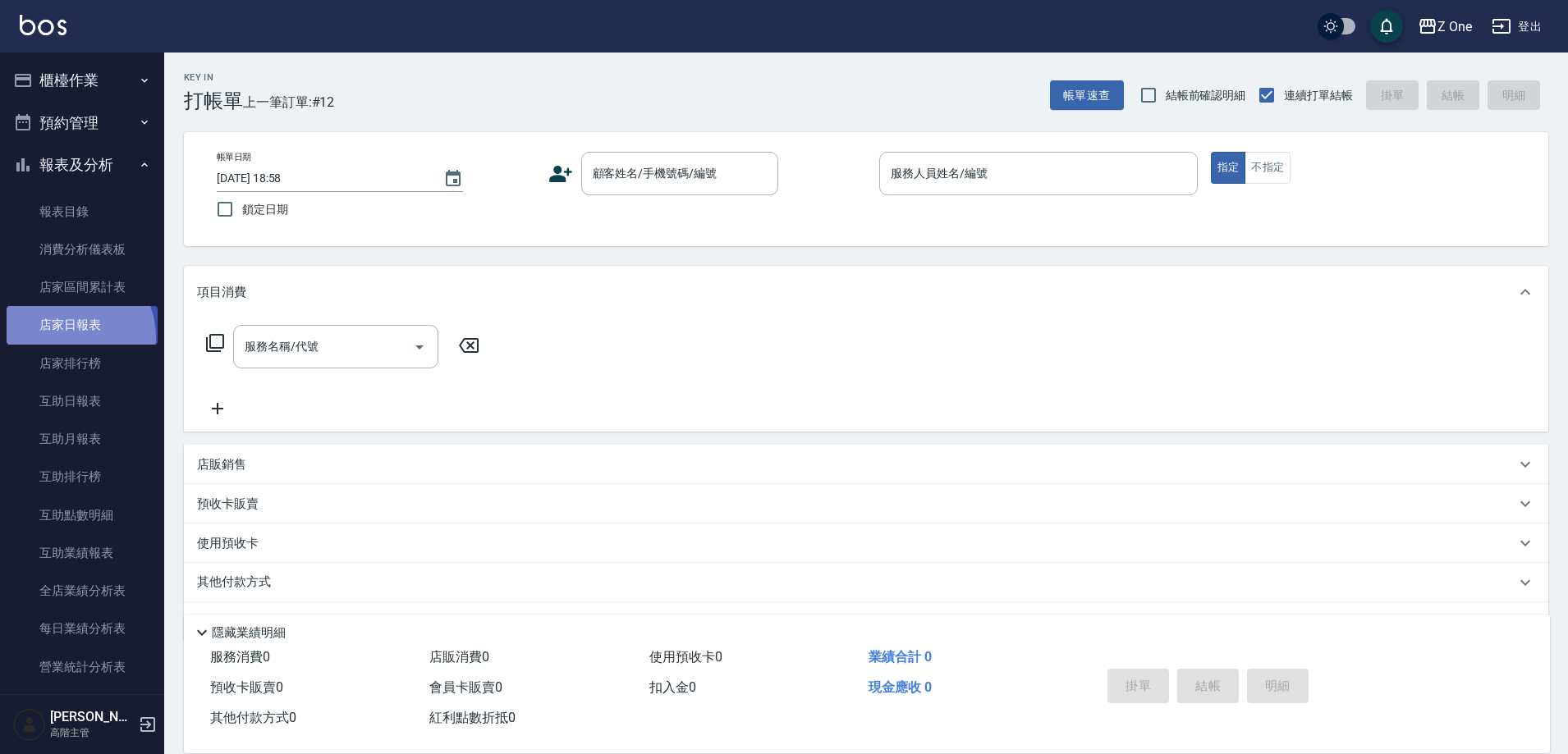
click at [67, 338] on link "店家日報表" at bounding box center [82, 325] width 151 height 38
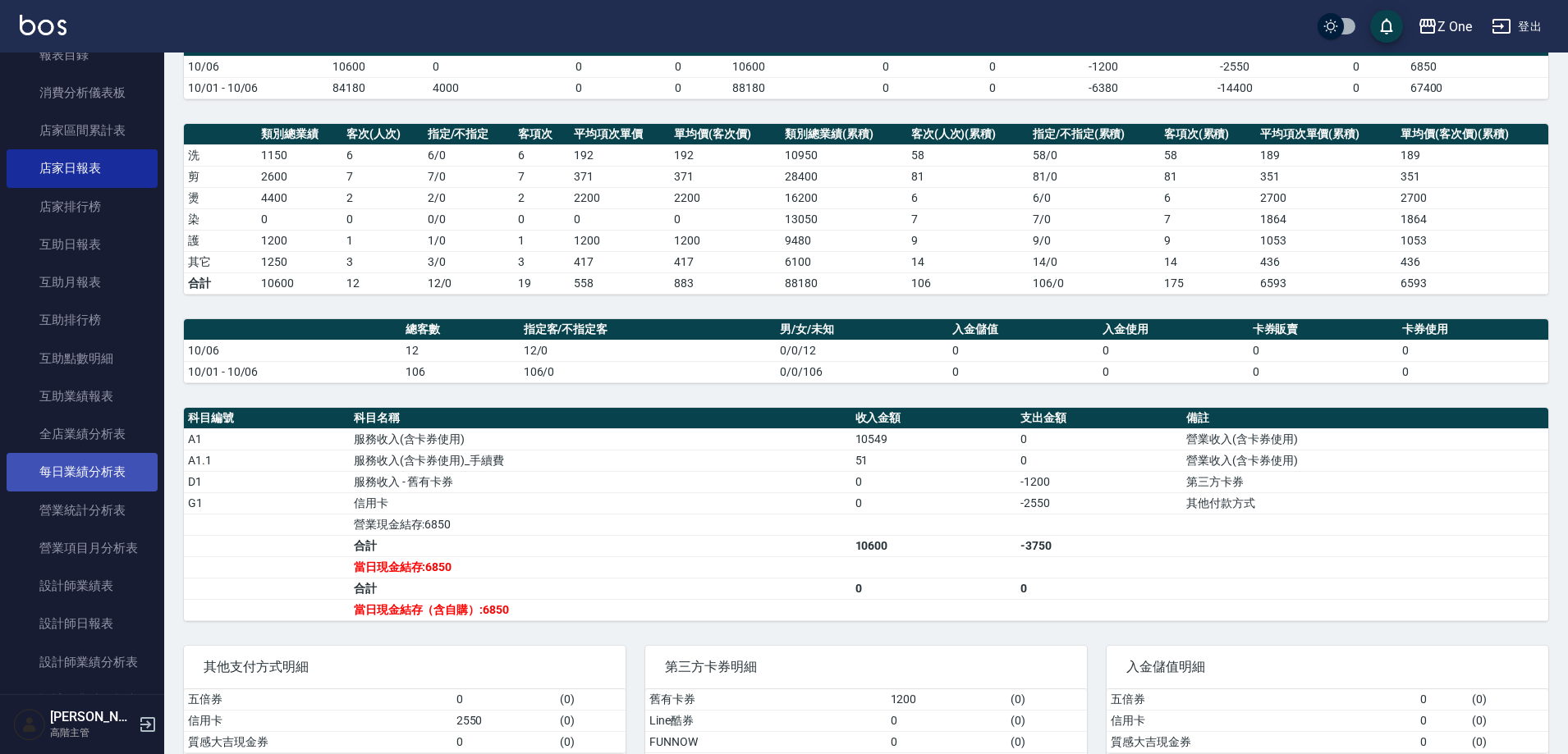
scroll to position [246, 0]
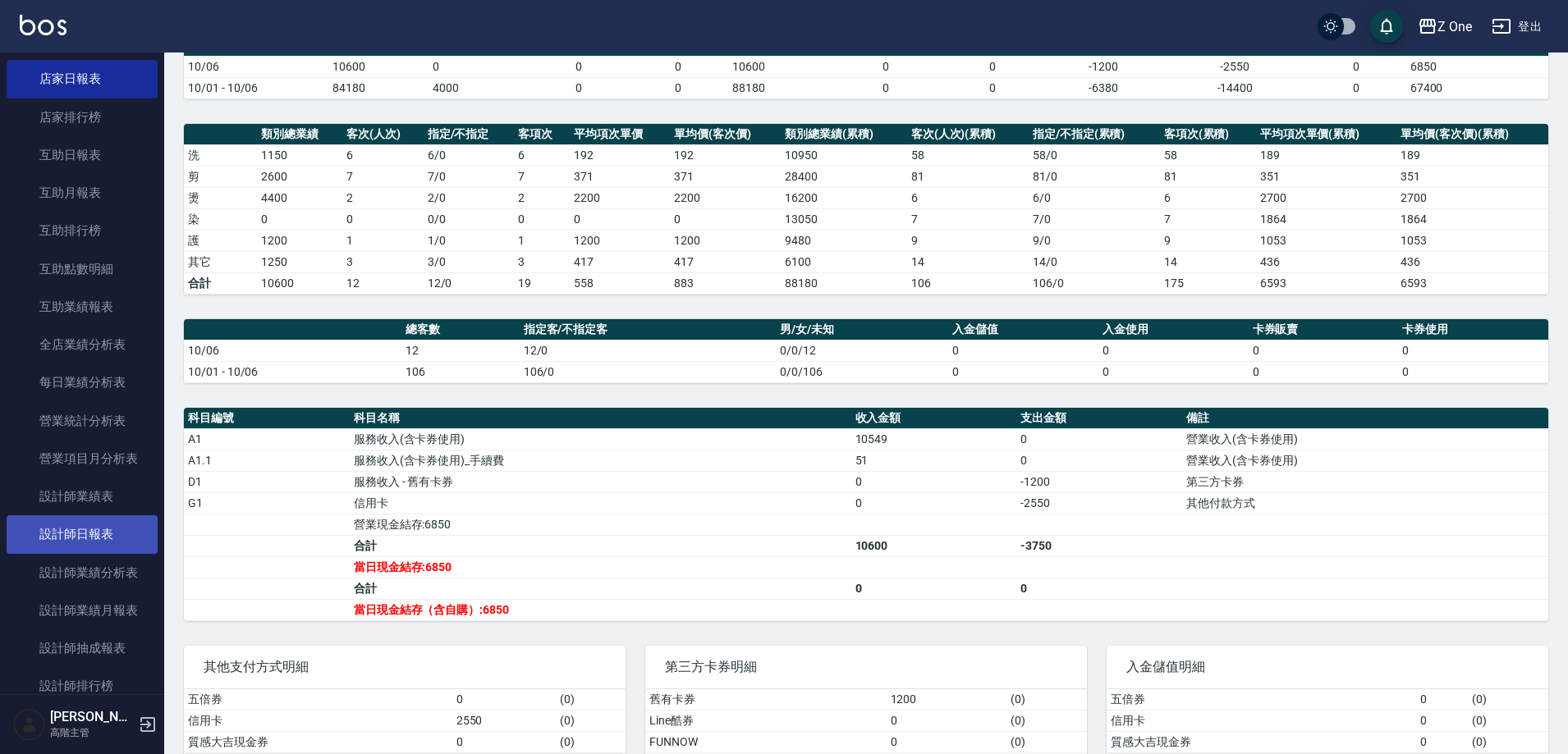
click at [88, 528] on link "設計師日報表" at bounding box center [82, 534] width 151 height 38
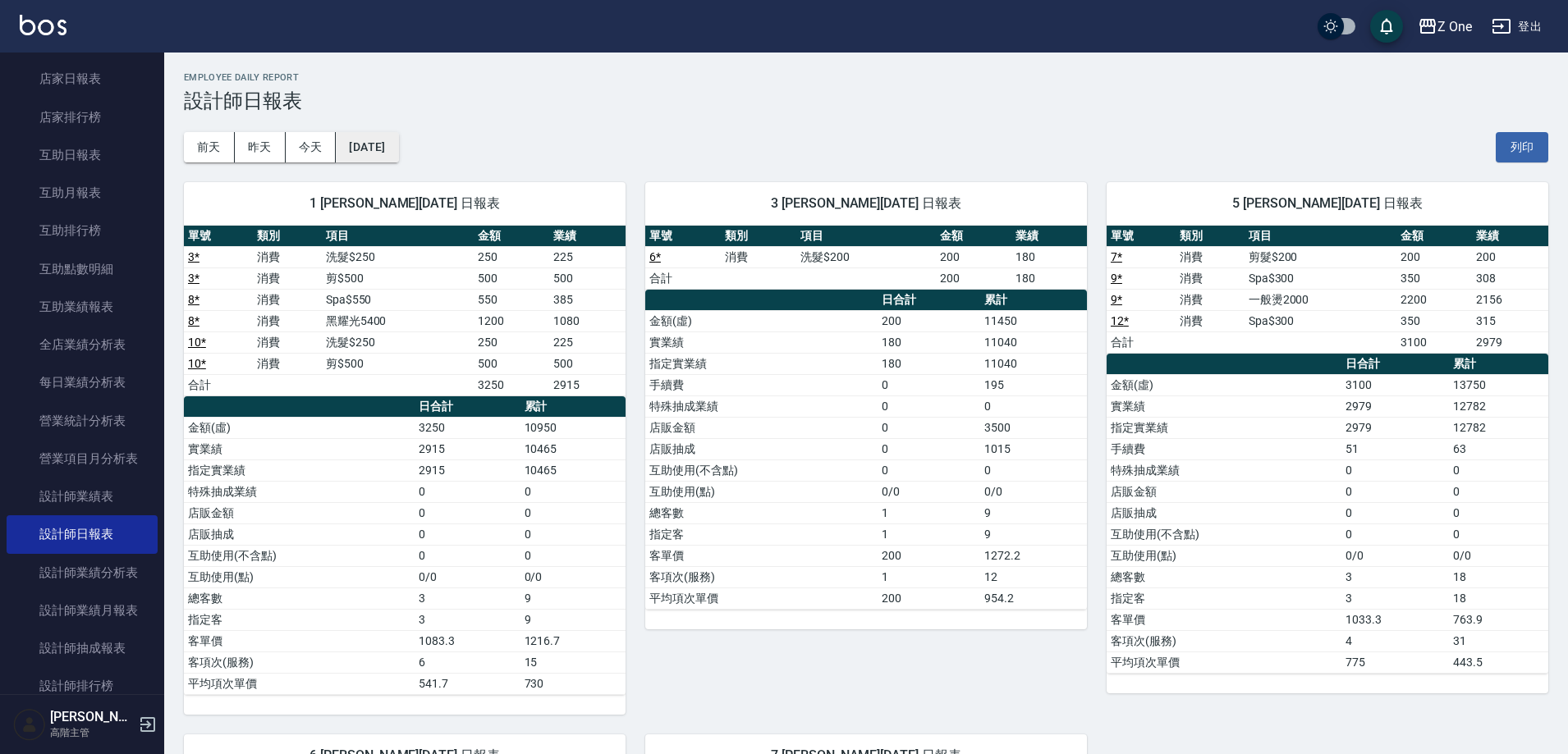
click at [398, 154] on button "[DATE]" at bounding box center [367, 147] width 62 height 30
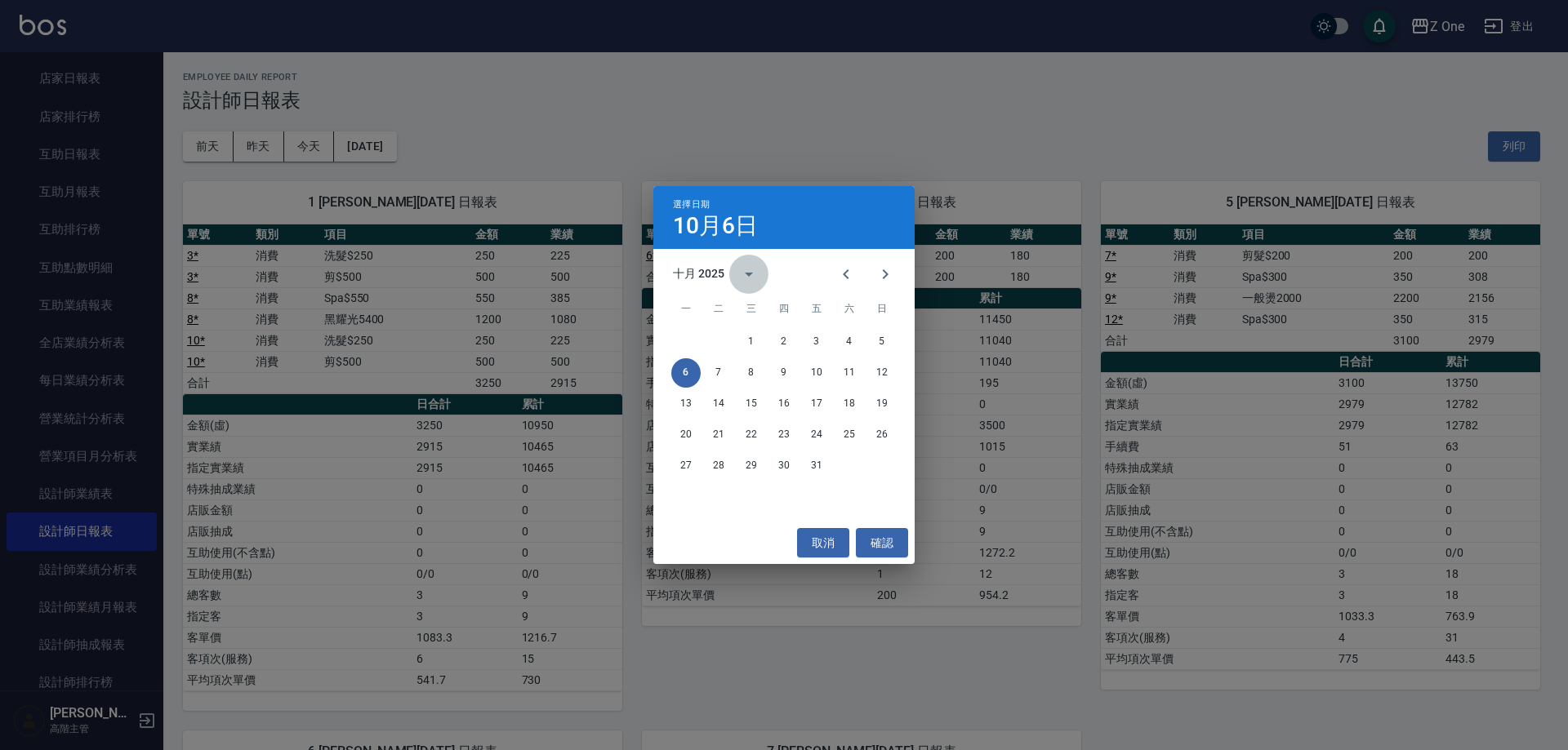
click at [741, 278] on icon "calendar view is open, switch to year view" at bounding box center [749, 274] width 19 height 19
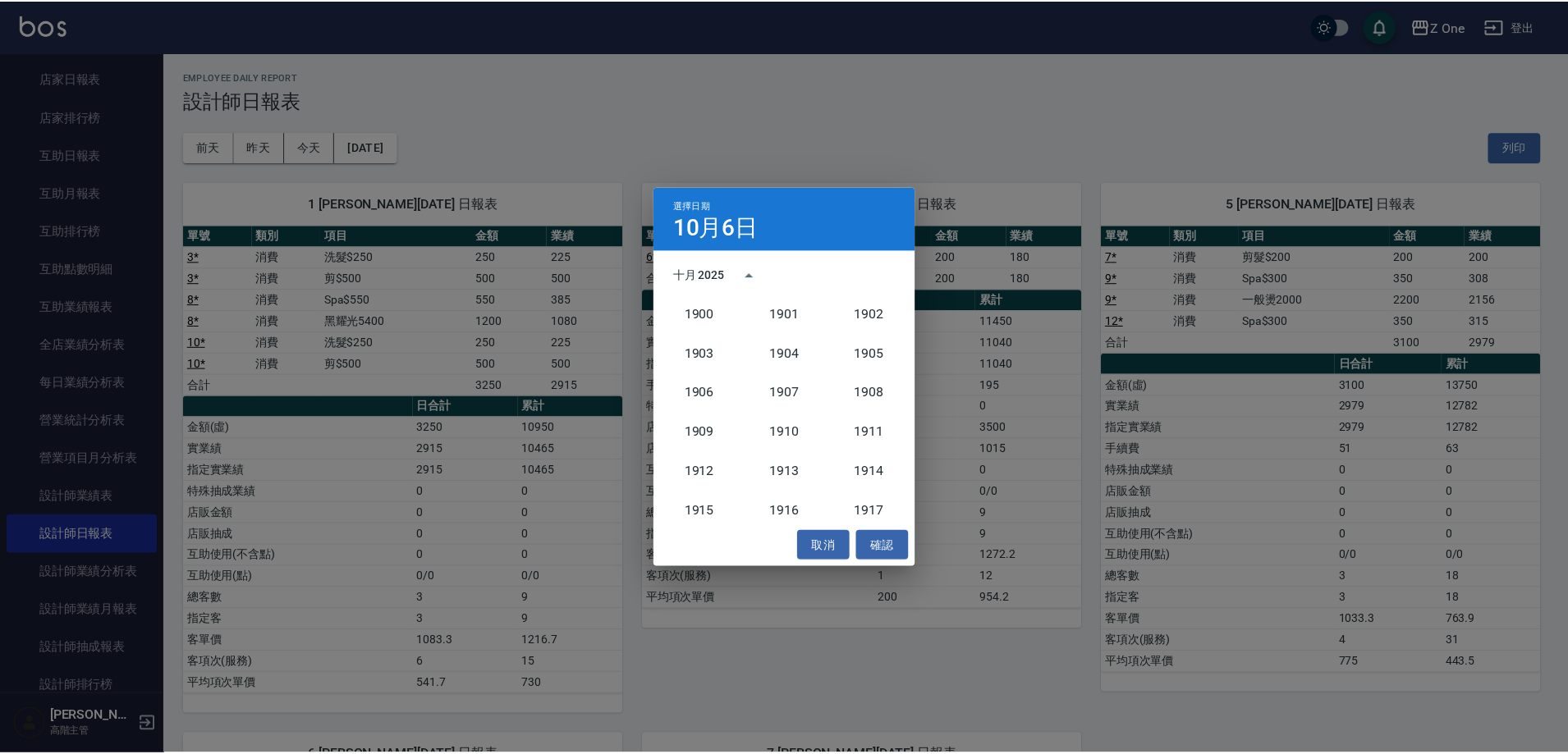
scroll to position [1521, 0]
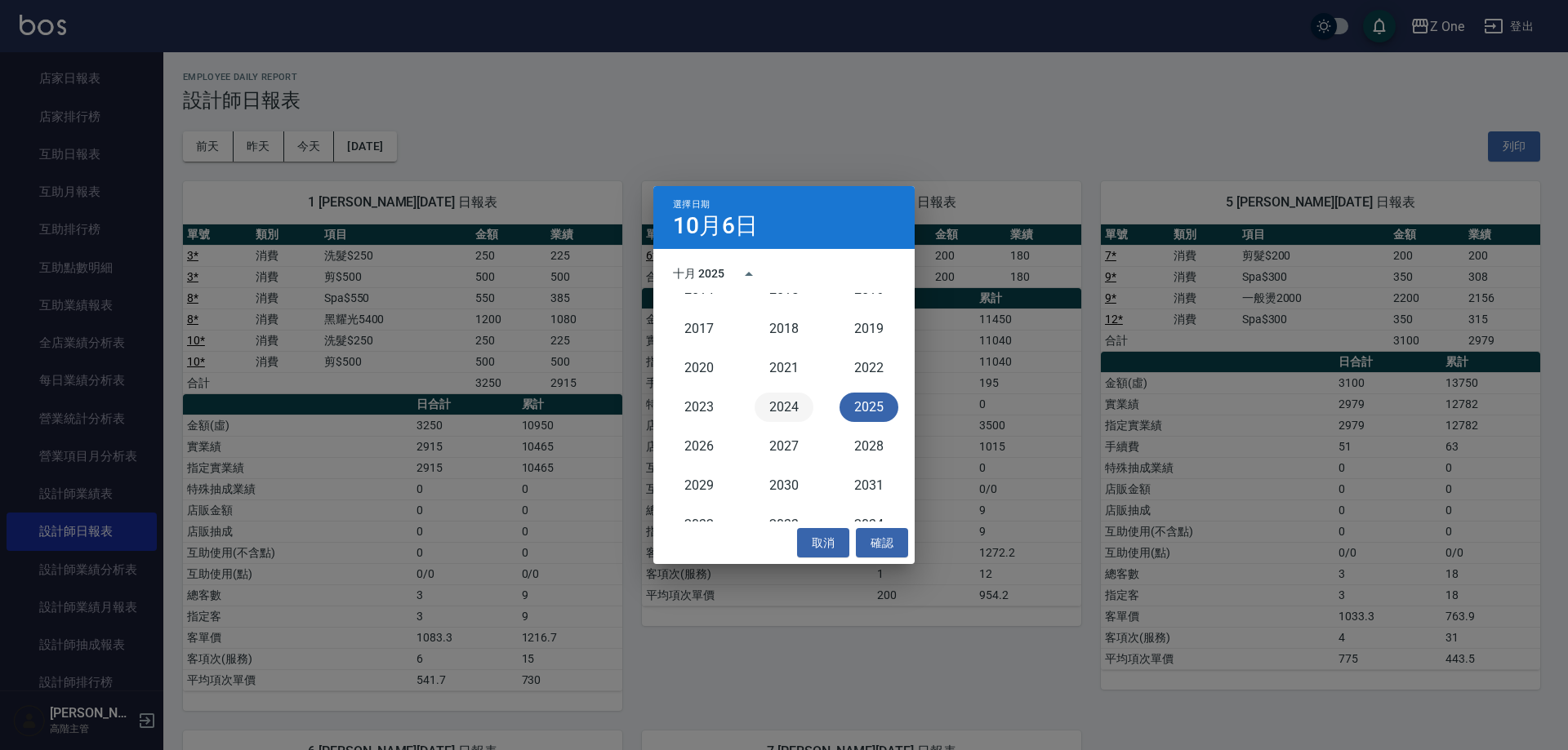
click at [785, 405] on button "2024" at bounding box center [784, 407] width 59 height 29
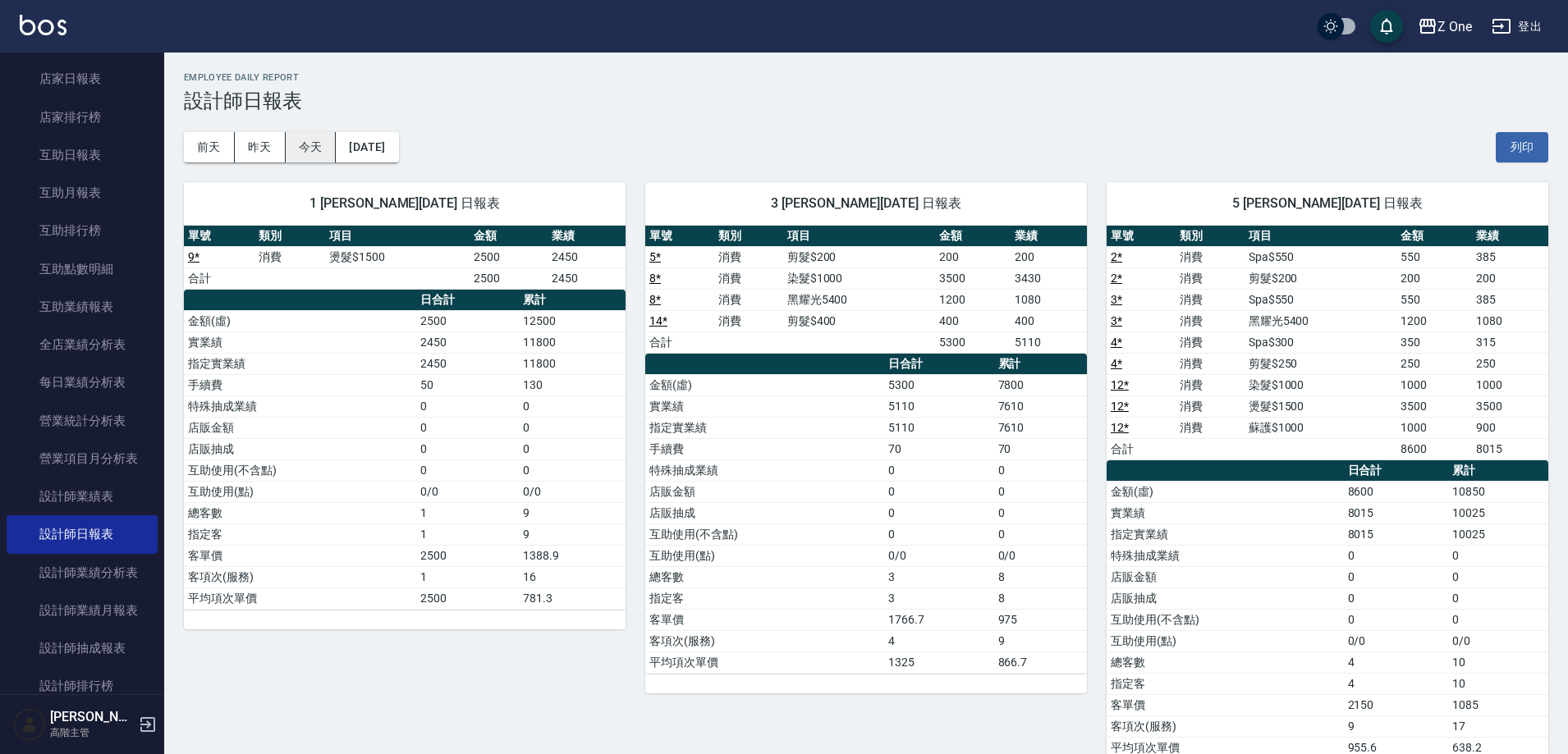
click at [315, 149] on button "今天" at bounding box center [310, 147] width 50 height 30
